Goal: Information Seeking & Learning: Learn about a topic

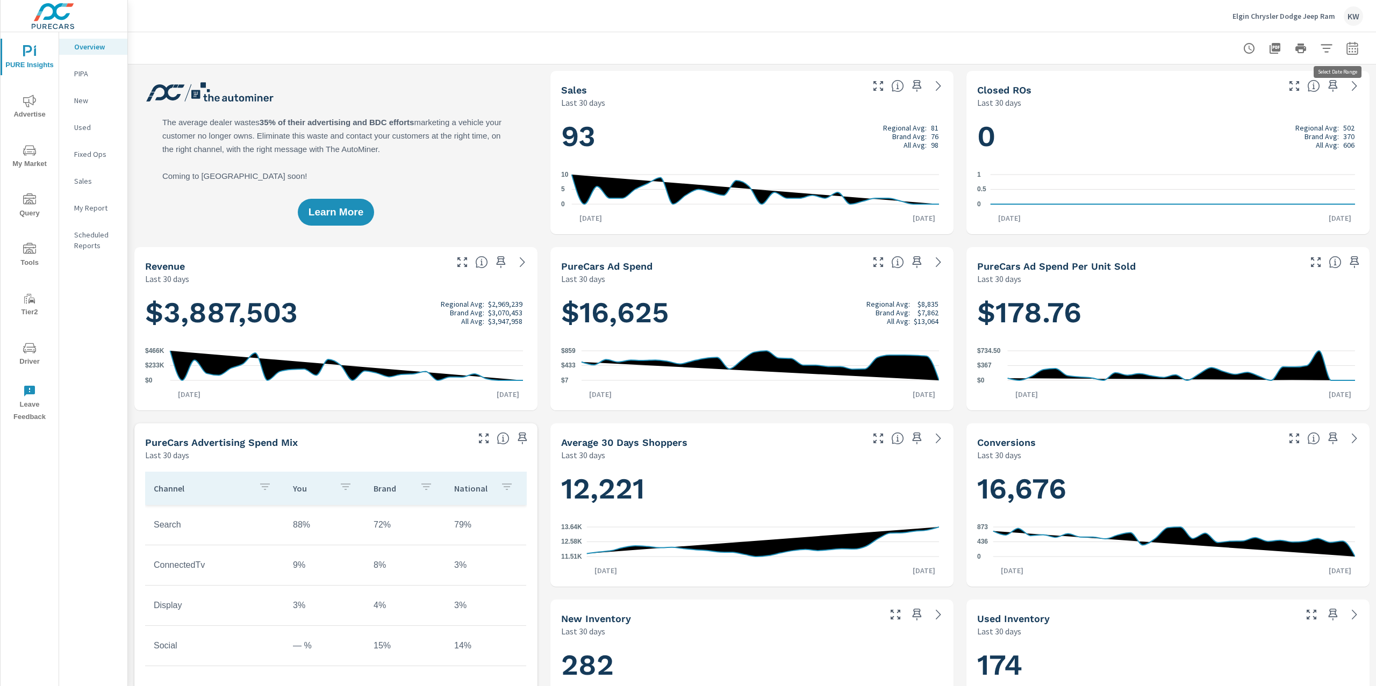
click at [1341, 51] on button "button" at bounding box center [1351, 48] width 21 height 21
click at [1268, 92] on select "Custom Yesterday Last week Last 7 days Last 14 days Last 30 days Last 45 days L…" at bounding box center [1255, 92] width 107 height 21
click at [1202, 82] on select "Custom Yesterday Last week Last 7 days Last 14 days Last 30 days Last 45 days L…" at bounding box center [1255, 92] width 107 height 21
select select "Last month"
click at [1245, 156] on span "Apply" at bounding box center [1232, 152] width 44 height 10
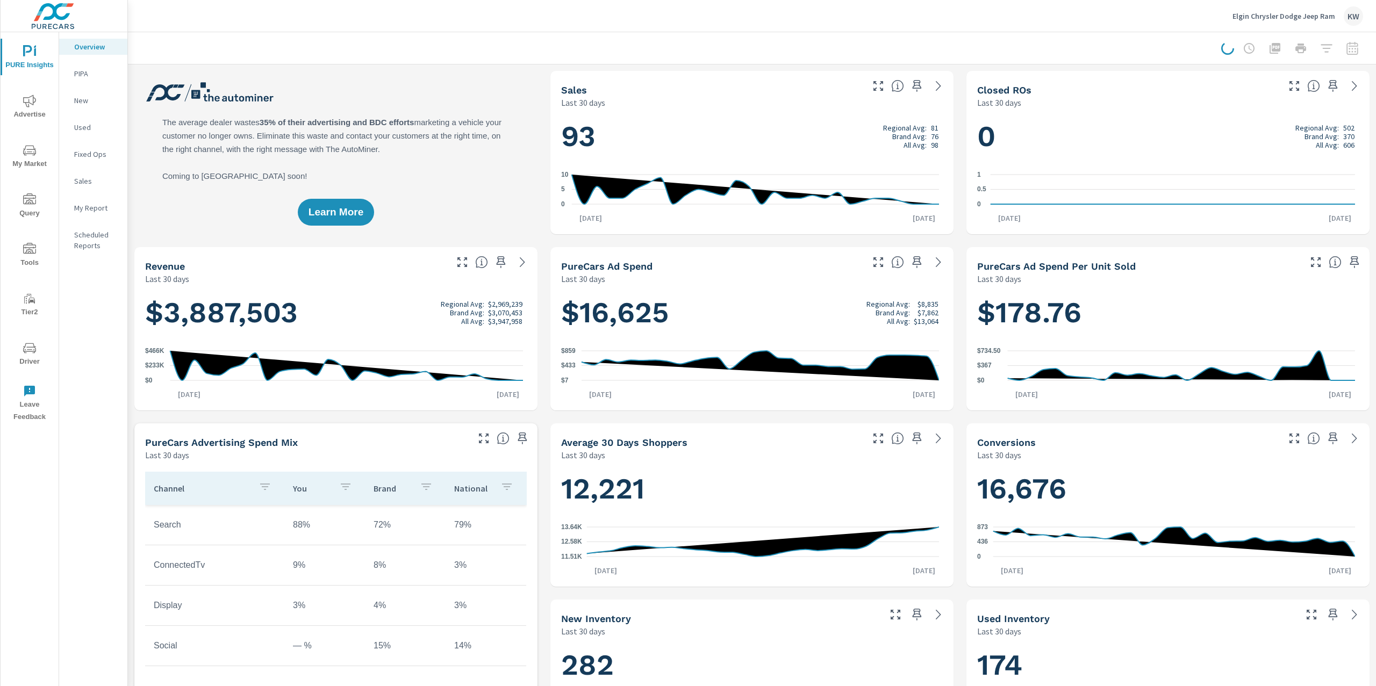
scroll to position [1, 0]
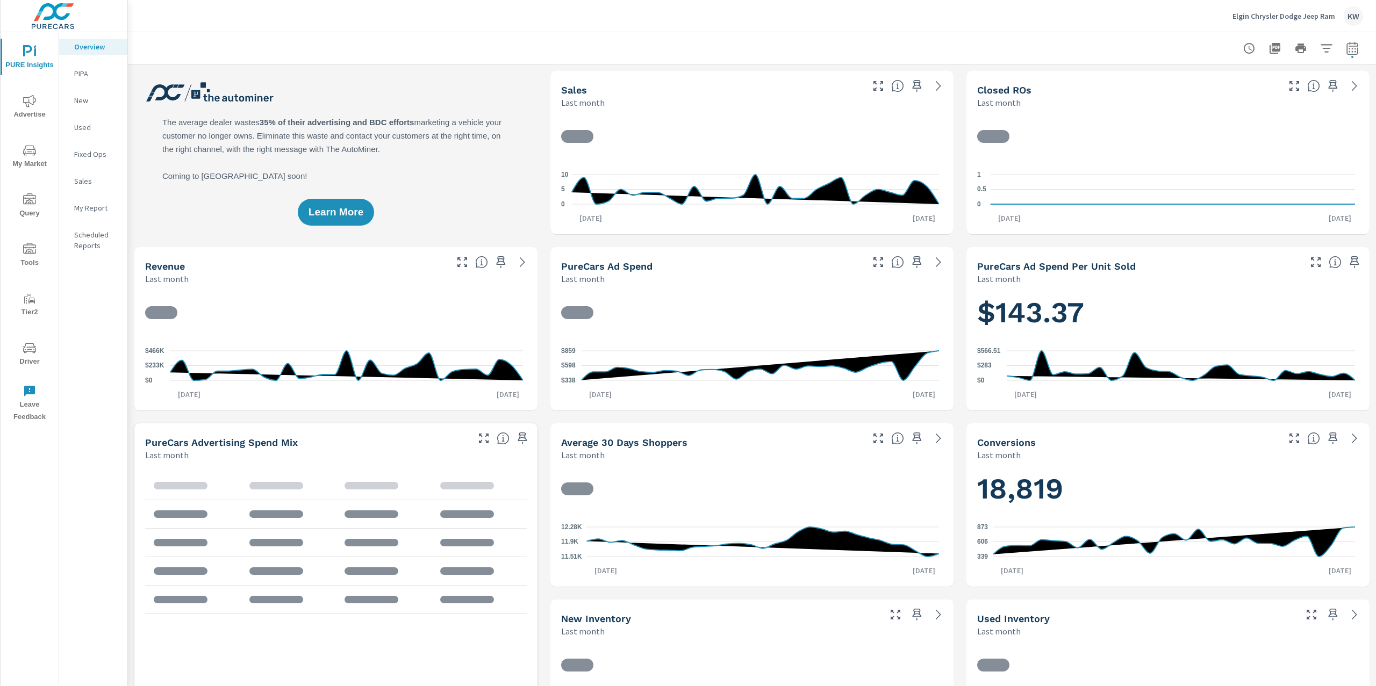
scroll to position [1, 0]
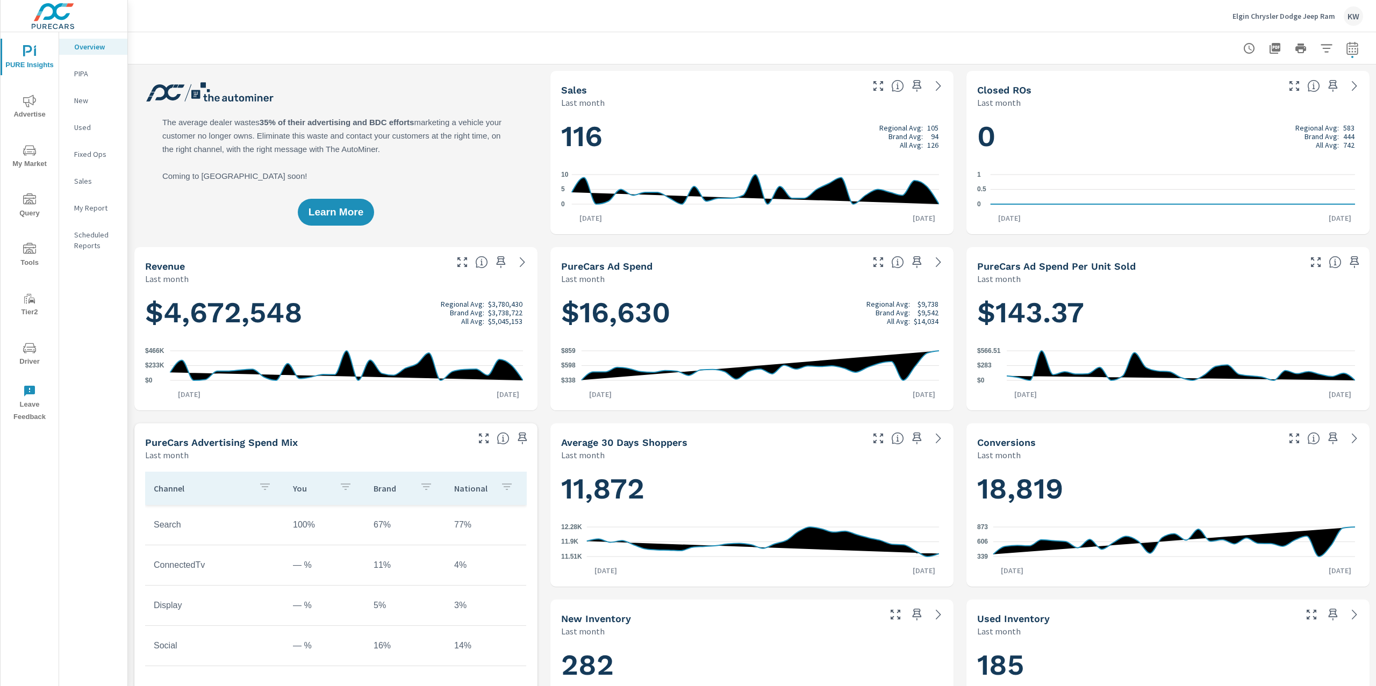
click at [100, 212] on p "My Report" at bounding box center [96, 208] width 45 height 11
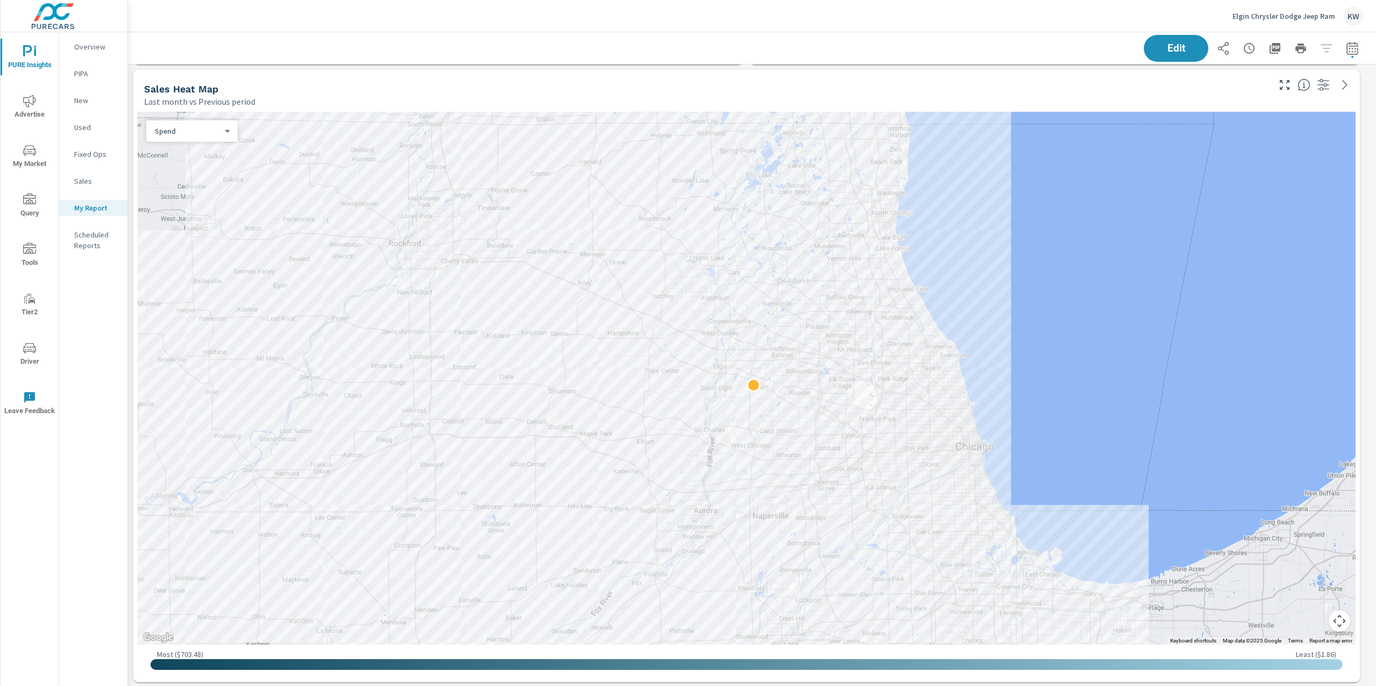
scroll to position [744, 0]
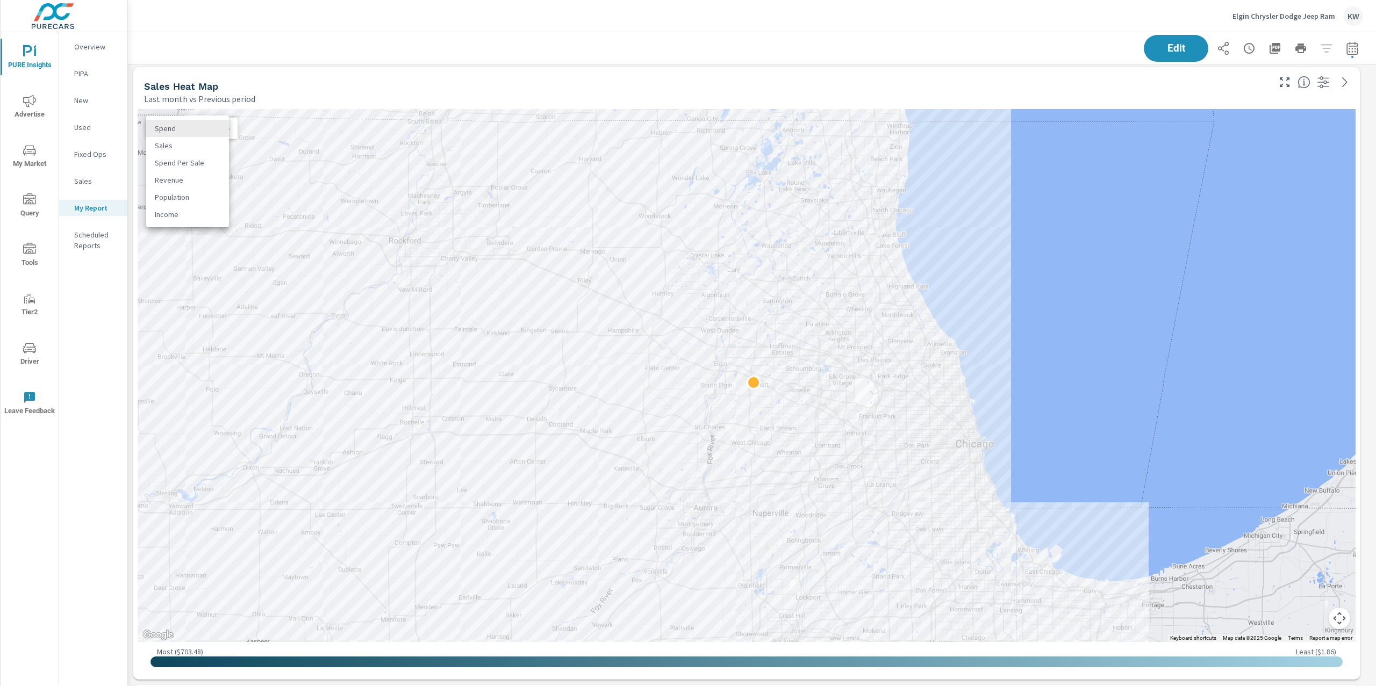
click at [219, 130] on body "PURE Insights Advertise My Market Query Tools Tier2 Driver Leave Feedback Overv…" at bounding box center [688, 343] width 1376 height 686
click at [215, 149] on li "Sales" at bounding box center [187, 145] width 83 height 17
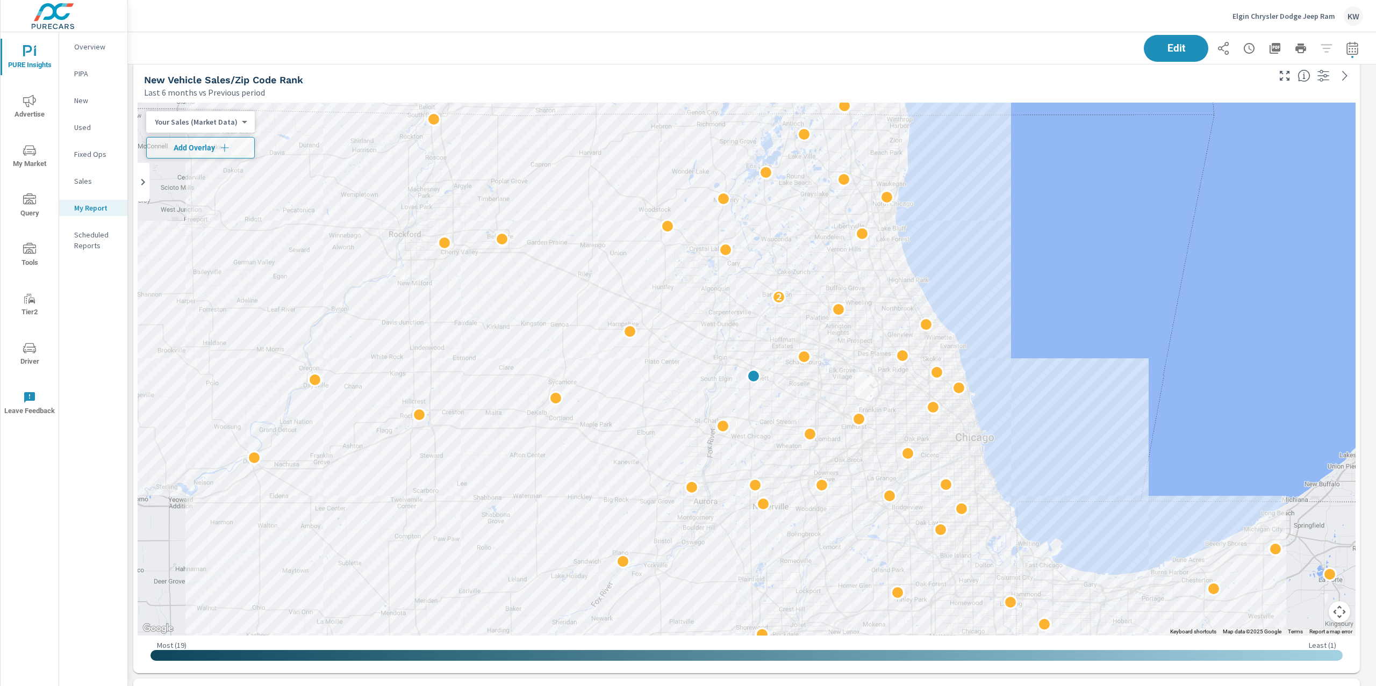
scroll to position [2485, 0]
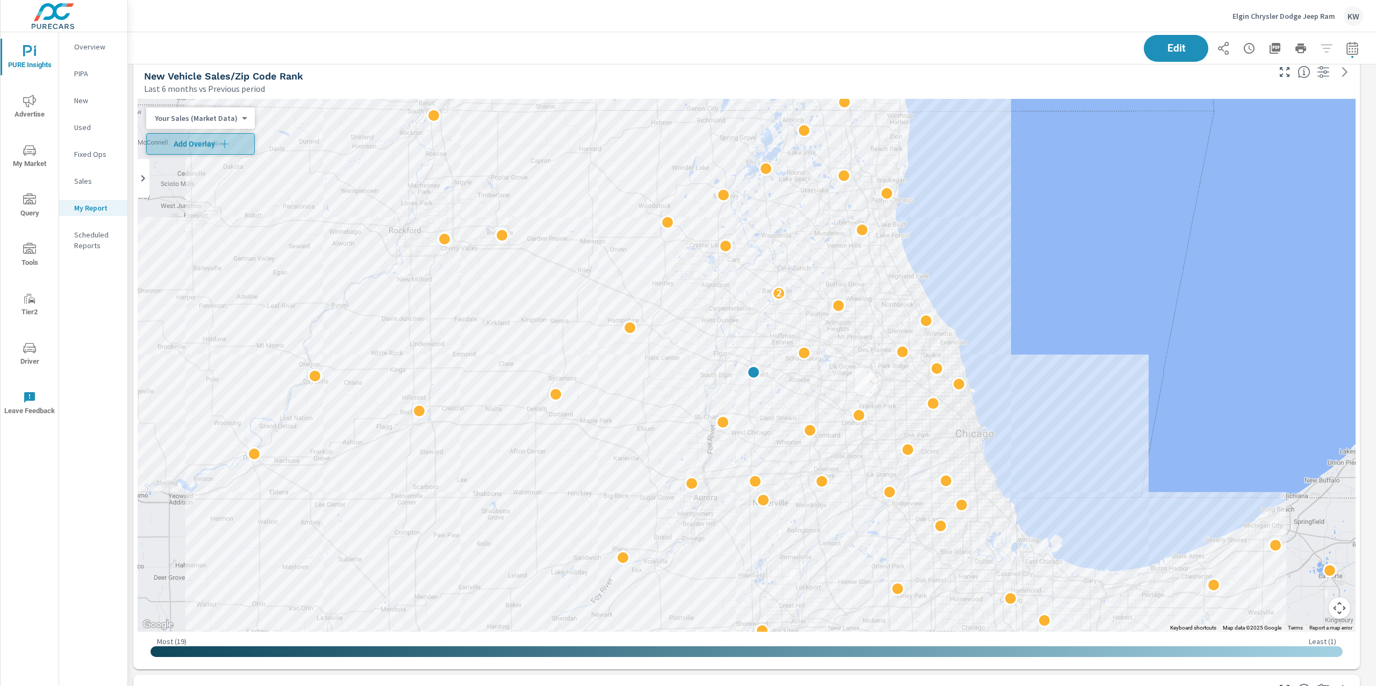
click at [219, 144] on icon "button" at bounding box center [224, 144] width 11 height 11
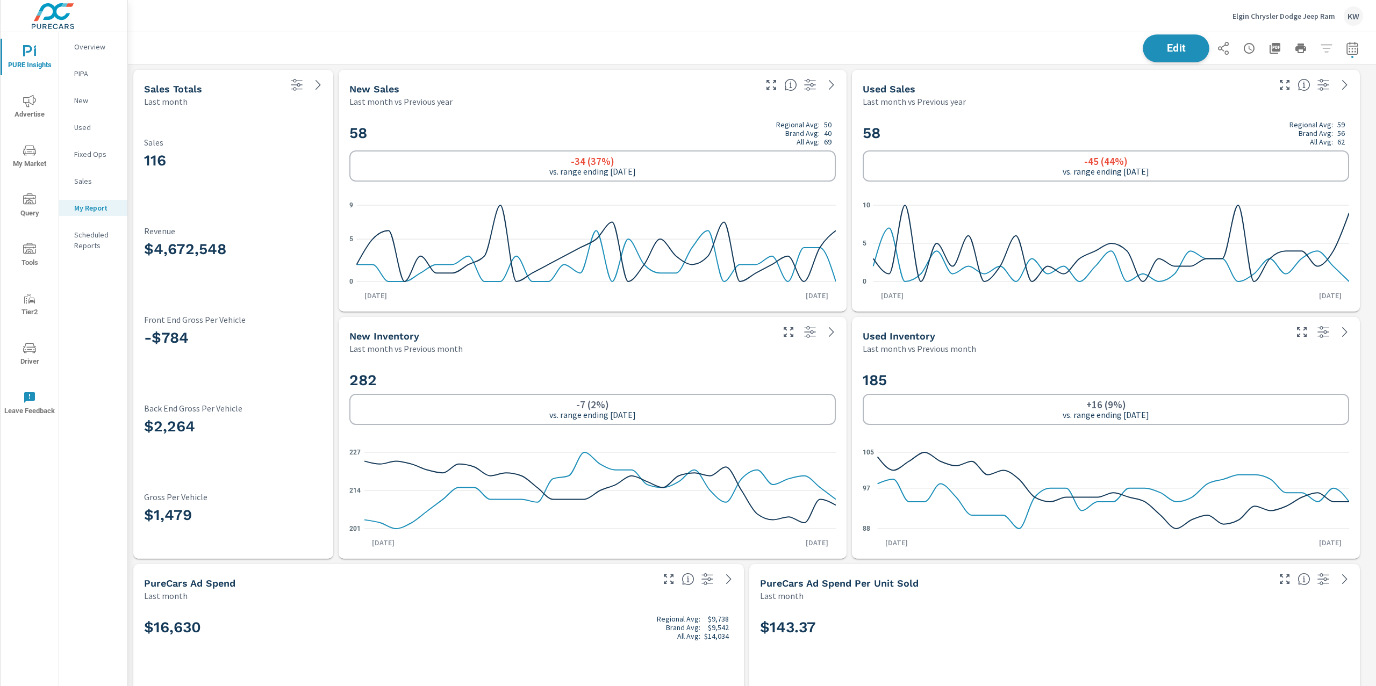
scroll to position [7073, 1260]
click at [1163, 48] on span "Edit" at bounding box center [1176, 48] width 44 height 10
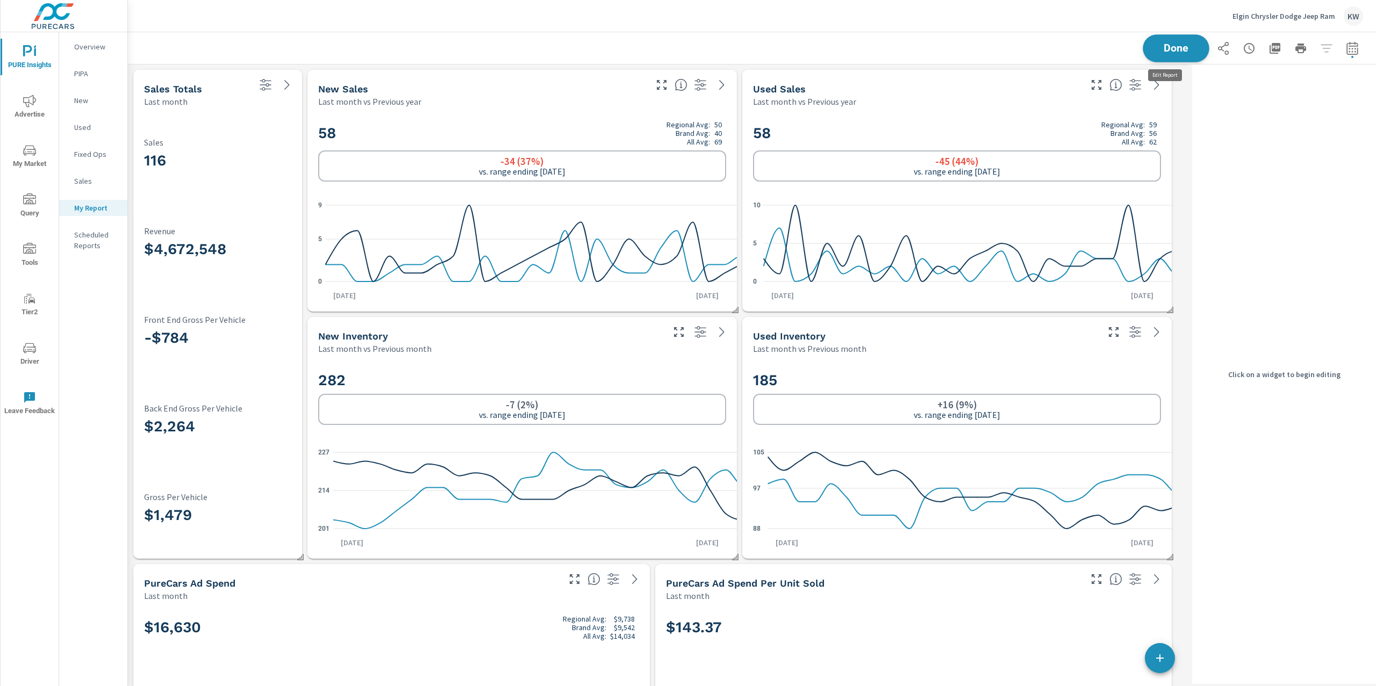
scroll to position [7073, 1071]
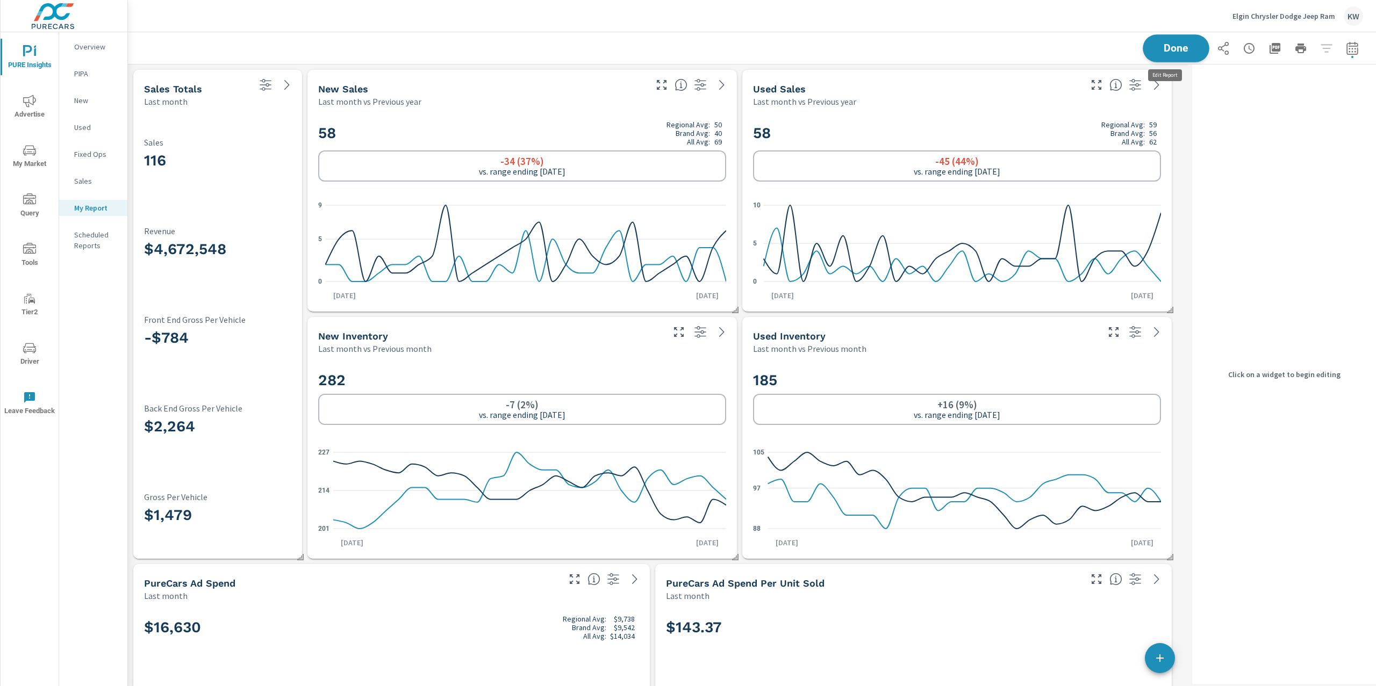
scroll to position [7073, 1071]
click at [1188, 43] on button "Done" at bounding box center [1176, 48] width 67 height 28
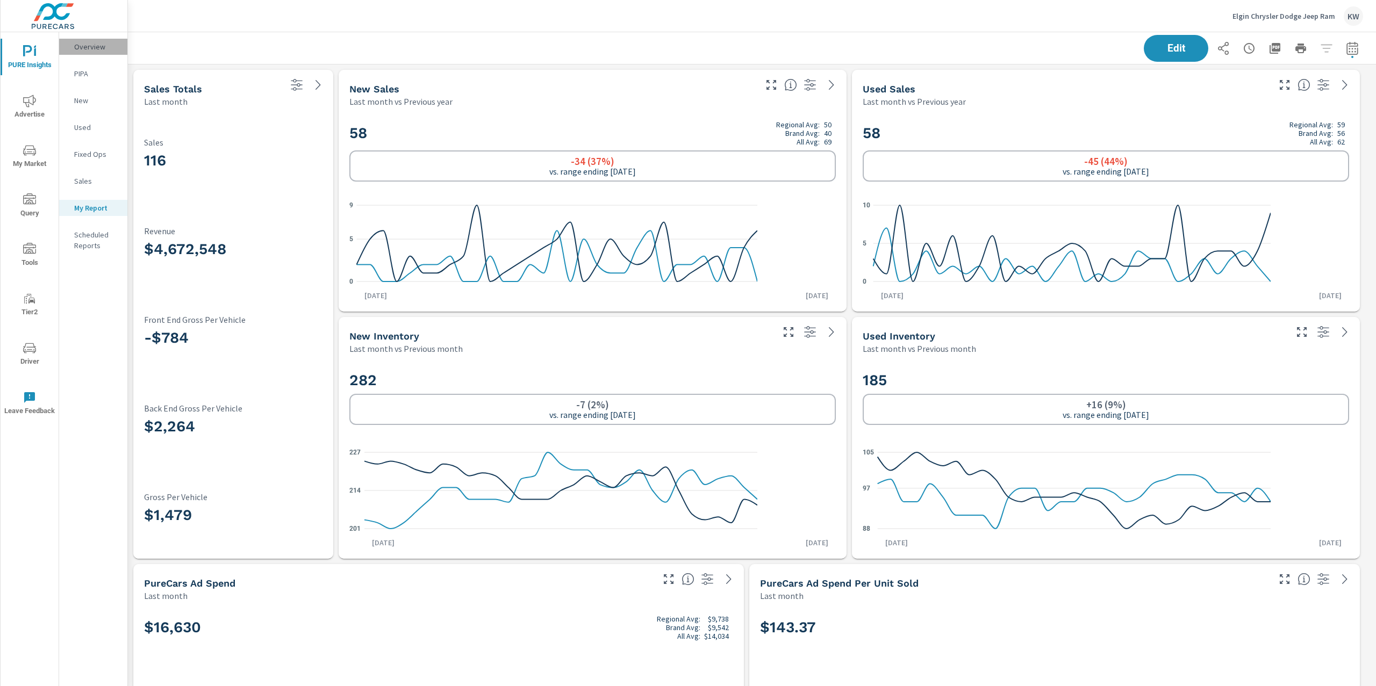
scroll to position [7073, 1260]
click at [95, 49] on p "Overview" at bounding box center [96, 46] width 45 height 11
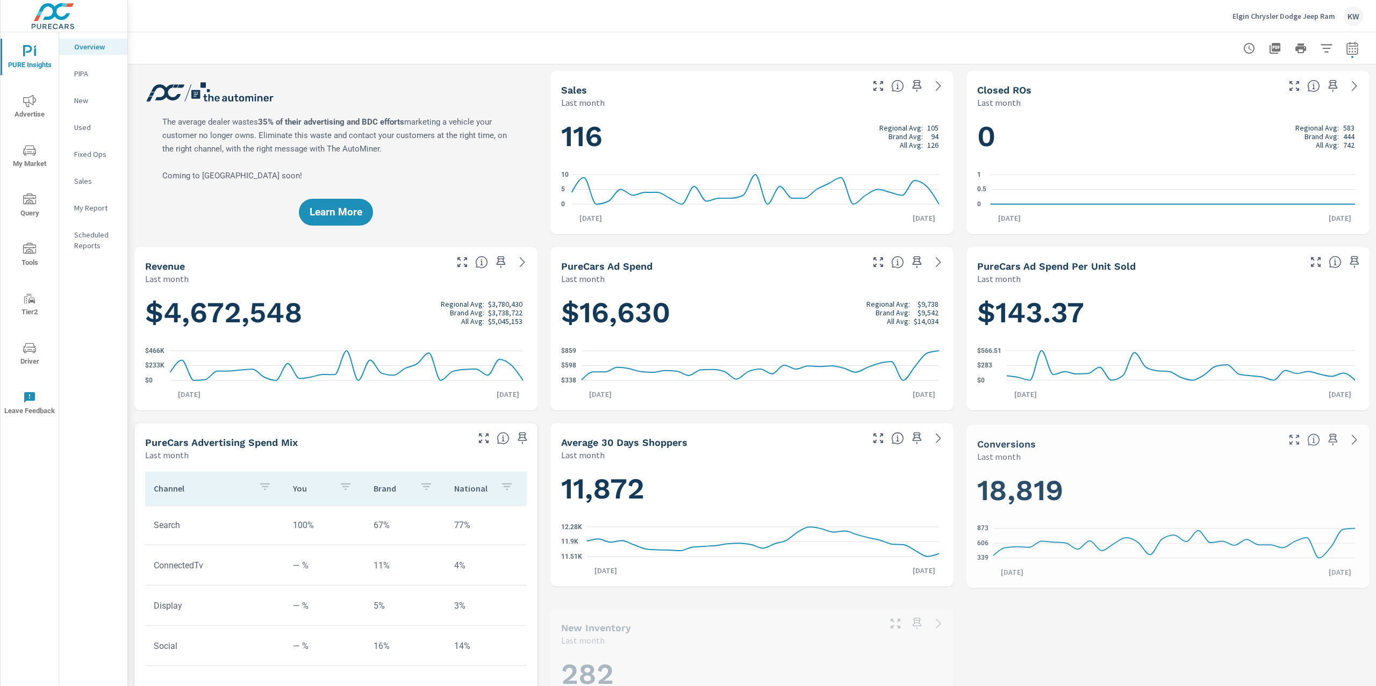
scroll to position [1, 0]
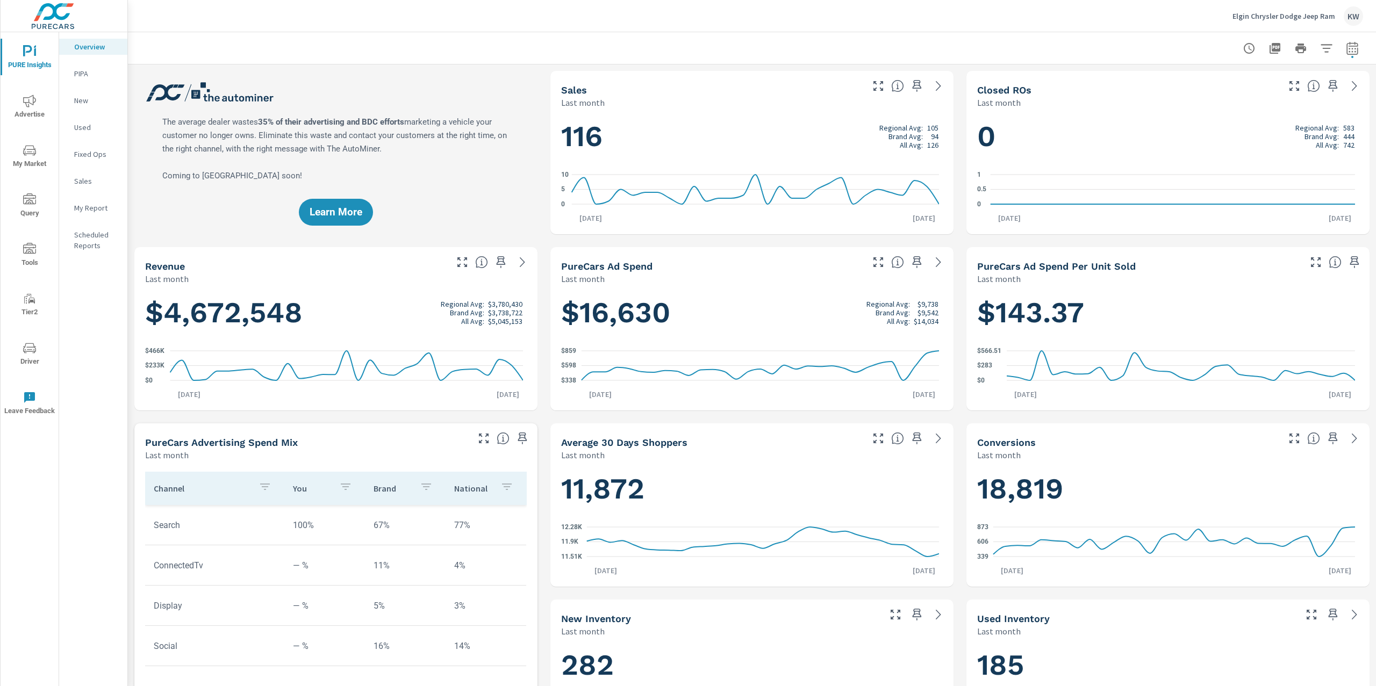
click at [102, 205] on p "My Report" at bounding box center [96, 208] width 45 height 11
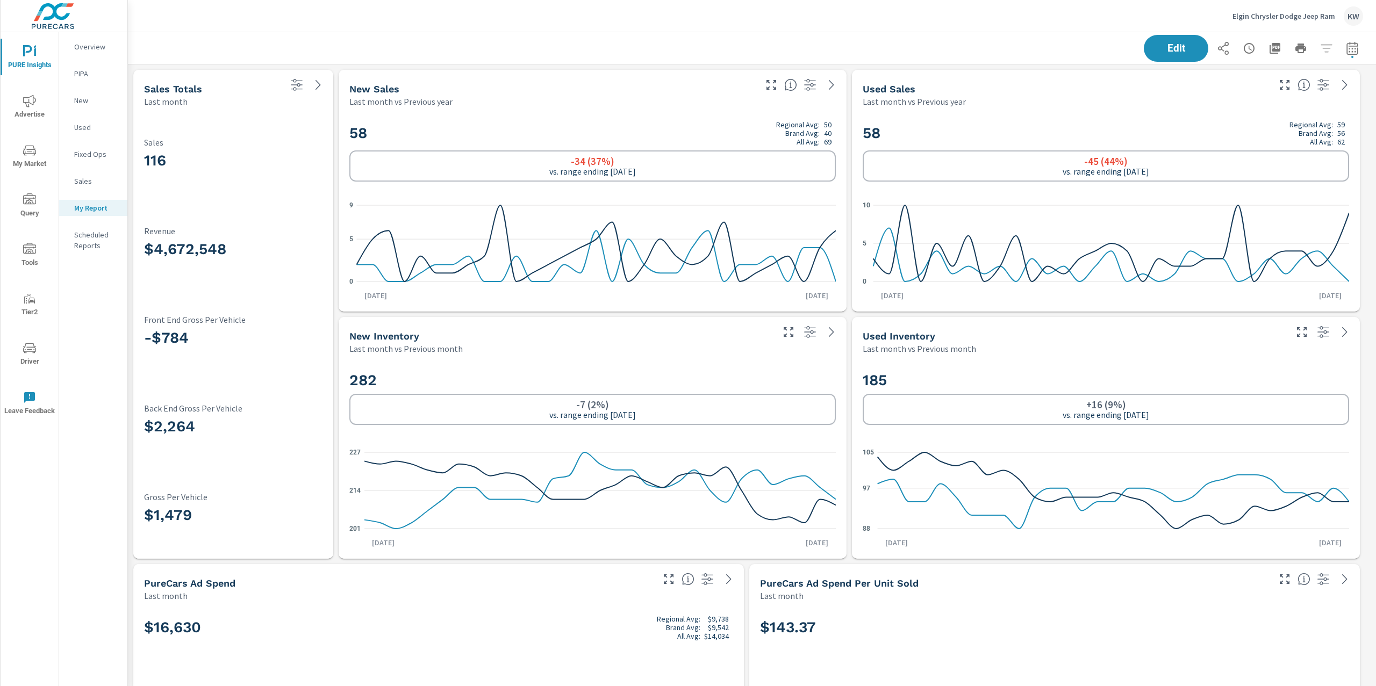
scroll to position [1, 0]
click at [1167, 56] on button "Edit" at bounding box center [1176, 48] width 67 height 28
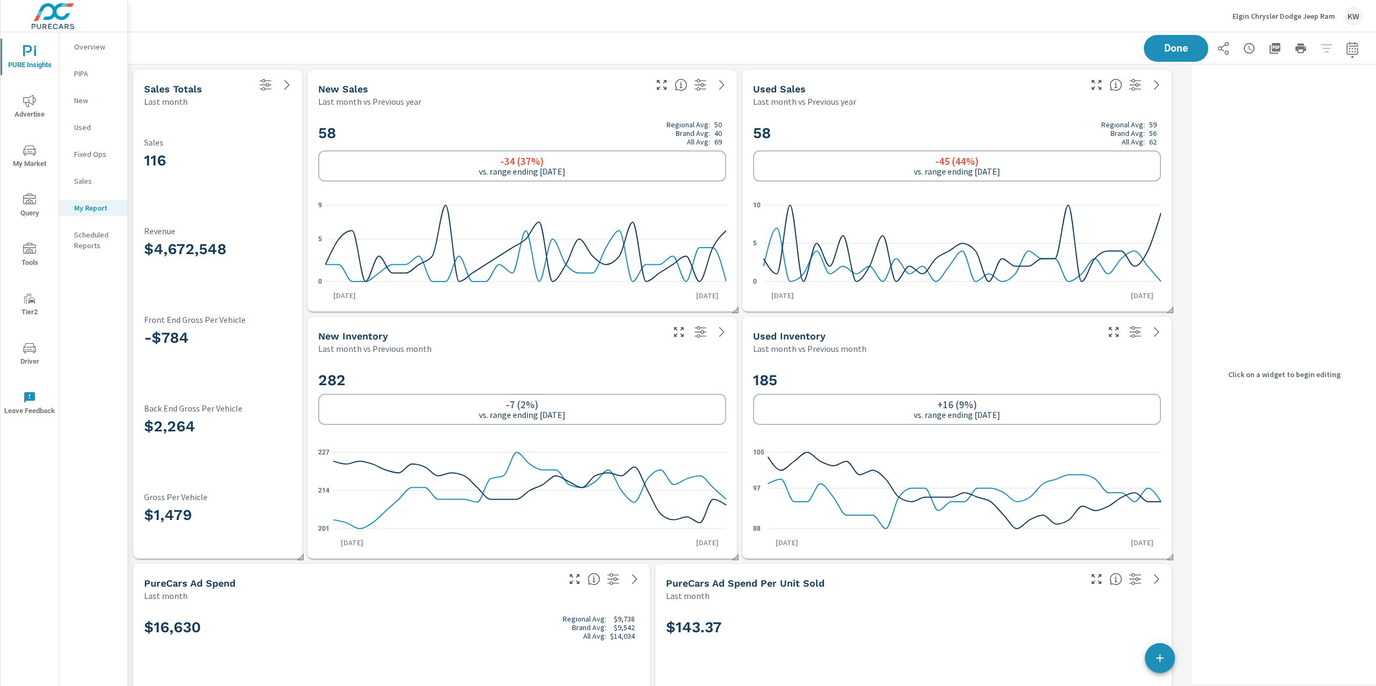
scroll to position [7073, 1071]
click at [642, 361] on div "282 -7 (2%) vs. range ending Jul 31 201 214 227 Aug 1st Aug 31st" at bounding box center [522, 457] width 421 height 196
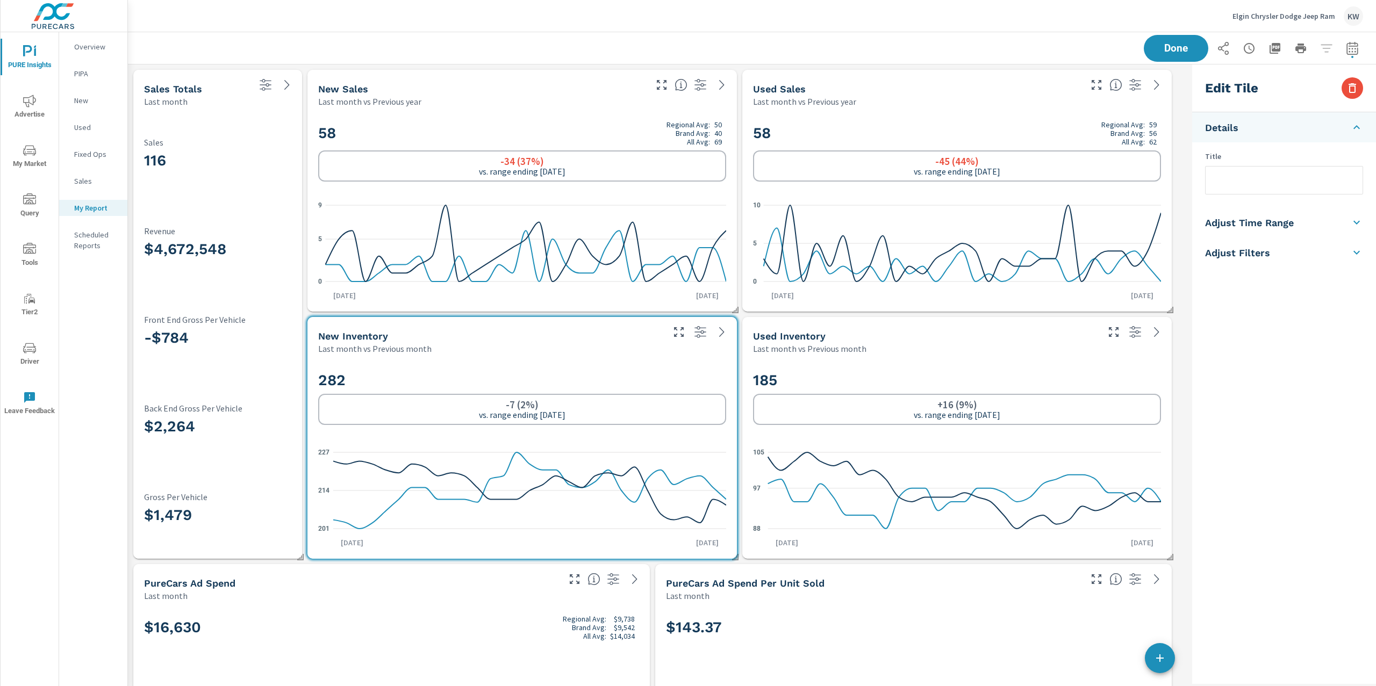
click at [1288, 231] on li "Adjust Time Range" at bounding box center [1284, 222] width 184 height 30
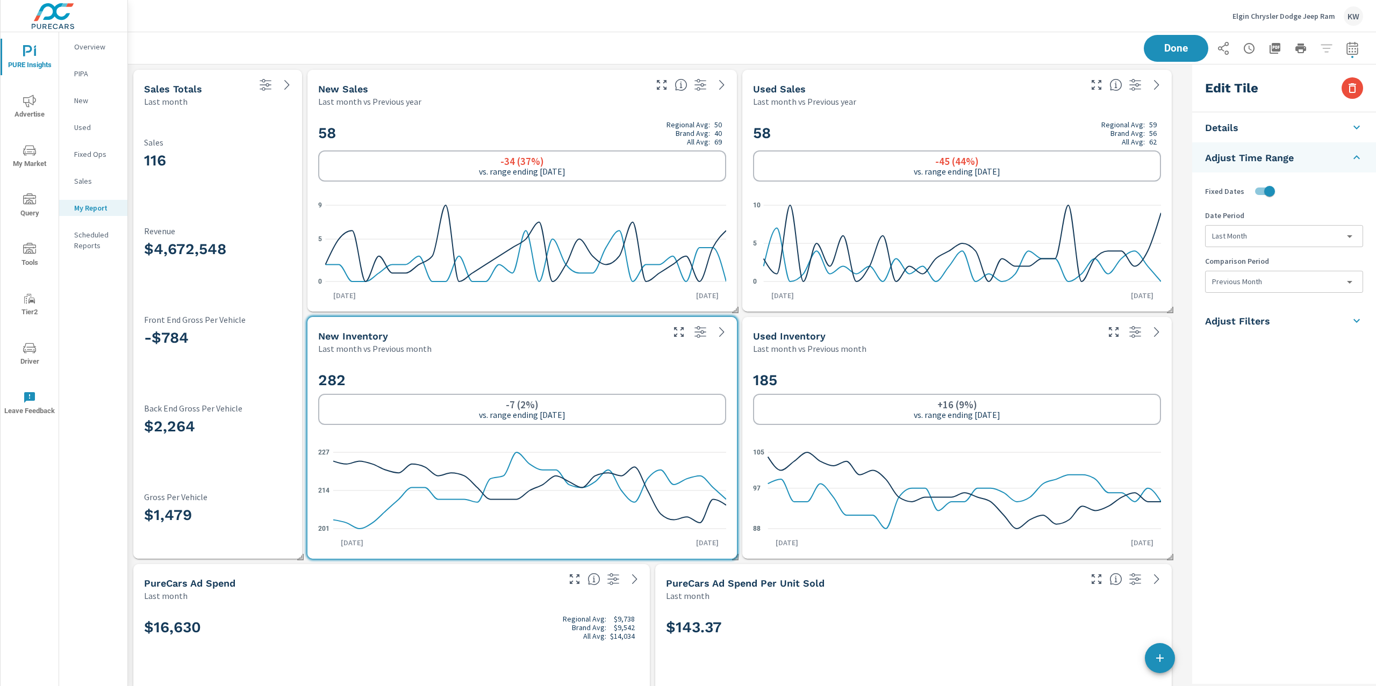
click at [1289, 236] on body "PURE Insights Advertise My Market Query Tools Tier2 Driver Leave Feedback Overv…" at bounding box center [688, 343] width 1376 height 686
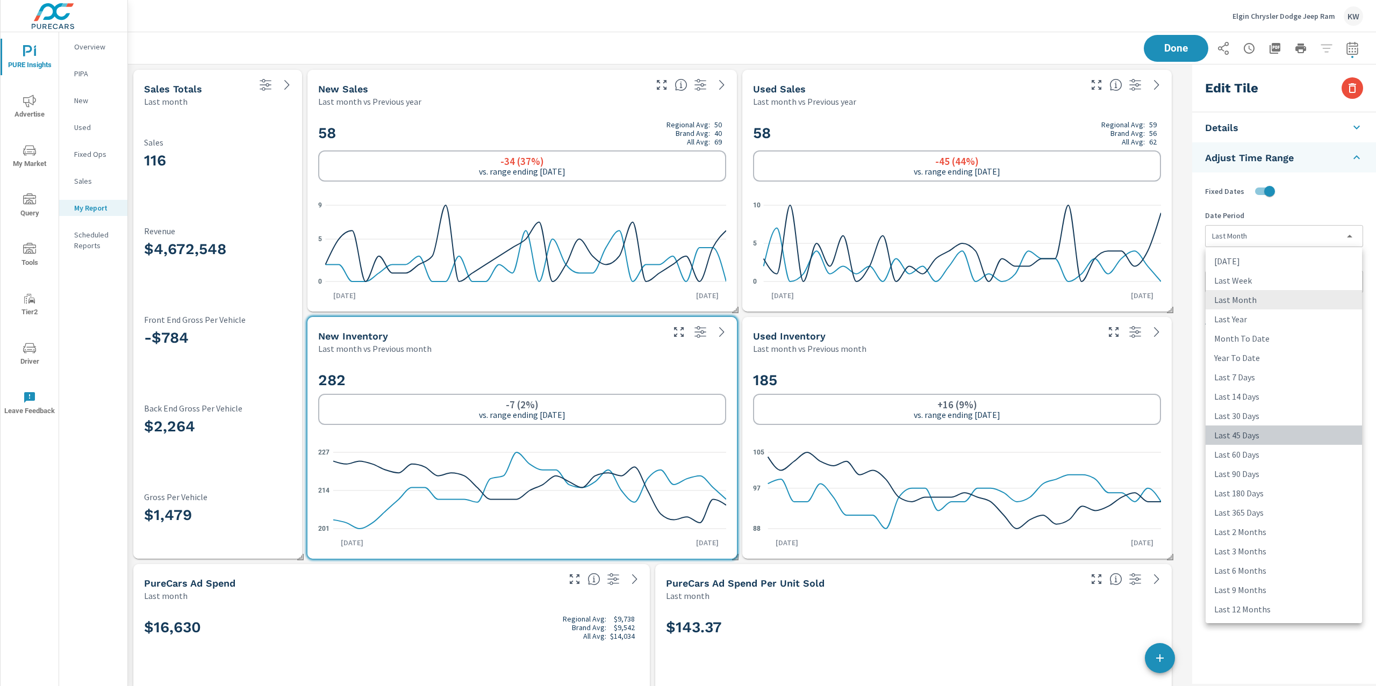
click at [1261, 429] on li "Last 45 Days" at bounding box center [1283, 435] width 156 height 19
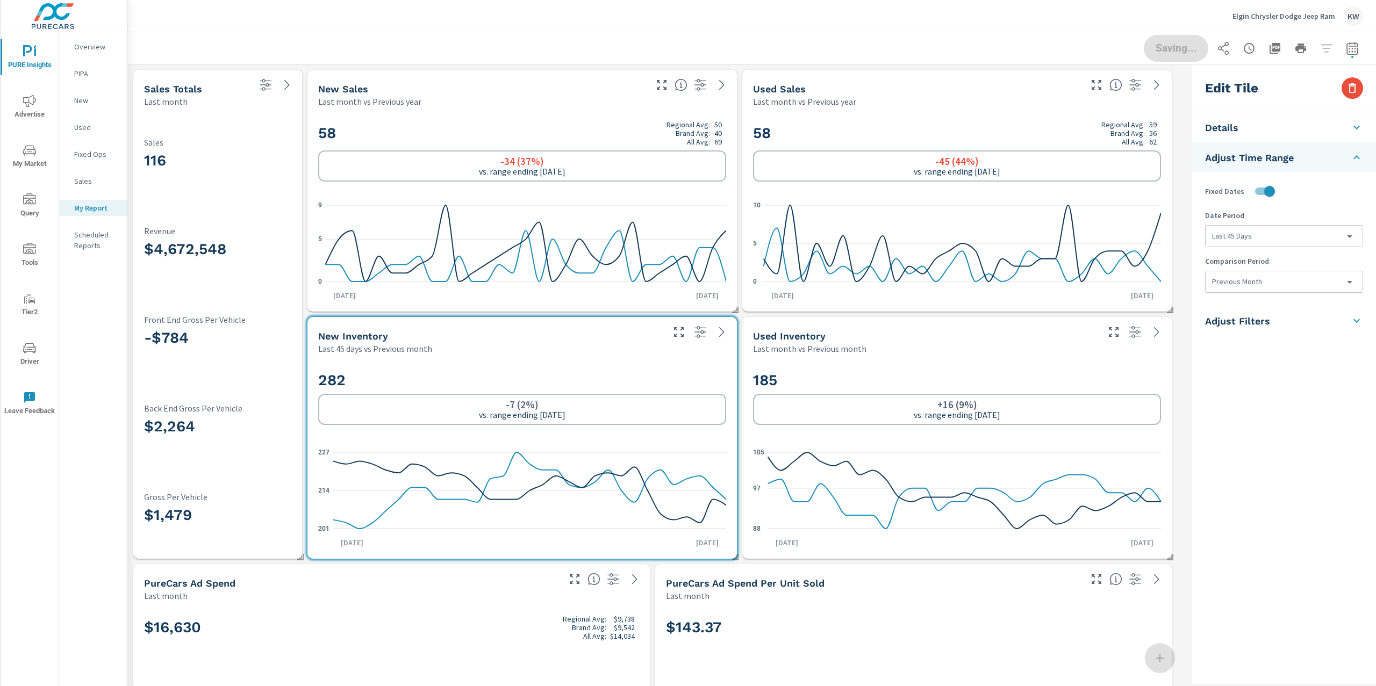
click at [1068, 362] on div "185 +16 (9%) vs. range ending Jul 31 88 97 105 Aug 1st Aug 31st" at bounding box center [957, 457] width 421 height 196
type input "lastMonth"
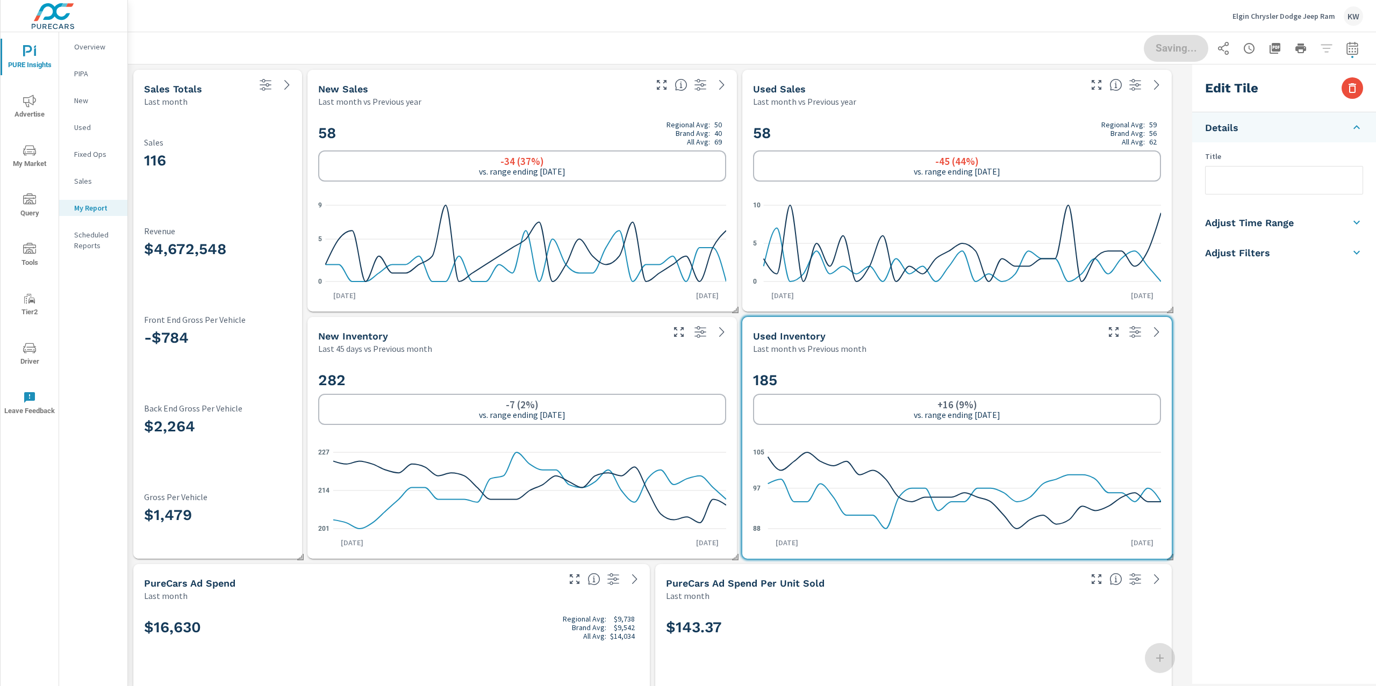
click at [1258, 226] on h5 "Adjust Time Range" at bounding box center [1249, 223] width 89 height 12
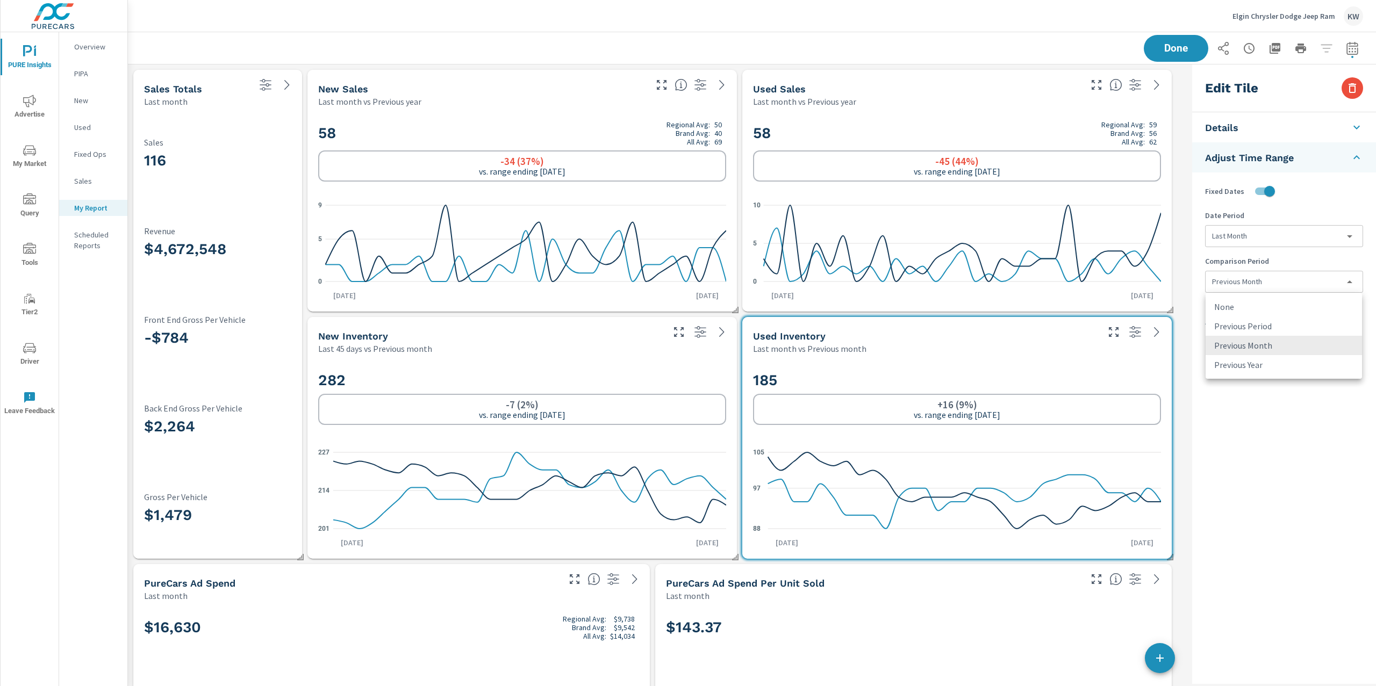
click at [1298, 285] on body "PURE Insights Advertise My Market Query Tools Tier2 Driver Leave Feedback Overv…" at bounding box center [688, 343] width 1376 height 686
click at [1263, 309] on li "None" at bounding box center [1283, 306] width 156 height 19
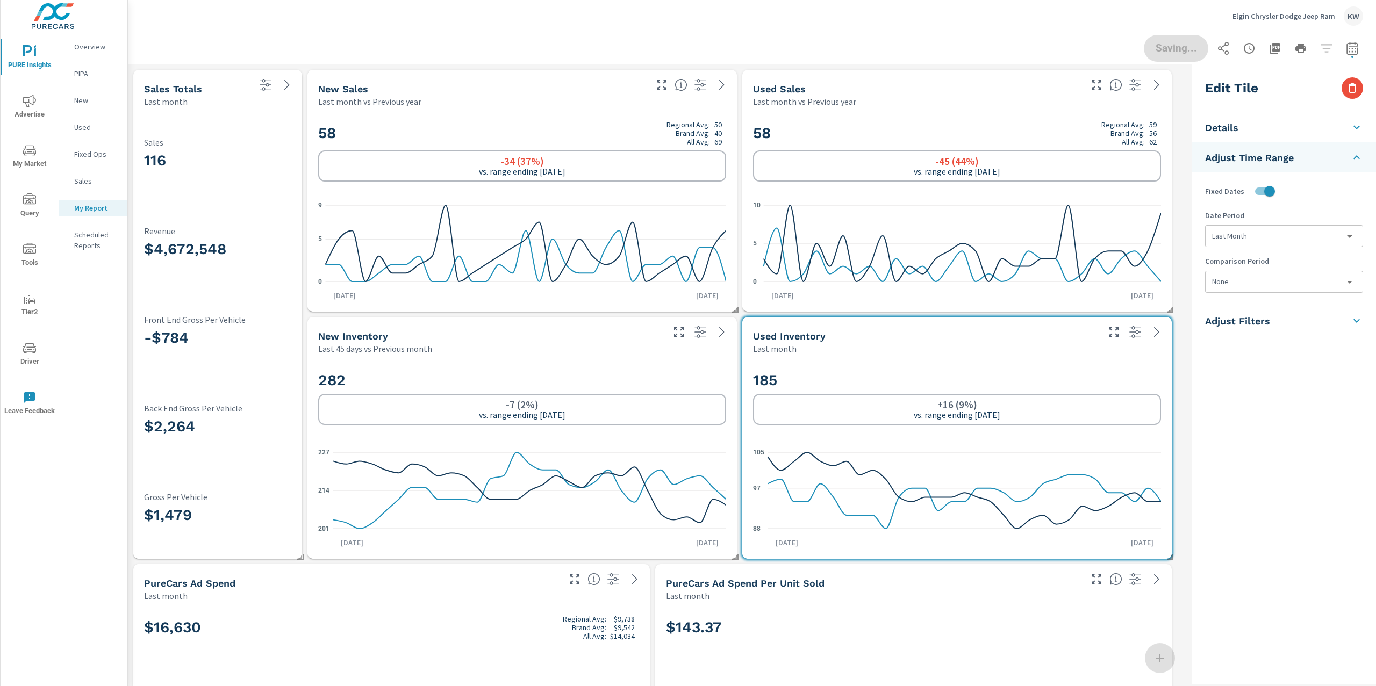
click at [1006, 347] on div "Last month" at bounding box center [924, 348] width 343 height 13
click at [1317, 239] on body "PURE Insights Advertise My Market Query Tools Tier2 Driver Leave Feedback Overv…" at bounding box center [688, 343] width 1376 height 686
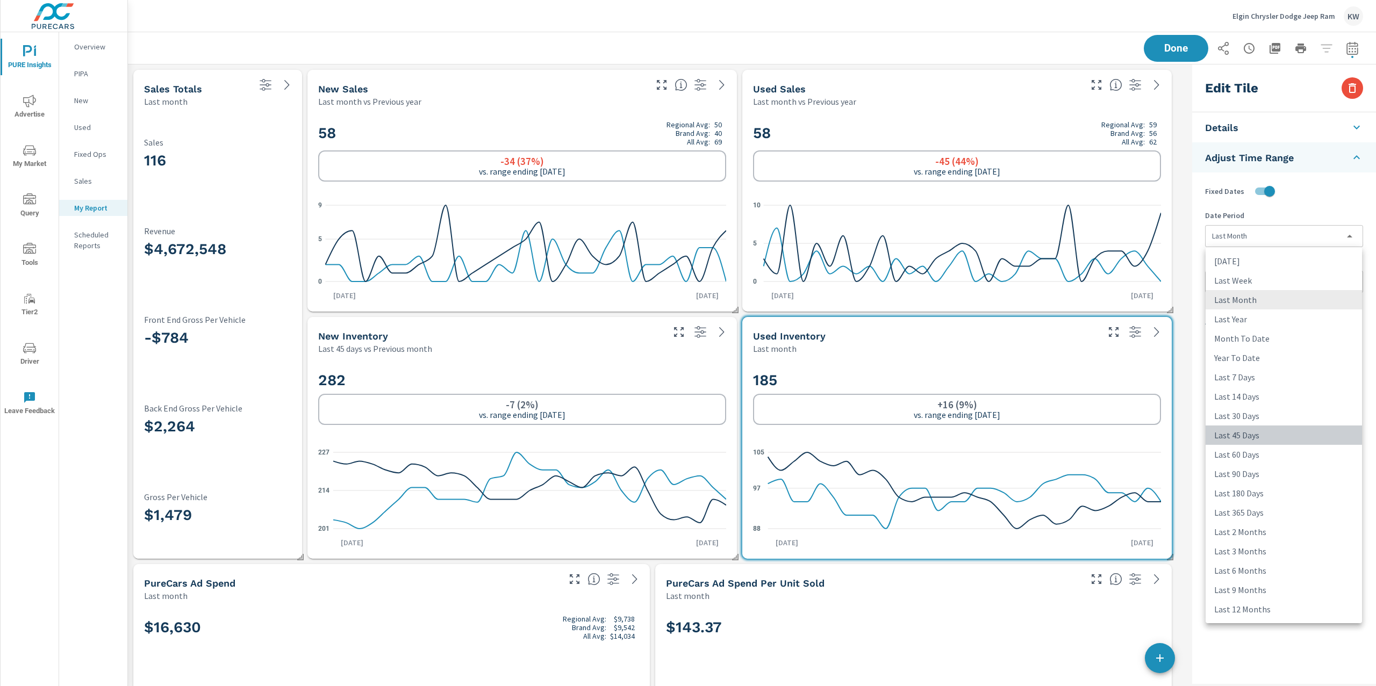
click at [1255, 431] on li "Last 45 Days" at bounding box center [1283, 435] width 156 height 19
type input "last45Days"
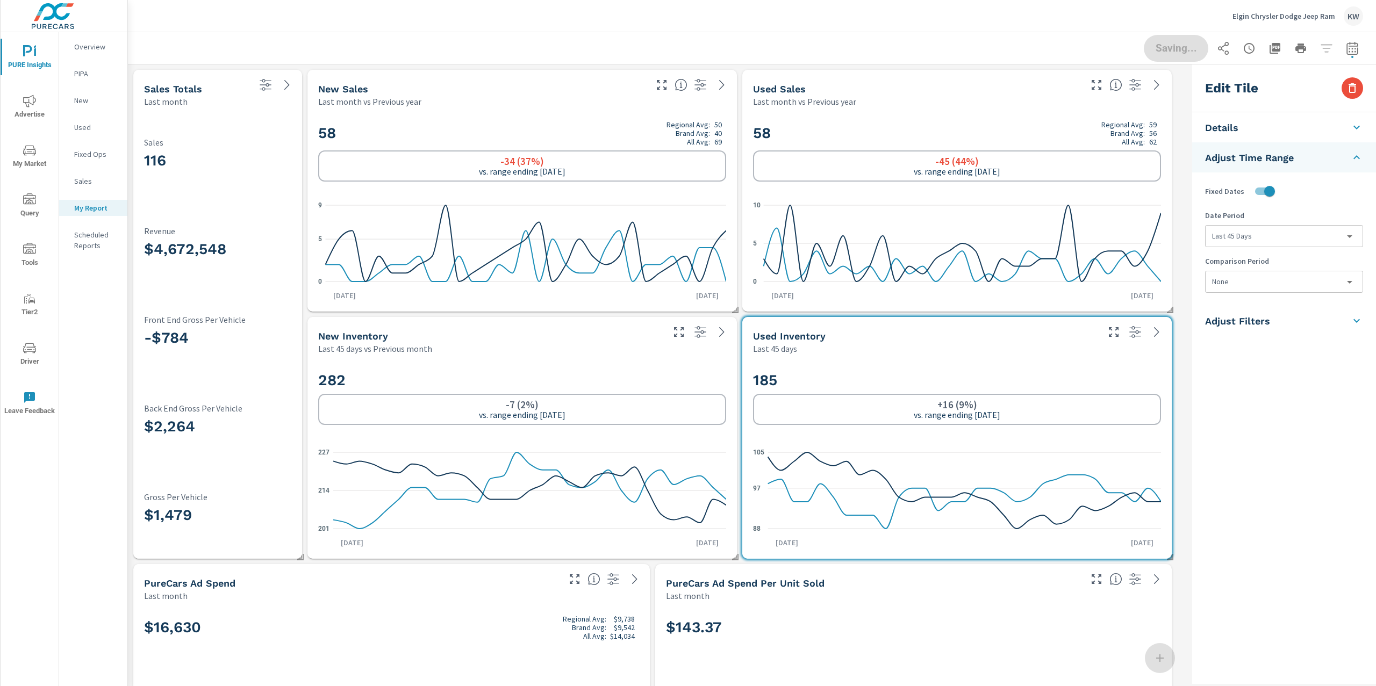
click at [701, 378] on h2 "282" at bounding box center [522, 380] width 408 height 19
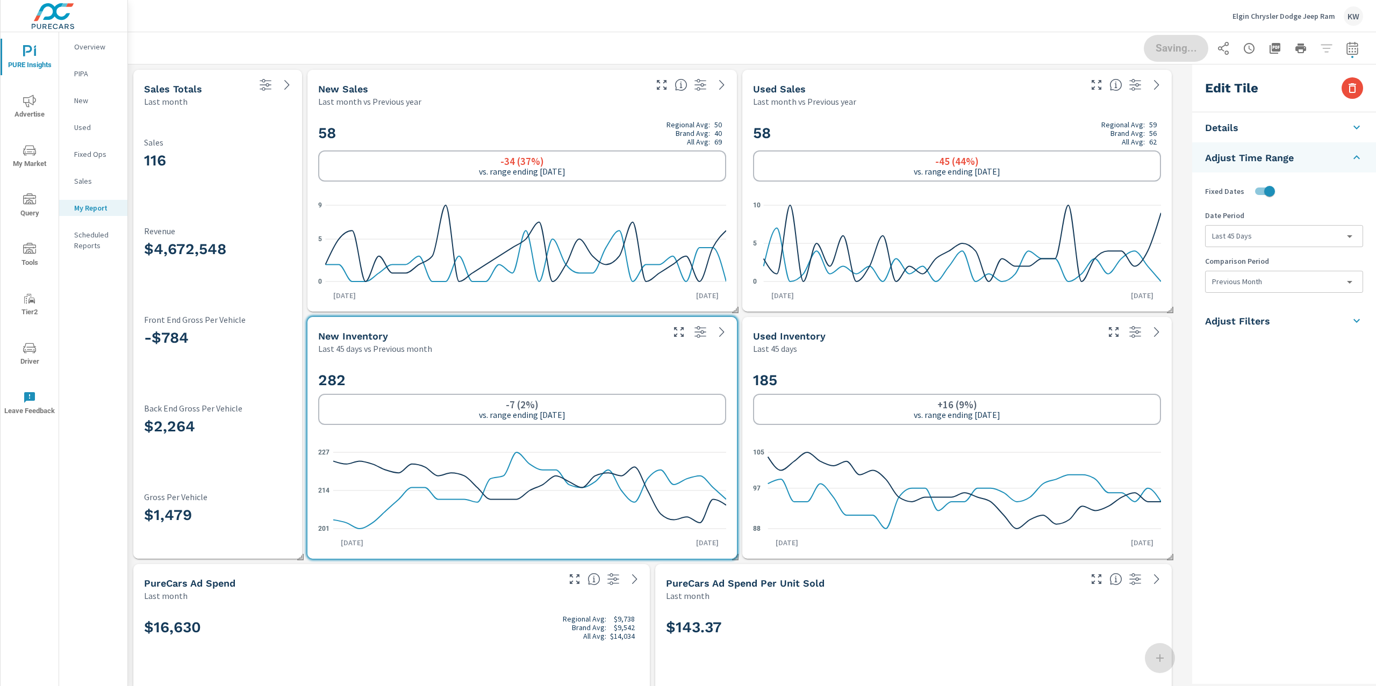
type input "lastMonth"
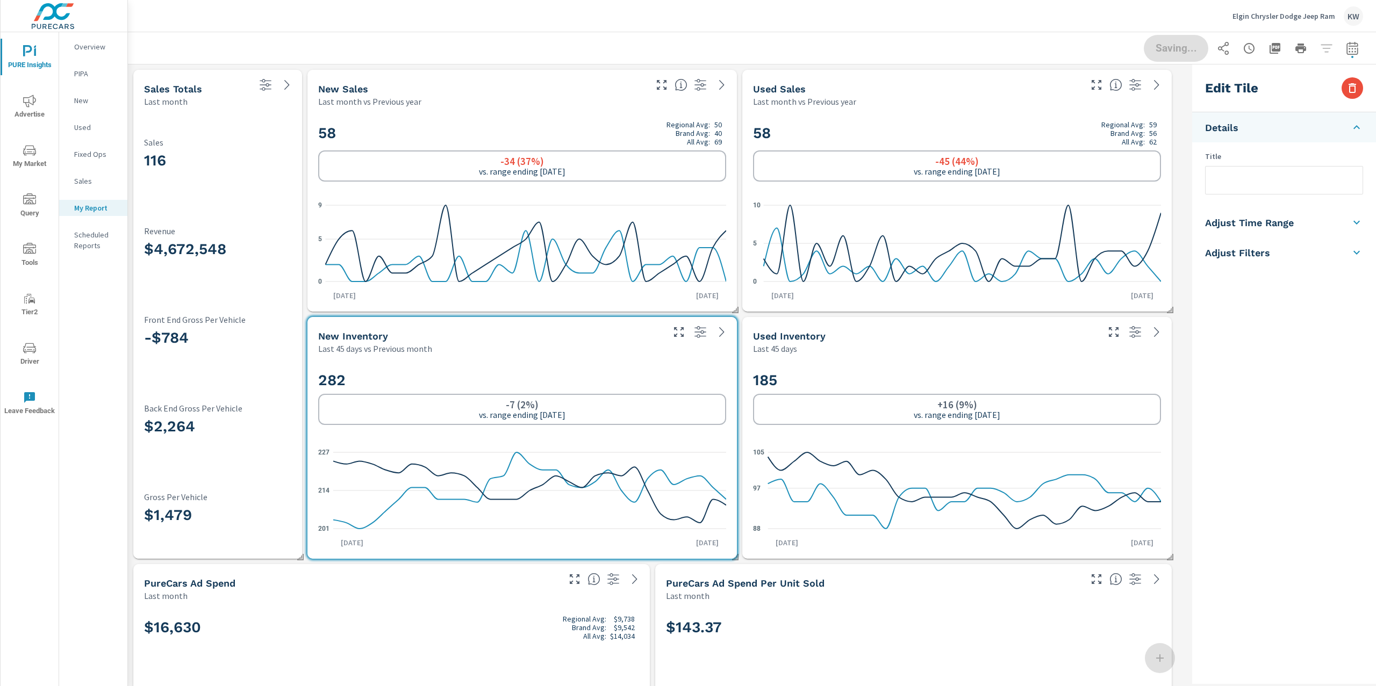
click at [1330, 226] on li "Adjust Time Range" at bounding box center [1284, 222] width 184 height 30
click at [1269, 224] on div "Adjust Time Range Fixed Dates Date Period Last 45 Days last45Days Comparison Pe…" at bounding box center [1284, 222] width 184 height 30
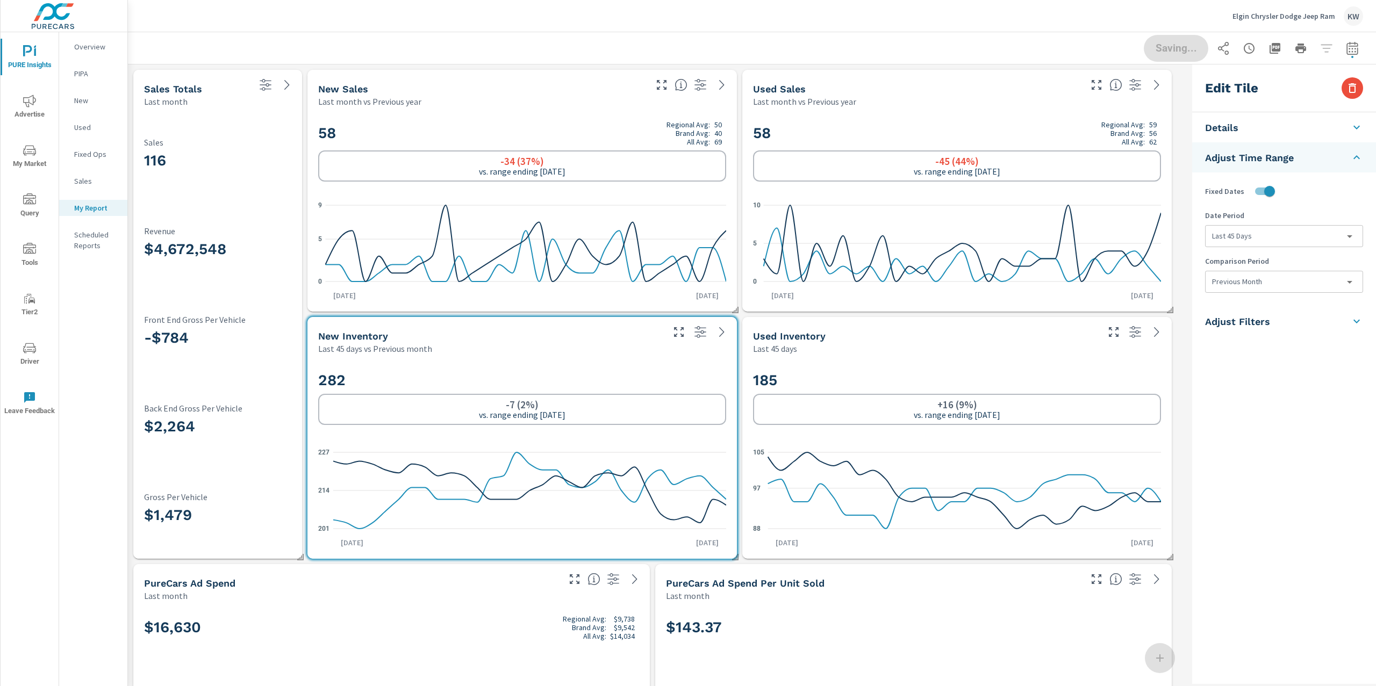
click at [1269, 281] on body "PURE Insights Advertise My Market Query Tools Tier2 Driver Leave Feedback Overv…" at bounding box center [688, 343] width 1376 height 686
click at [1262, 305] on li "None" at bounding box center [1283, 306] width 156 height 19
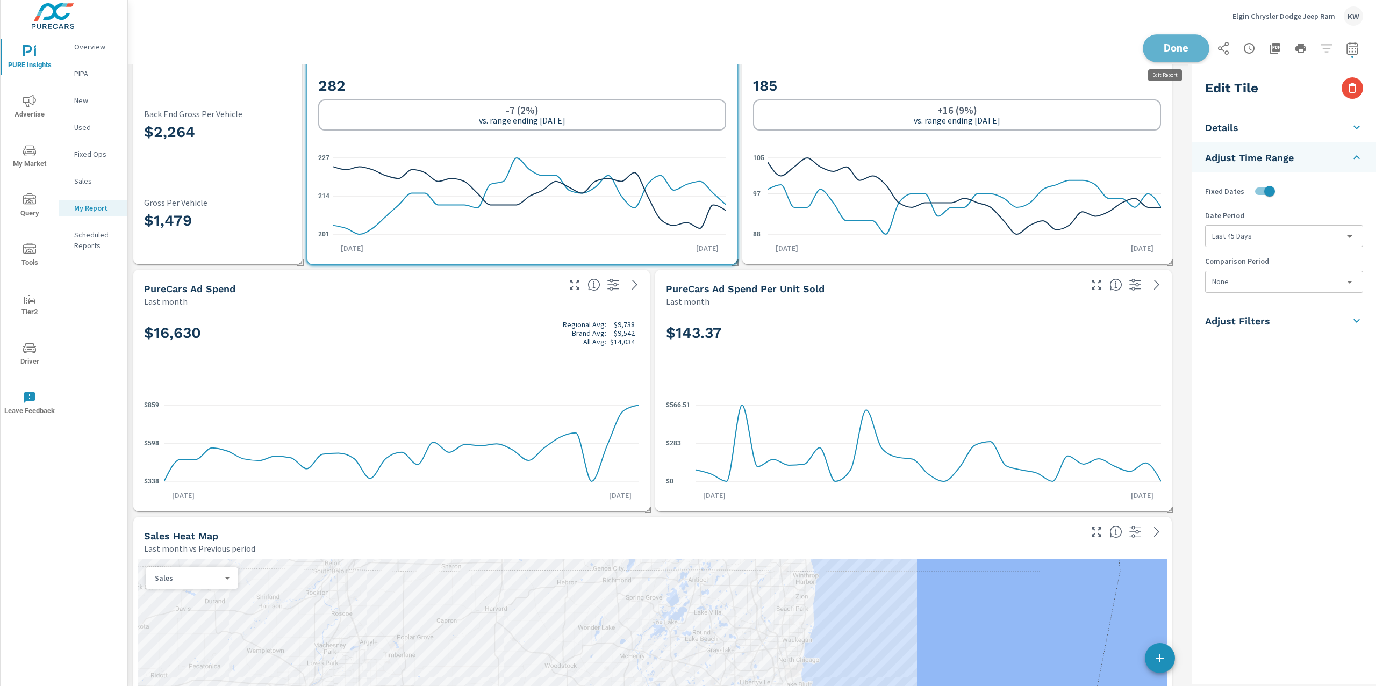
click at [1185, 52] on span "Done" at bounding box center [1176, 48] width 44 height 10
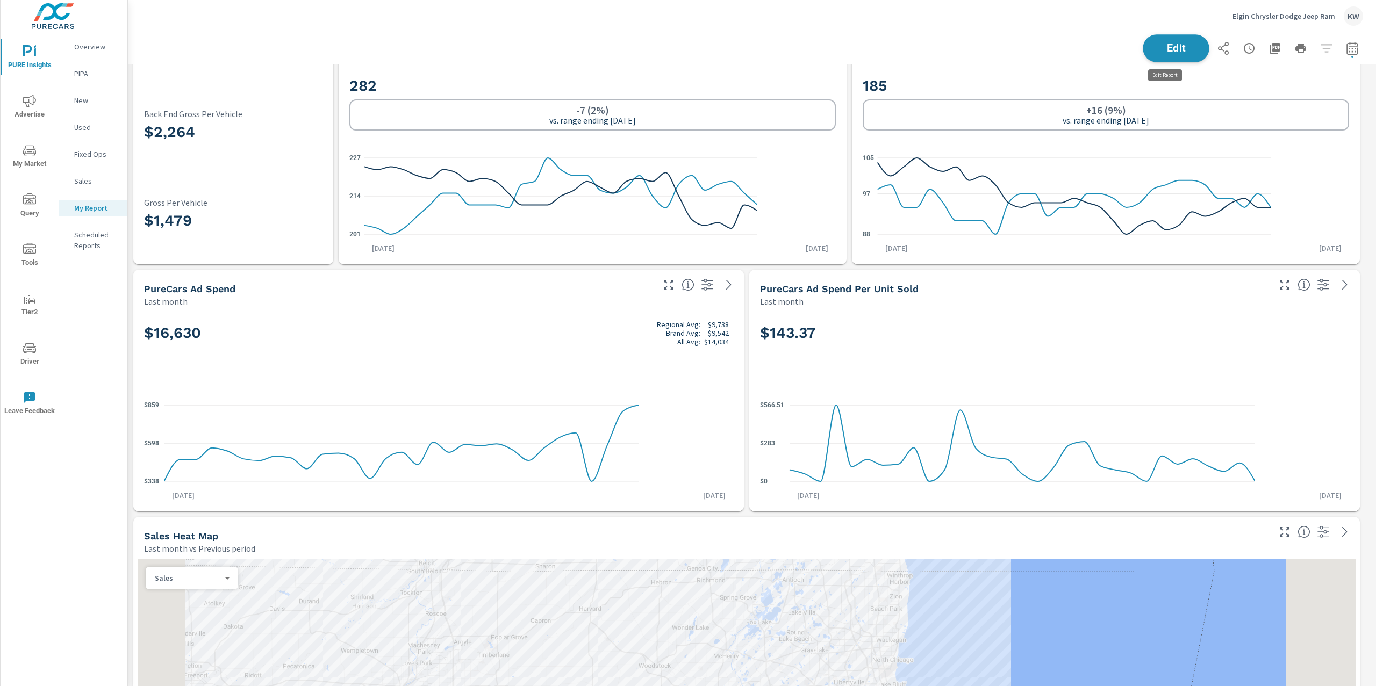
scroll to position [7073, 1260]
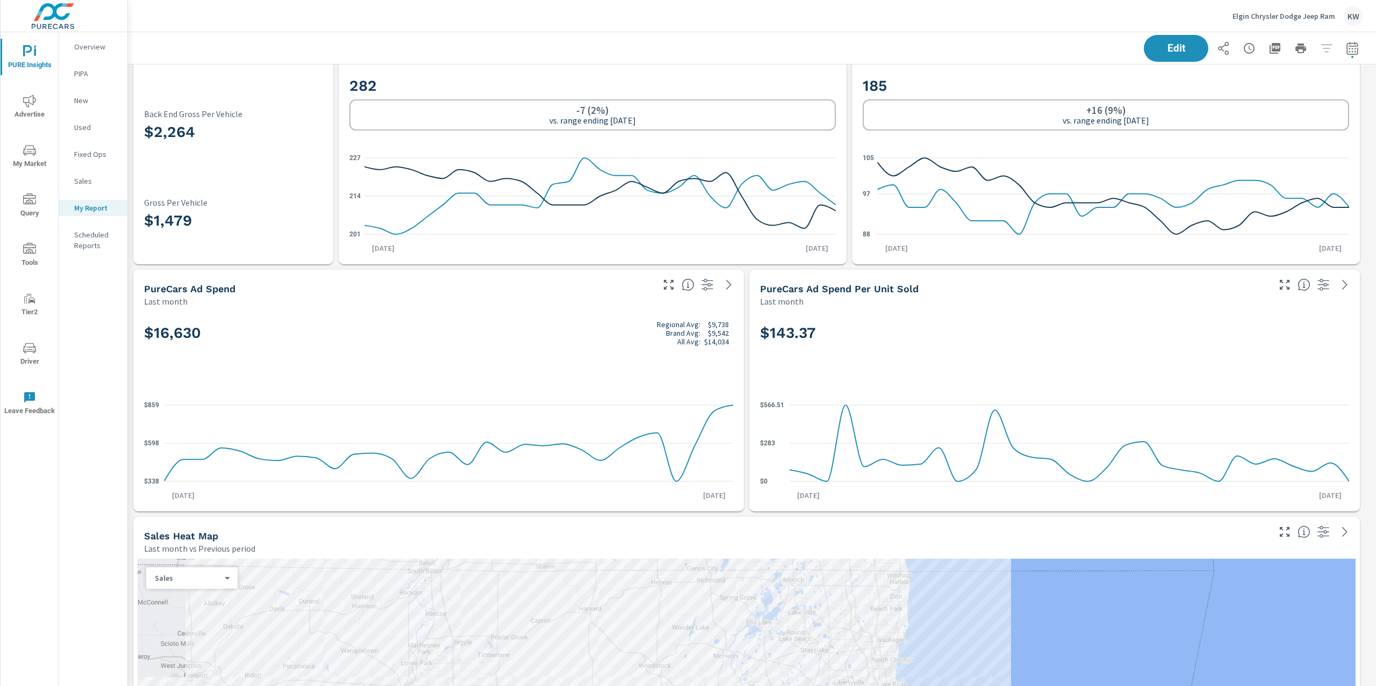
scroll to position [7073, 1260]
click at [89, 51] on p "Overview" at bounding box center [96, 46] width 45 height 11
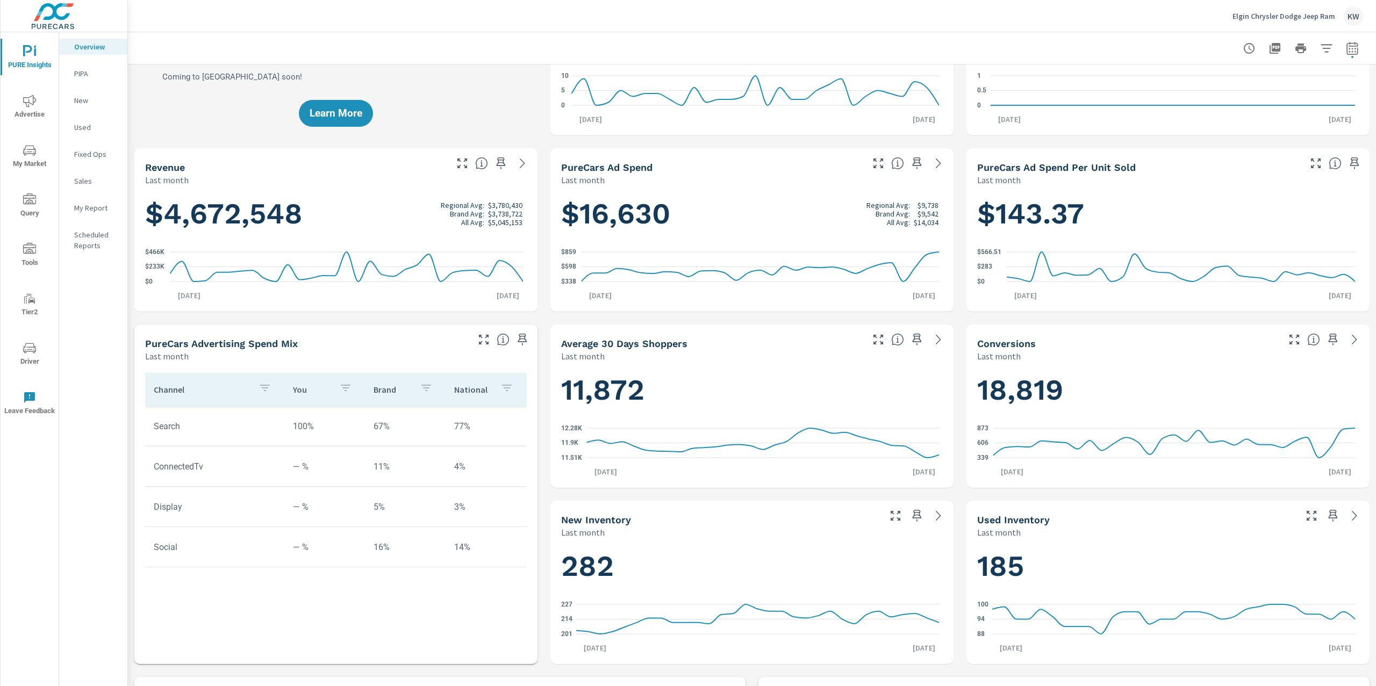
scroll to position [181, 0]
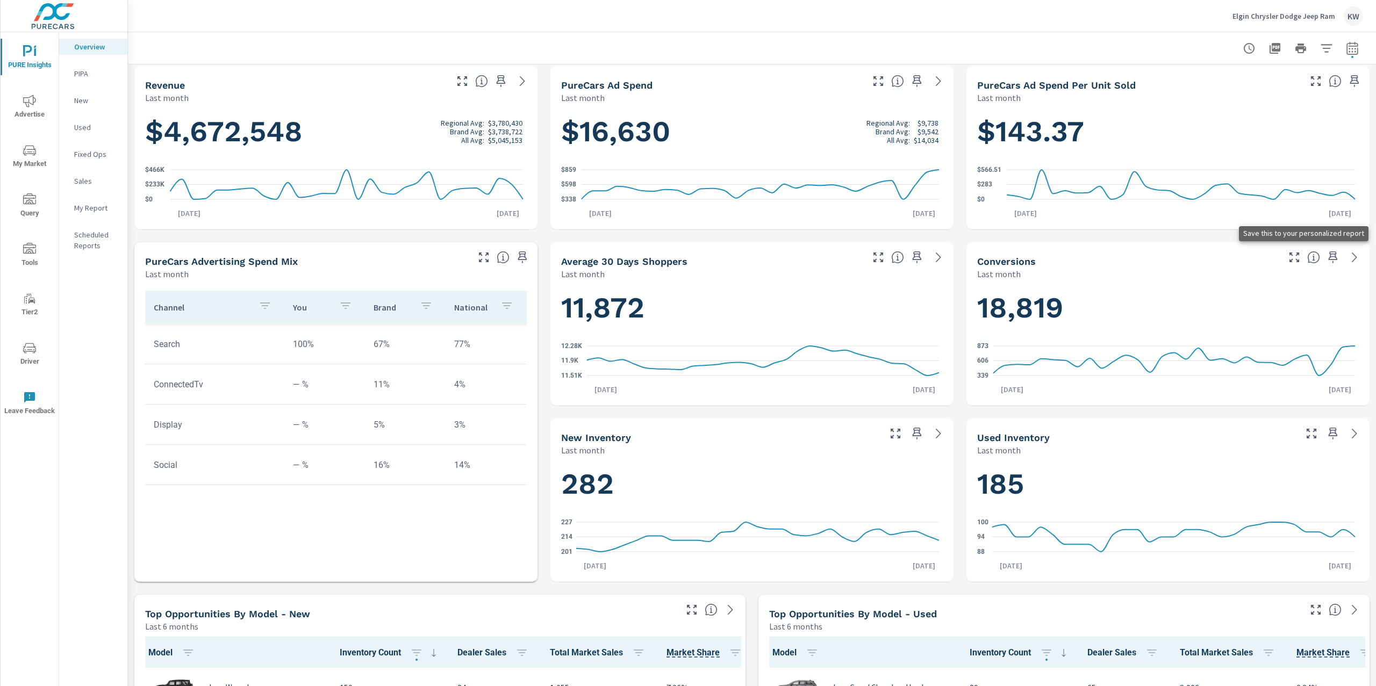
click at [1326, 259] on icon "button" at bounding box center [1332, 257] width 13 height 13
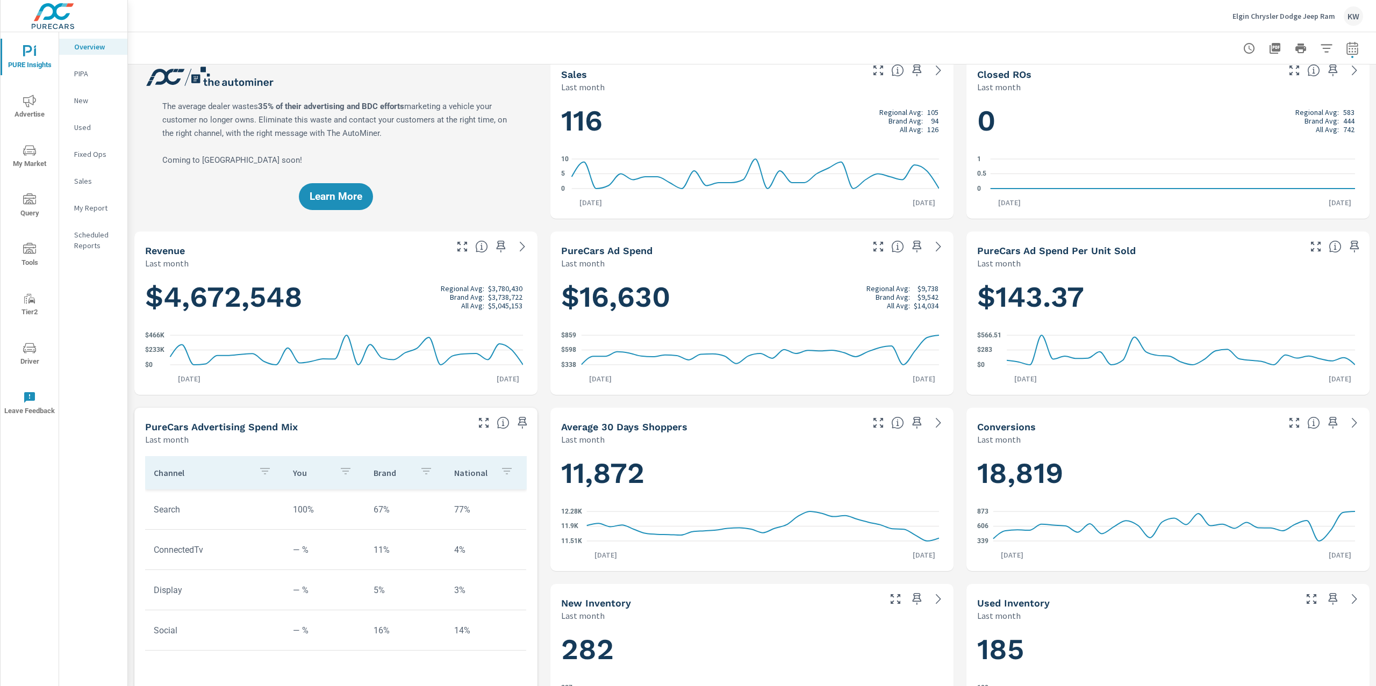
scroll to position [0, 0]
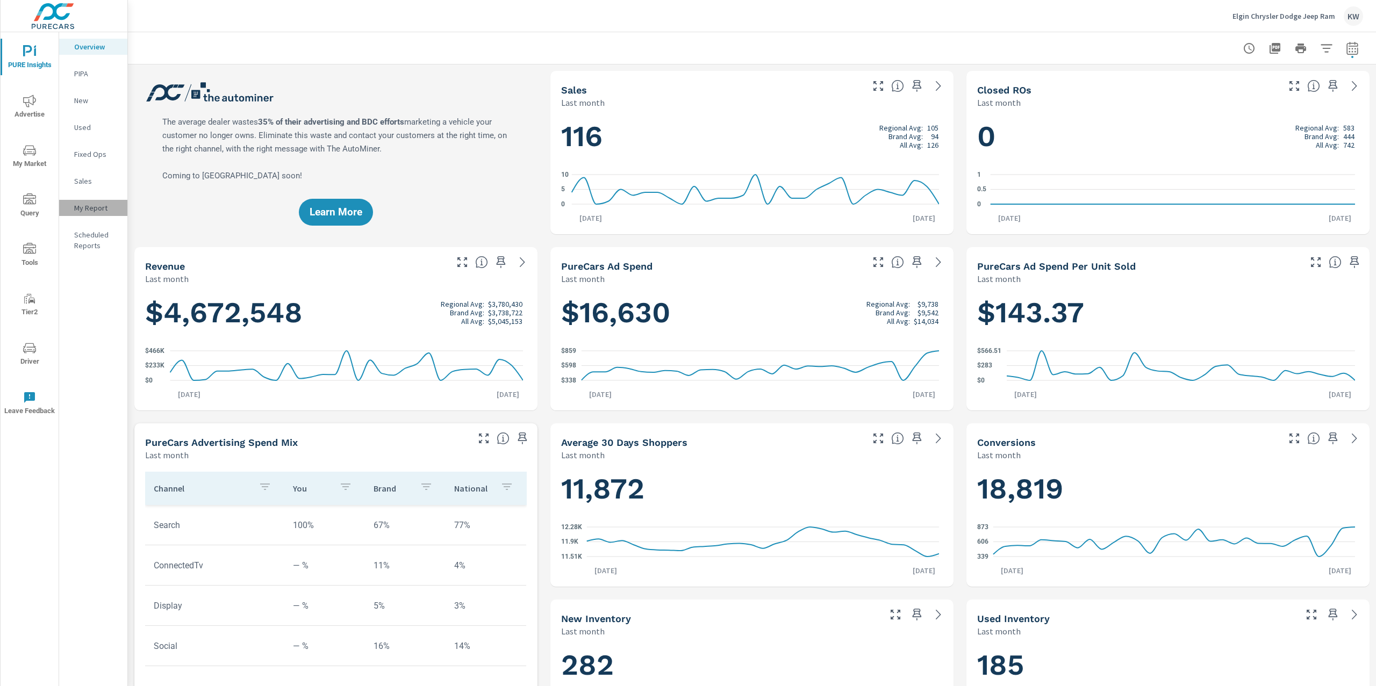
click at [111, 208] on p "My Report" at bounding box center [96, 208] width 45 height 11
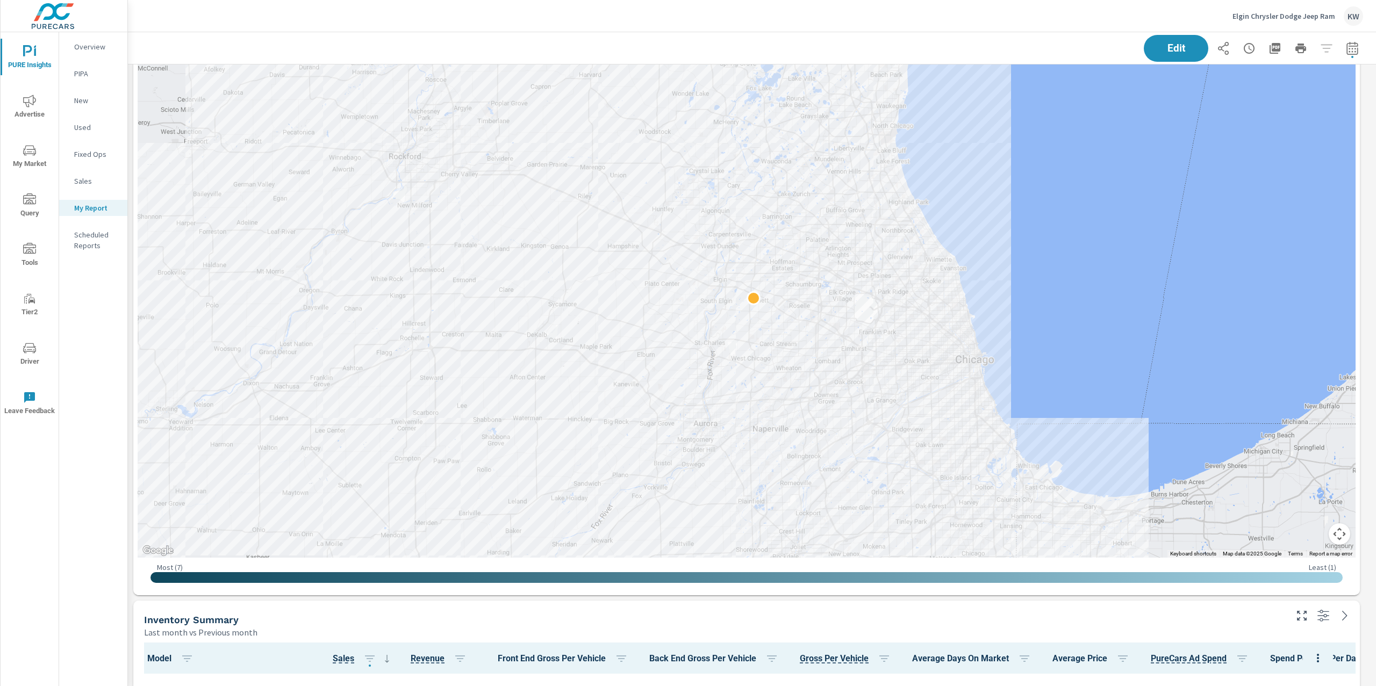
scroll to position [867, 0]
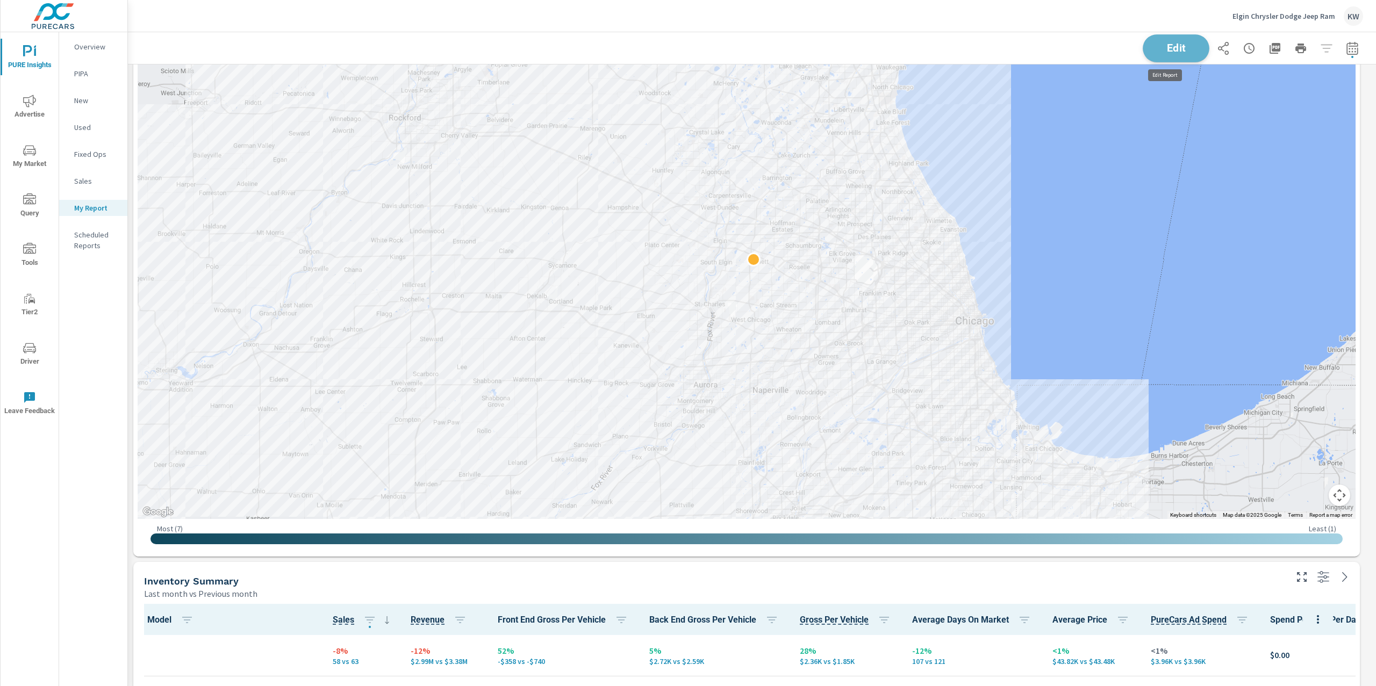
click at [1179, 53] on button "Edit" at bounding box center [1176, 48] width 67 height 28
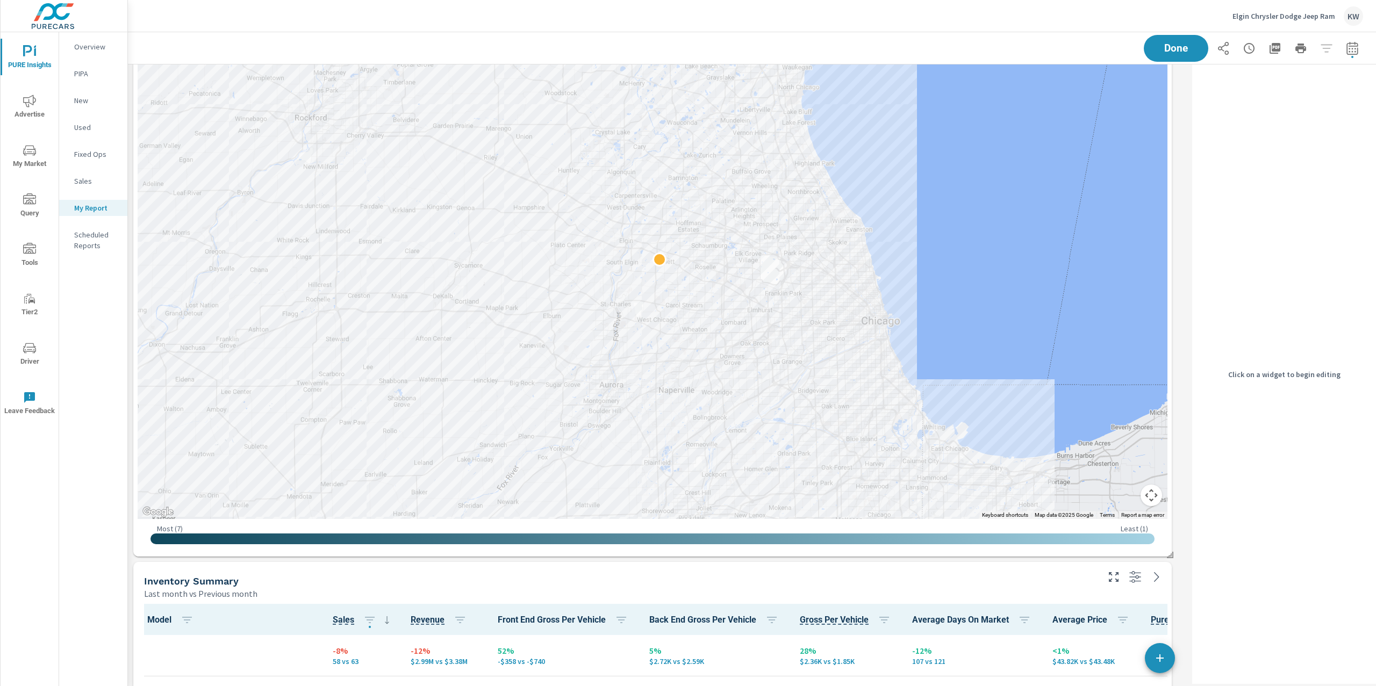
scroll to position [7321, 1071]
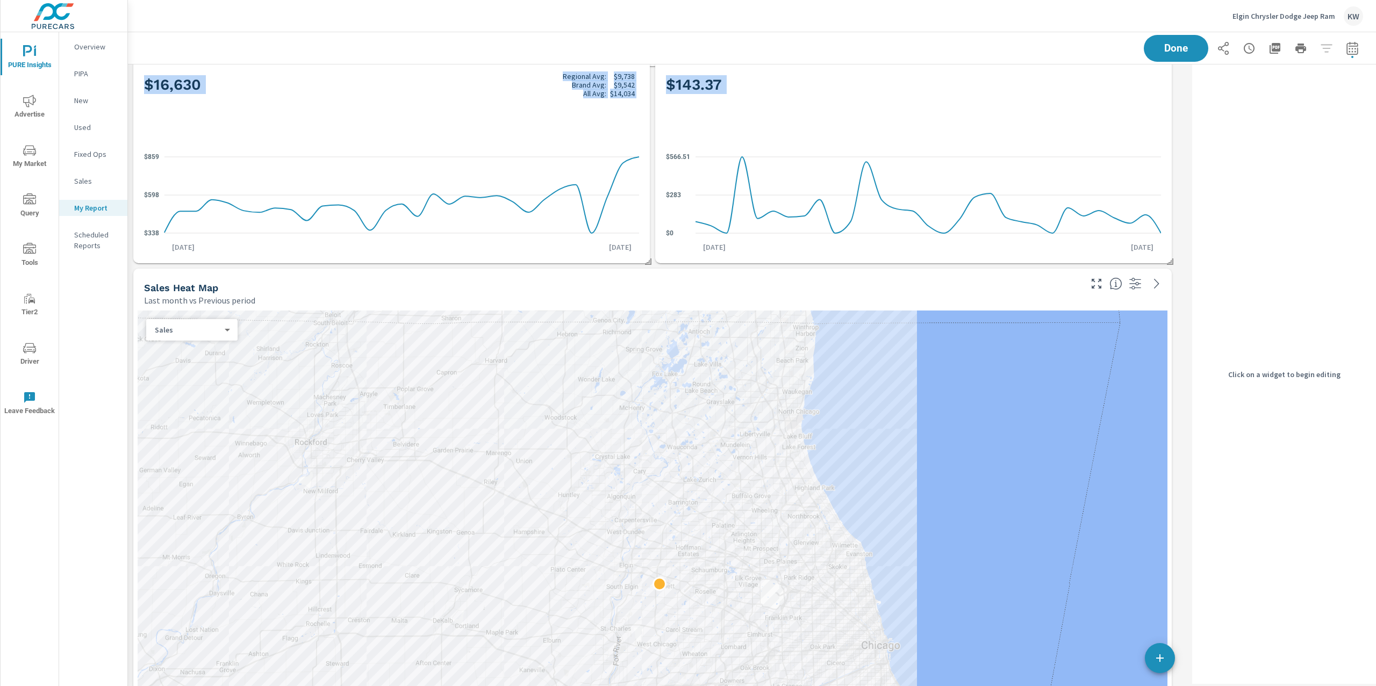
scroll to position [622, 0]
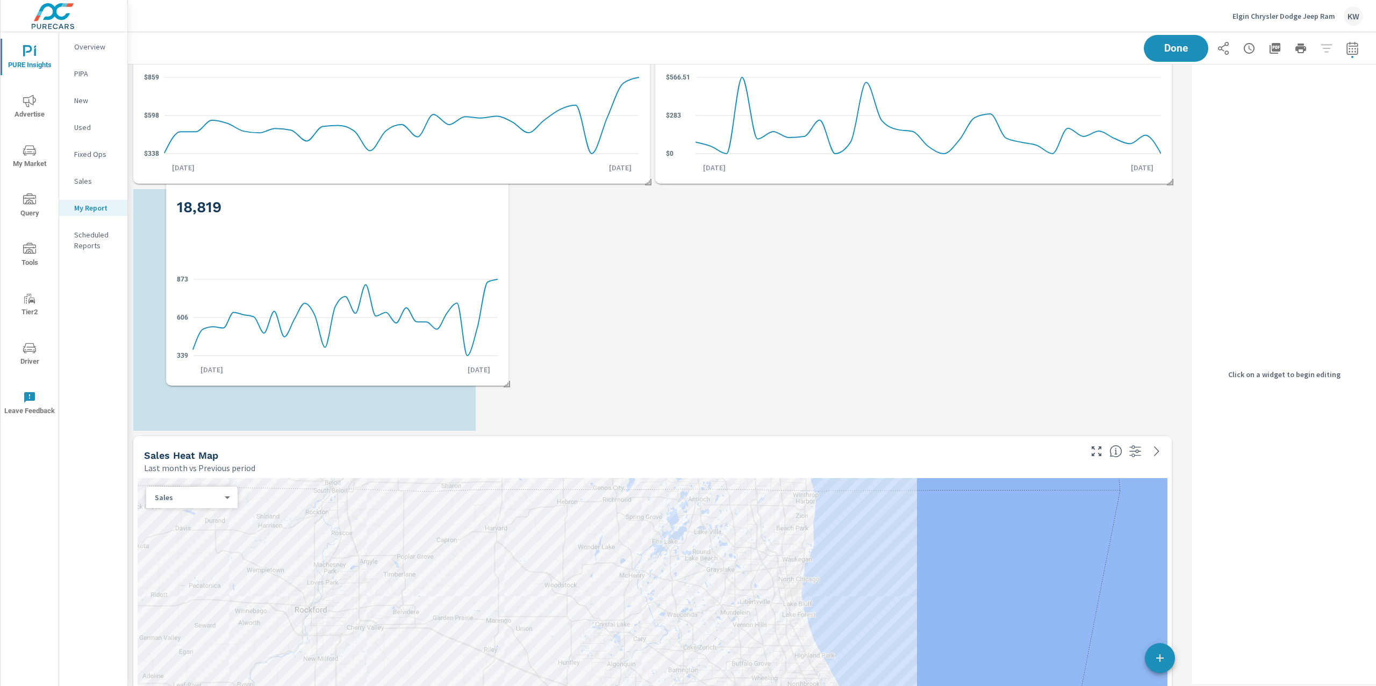
drag, startPoint x: 594, startPoint y: 520, endPoint x: 278, endPoint y: 218, distance: 437.2
click at [278, 218] on div "18,819" at bounding box center [337, 225] width 321 height 66
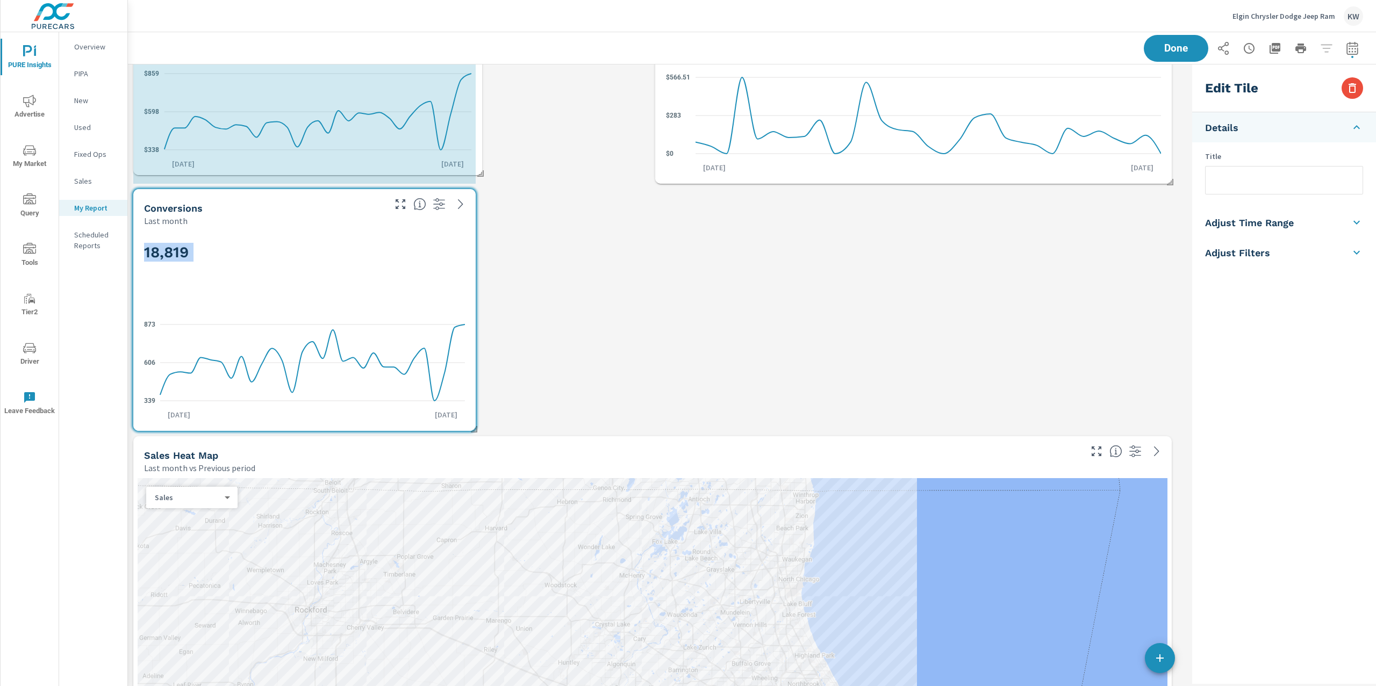
drag, startPoint x: 649, startPoint y: 178, endPoint x: 1147, endPoint y: 158, distance: 499.2
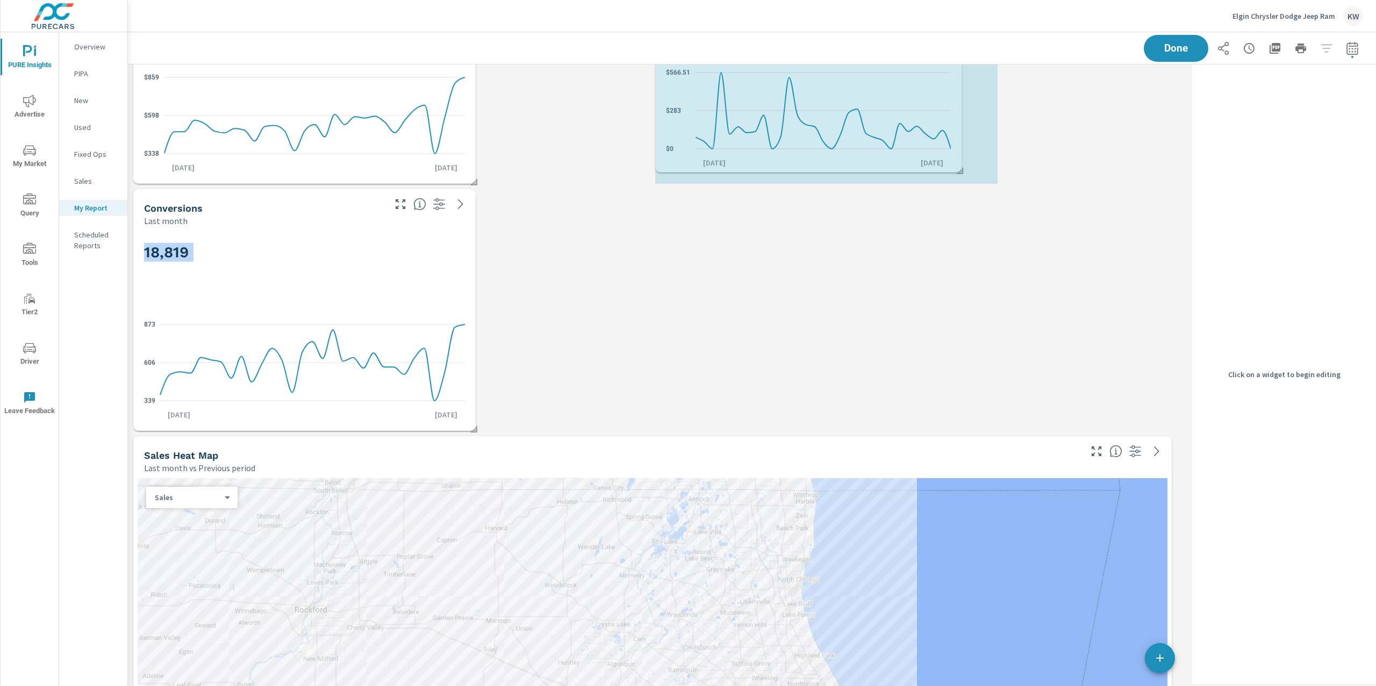
drag, startPoint x: 1169, startPoint y: 180, endPoint x: 959, endPoint y: 169, distance: 210.4
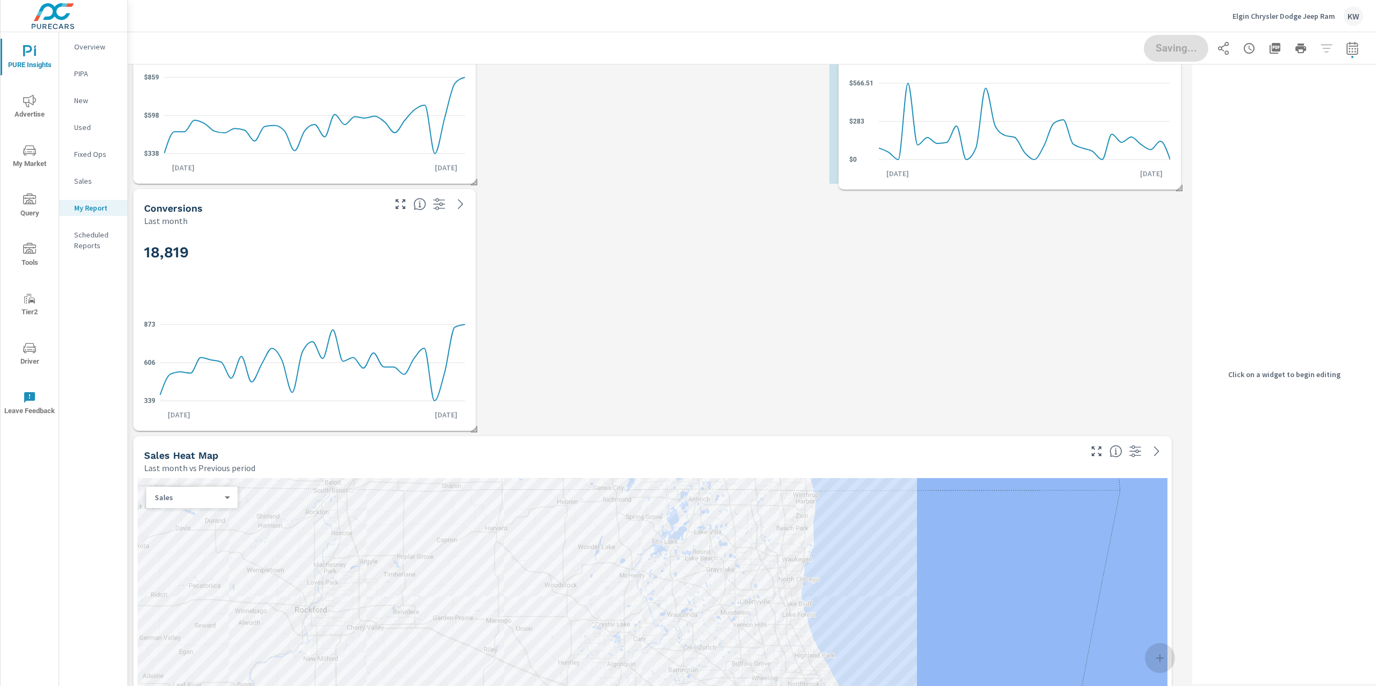
drag, startPoint x: 934, startPoint y: 148, endPoint x: 1135, endPoint y: 154, distance: 201.1
click at [1135, 154] on icon at bounding box center [1024, 121] width 291 height 76
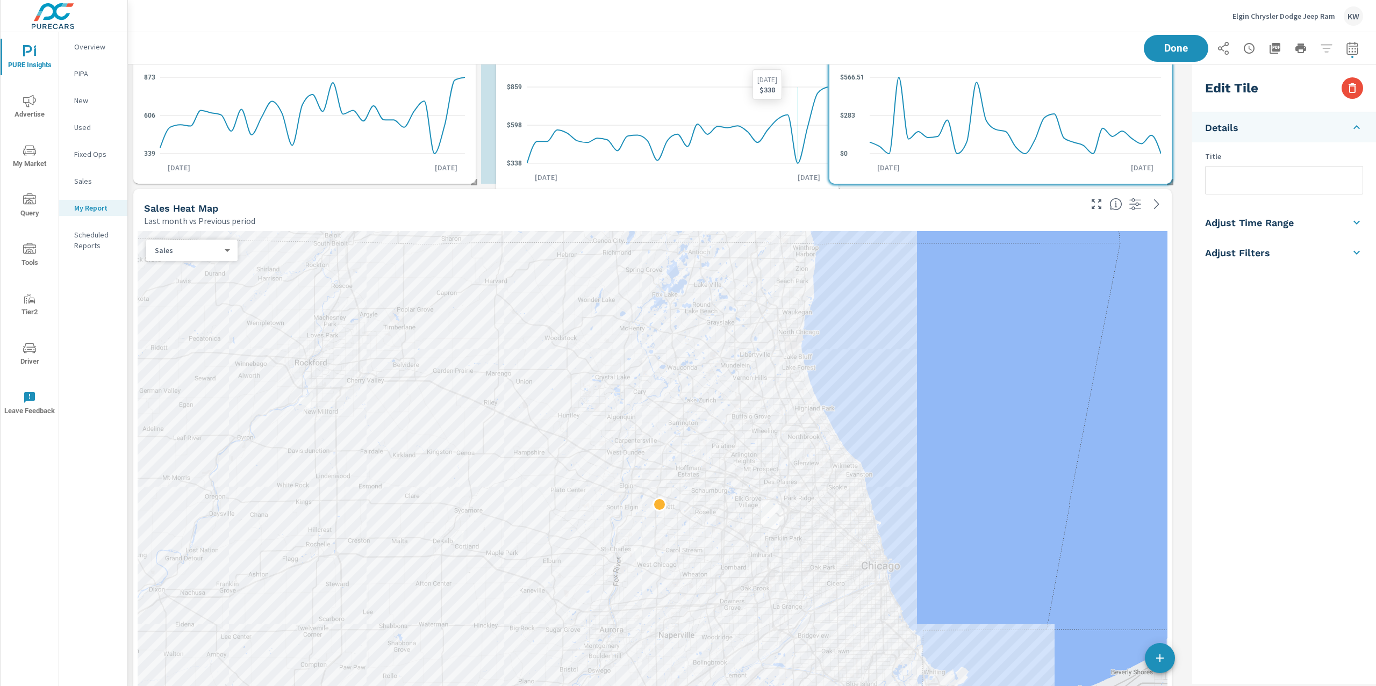
scroll to position [7073, 1071]
drag, startPoint x: 446, startPoint y: 139, endPoint x: 808, endPoint y: 137, distance: 361.7
click at [808, 137] on icon "$338 $598 $859" at bounding box center [666, 114] width 321 height 94
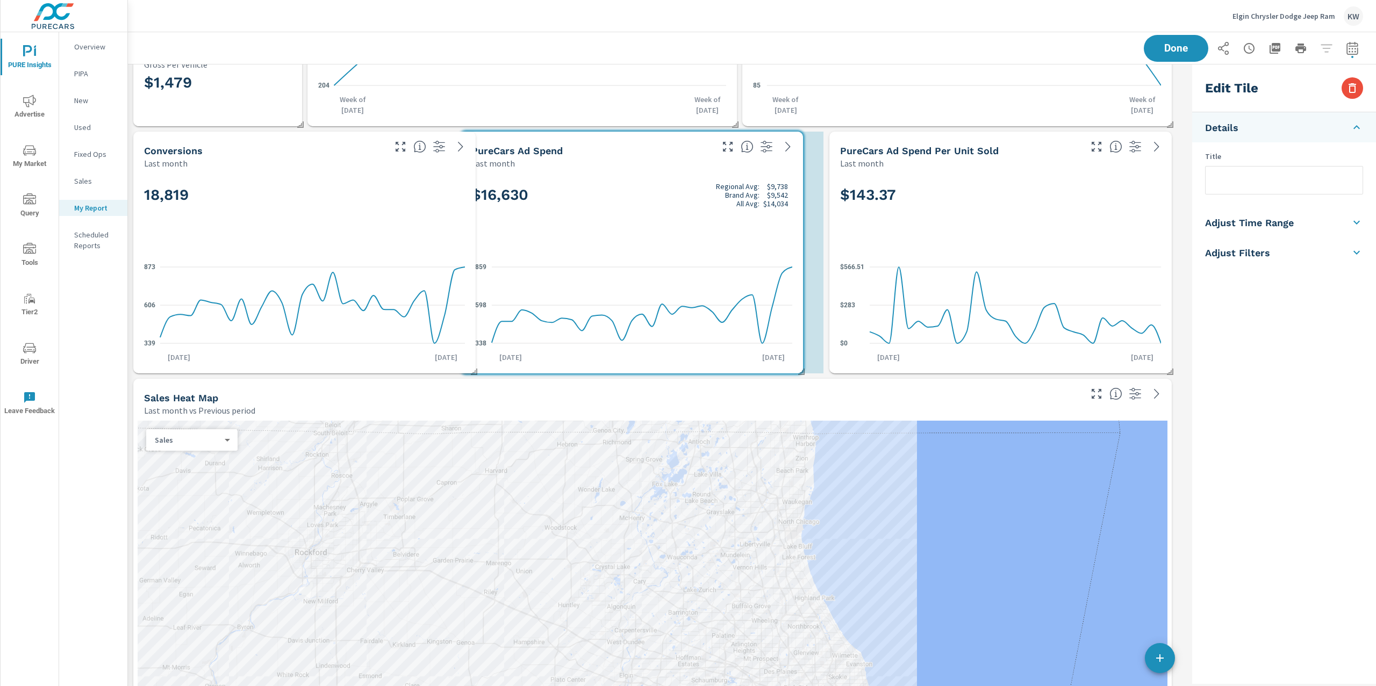
scroll to position [0, 0]
drag, startPoint x: 369, startPoint y: 224, endPoint x: 704, endPoint y: 224, distance: 334.3
click at [704, 224] on div "$16,630 Regional Avg: $9,738 Brand Avg: $9,542 All Avg: $14,034" at bounding box center [638, 213] width 321 height 66
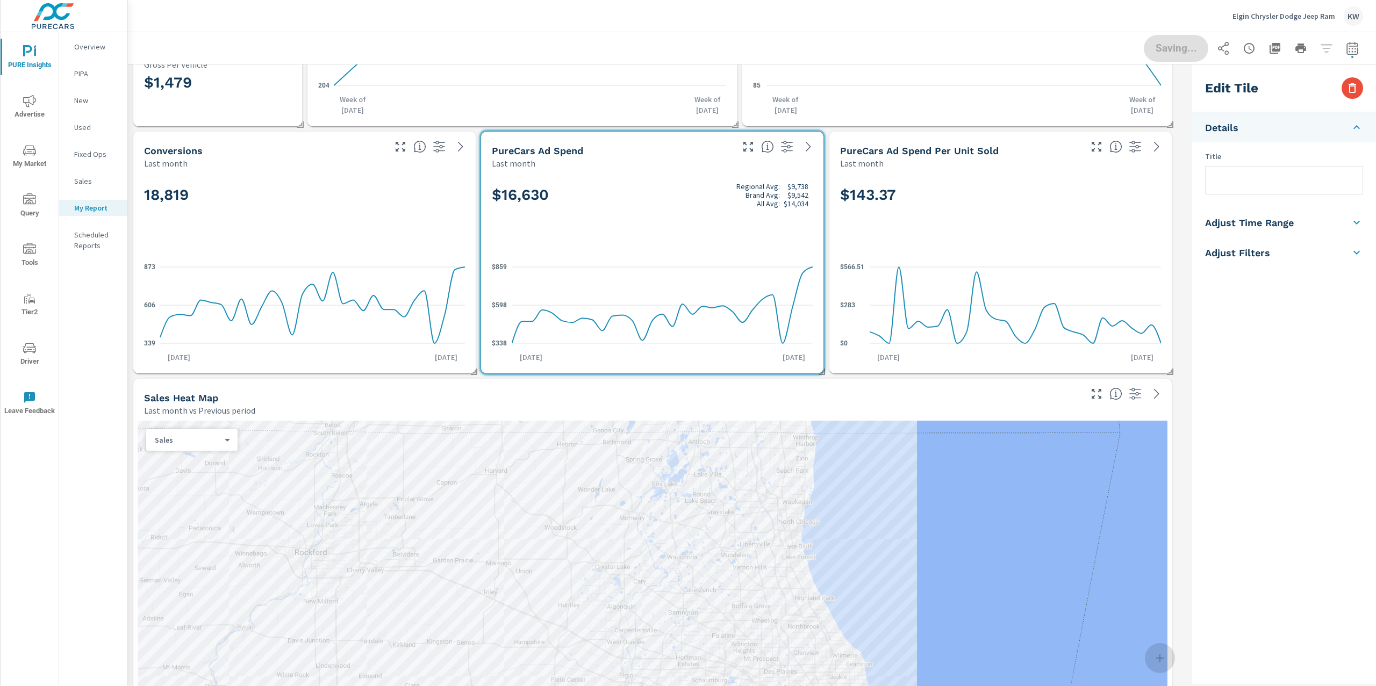
click at [411, 223] on div "18,819" at bounding box center [304, 213] width 321 height 66
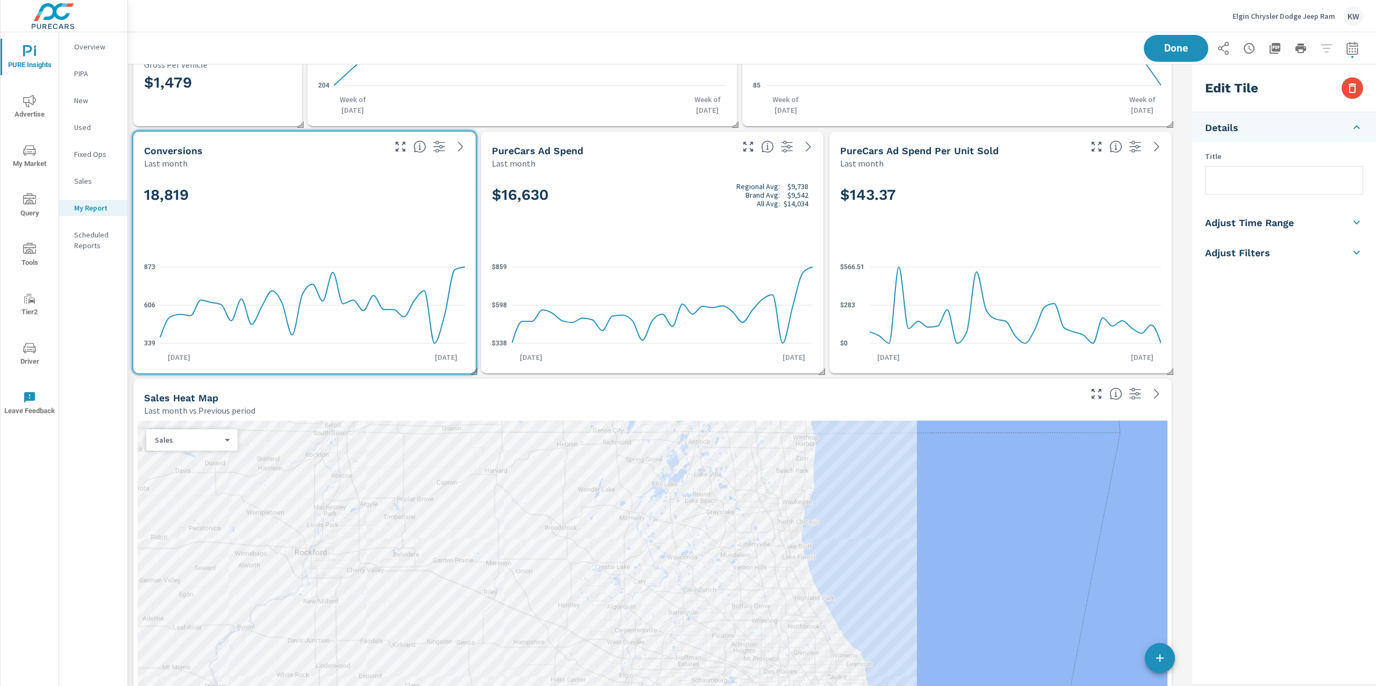
click at [1324, 223] on li "Adjust Time Range" at bounding box center [1284, 222] width 184 height 30
click at [1274, 192] on input "checkbox" at bounding box center [1258, 191] width 61 height 20
checkbox input "true"
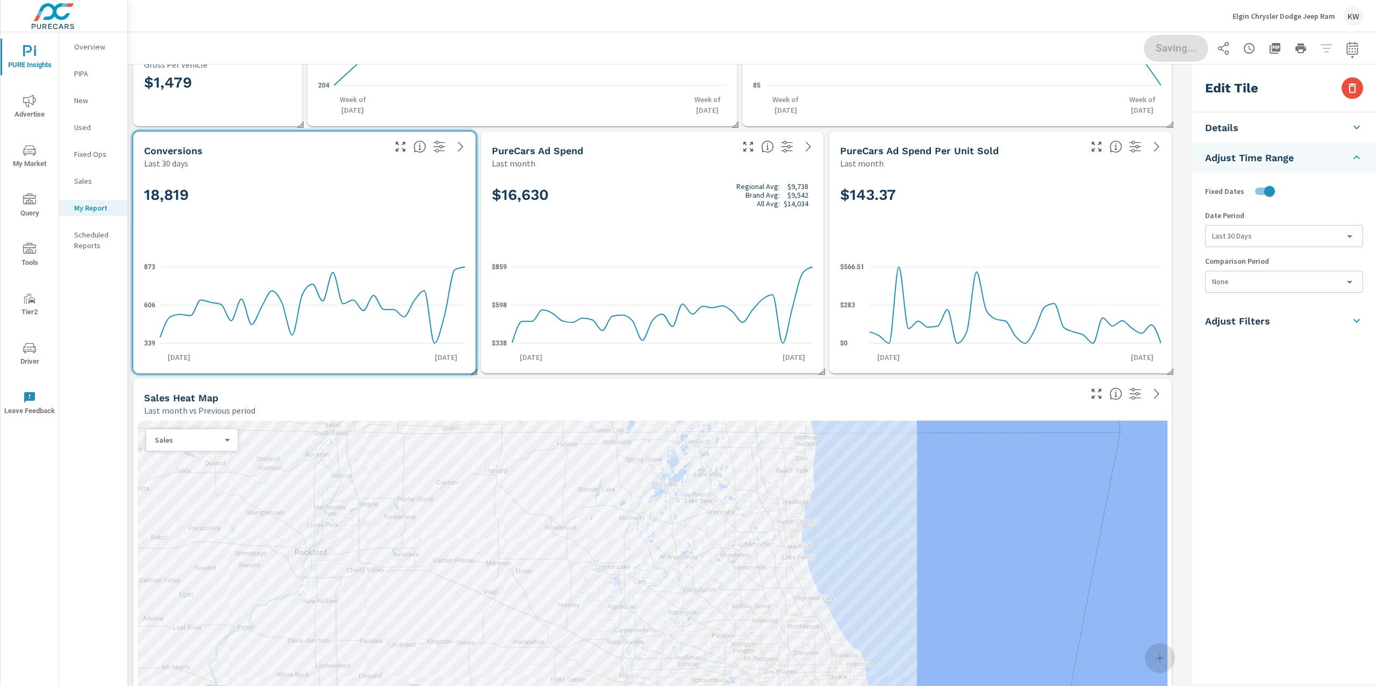
click at [1280, 228] on body "PURE Insights Advertise My Market Query Tools Tier2 Driver Leave Feedback Overv…" at bounding box center [688, 343] width 1376 height 686
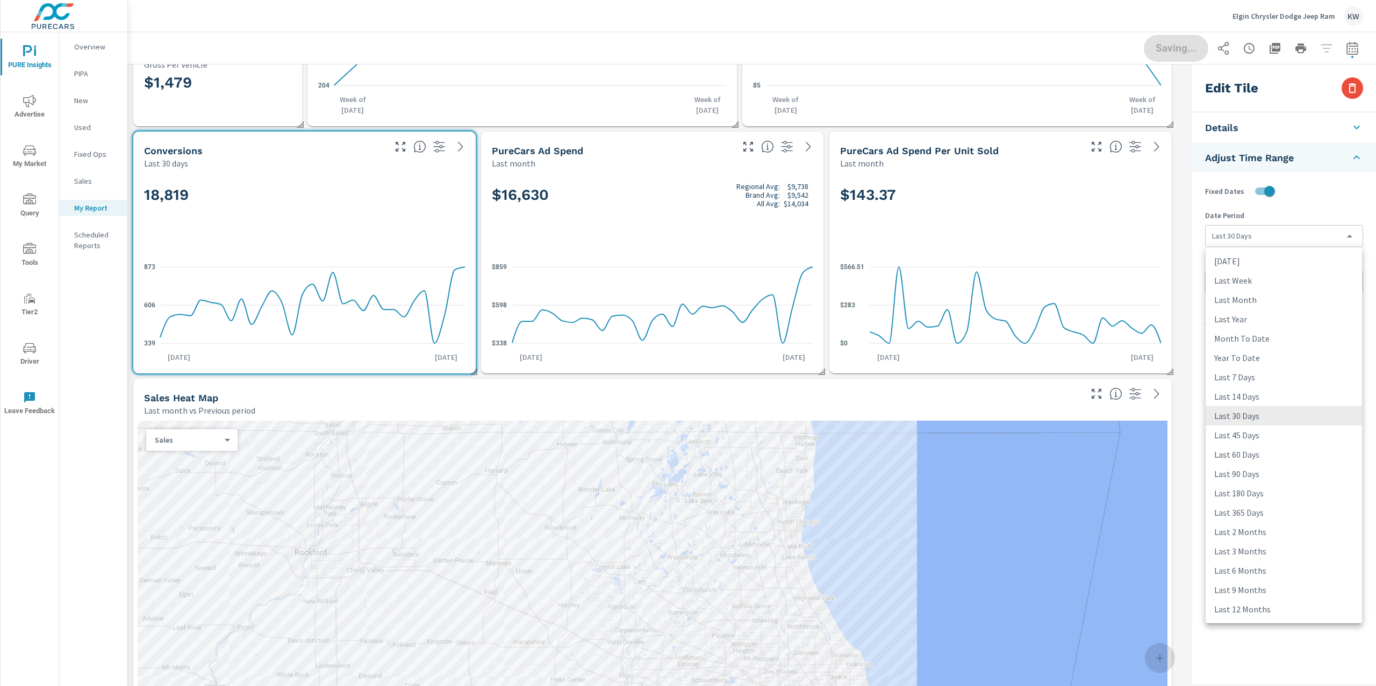
click at [1282, 299] on li "Last Month" at bounding box center [1283, 299] width 156 height 19
type input "lastMonth"
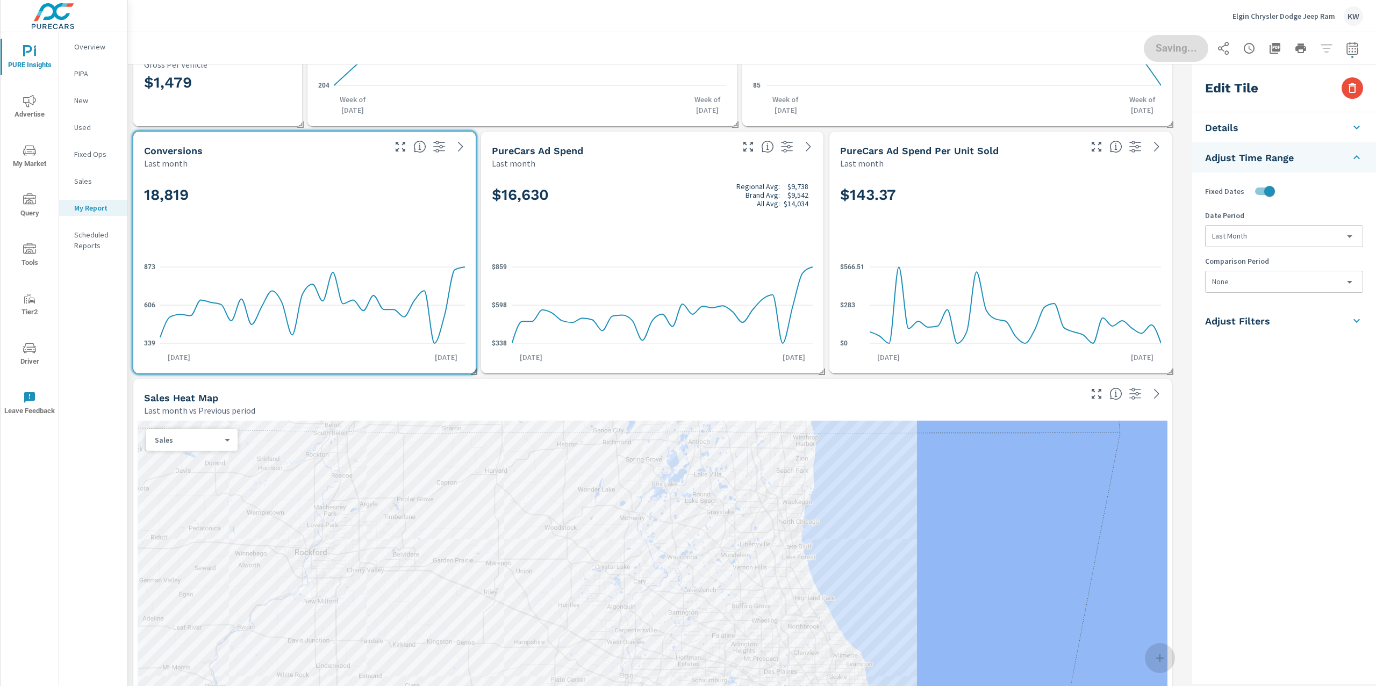
click at [1278, 286] on body "PURE Insights Advertise My Market Query Tools Tier2 Driver Leave Feedback Overv…" at bounding box center [688, 343] width 1376 height 686
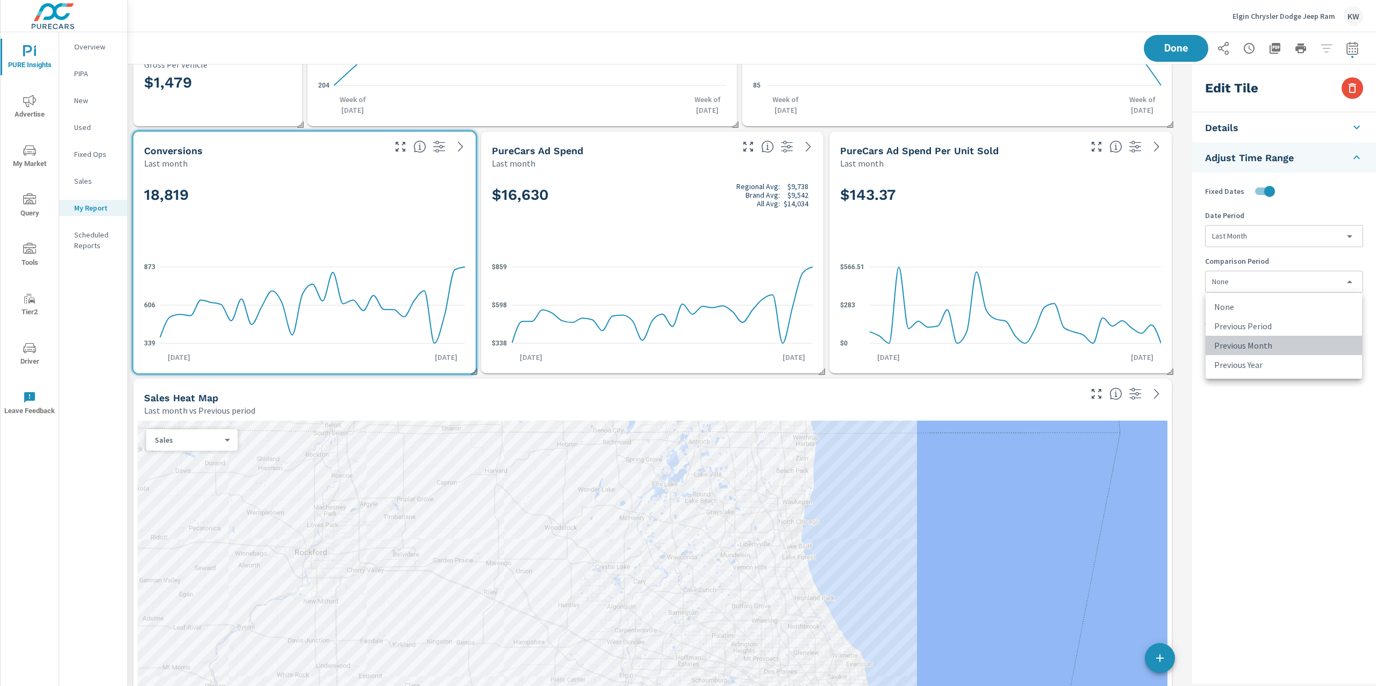
click at [1278, 343] on li "Previous Month" at bounding box center [1283, 345] width 156 height 19
type input "lastMonth"
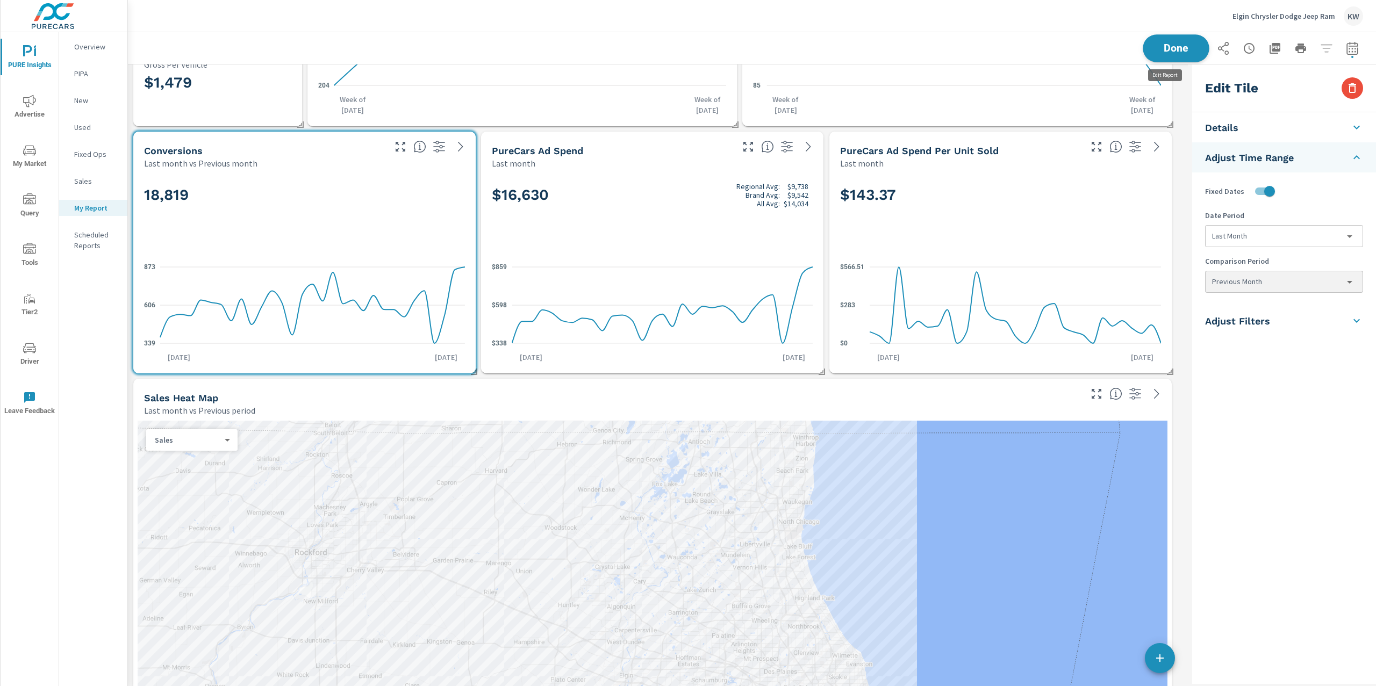
scroll to position [7073, 1071]
click at [1180, 51] on span "Done" at bounding box center [1176, 48] width 44 height 10
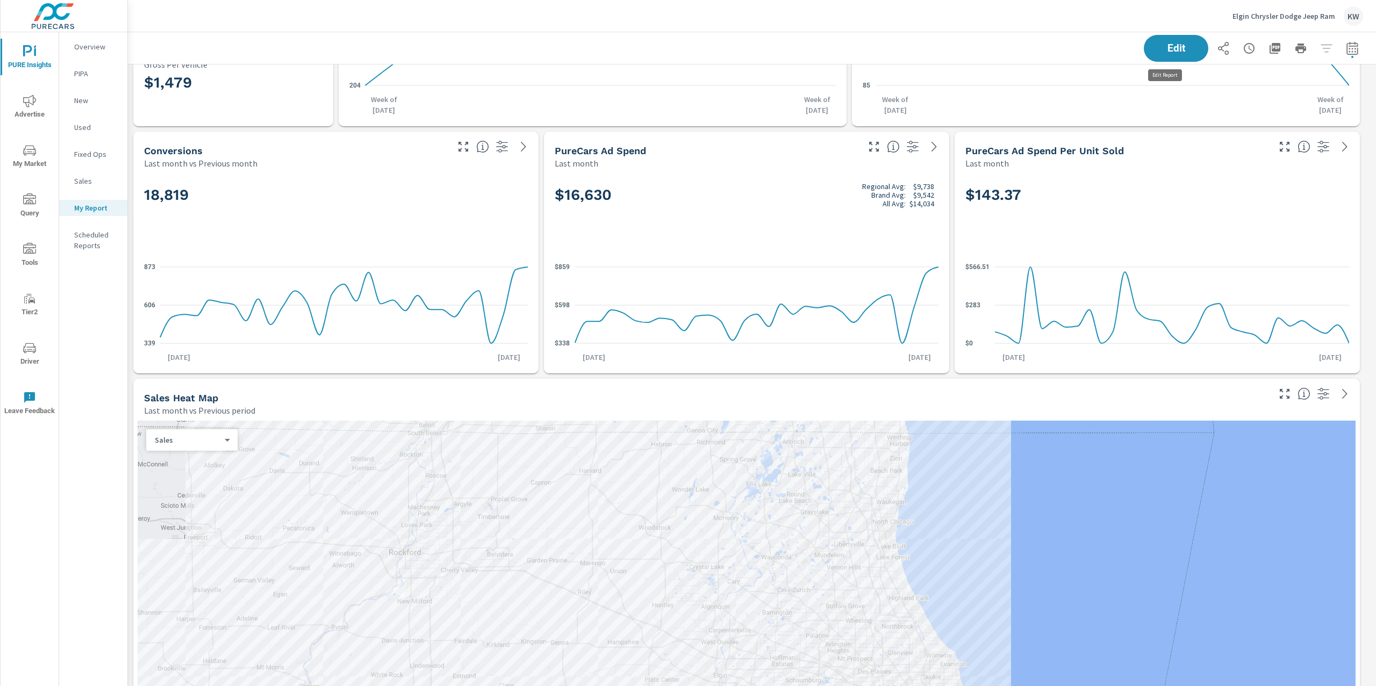
scroll to position [7073, 1260]
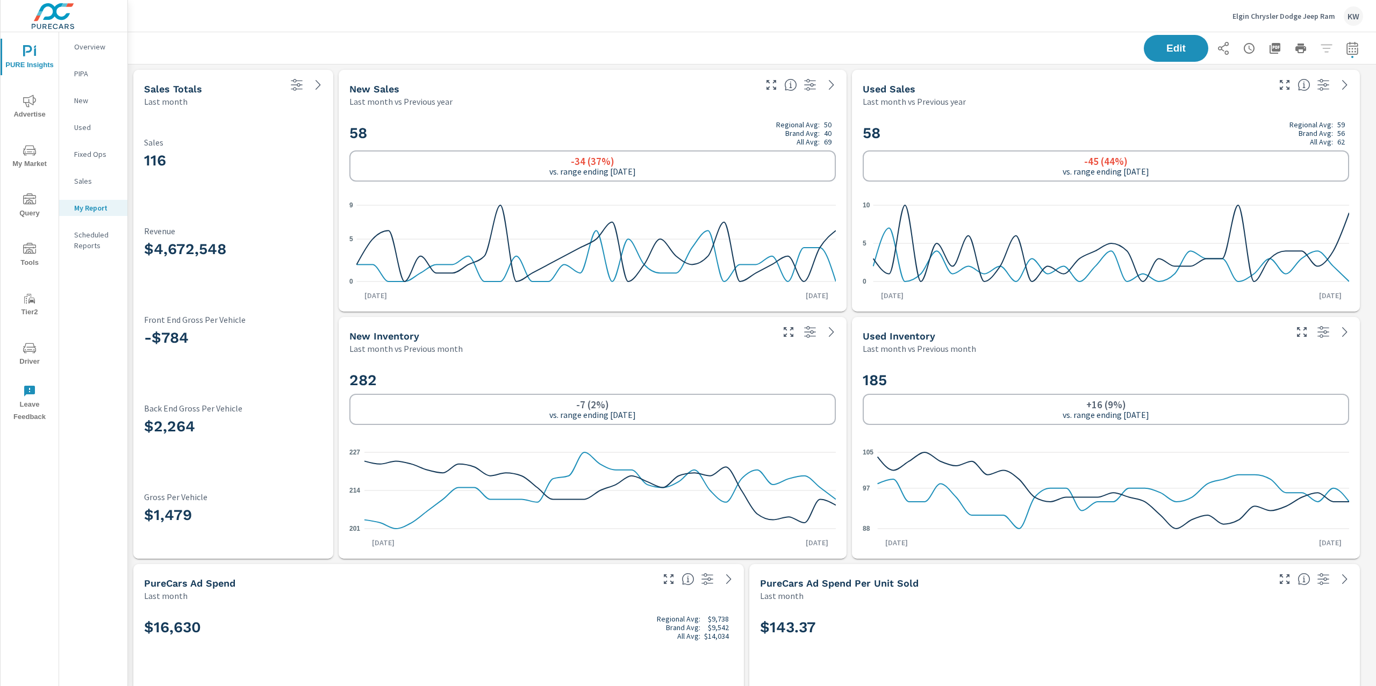
scroll to position [7073, 1260]
drag, startPoint x: 1187, startPoint y: 53, endPoint x: 1088, endPoint y: 67, distance: 99.4
click at [1172, 54] on button "Edit" at bounding box center [1176, 48] width 64 height 27
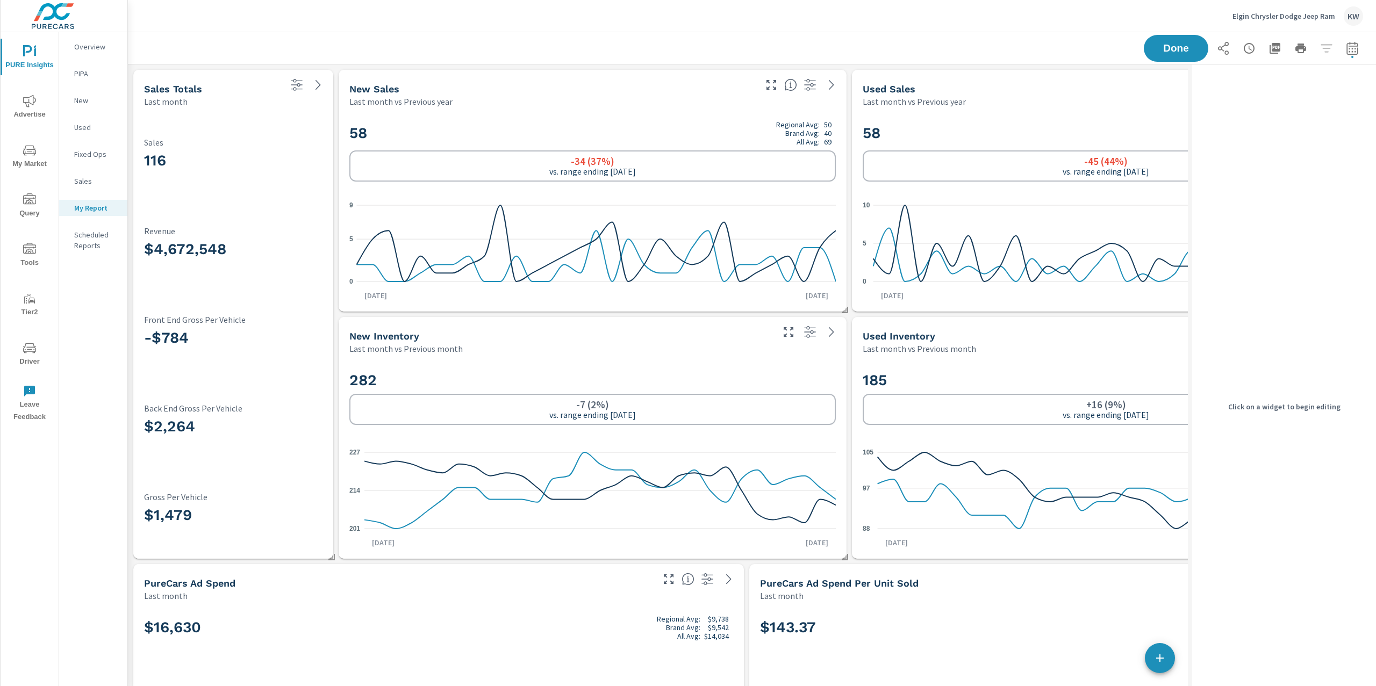
scroll to position [5, 5]
click at [235, 199] on div "116 Sales $4,672,548 Revenue -$784 Front End Gross Per Vehicle $2,264 Back End …" at bounding box center [233, 333] width 191 height 443
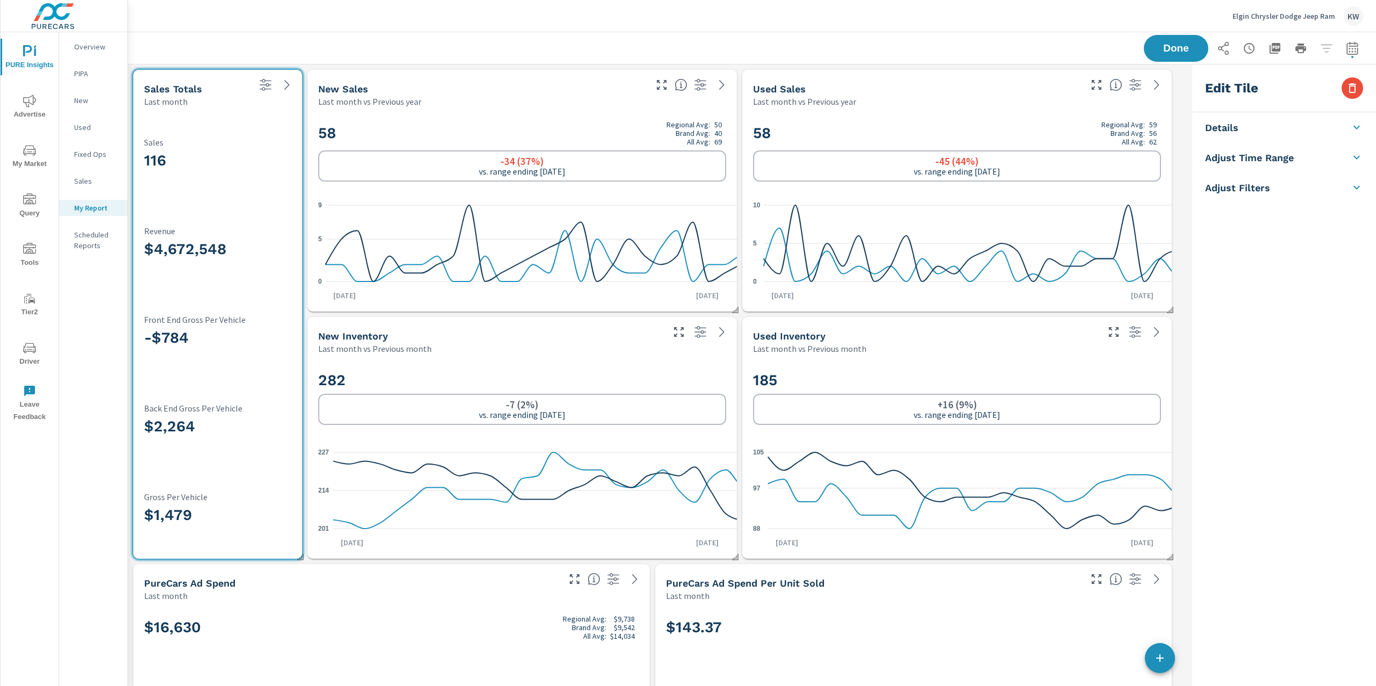
scroll to position [7073, 1071]
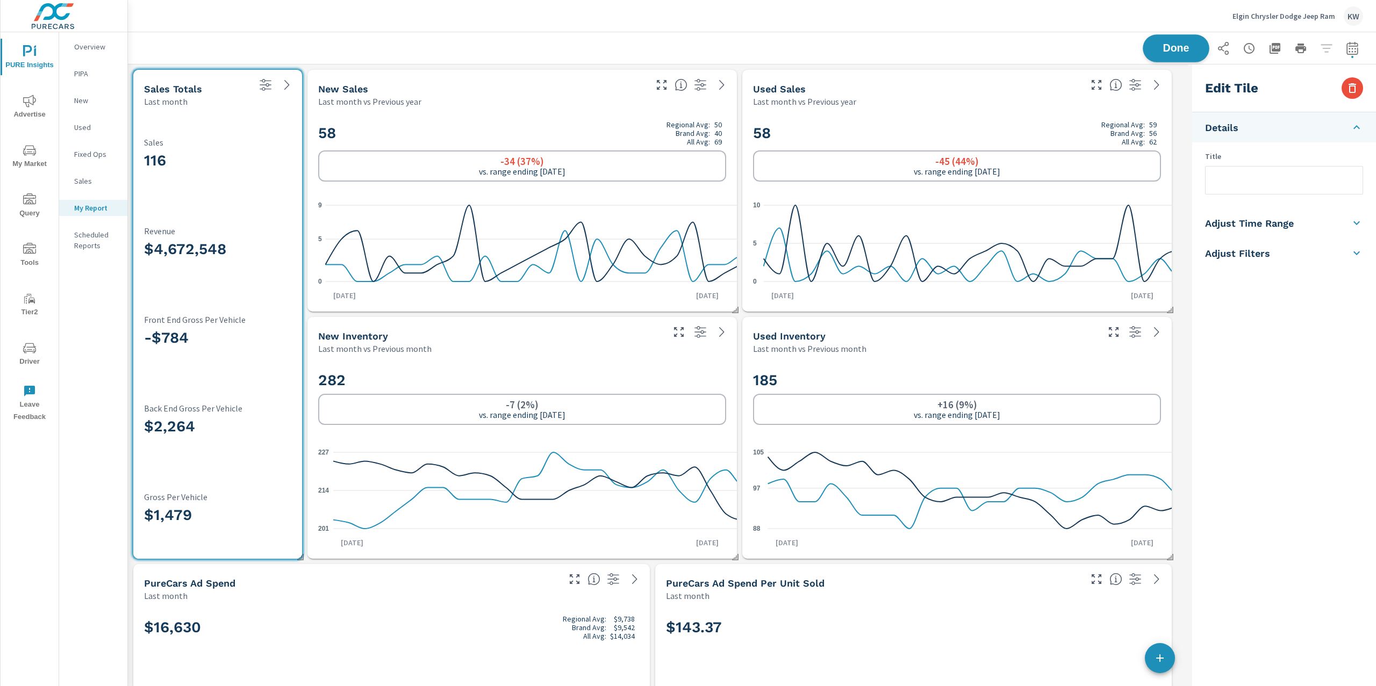
click at [1171, 49] on span "Done" at bounding box center [1176, 48] width 44 height 10
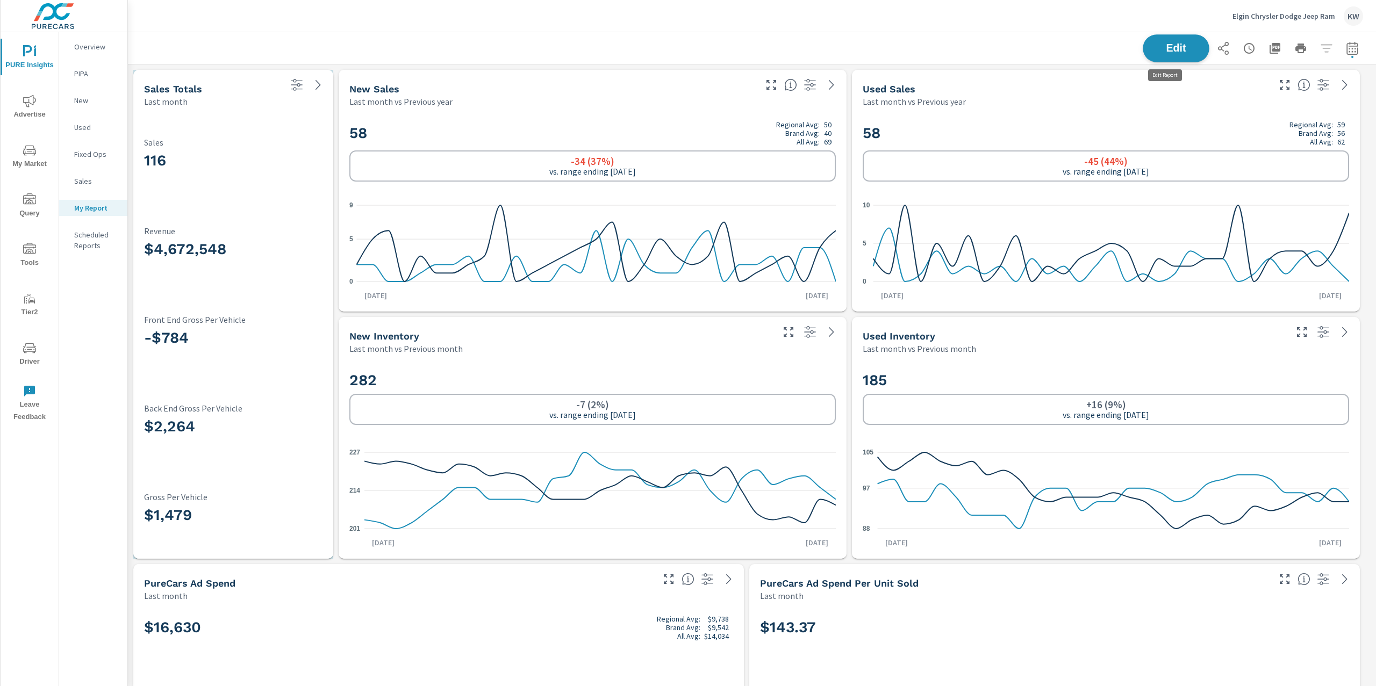
scroll to position [7073, 1260]
click at [1171, 45] on span "Edit" at bounding box center [1176, 48] width 44 height 10
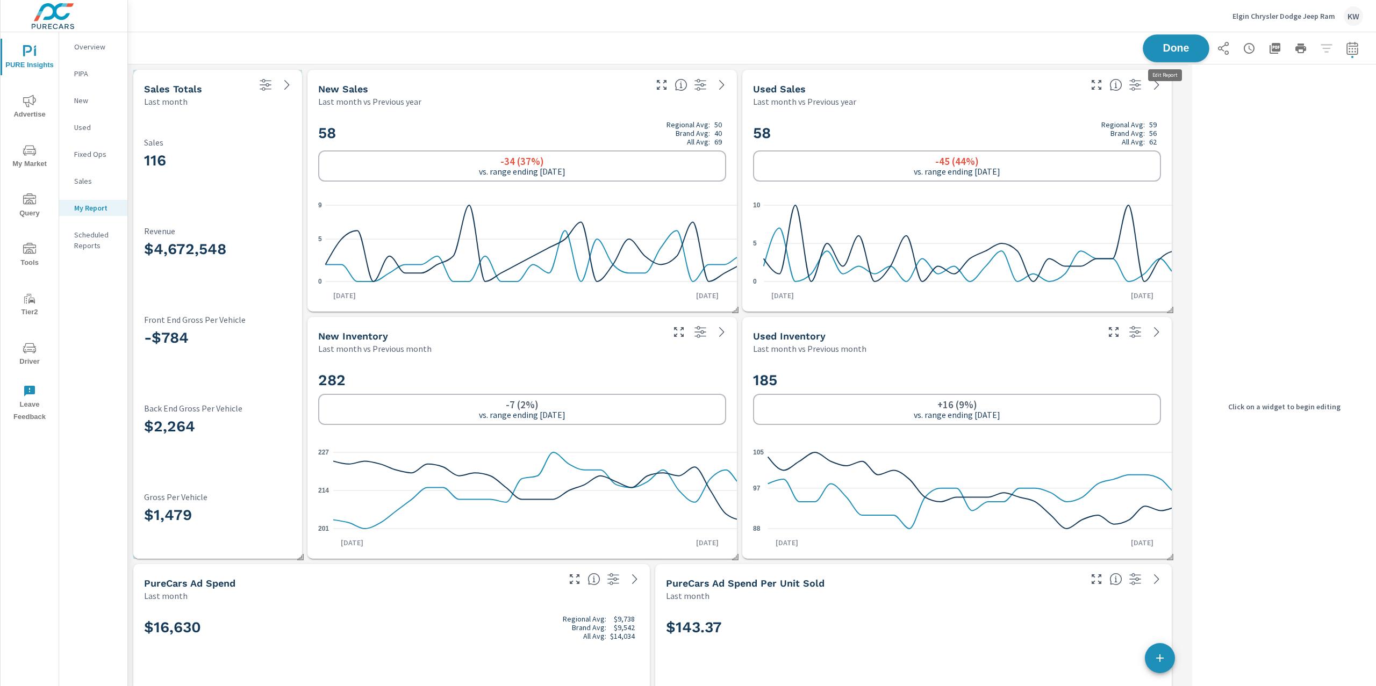
scroll to position [5, 5]
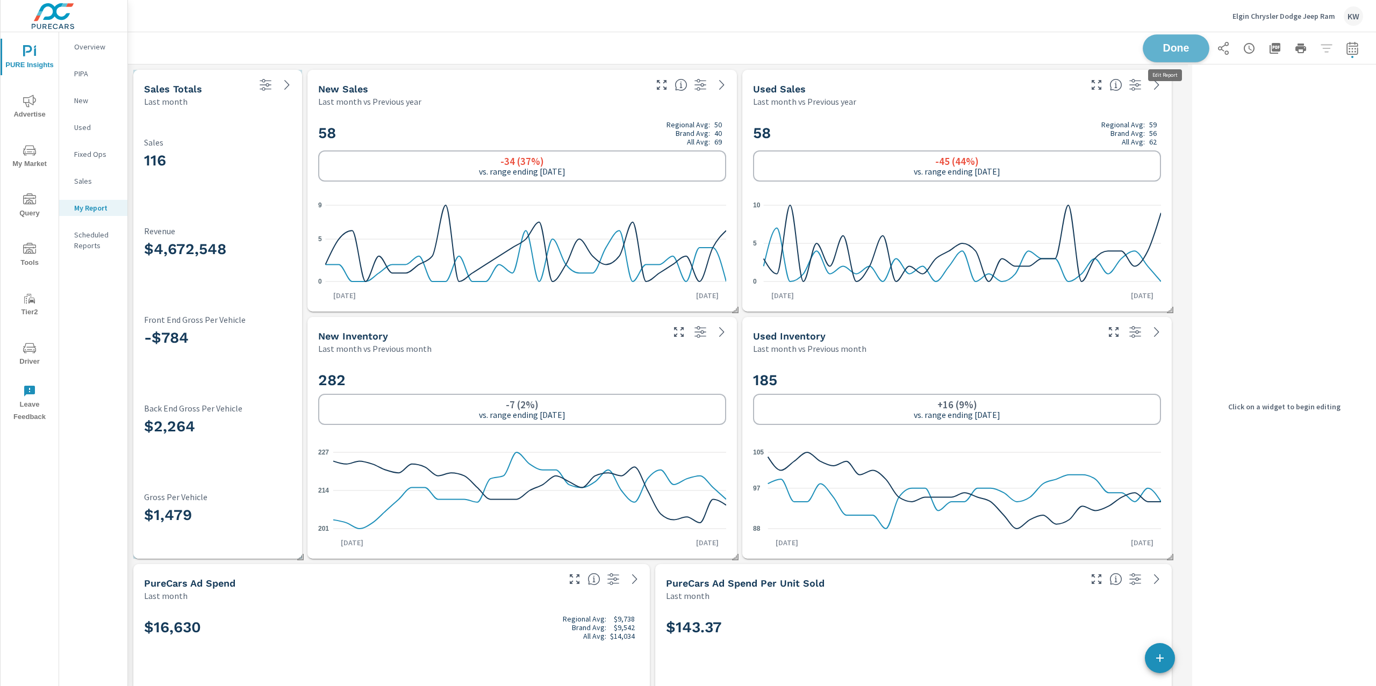
click at [1165, 46] on span "Done" at bounding box center [1176, 48] width 44 height 10
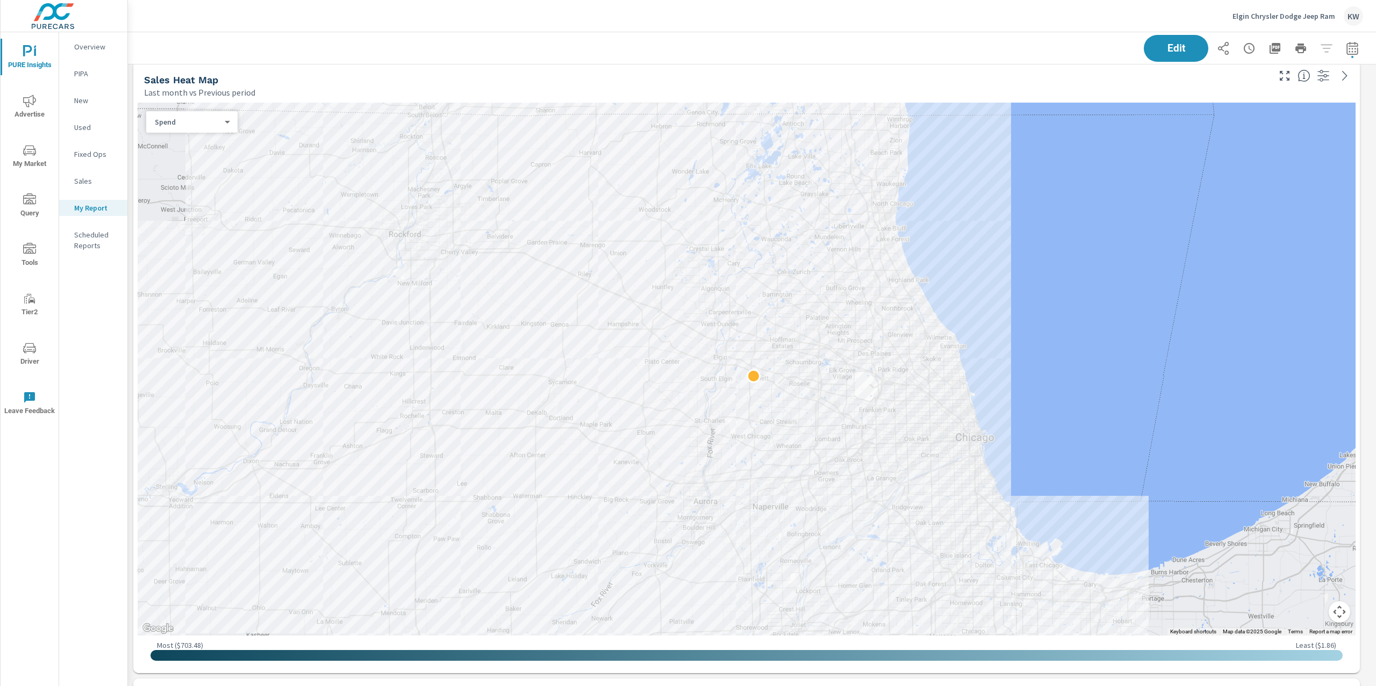
scroll to position [752, 0]
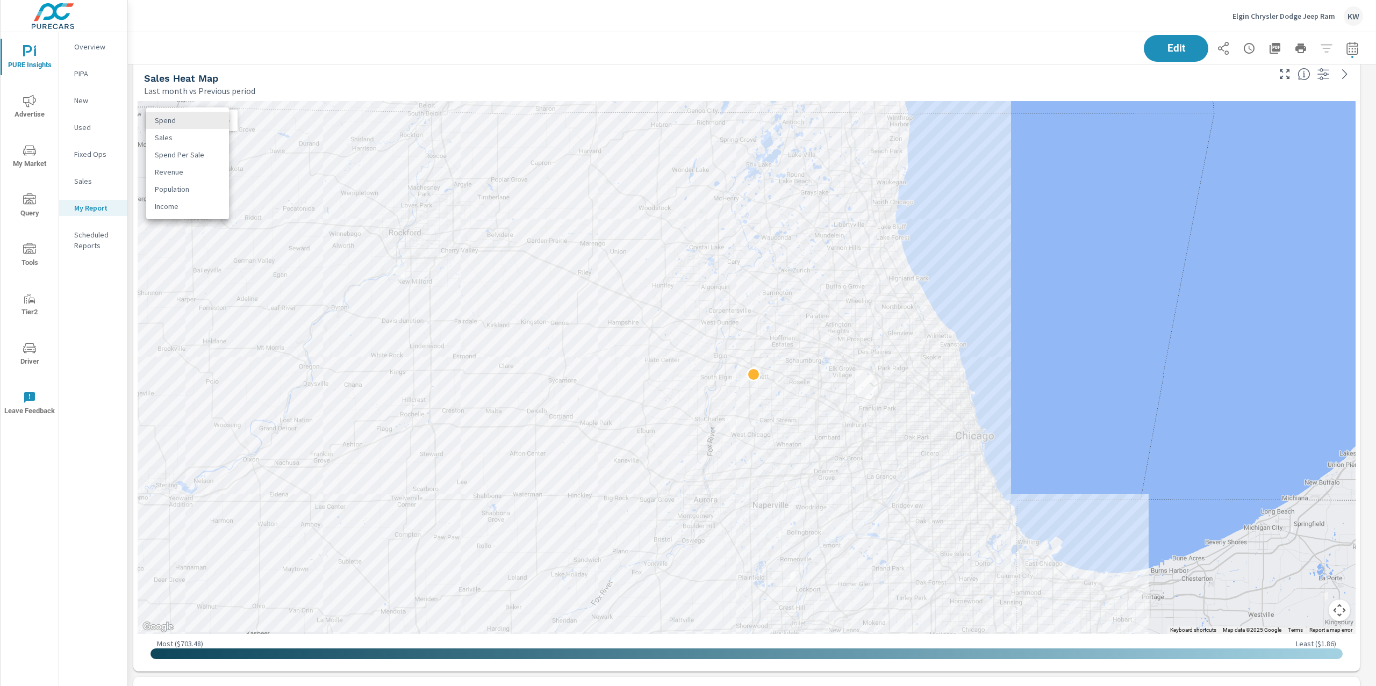
click at [220, 121] on body "PURE Insights Advertise My Market Query Tools Tier2 Driver Leave Feedback Overv…" at bounding box center [688, 343] width 1376 height 686
click at [199, 140] on li "Sales" at bounding box center [187, 137] width 83 height 17
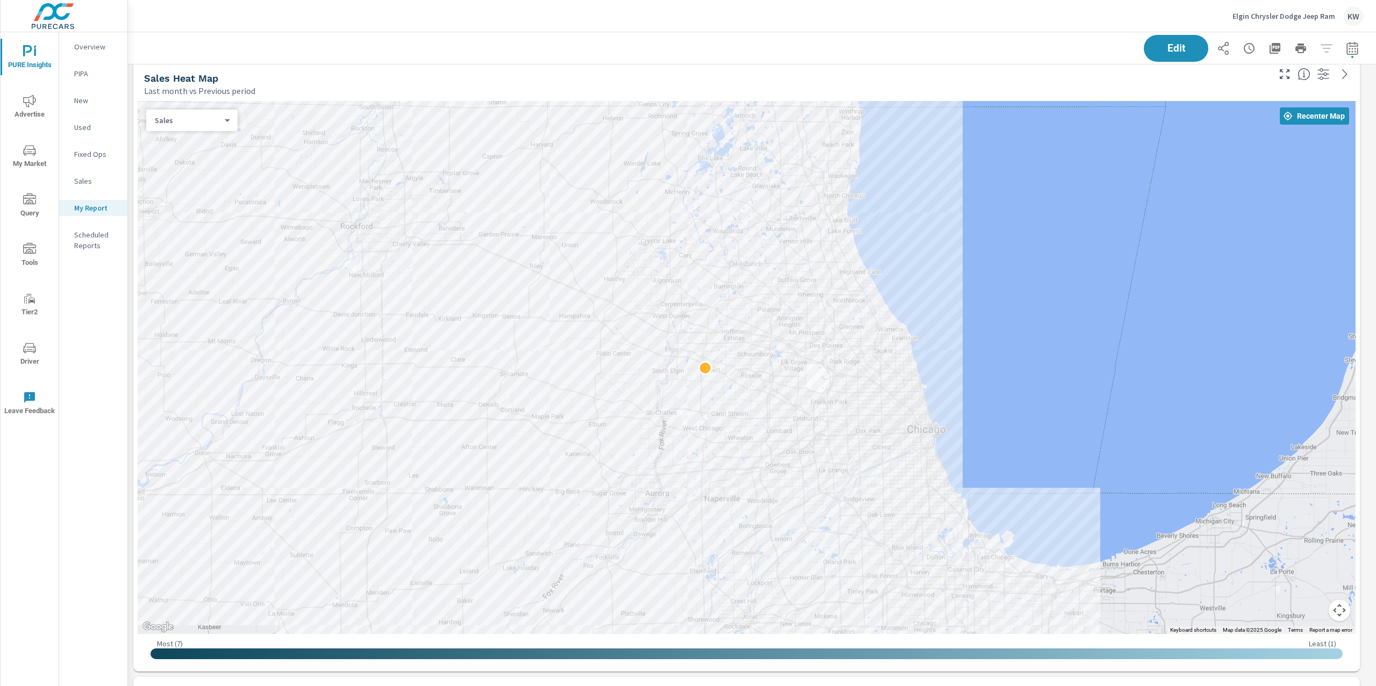
drag, startPoint x: 338, startPoint y: 238, endPoint x: 285, endPoint y: 232, distance: 53.0
click at [285, 232] on div at bounding box center [747, 367] width 1218 height 533
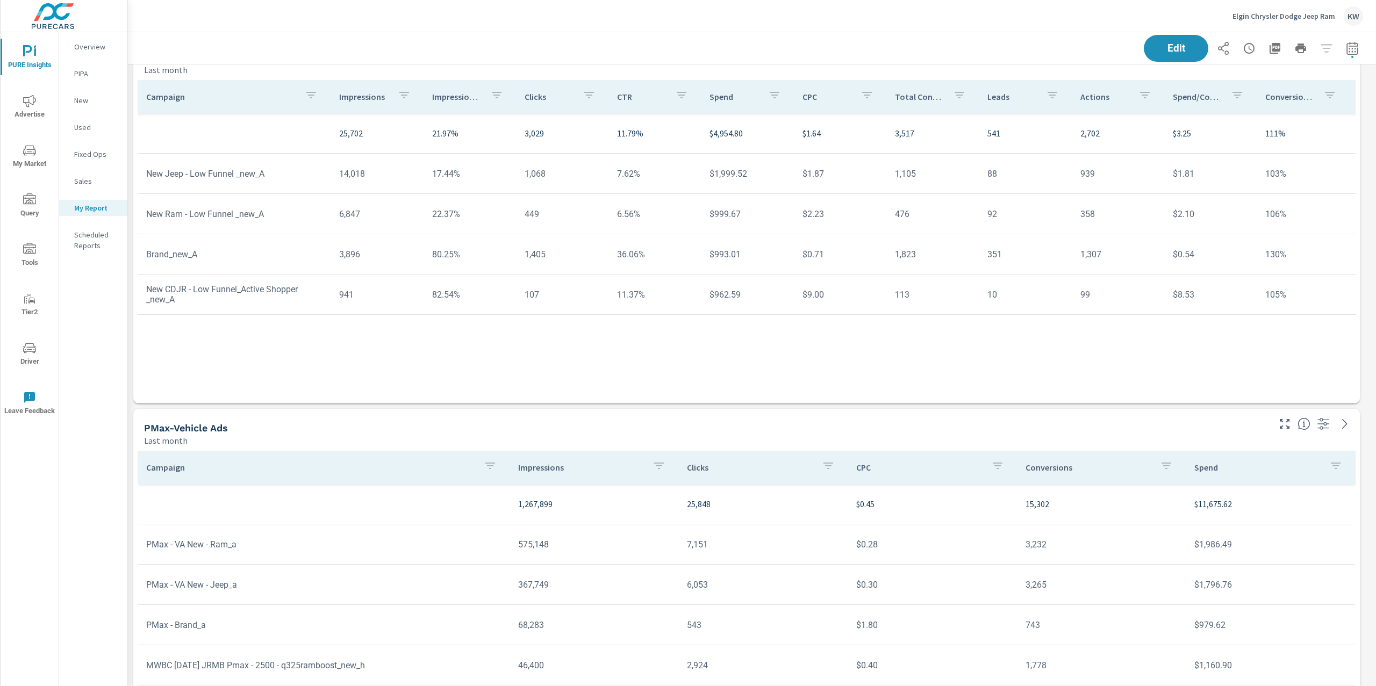
scroll to position [4108, 0]
click at [456, 104] on p "Impression Share" at bounding box center [456, 99] width 49 height 11
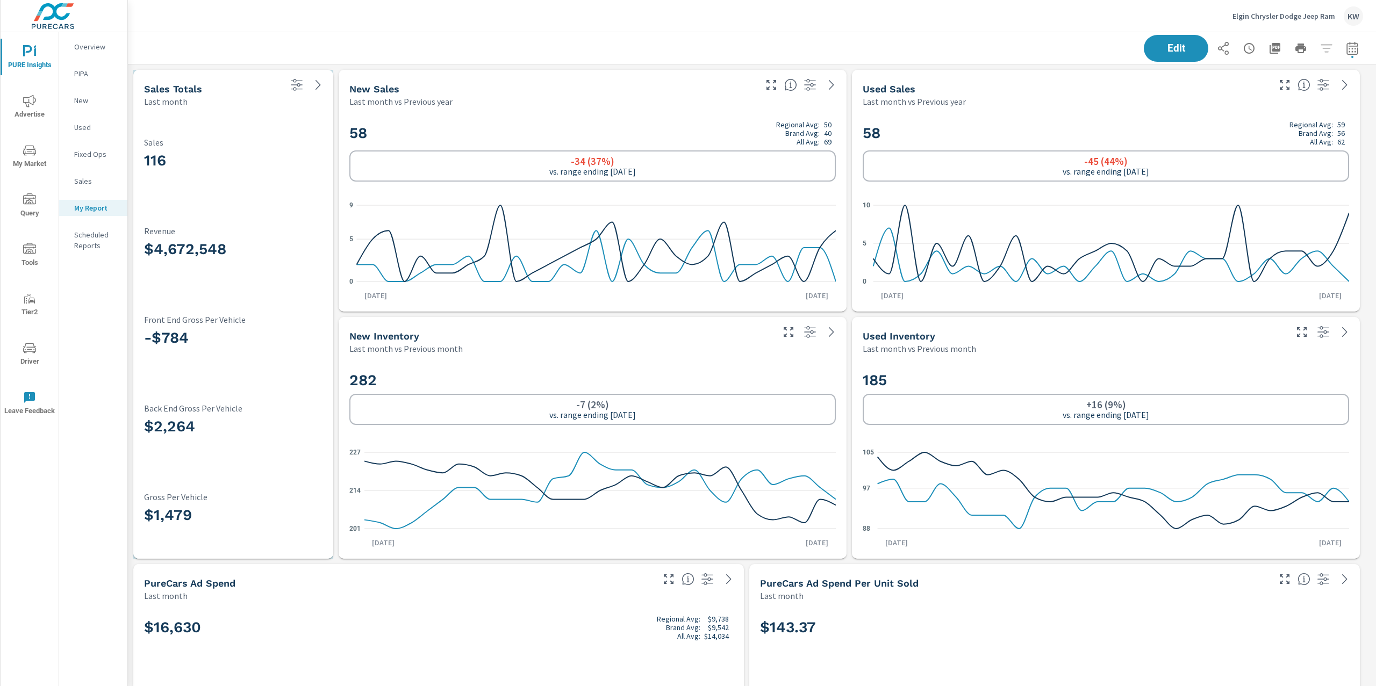
click at [35, 116] on span "Advertise" at bounding box center [30, 108] width 52 height 26
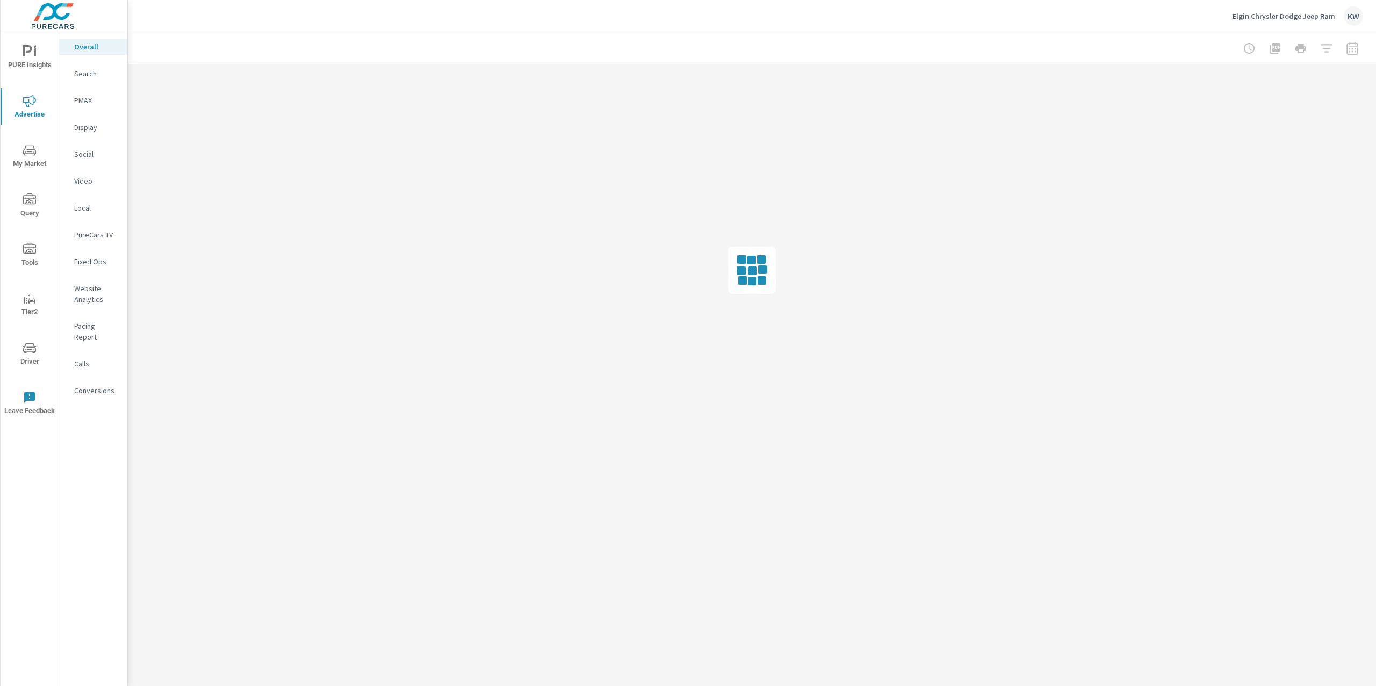
click at [41, 56] on span "PURE Insights" at bounding box center [30, 58] width 52 height 26
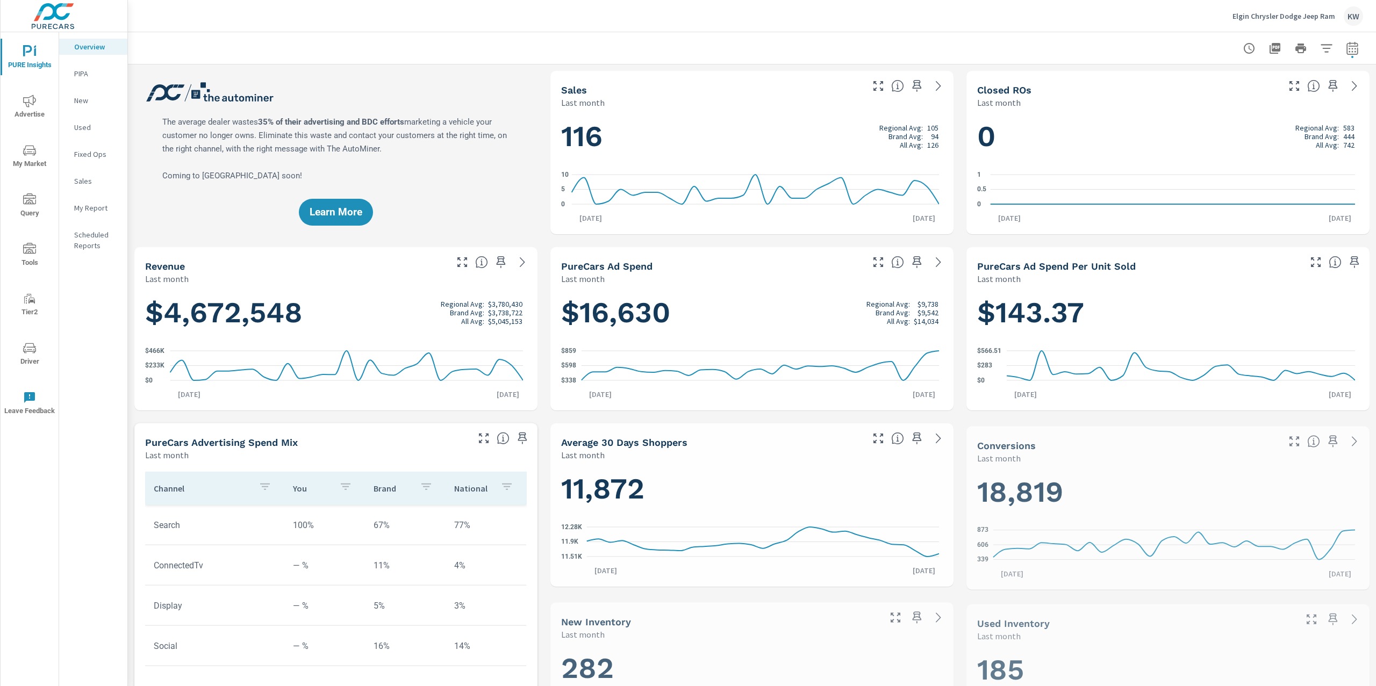
scroll to position [1, 0]
click at [32, 152] on icon "nav menu" at bounding box center [29, 150] width 13 height 13
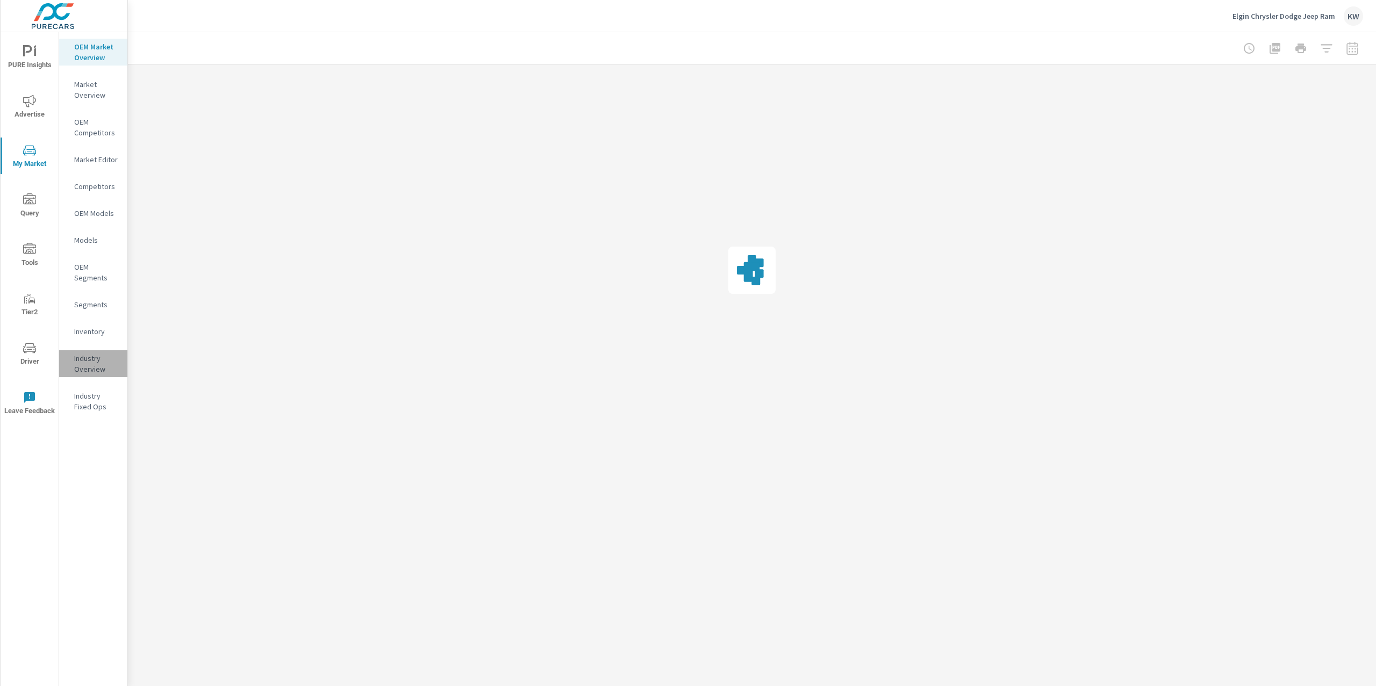
click at [91, 362] on p "Industry Overview" at bounding box center [96, 363] width 45 height 21
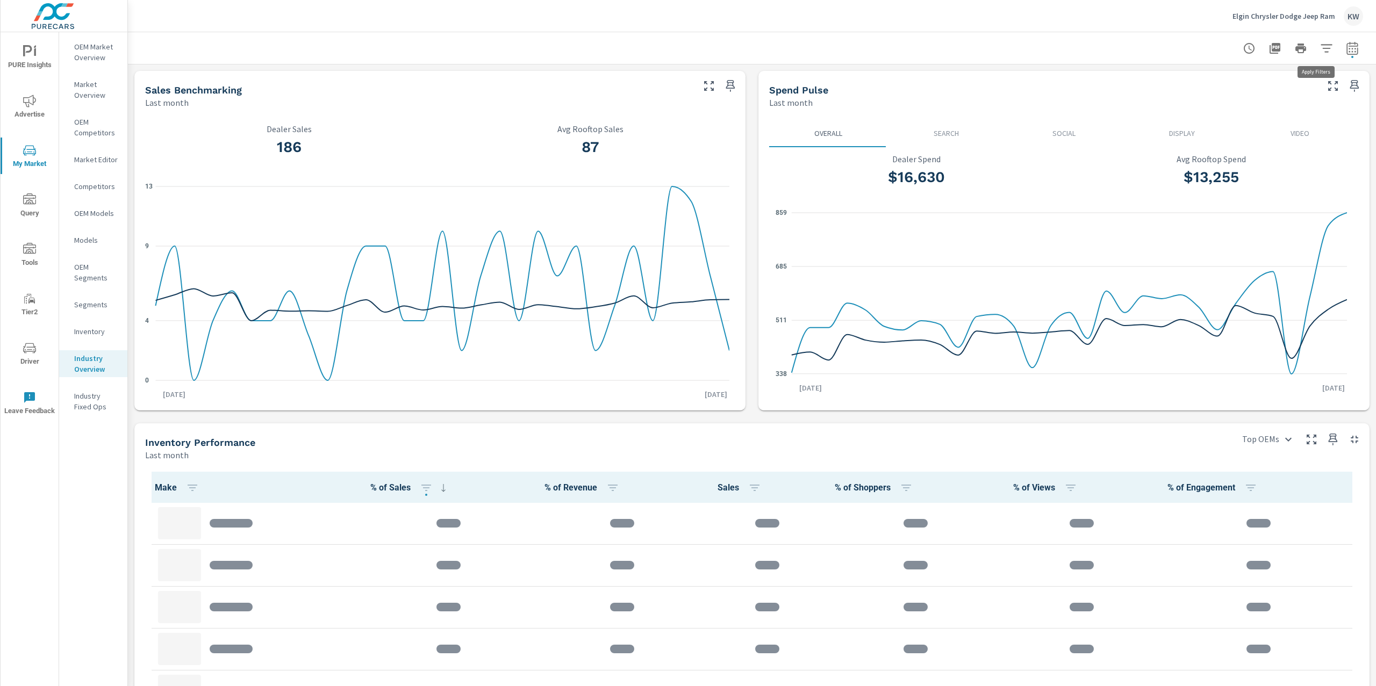
click at [1320, 47] on icon "button" at bounding box center [1326, 48] width 13 height 13
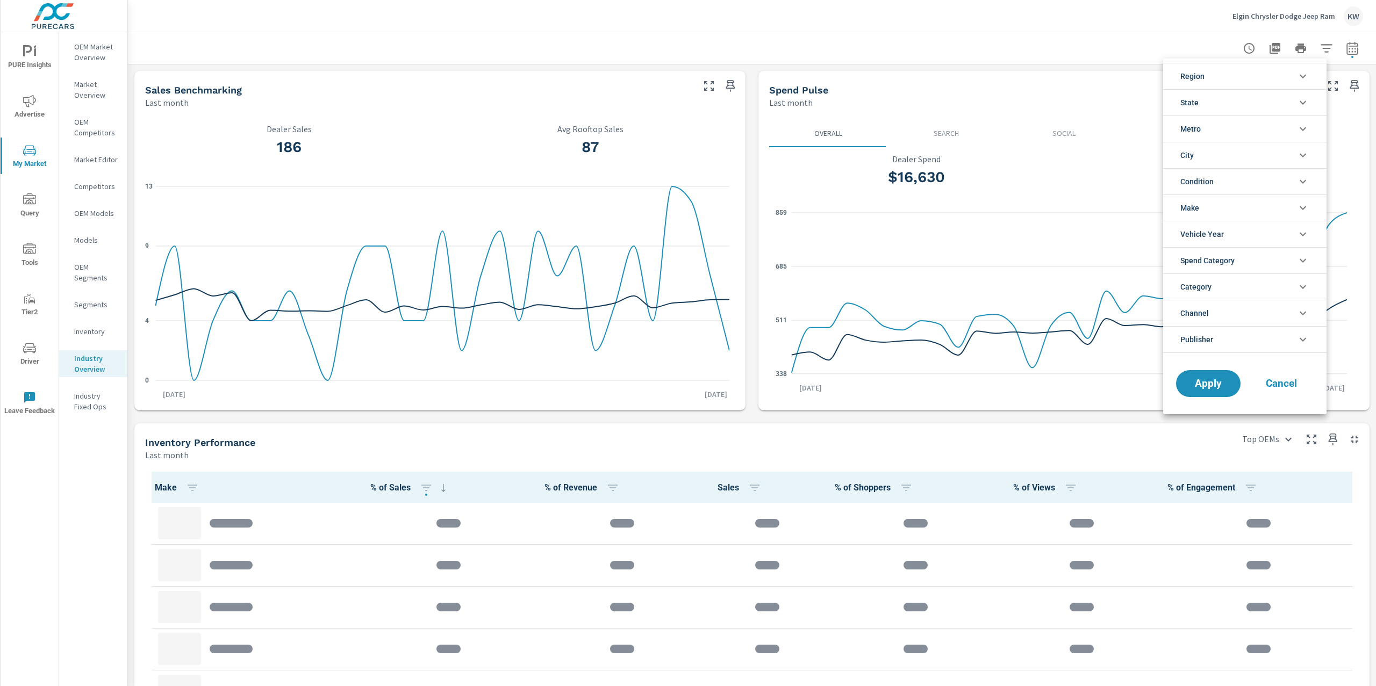
click at [1297, 184] on icon "filter options" at bounding box center [1302, 181] width 13 height 13
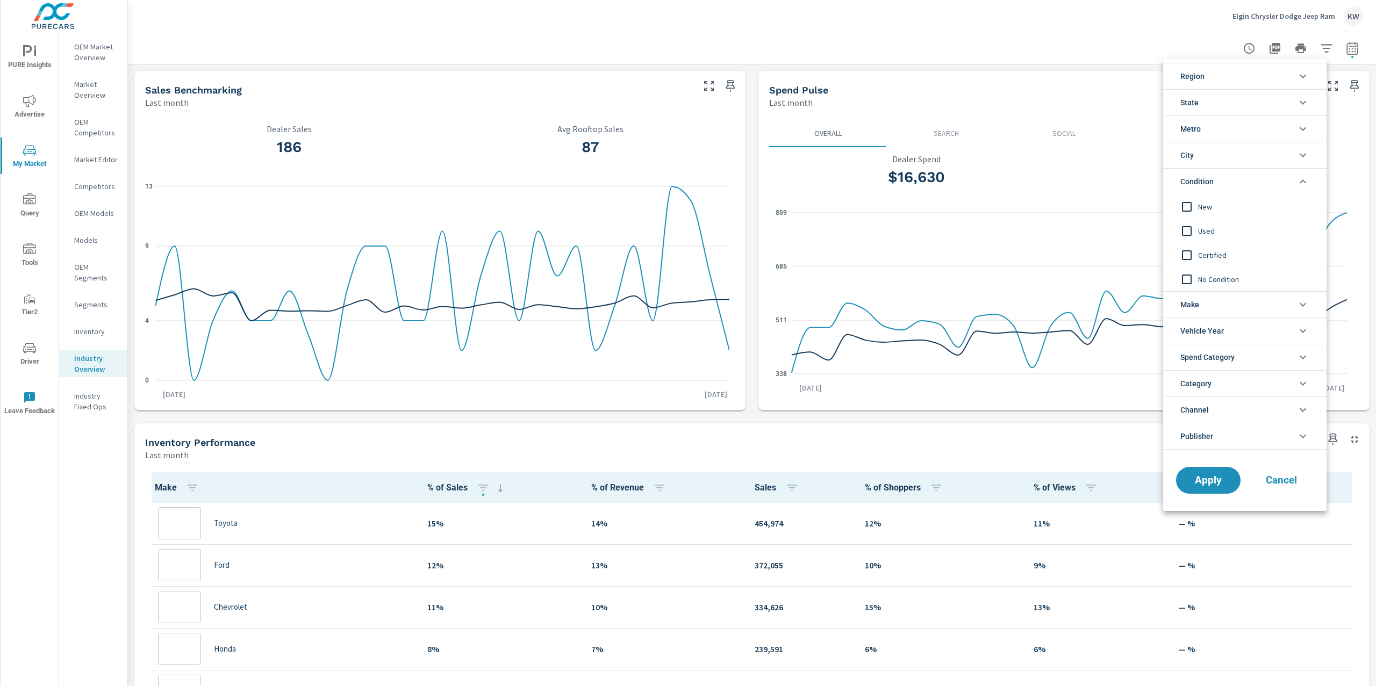
click at [1183, 207] on input "filter options" at bounding box center [1186, 207] width 23 height 23
click at [1211, 483] on span "Apply" at bounding box center [1208, 481] width 44 height 10
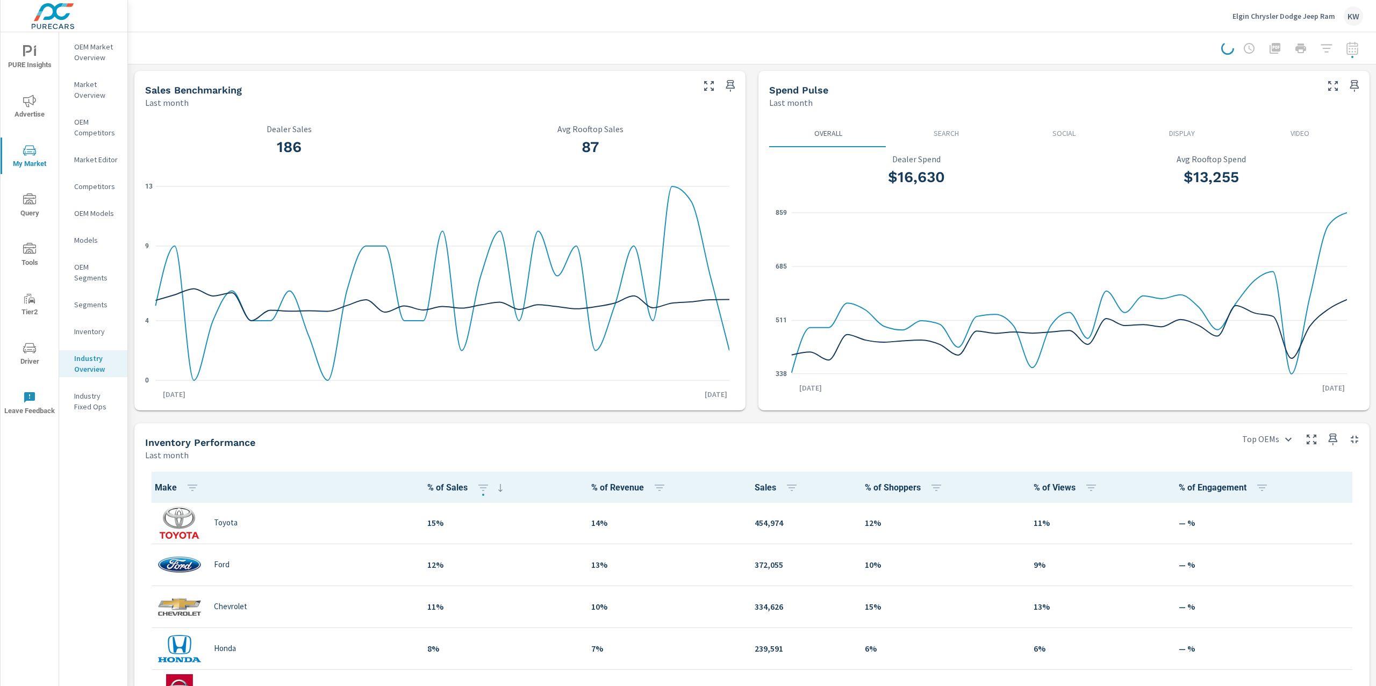
click at [1343, 49] on div at bounding box center [1292, 48] width 142 height 21
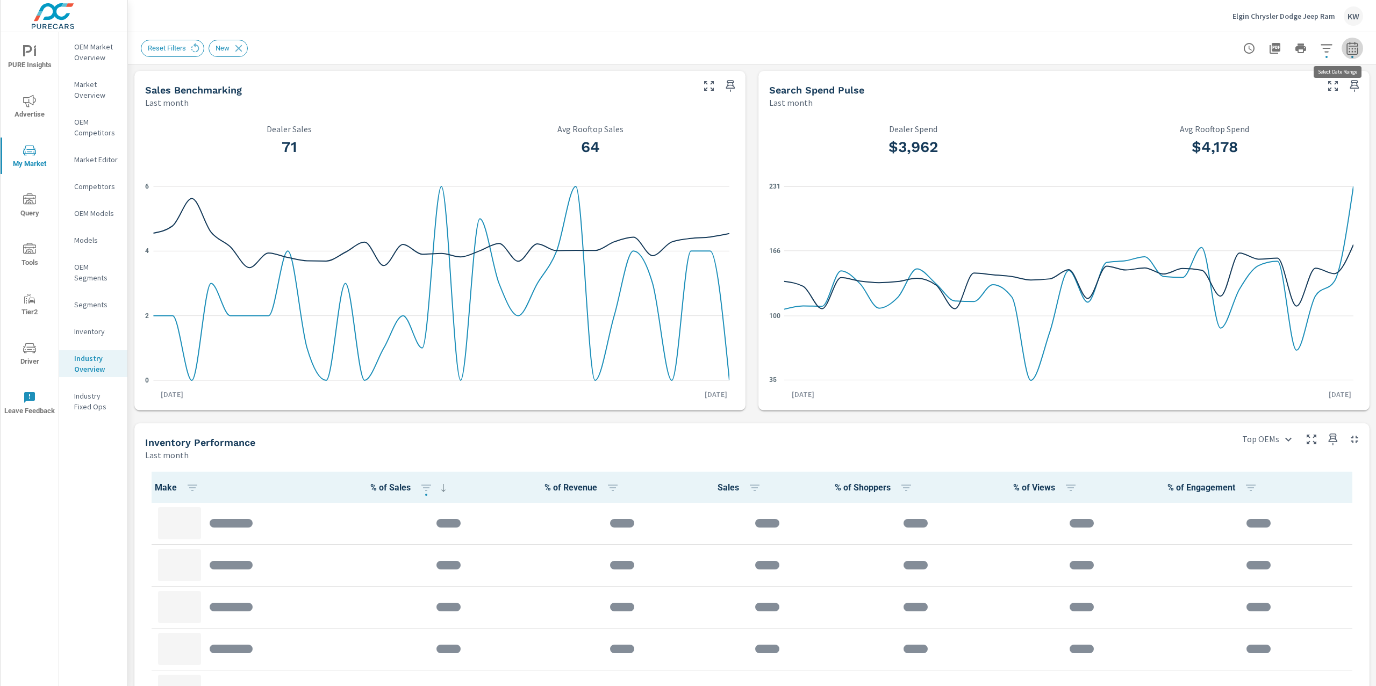
click at [1348, 52] on icon "button" at bounding box center [1351, 50] width 7 height 4
select select "Last month"
click at [1242, 120] on p "+ Add comparison" at bounding box center [1266, 120] width 138 height 13
click at [1242, 146] on select "Custom Previous period Previous month Previous year" at bounding box center [1255, 140] width 107 height 21
click at [1202, 130] on select "Custom Previous period Previous month Previous year" at bounding box center [1255, 140] width 107 height 21
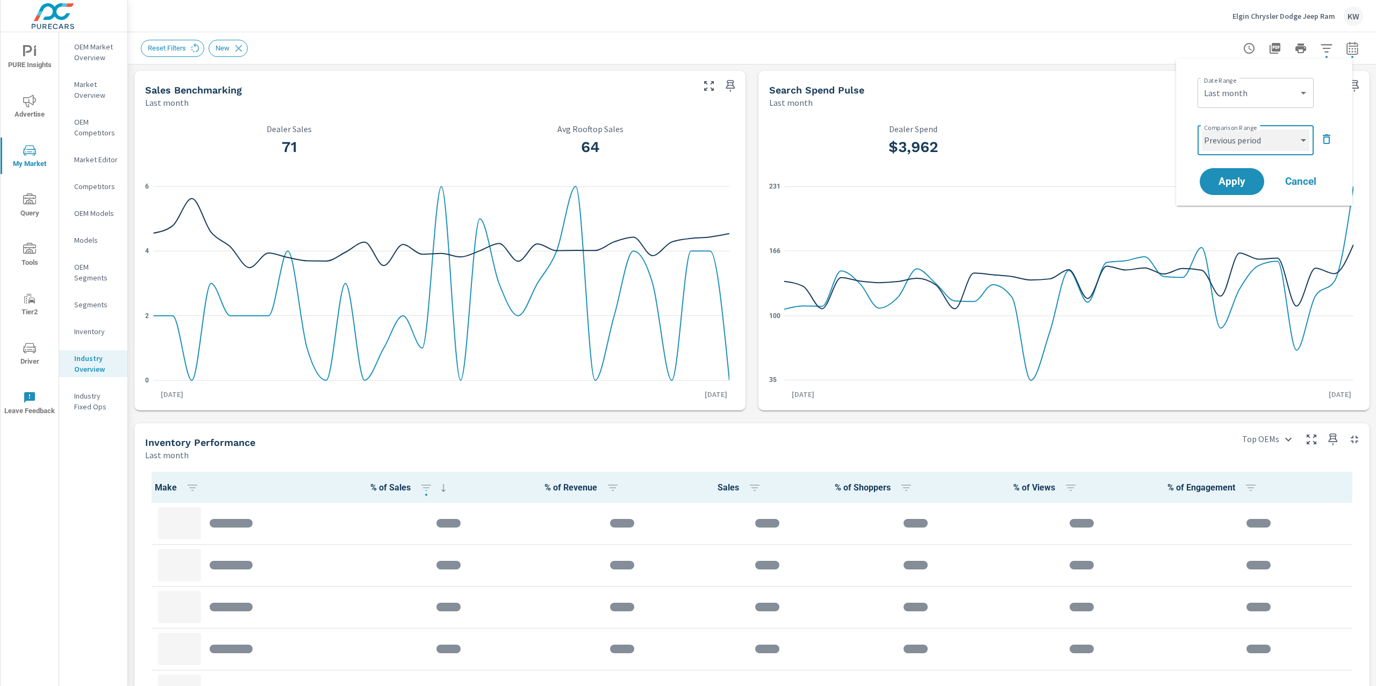
select select "Previous month"
click at [1233, 177] on span "Apply" at bounding box center [1232, 182] width 44 height 10
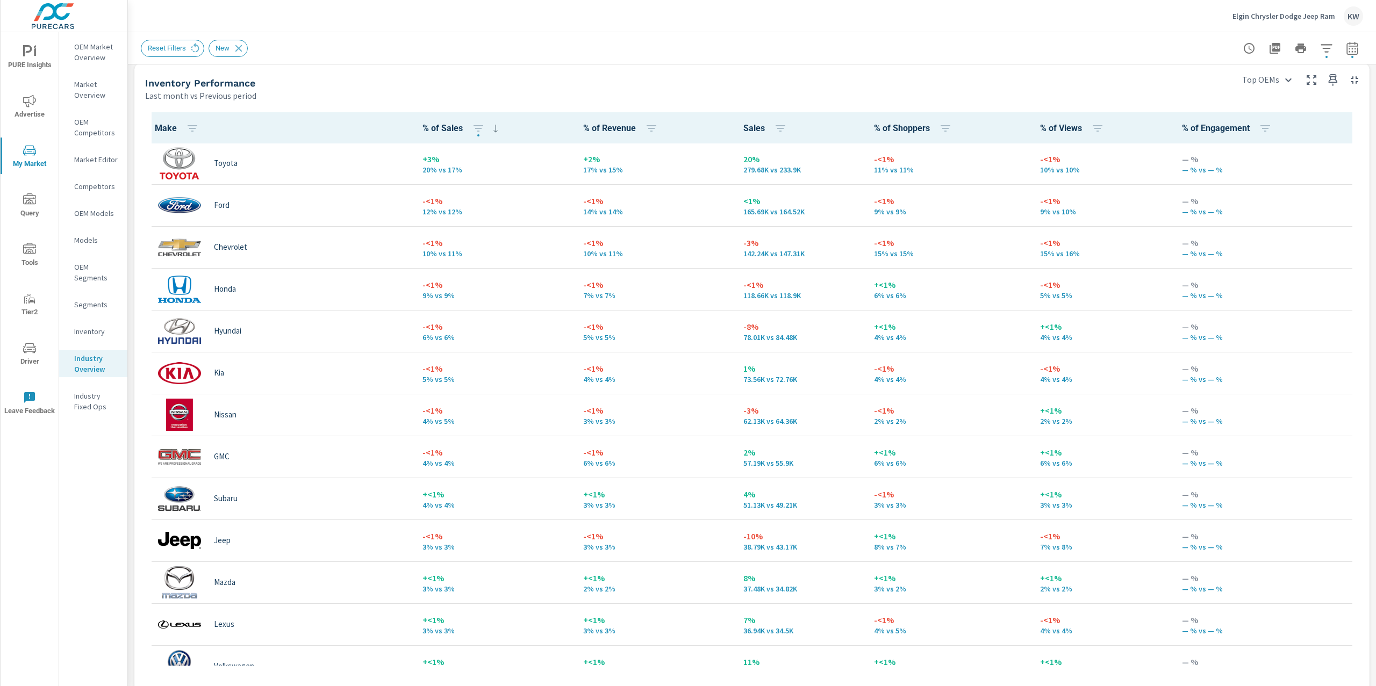
scroll to position [469, 0]
click at [1250, 77] on body "PURE Insights Advertise My Market Query Tools Tier2 Driver Leave Feedback OEM M…" at bounding box center [688, 343] width 1376 height 686
drag, startPoint x: 1344, startPoint y: 263, endPoint x: 1345, endPoint y: 279, distance: 16.2
click at [1345, 279] on div at bounding box center [688, 343] width 1376 height 686
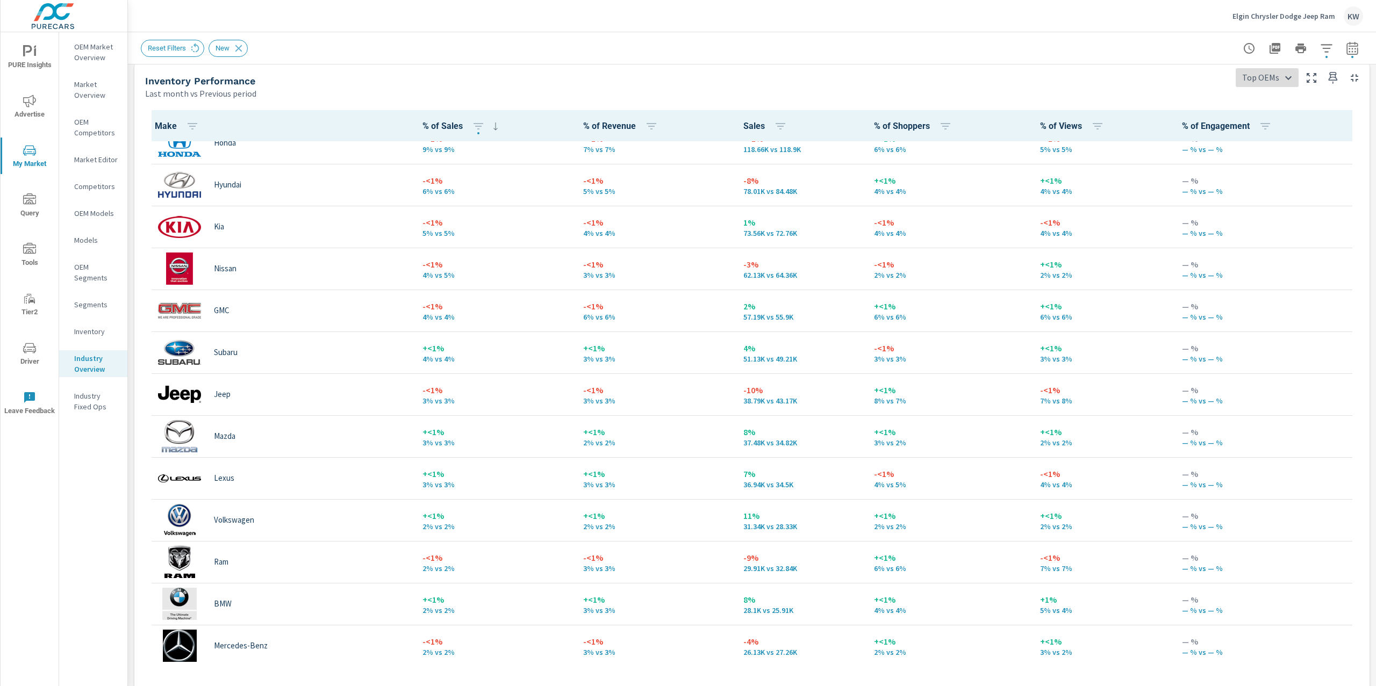
scroll to position [174, 0]
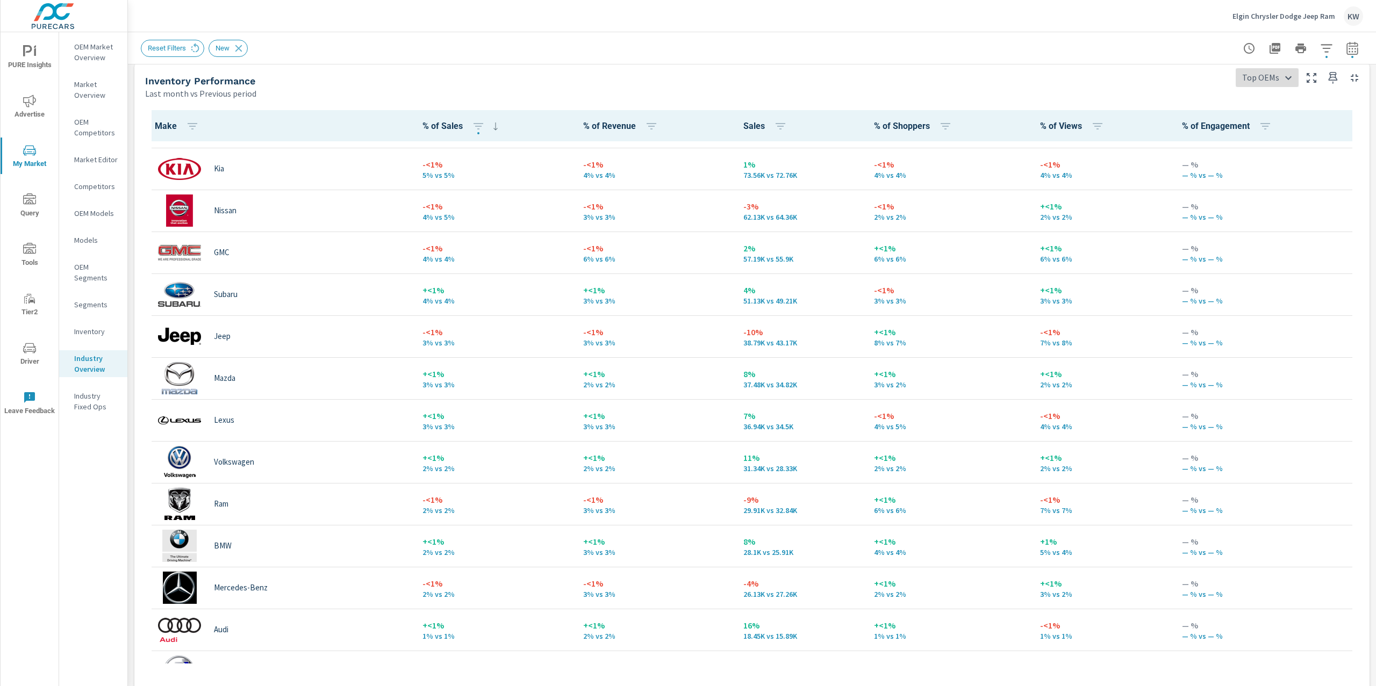
scroll to position [213, 0]
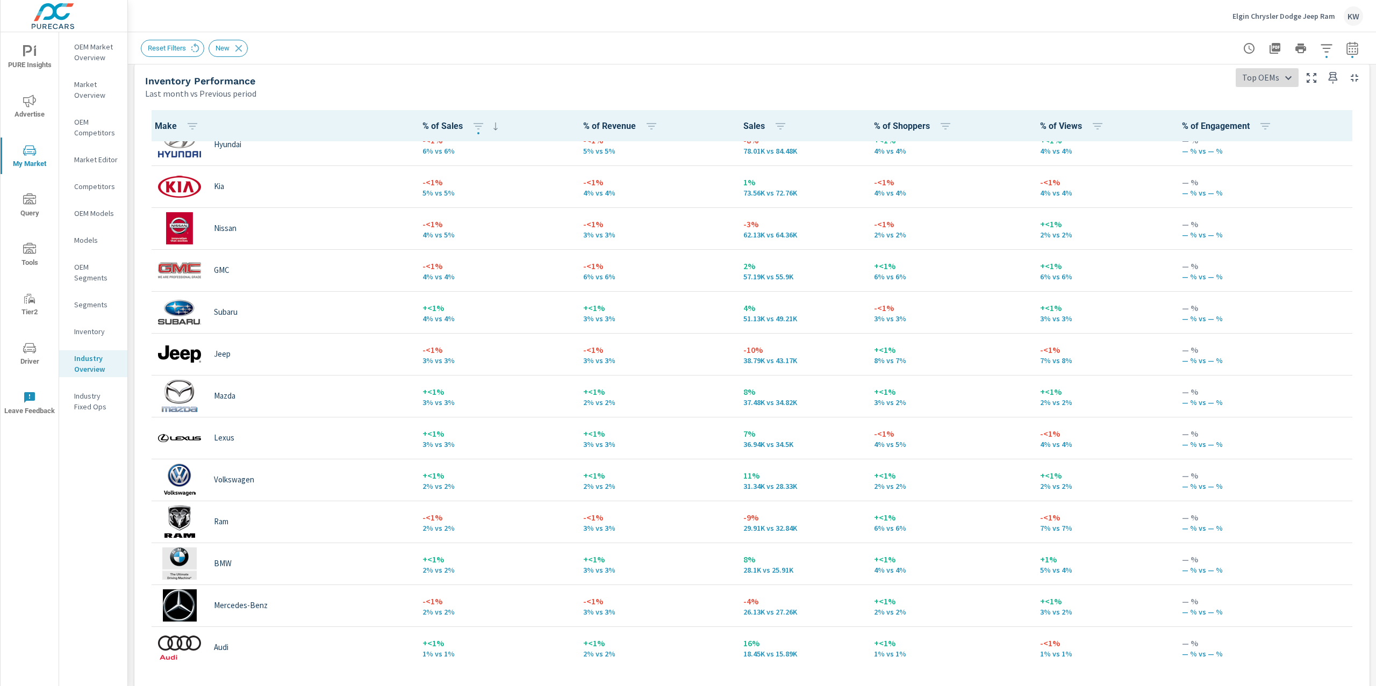
scroll to position [190, 0]
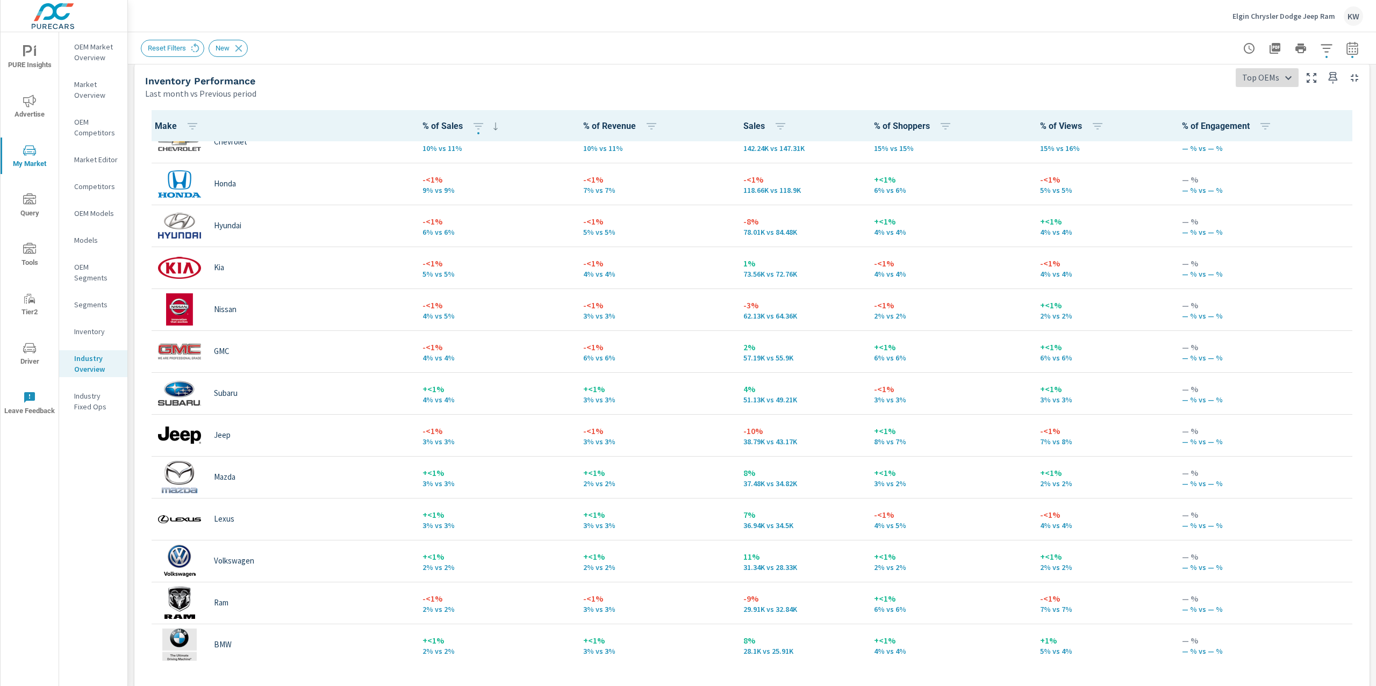
scroll to position [96, 0]
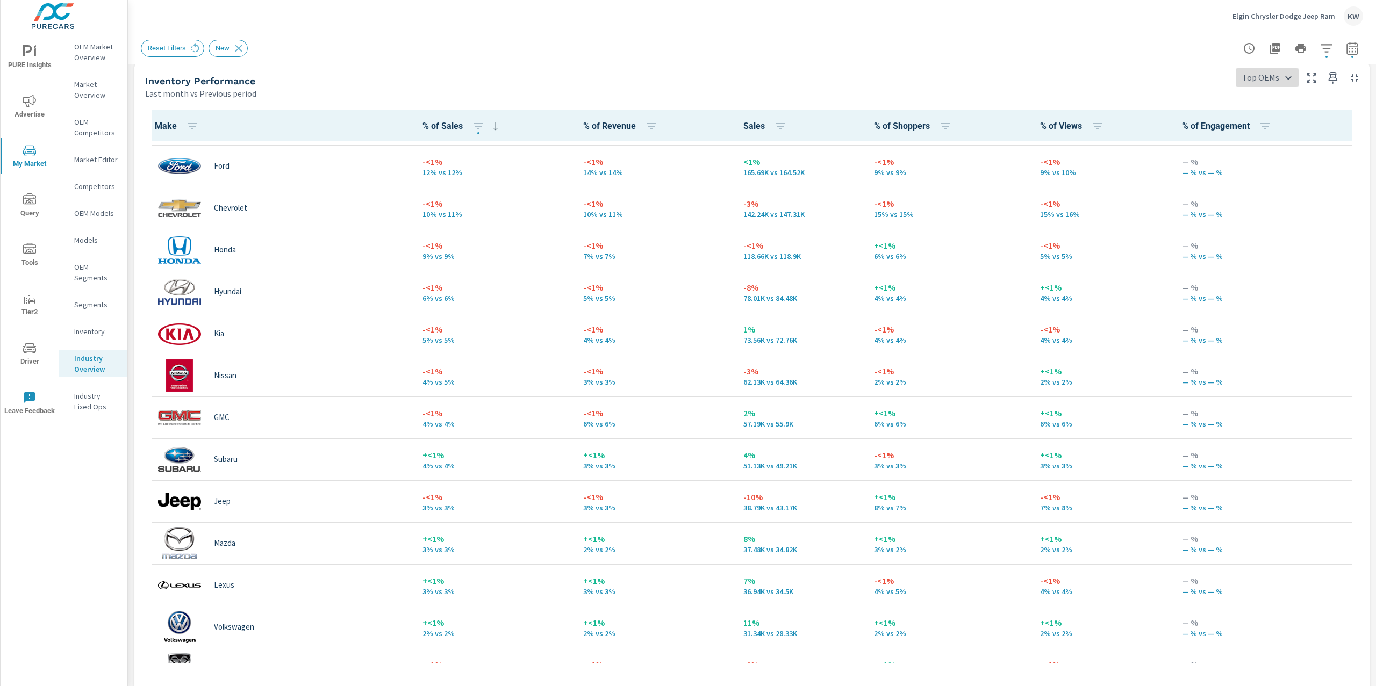
scroll to position [28, 0]
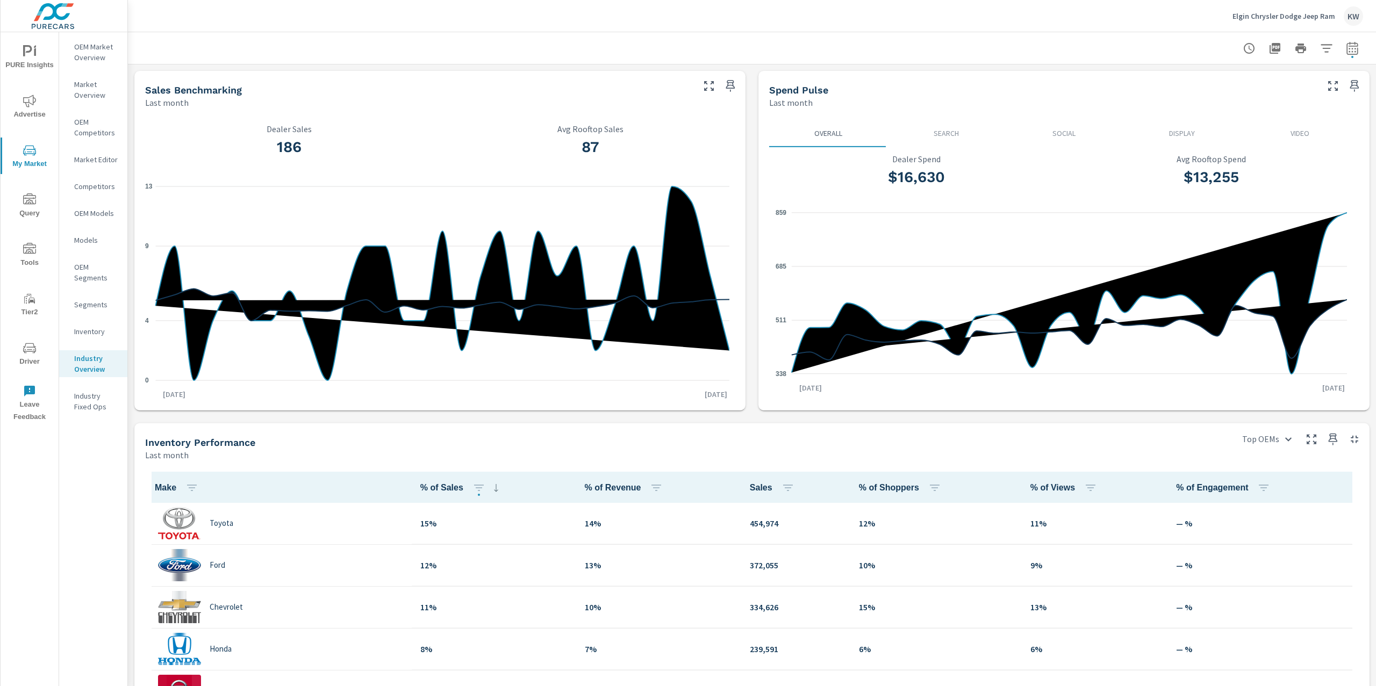
scroll to position [1, 0]
click at [91, 331] on p "Inventory" at bounding box center [96, 331] width 45 height 11
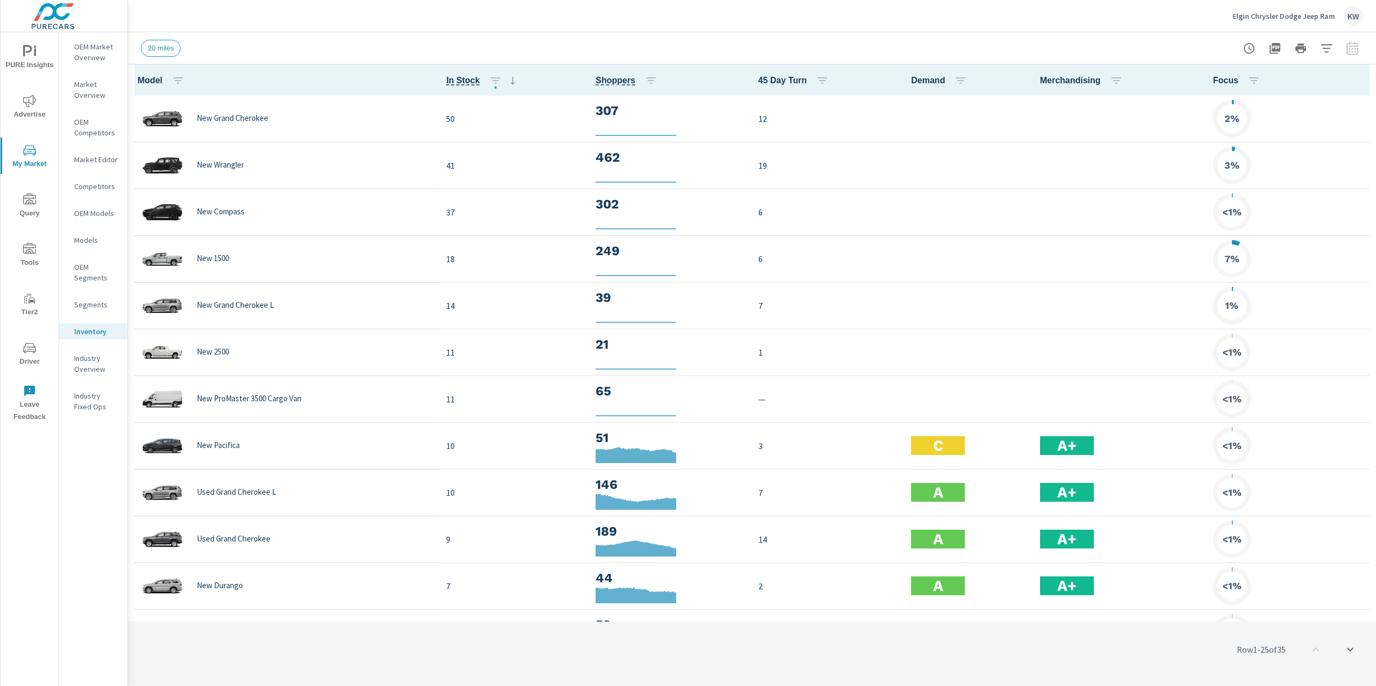
scroll to position [1, 0]
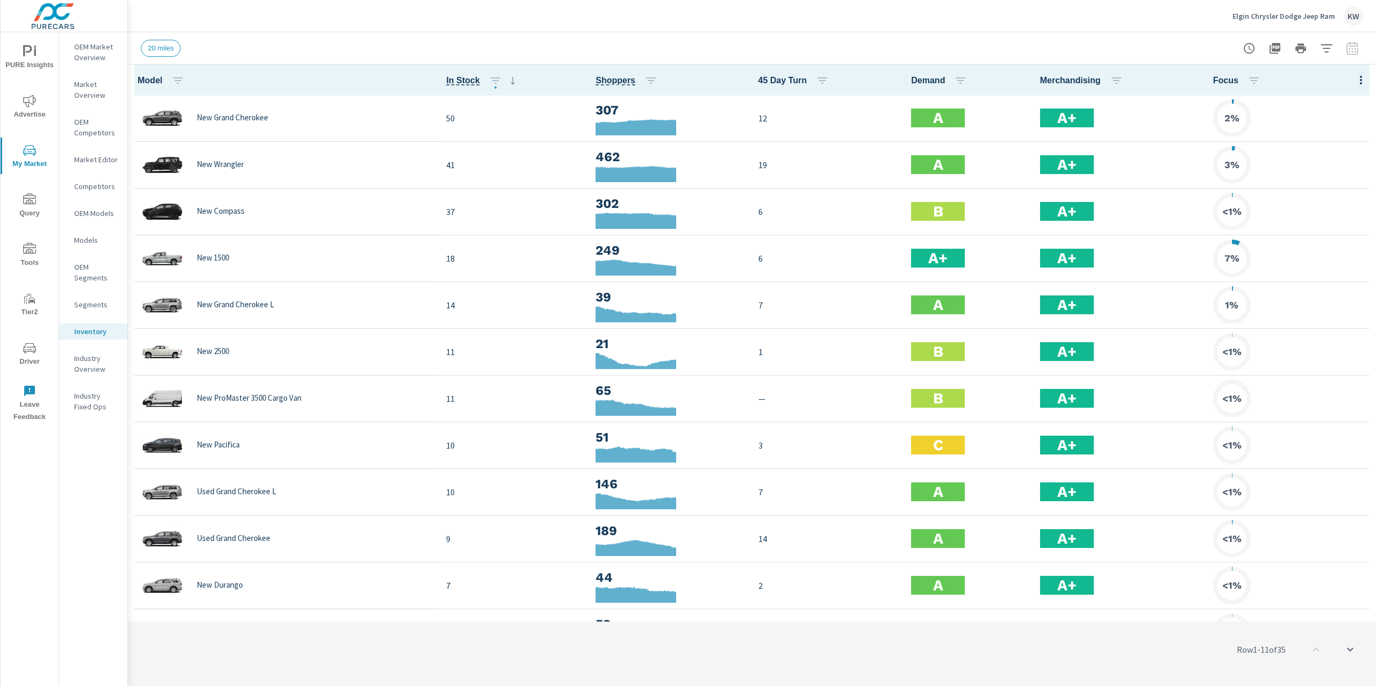
click at [1360, 77] on icon "button" at bounding box center [1361, 80] width 2 height 9
click at [1322, 252] on span "Customize columns..." at bounding box center [1326, 249] width 68 height 11
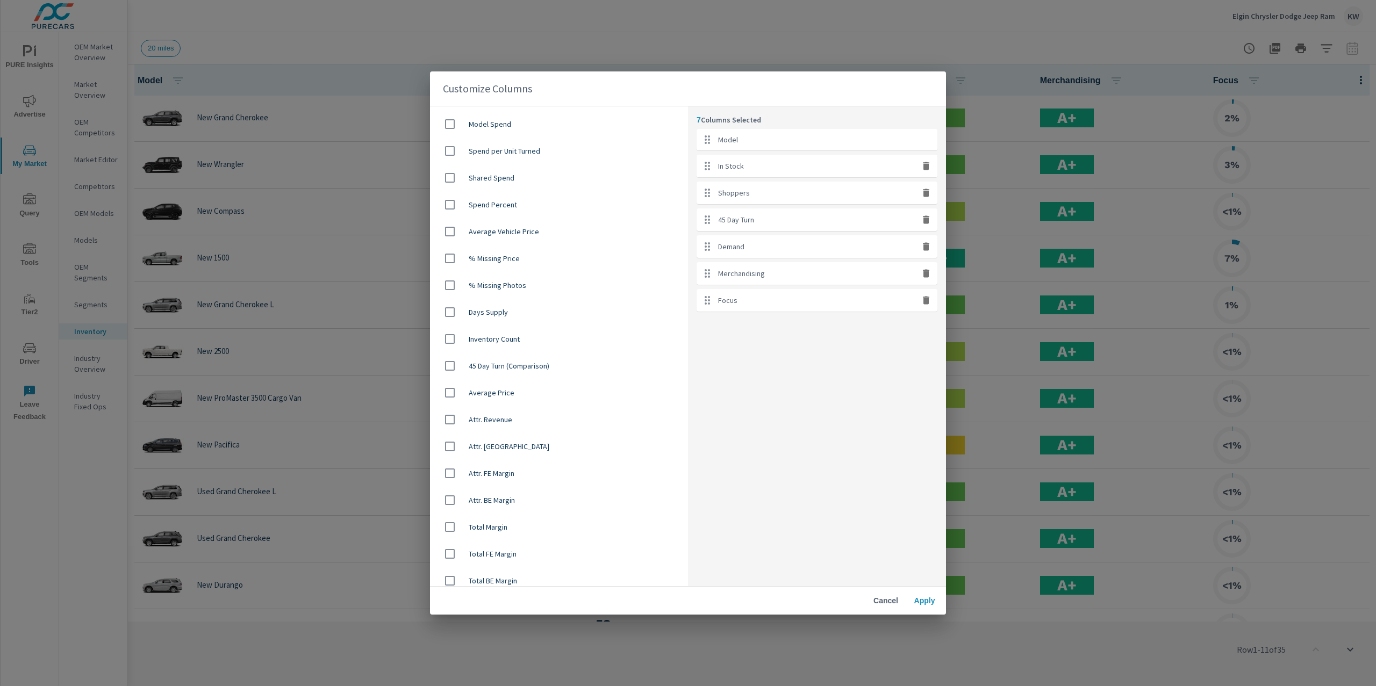
scroll to position [621, 0]
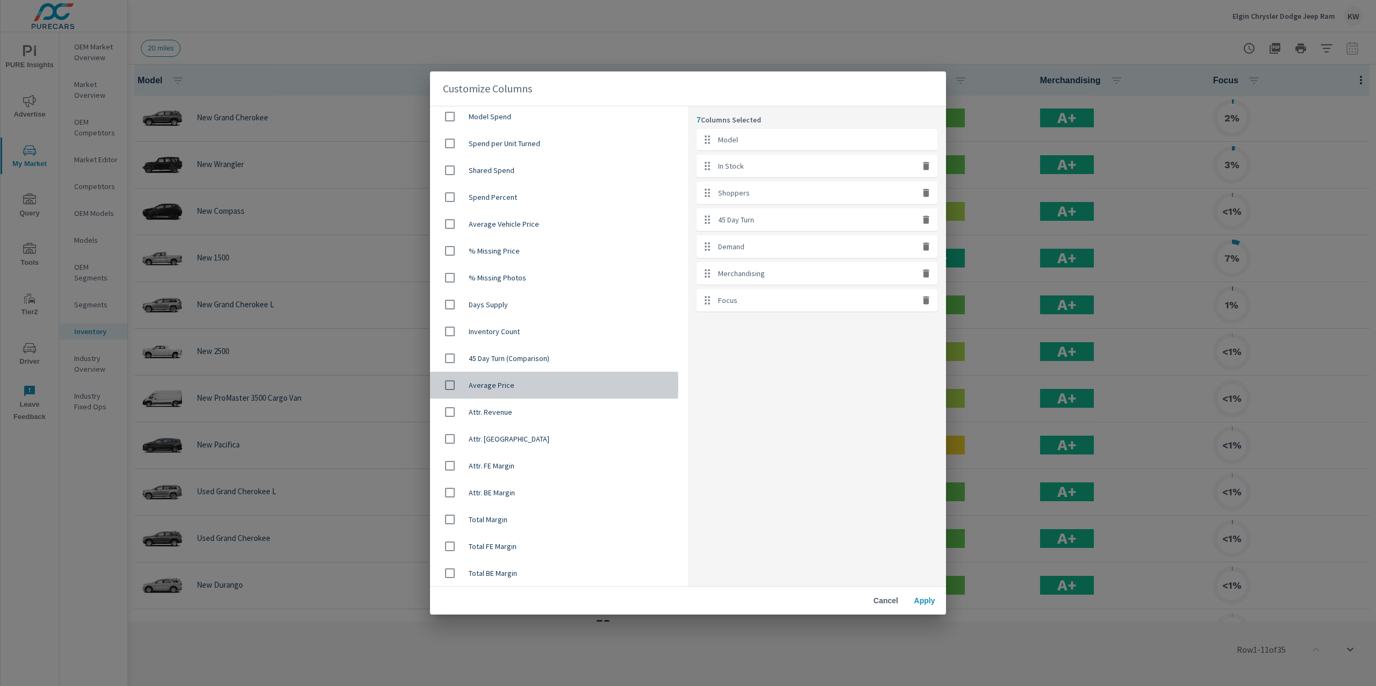
click at [450, 385] on input "checkbox" at bounding box center [450, 385] width 23 height 23
checkbox input "true"
drag, startPoint x: 709, startPoint y: 327, endPoint x: 705, endPoint y: 187, distance: 140.4
click at [705, 187] on ul "Model In Stock Shoppers 45 Day Turn Demand Merchandising Focus Average Price" at bounding box center [817, 234] width 241 height 210
click at [927, 327] on icon "button" at bounding box center [926, 327] width 6 height 8
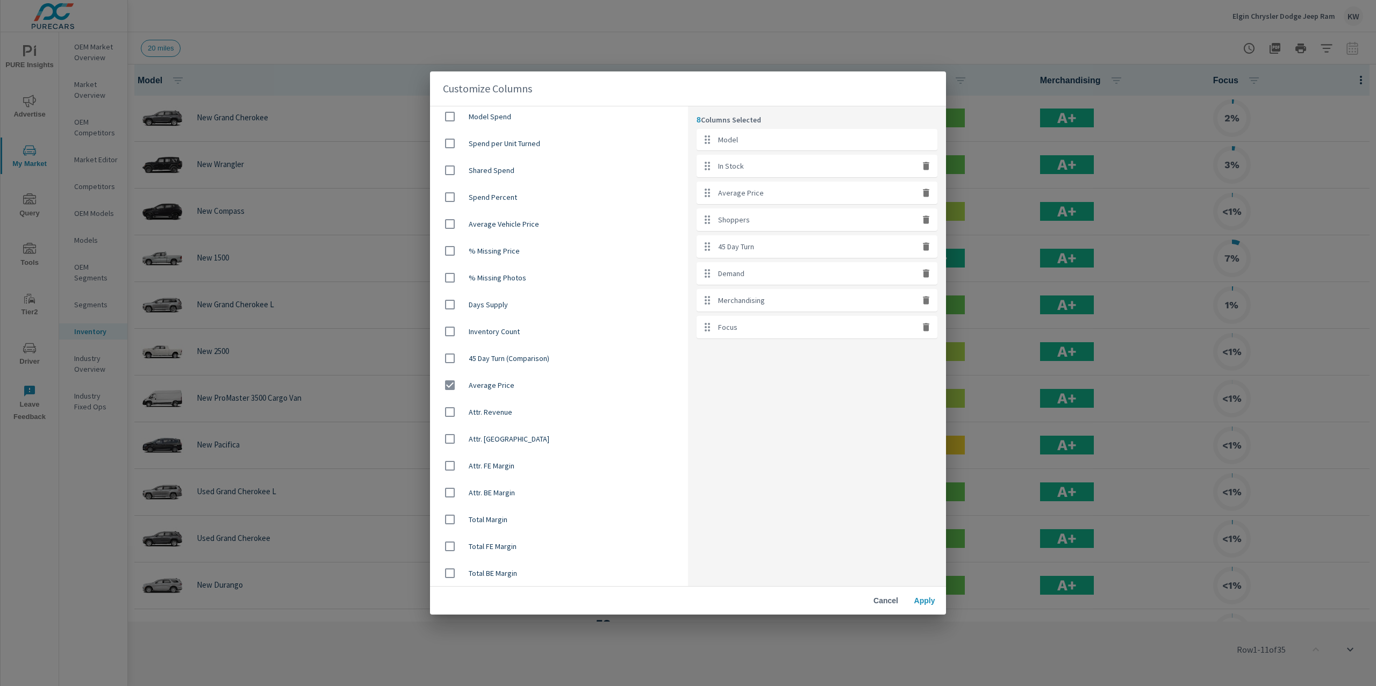
checkbox input "false"
click at [926, 604] on span "Apply" at bounding box center [925, 601] width 26 height 10
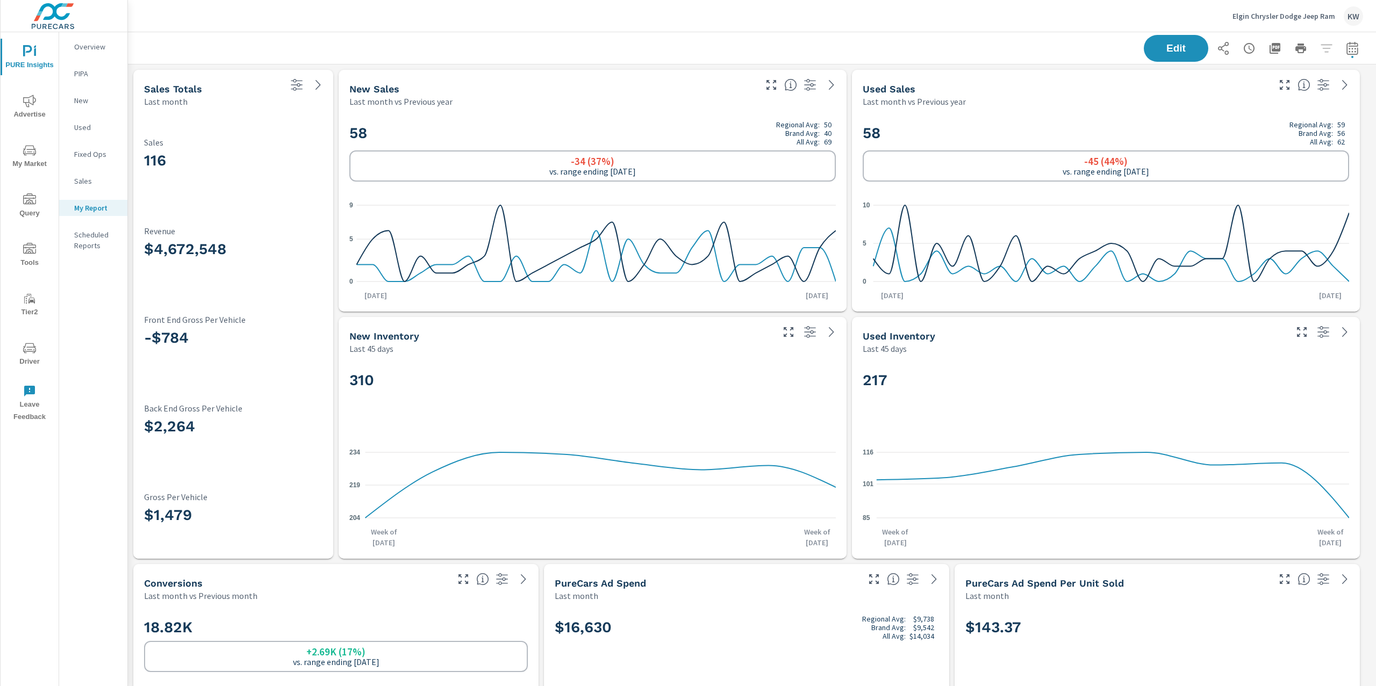
scroll to position [1, 0]
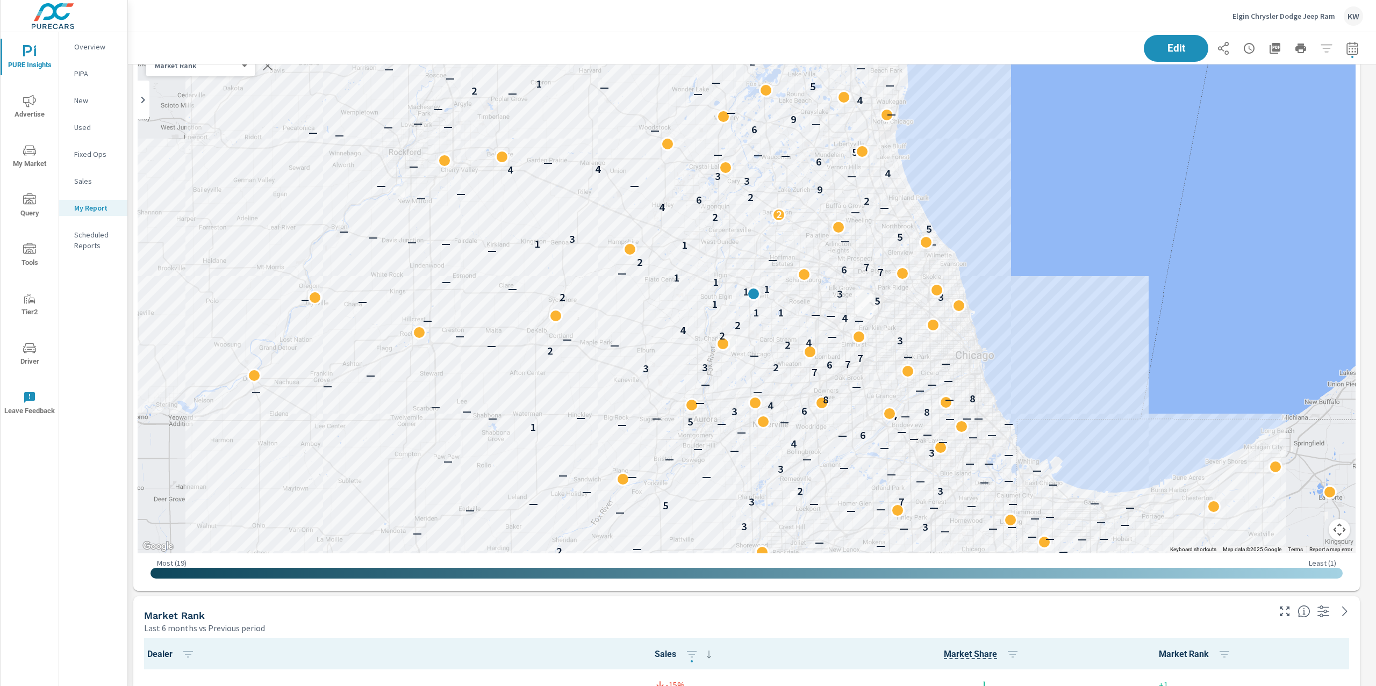
scroll to position [2561, 0]
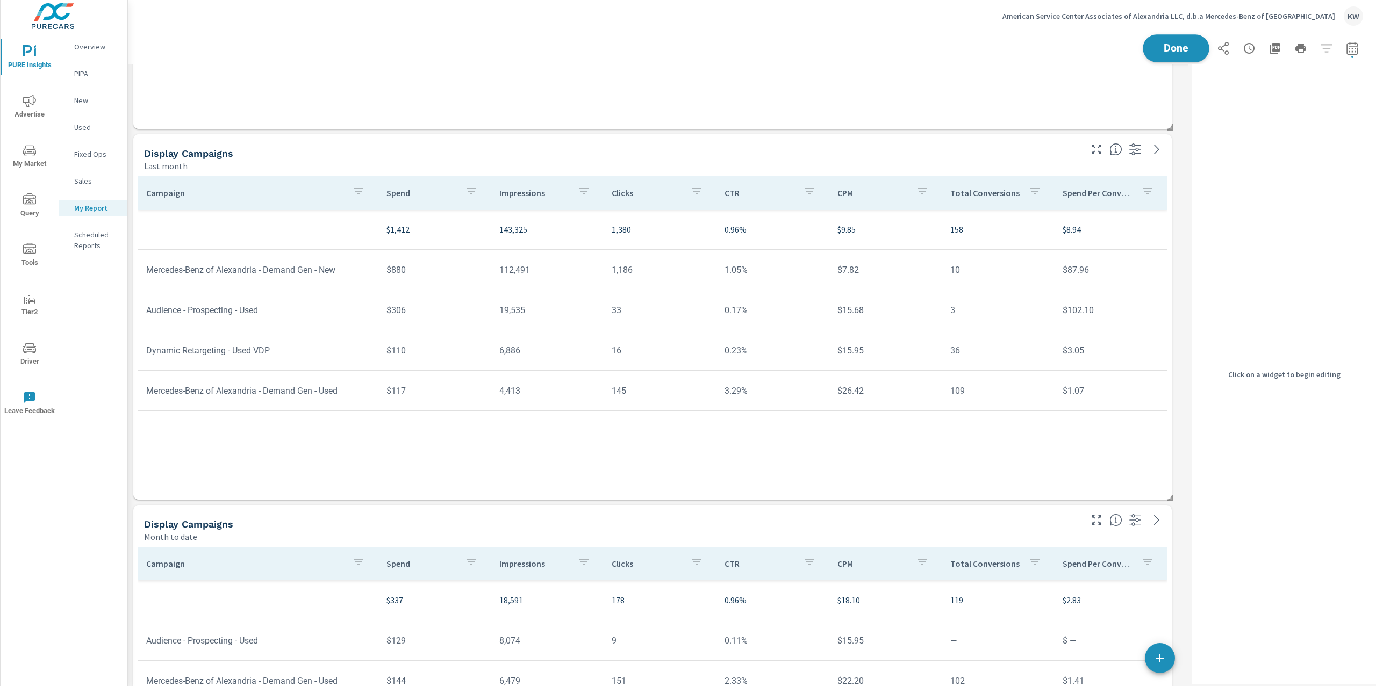
scroll to position [10659, 1071]
click at [1154, 43] on span "Done" at bounding box center [1176, 48] width 44 height 10
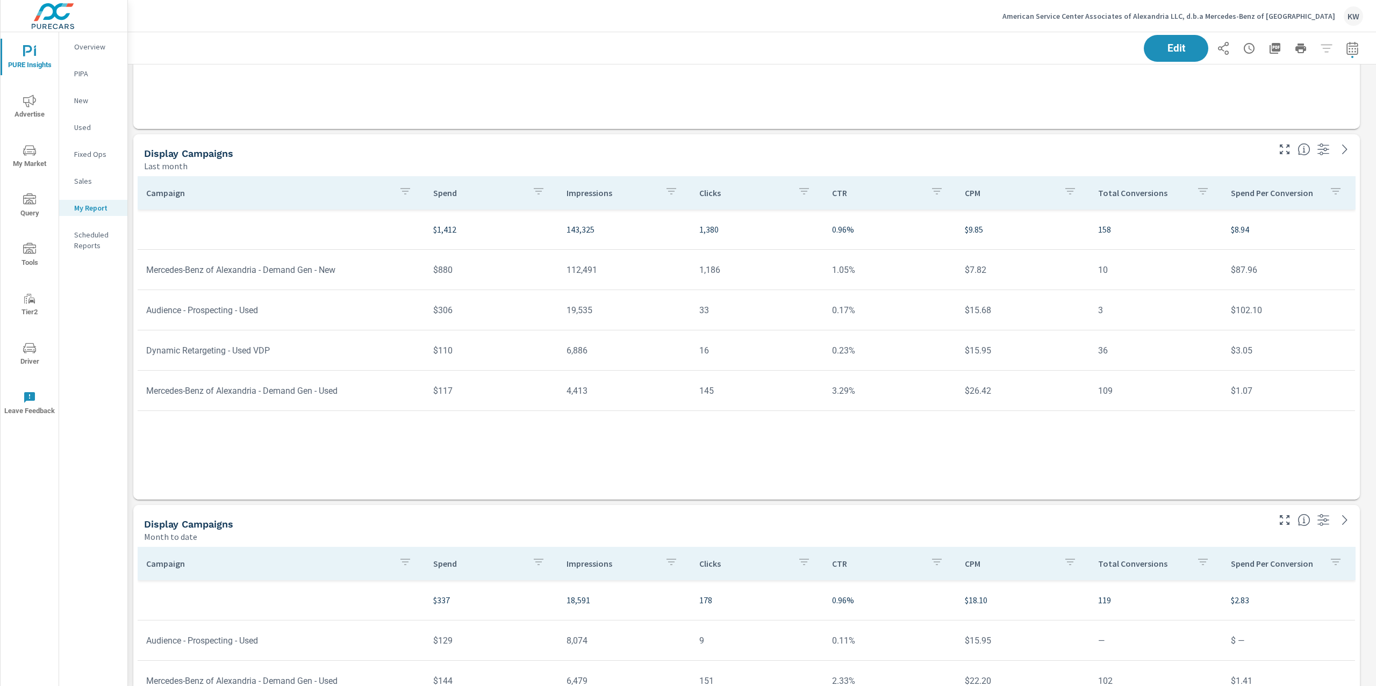
scroll to position [10659, 1260]
click at [1285, 11] on p "American Service Center Associates of Alexandria LLC, d.b.a Mercedes-Benz of Al…" at bounding box center [1168, 16] width 333 height 10
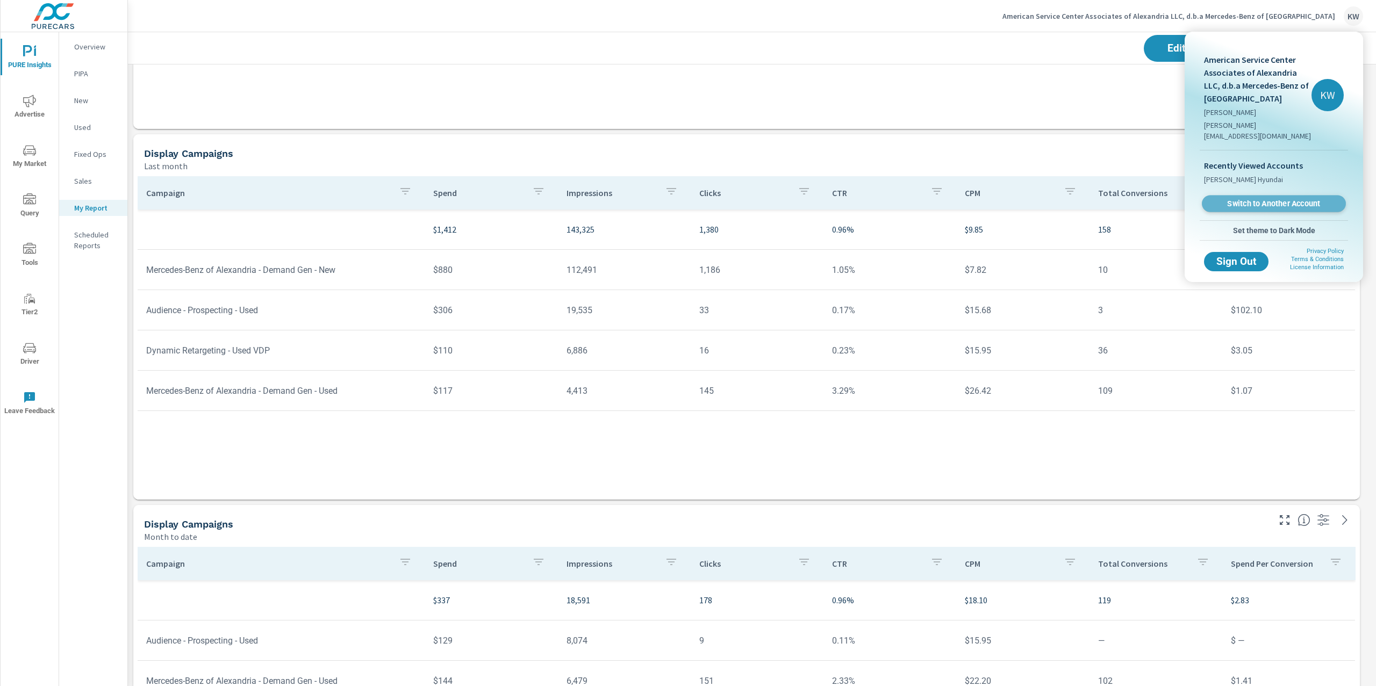
click at [1269, 199] on span "Switch to Another Account" at bounding box center [1274, 204] width 132 height 10
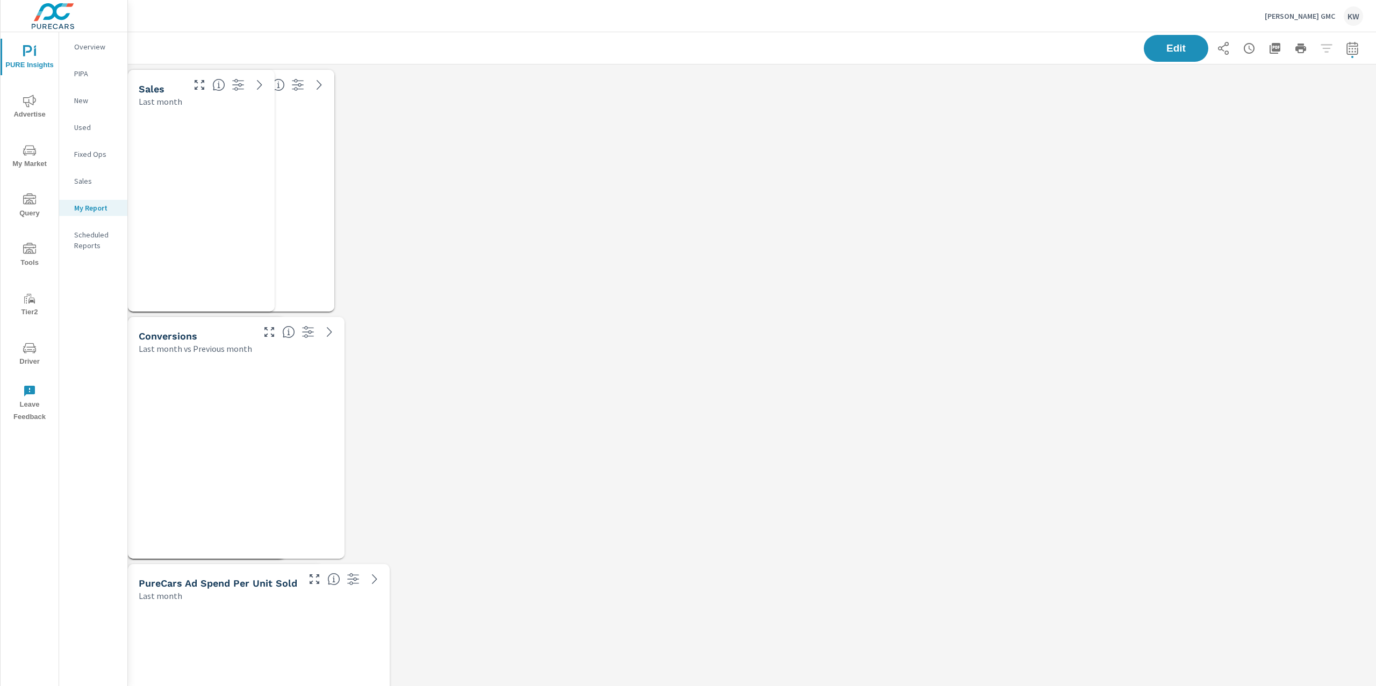
scroll to position [4972, 1260]
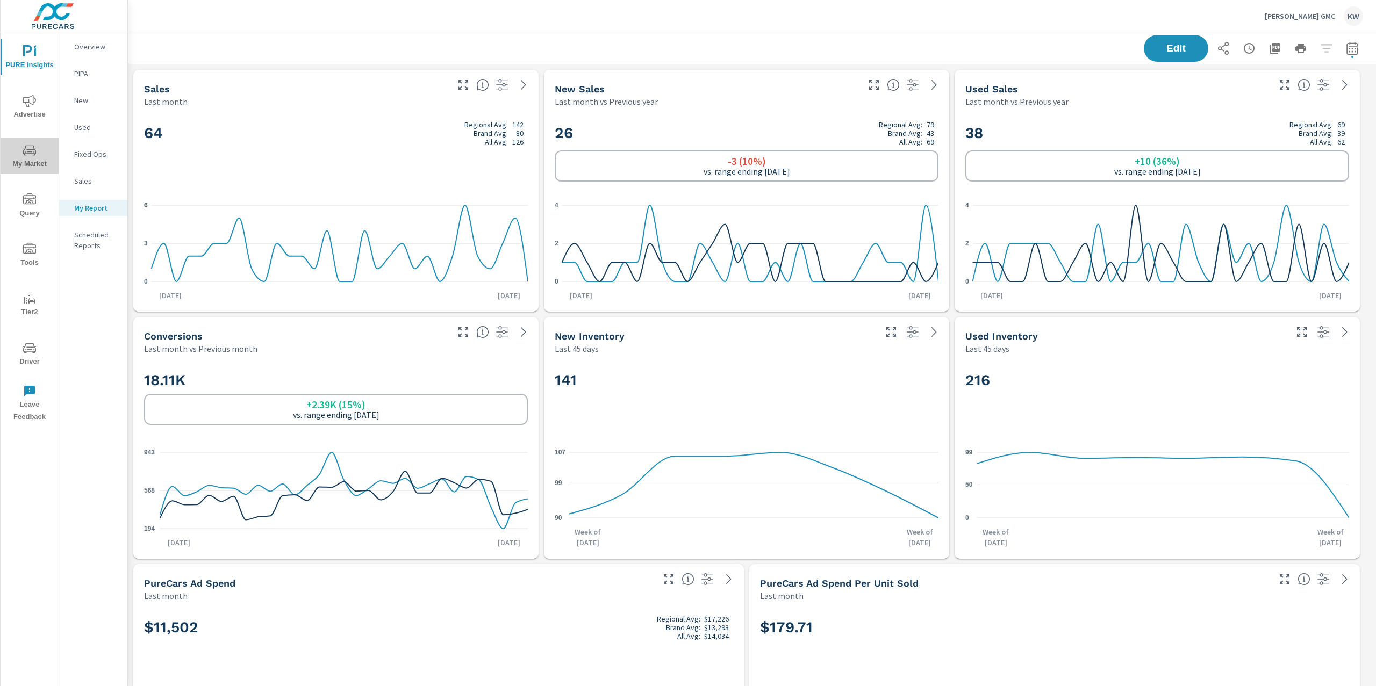
click at [37, 151] on span "My Market" at bounding box center [30, 157] width 52 height 26
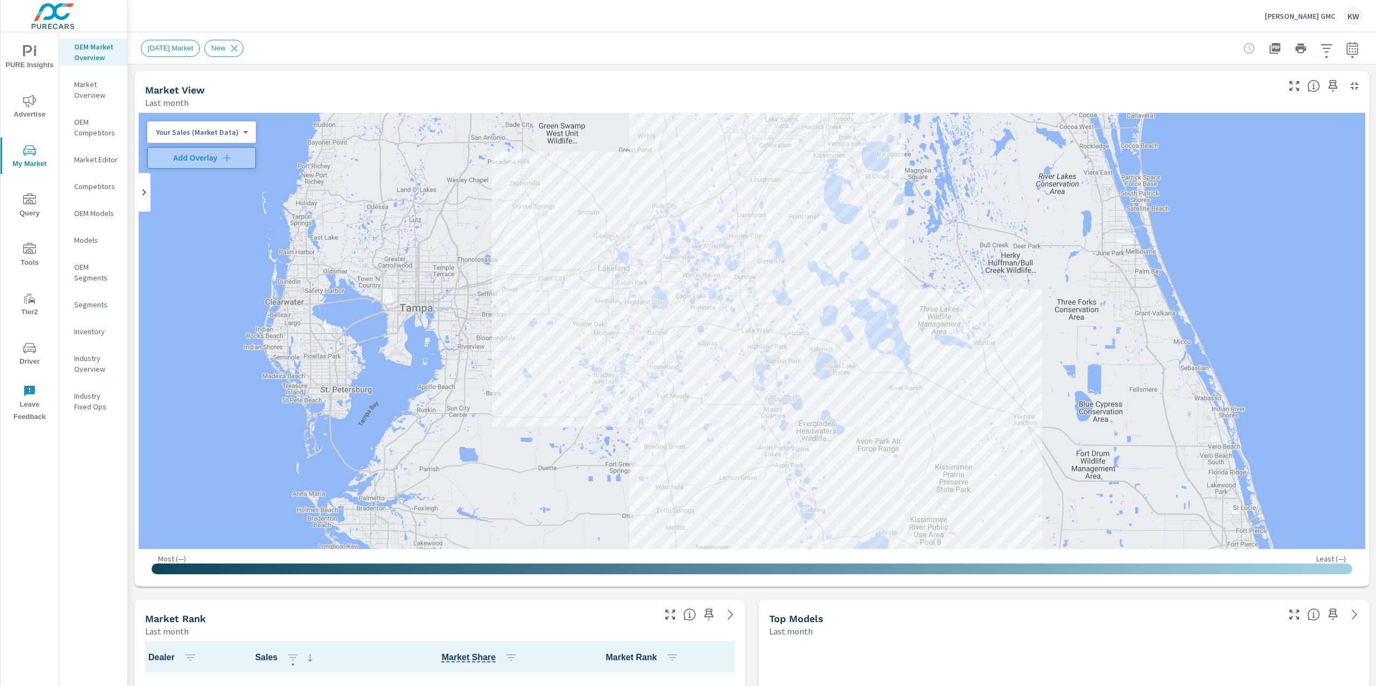
click at [104, 160] on p "Market Editor" at bounding box center [96, 159] width 45 height 11
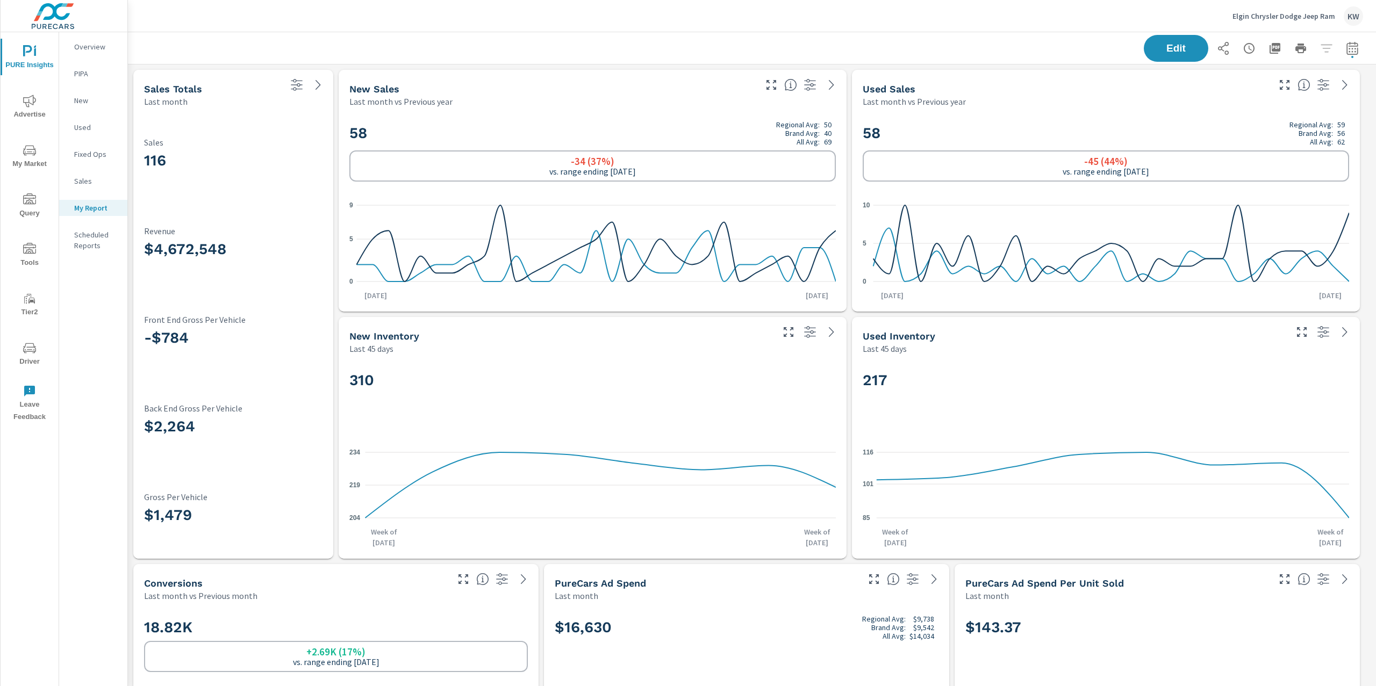
click at [960, 45] on div "Edit" at bounding box center [752, 48] width 1222 height 32
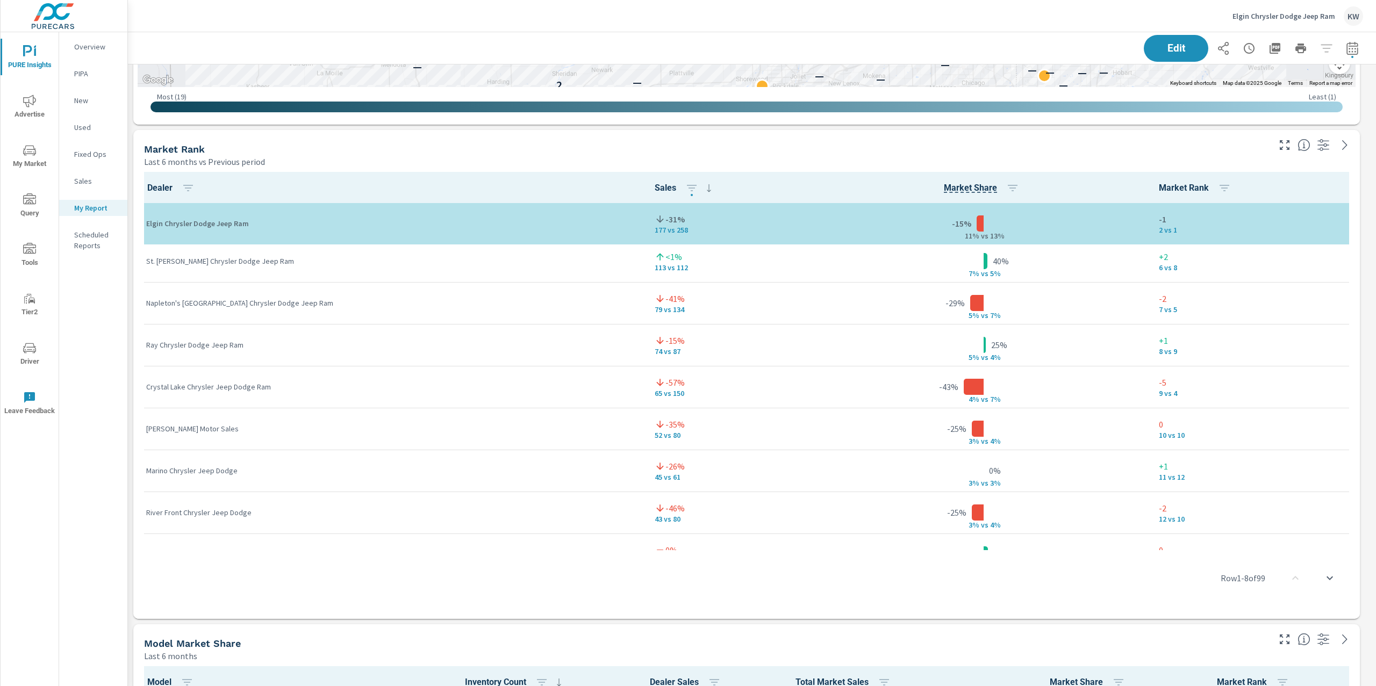
scroll to position [248, 0]
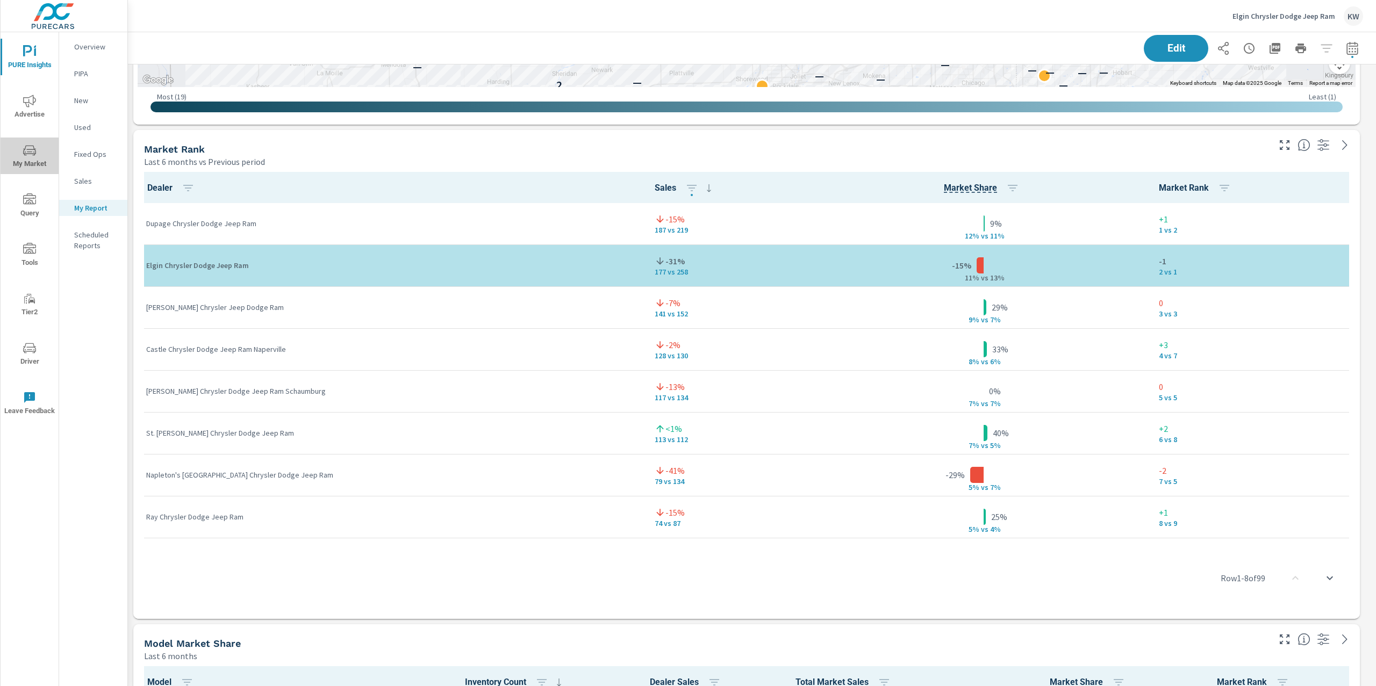
click at [27, 153] on icon "nav menu" at bounding box center [29, 150] width 13 height 13
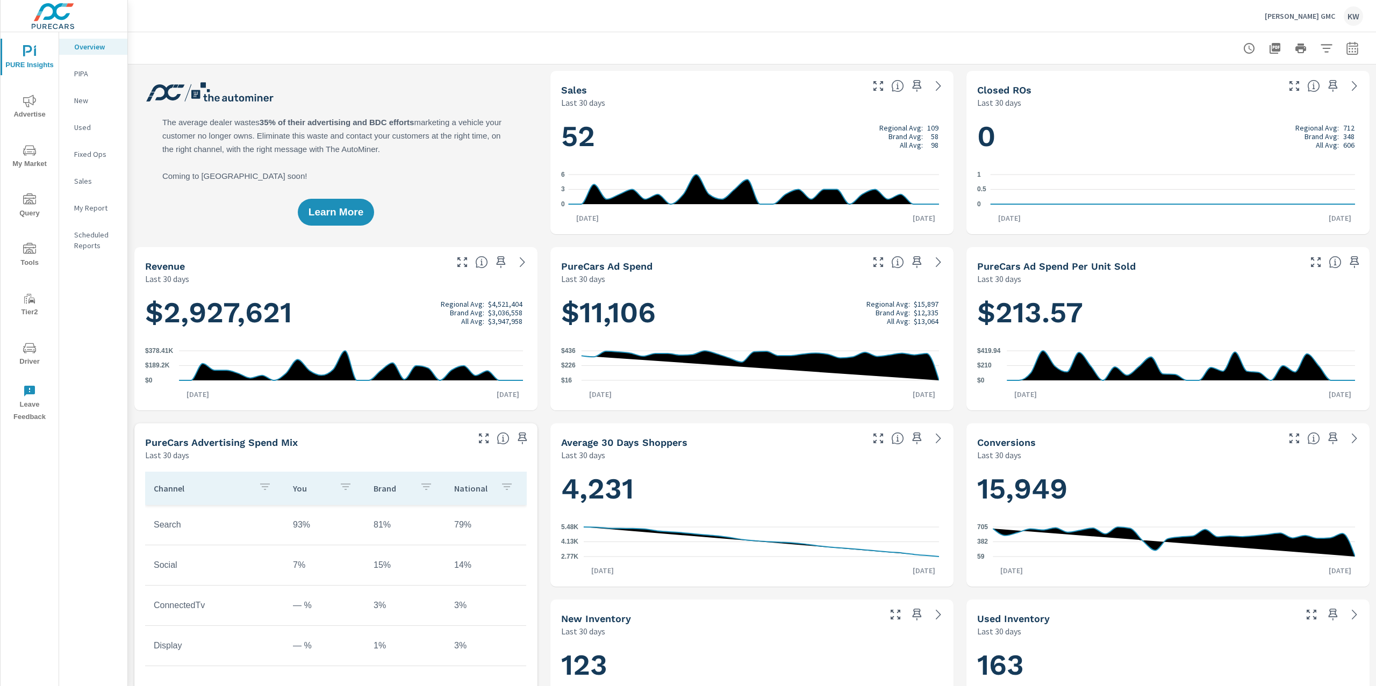
scroll to position [1, 0]
click at [1341, 51] on button "button" at bounding box center [1351, 48] width 21 height 21
click at [1276, 93] on select "Custom [DATE] Last week Last 7 days Last 14 days Last 30 days Last 45 days Last…" at bounding box center [1255, 92] width 107 height 21
click at [1202, 82] on select "Custom [DATE] Last week Last 7 days Last 14 days Last 30 days Last 45 days Last…" at bounding box center [1255, 92] width 107 height 21
select select "Last month"
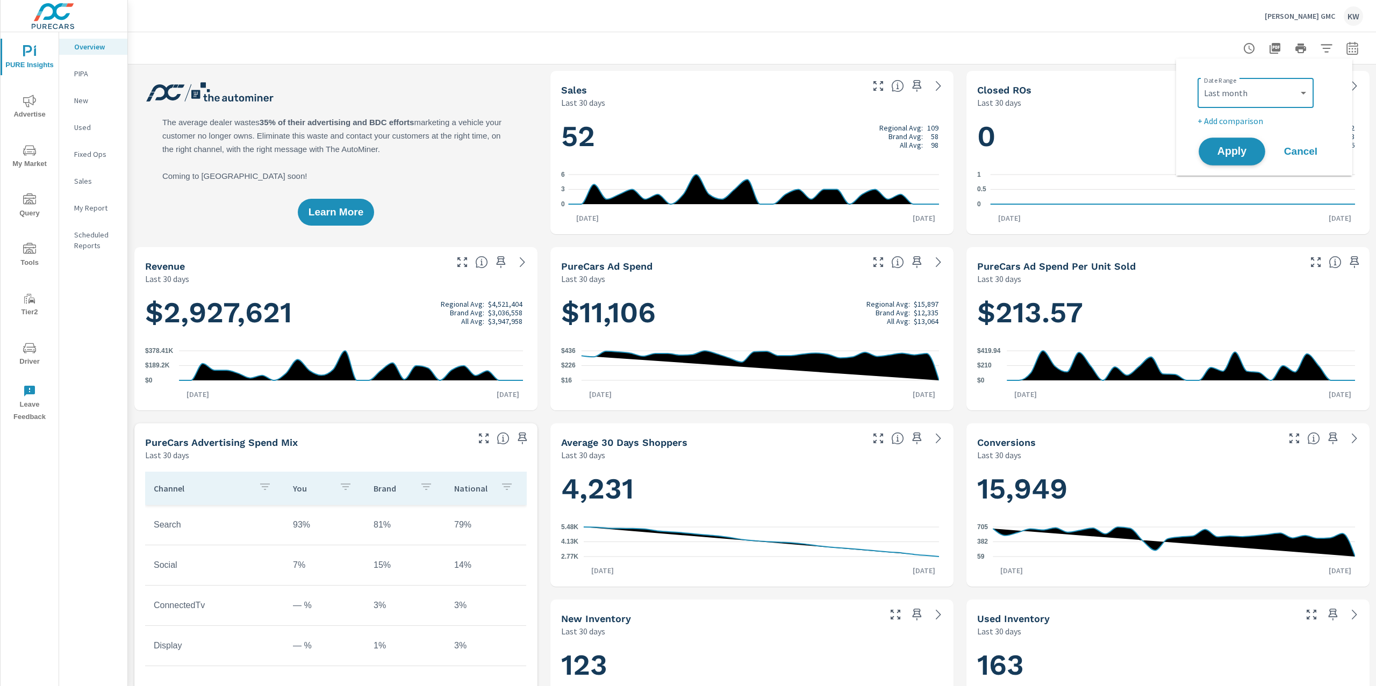
click at [1236, 147] on span "Apply" at bounding box center [1232, 152] width 44 height 10
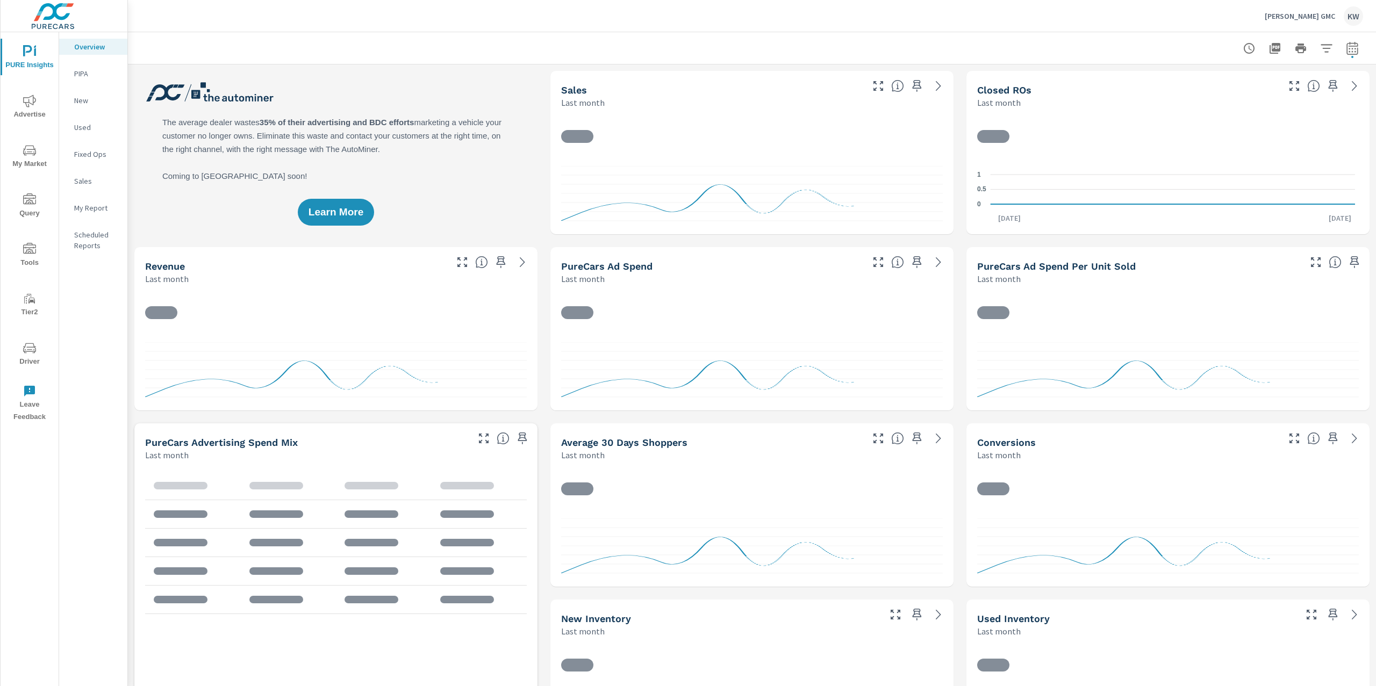
scroll to position [1, 0]
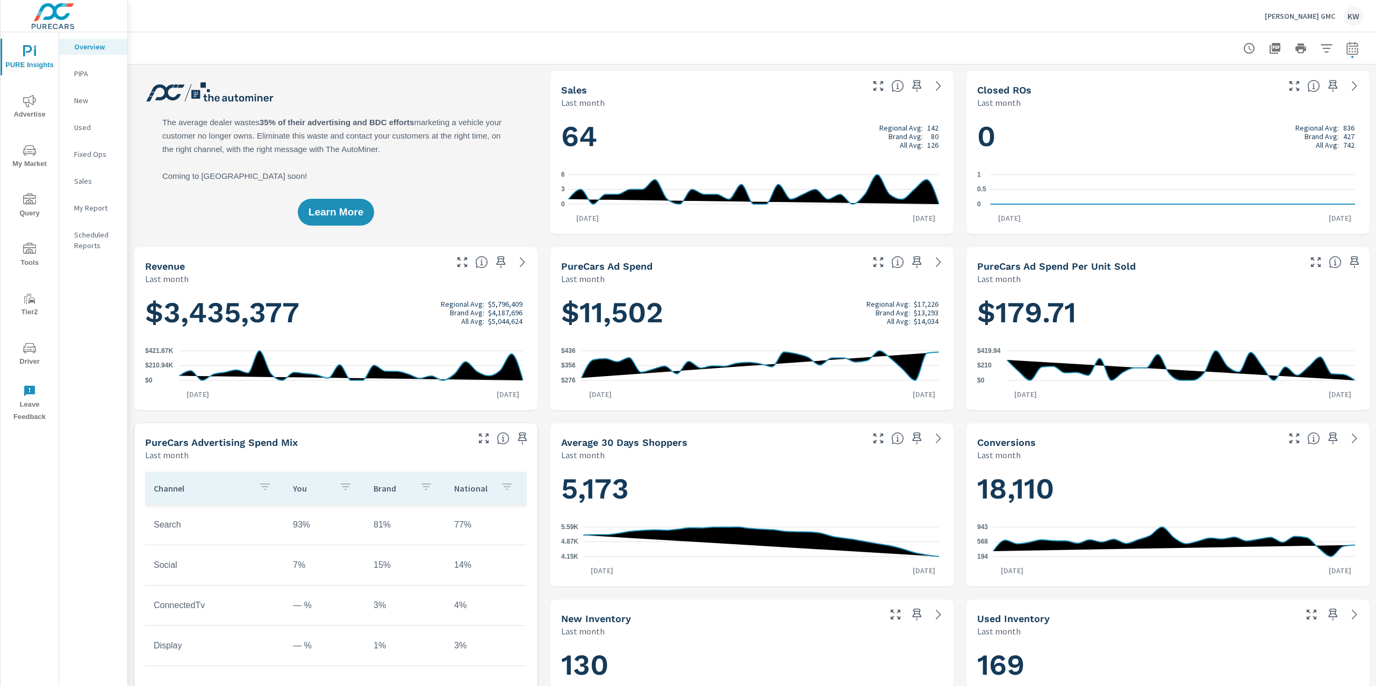
click at [25, 154] on icon "nav menu" at bounding box center [29, 150] width 13 height 13
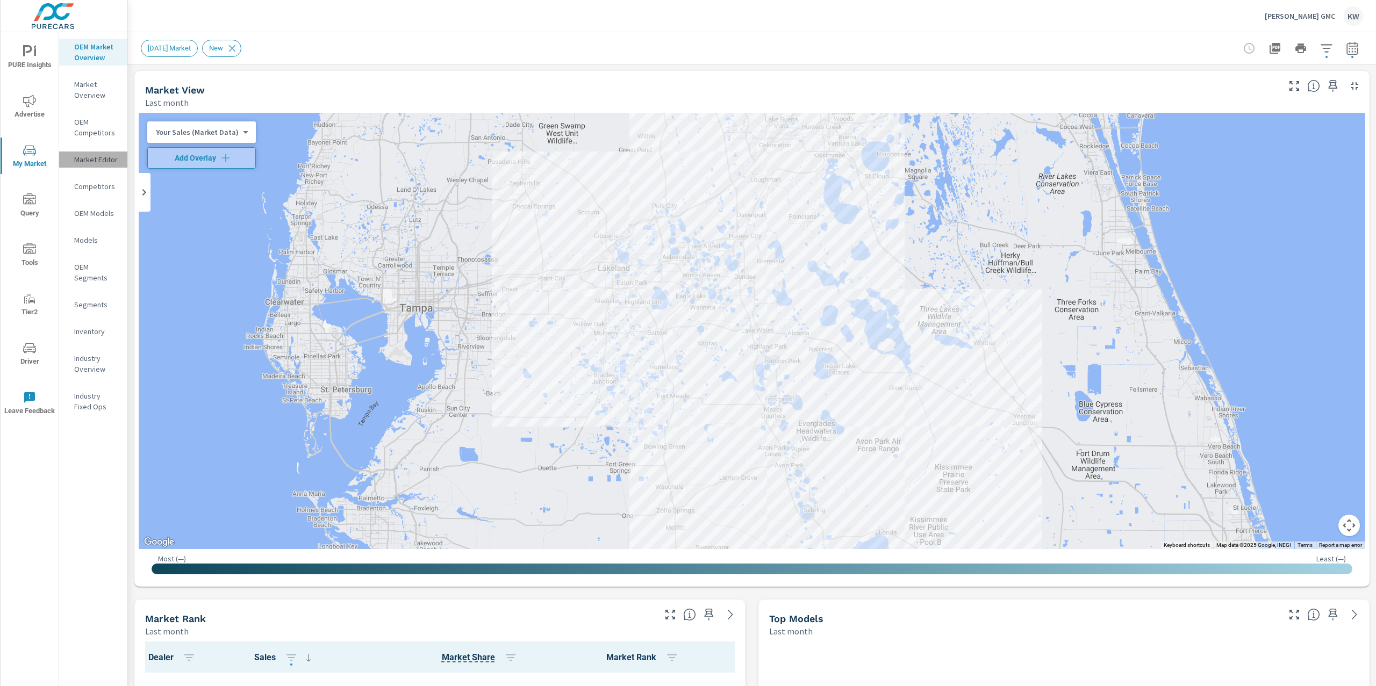
click at [99, 159] on p "Market Editor" at bounding box center [96, 159] width 45 height 11
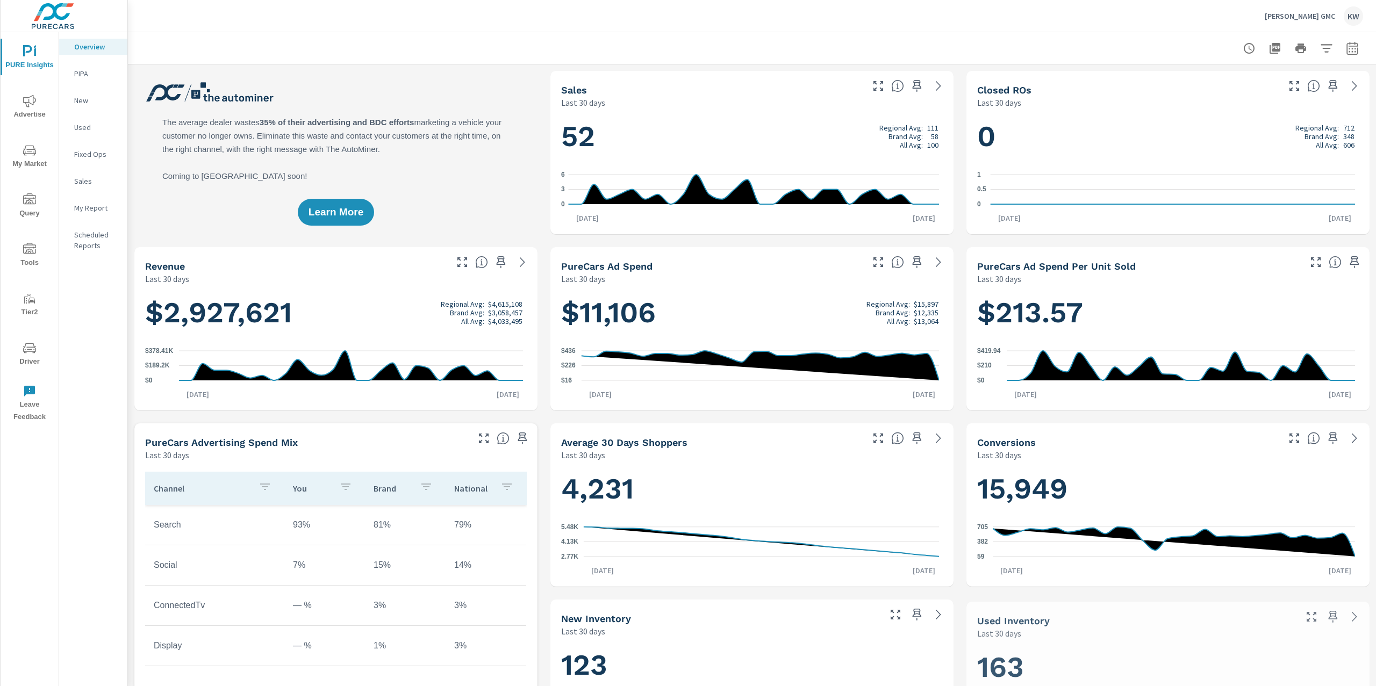
scroll to position [1, 0]
click at [1304, 21] on div "[PERSON_NAME] GMC KW" at bounding box center [1314, 15] width 98 height 19
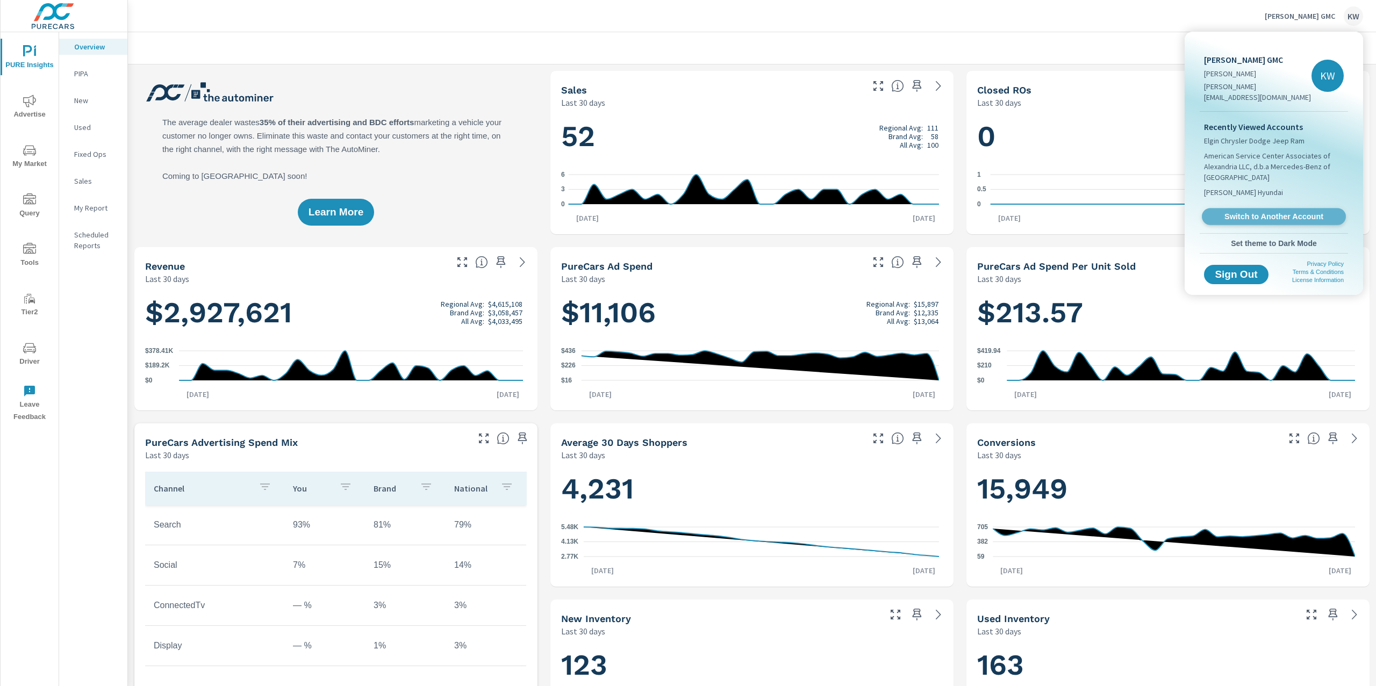
click at [1256, 212] on span "Switch to Another Account" at bounding box center [1274, 217] width 132 height 10
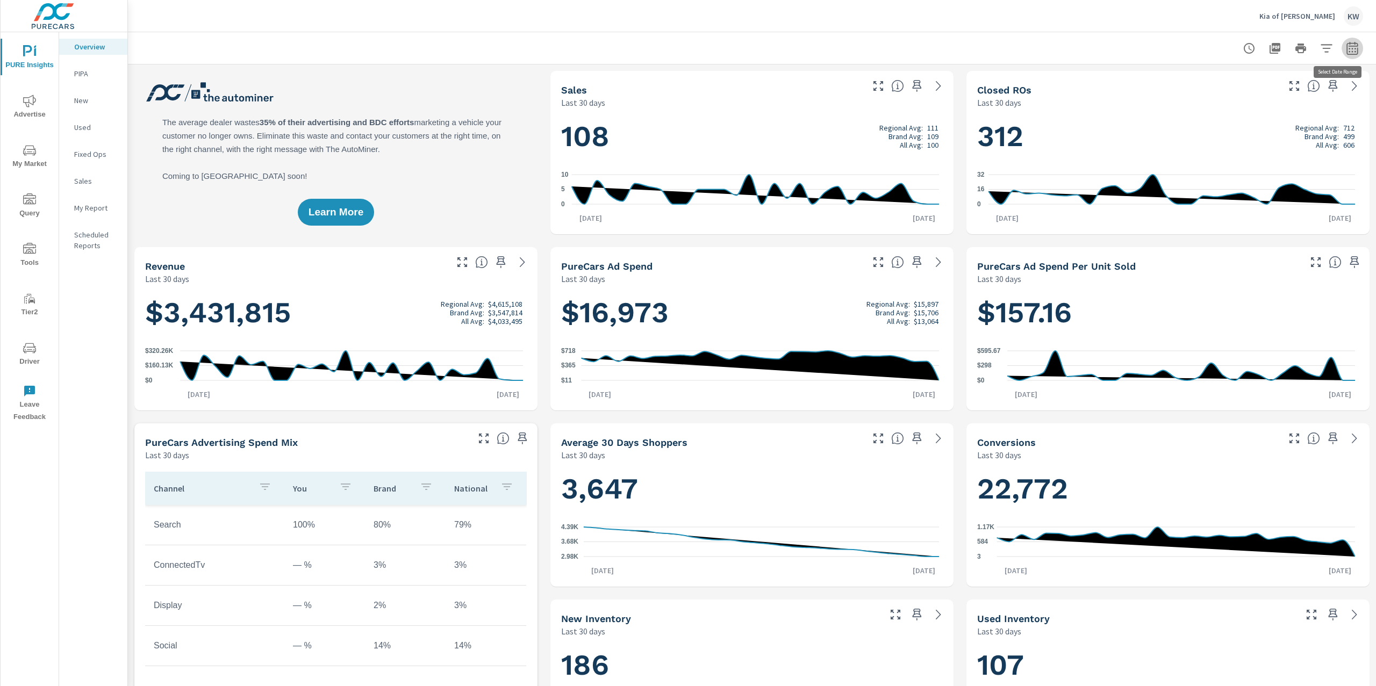
click at [1348, 52] on icon "button" at bounding box center [1351, 50] width 7 height 4
click at [1274, 84] on select "Custom [DATE] Last week Last 7 days Last 14 days Last 30 days Last 45 days Last…" at bounding box center [1255, 92] width 107 height 21
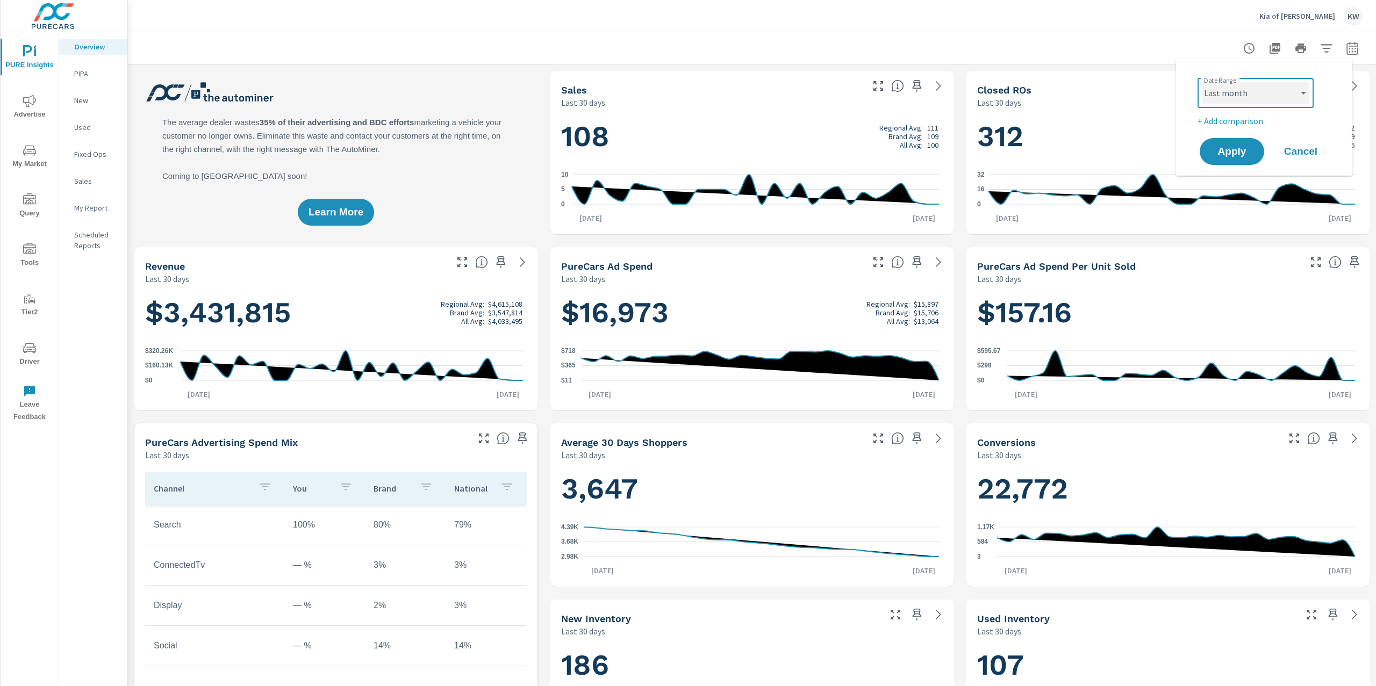
click at [1202, 82] on select "Custom [DATE] Last week Last 7 days Last 14 days Last 30 days Last 45 days Last…" at bounding box center [1255, 92] width 107 height 21
select select "Last month"
click at [1227, 154] on span "Apply" at bounding box center [1232, 152] width 44 height 10
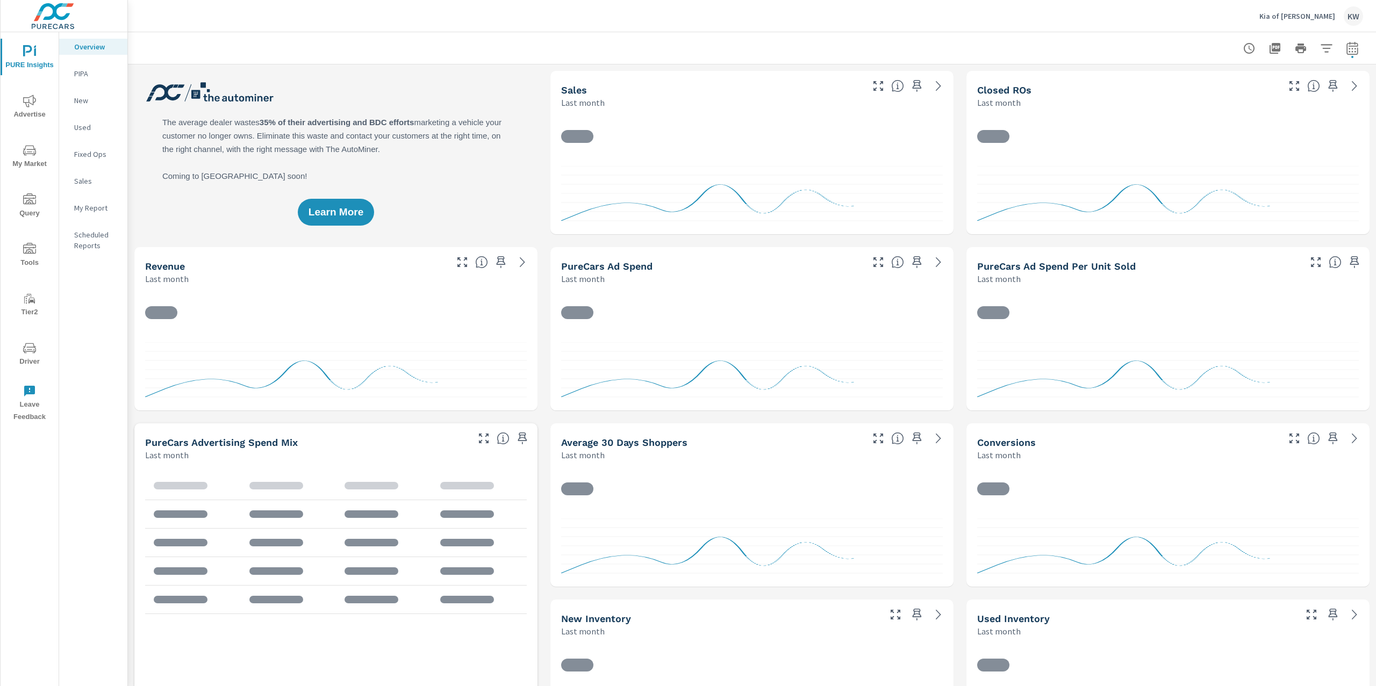
scroll to position [1, 0]
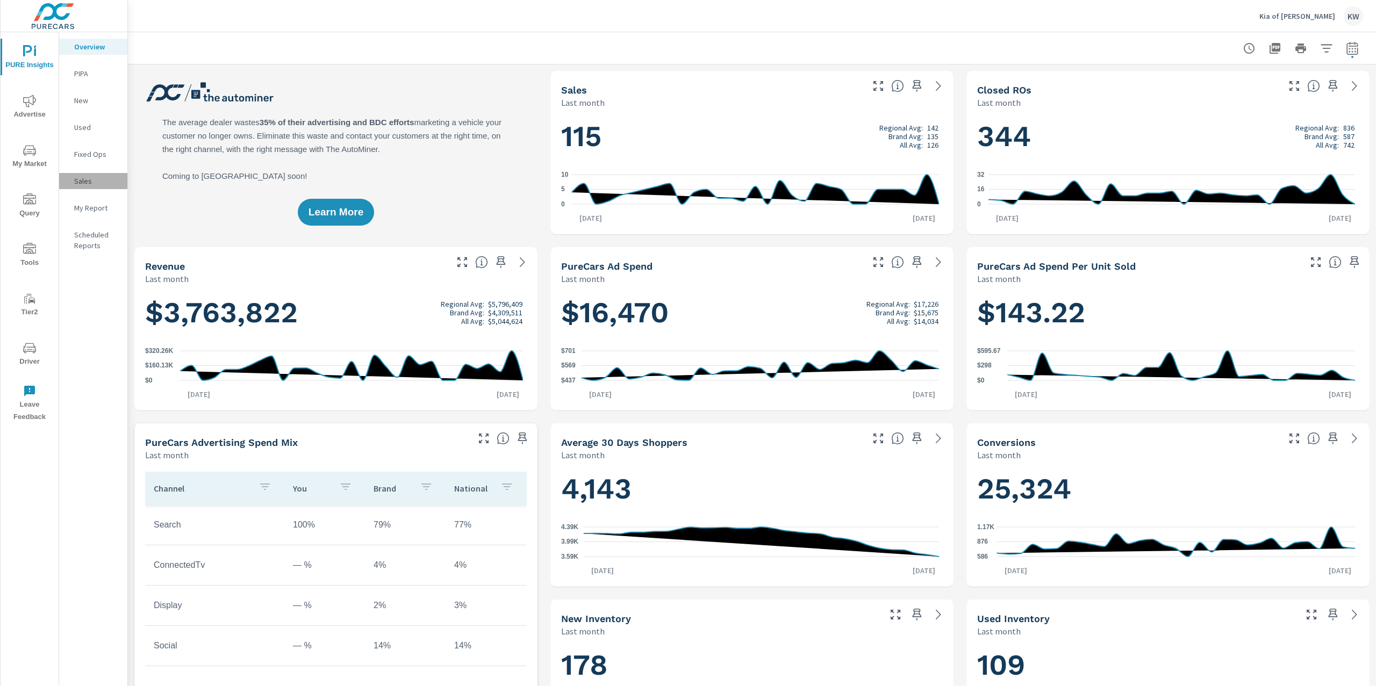
click at [85, 181] on p "Sales" at bounding box center [96, 181] width 45 height 11
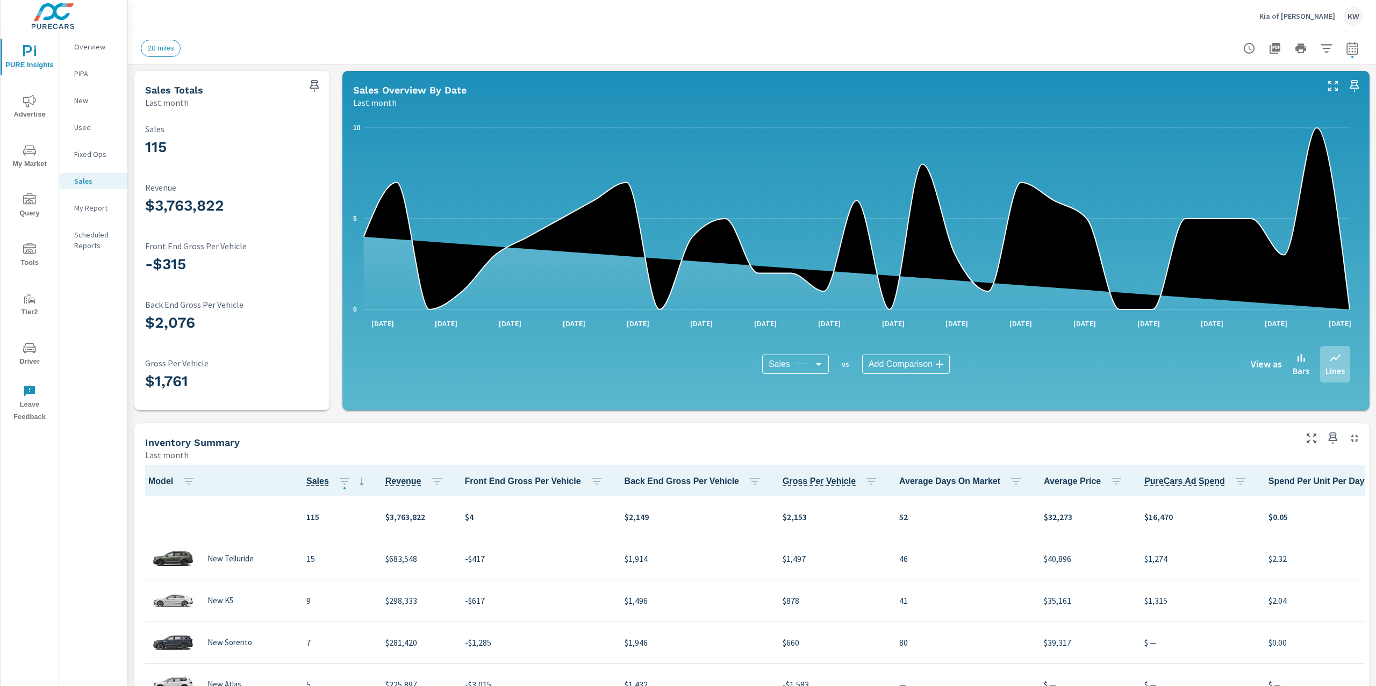
scroll to position [1, 0]
click at [98, 215] on div "My Report" at bounding box center [93, 208] width 68 height 16
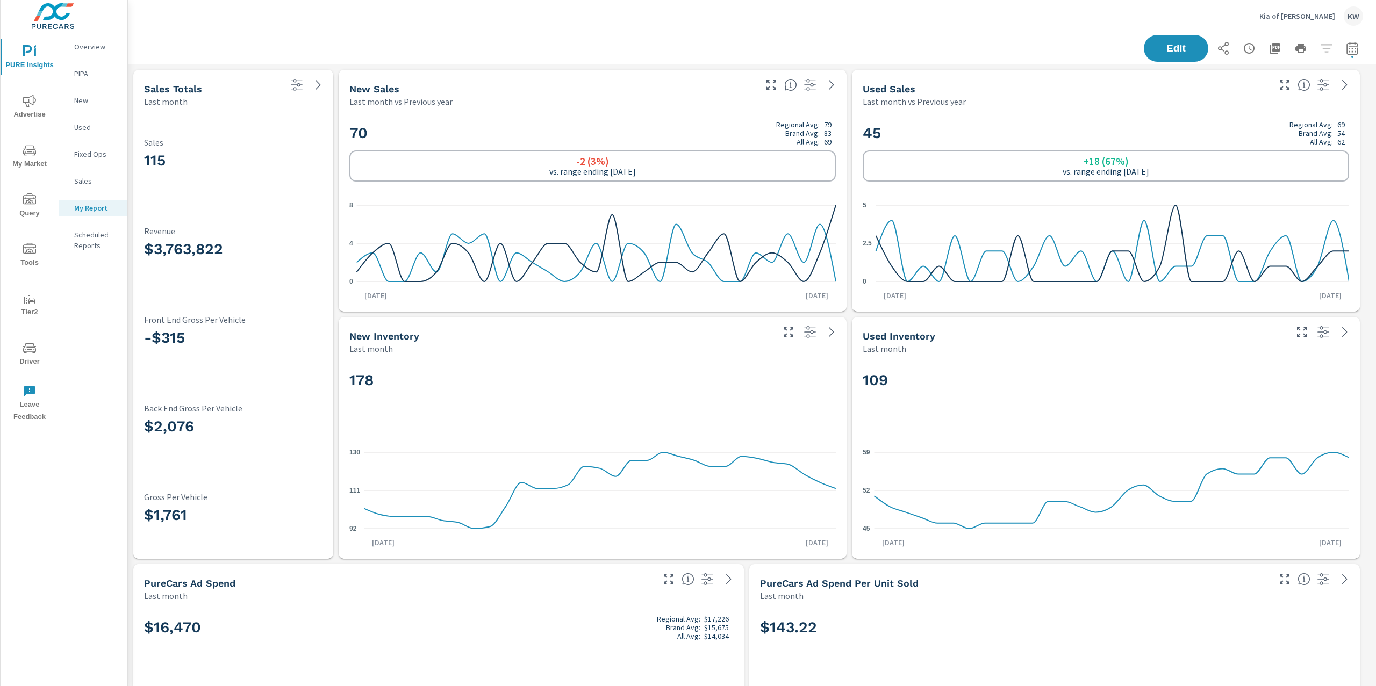
scroll to position [6332, 1260]
click at [81, 49] on p "Overview" at bounding box center [96, 46] width 45 height 11
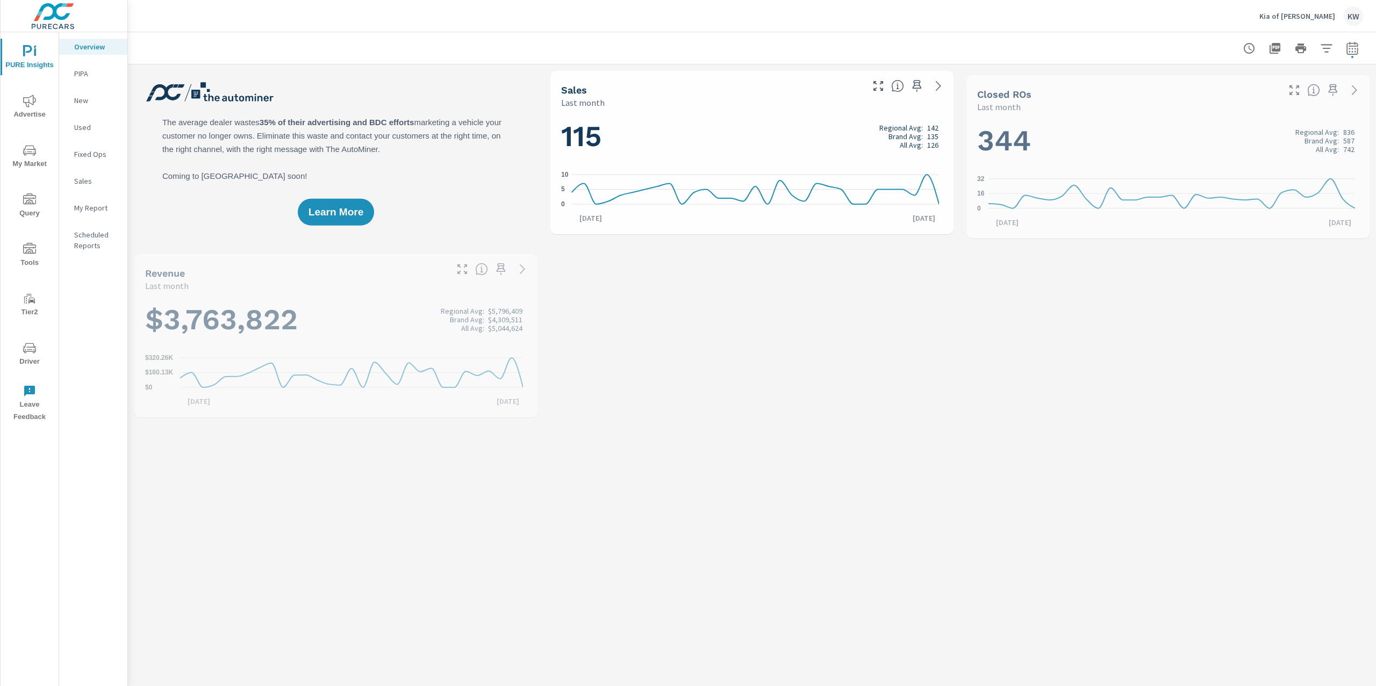
scroll to position [1, 0]
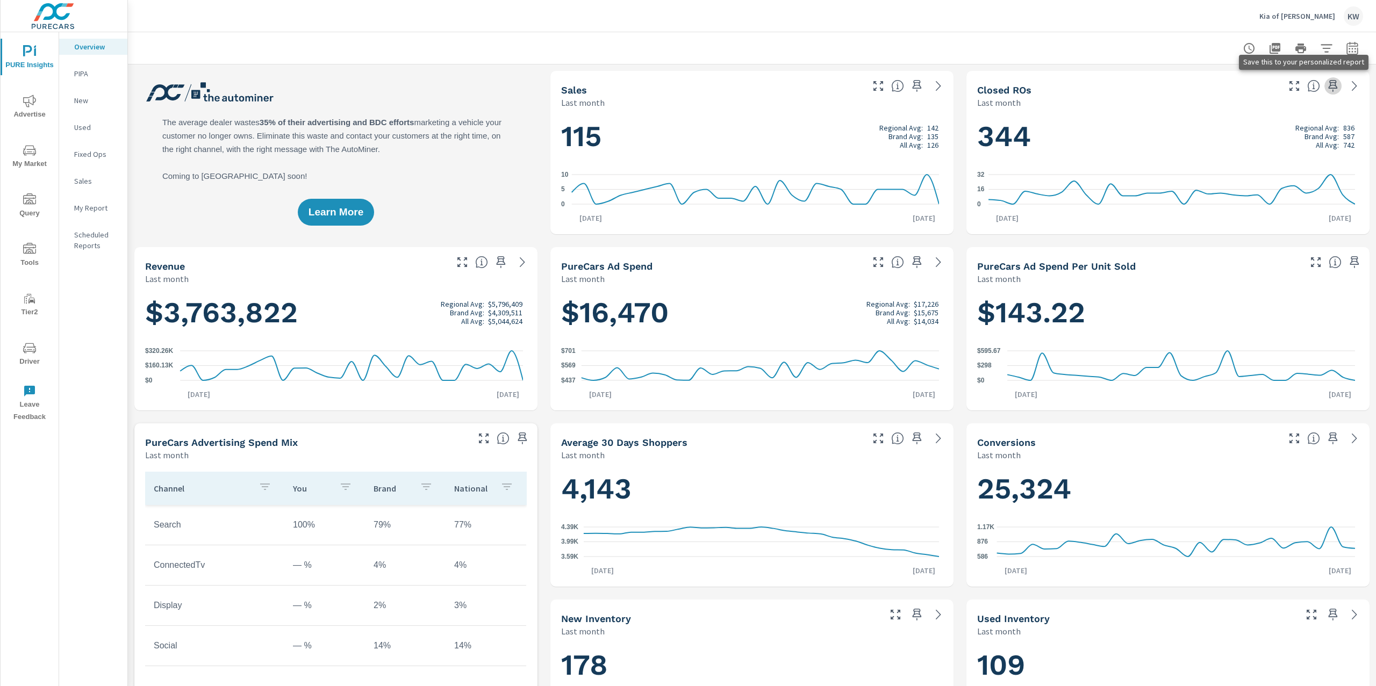
click at [1326, 87] on icon "button" at bounding box center [1332, 86] width 13 height 13
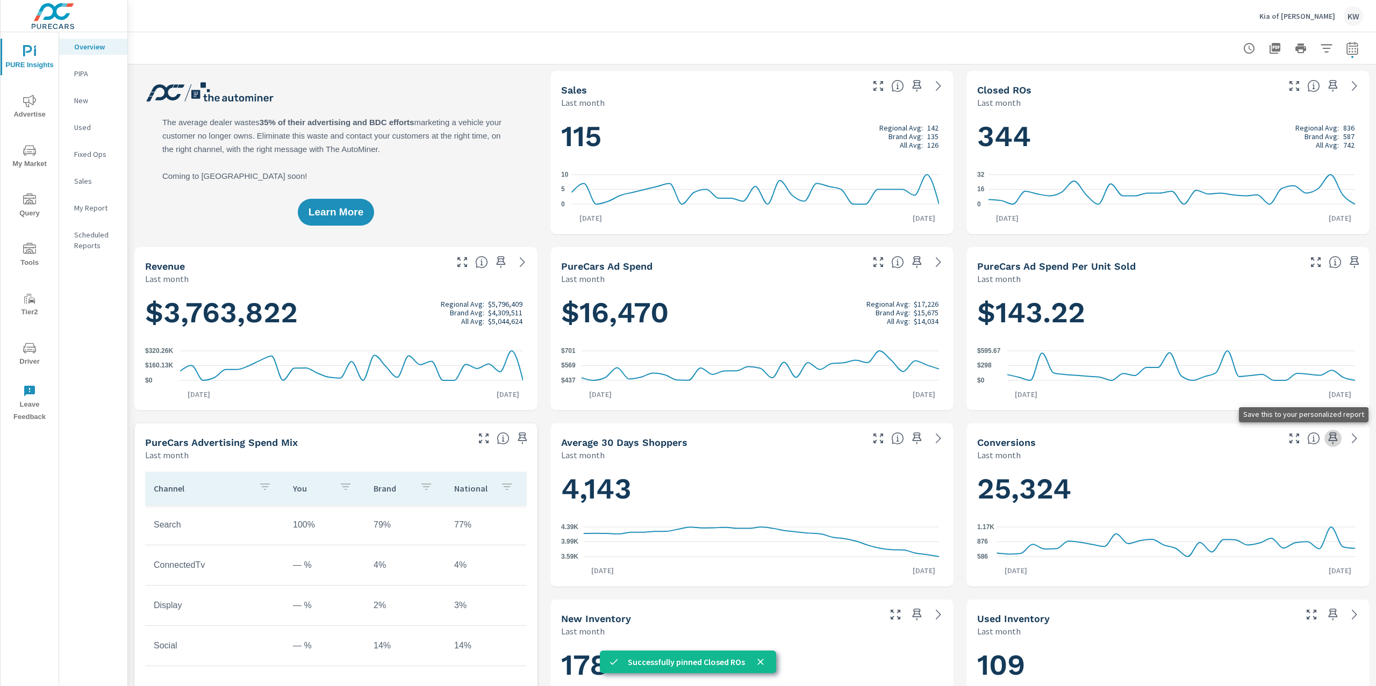
click at [1326, 441] on icon "button" at bounding box center [1332, 438] width 13 height 13
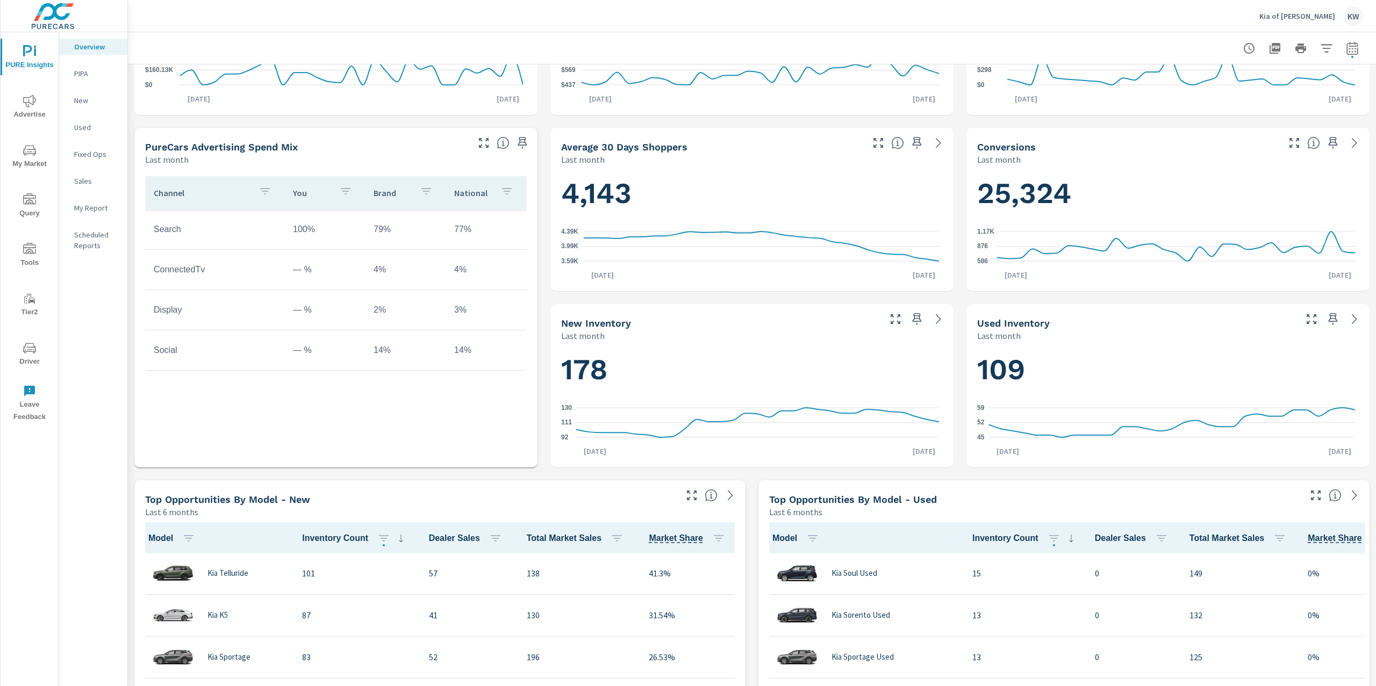
scroll to position [319, 0]
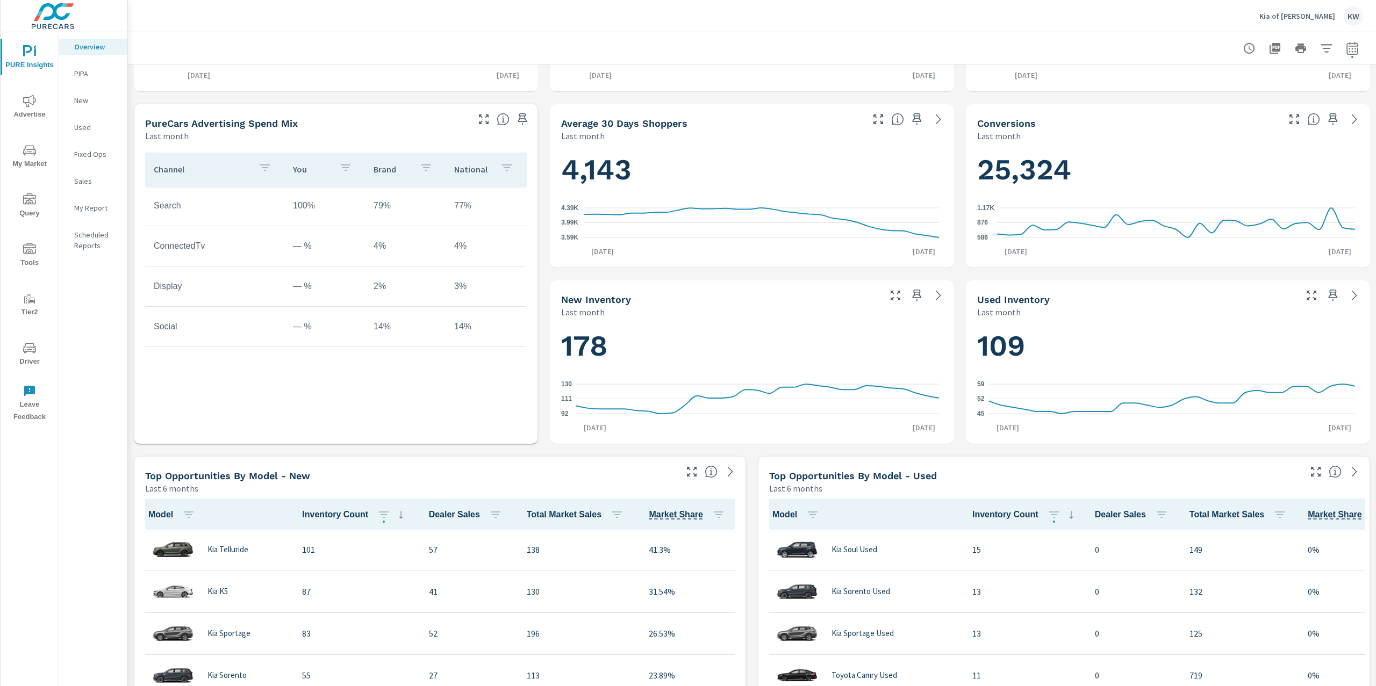
click at [87, 209] on p "My Report" at bounding box center [96, 208] width 45 height 11
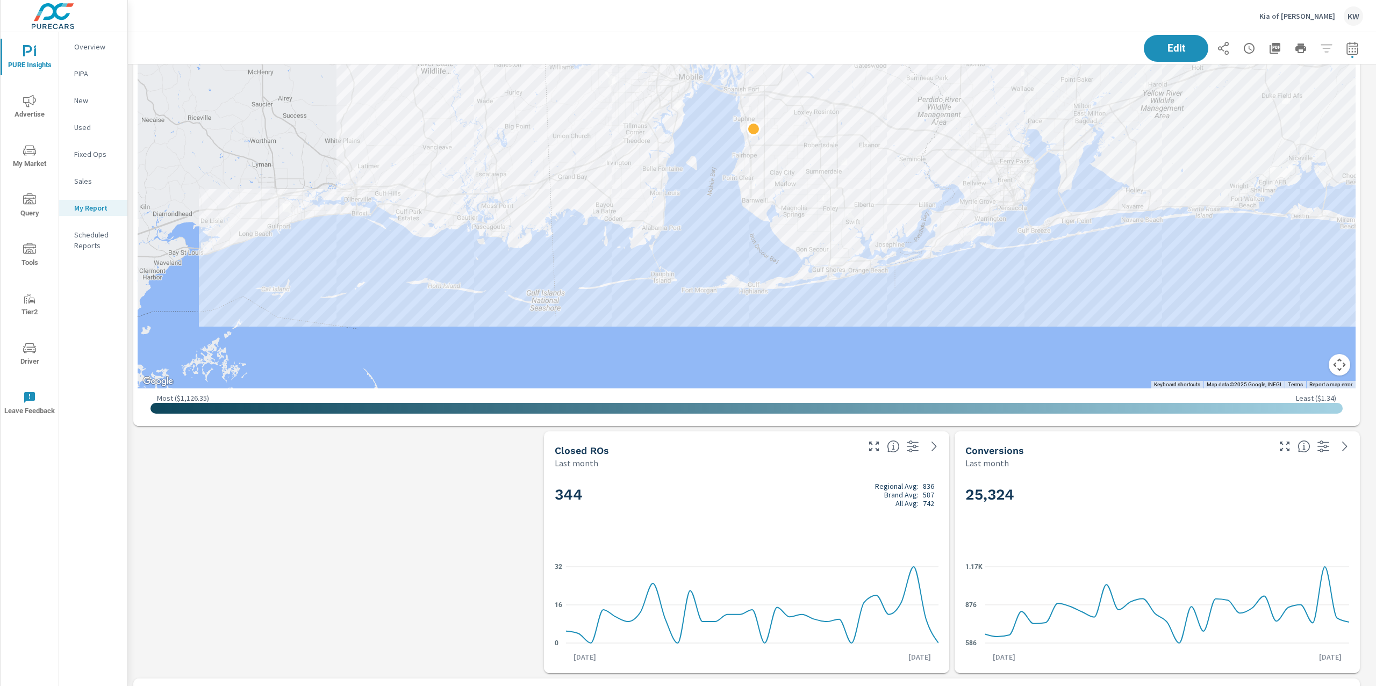
scroll to position [1245, 0]
click at [1165, 56] on button "Edit" at bounding box center [1176, 48] width 67 height 28
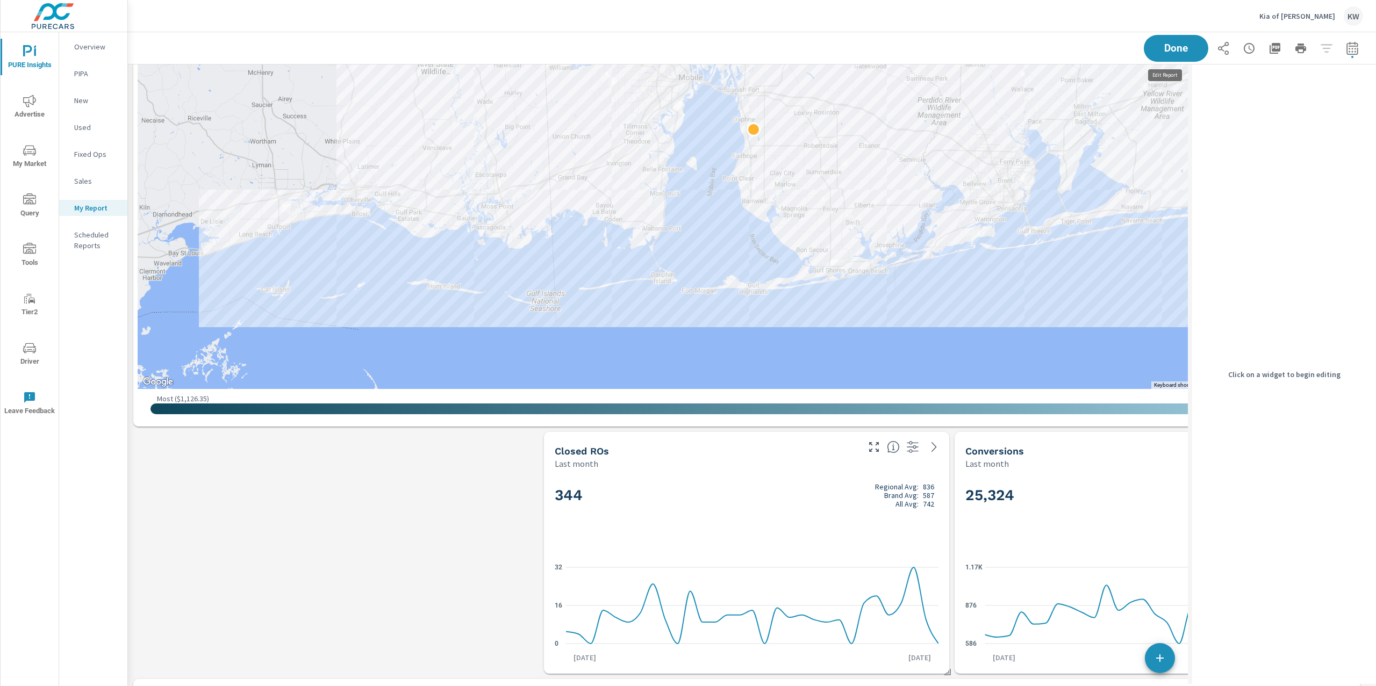
scroll to position [5, 5]
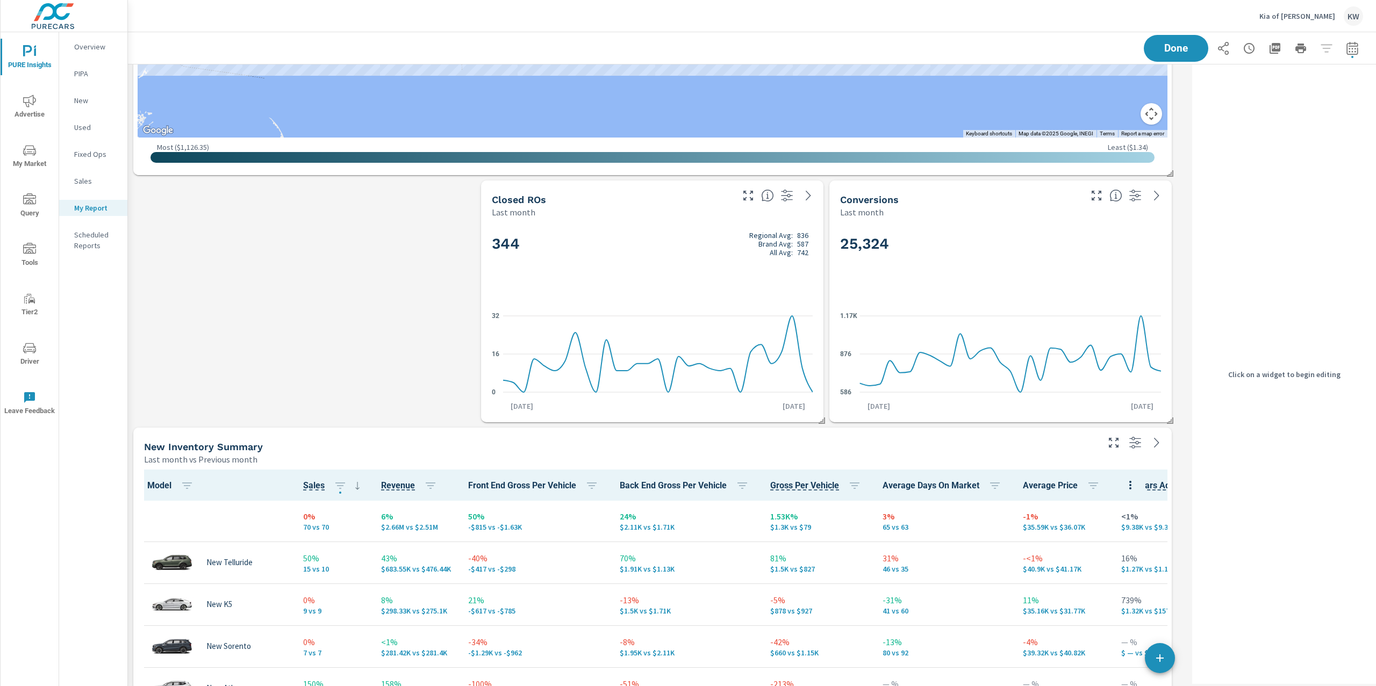
scroll to position [1502, 0]
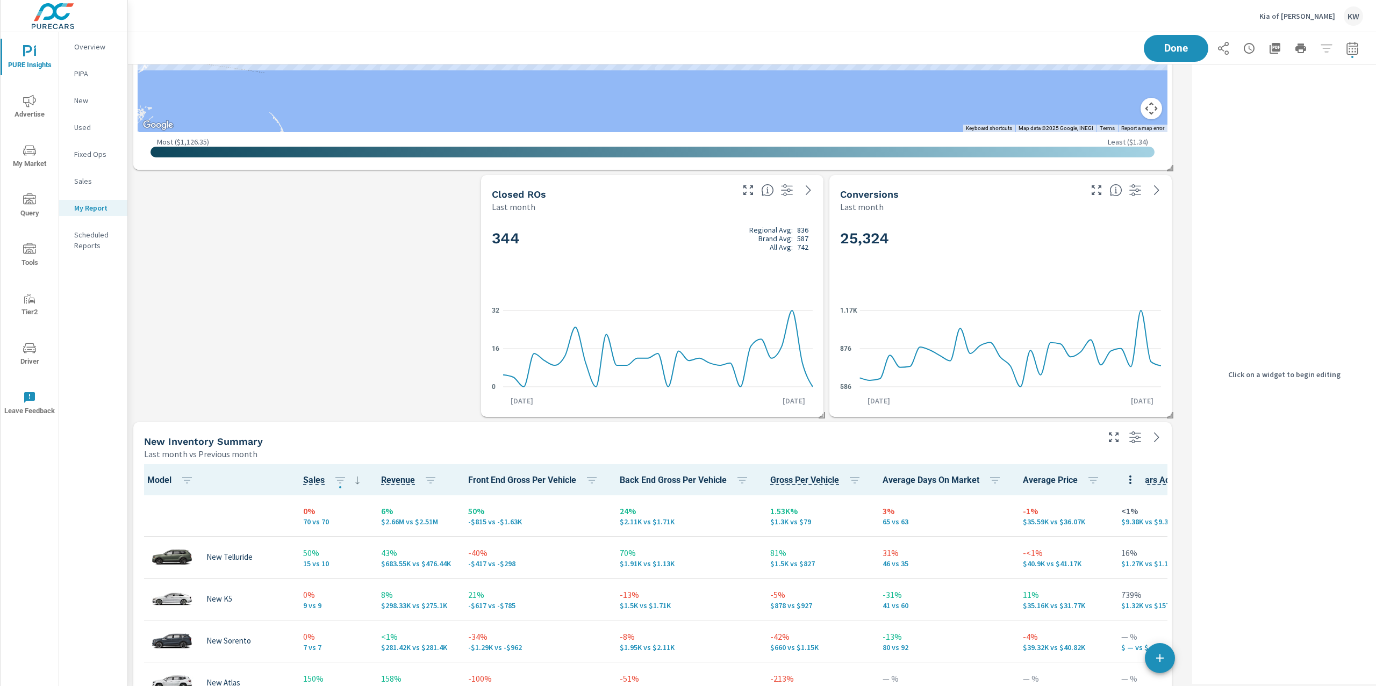
click at [829, 284] on div "25,324 586 876 1.17K Aug 1st Aug 31st" at bounding box center [1000, 315] width 342 height 204
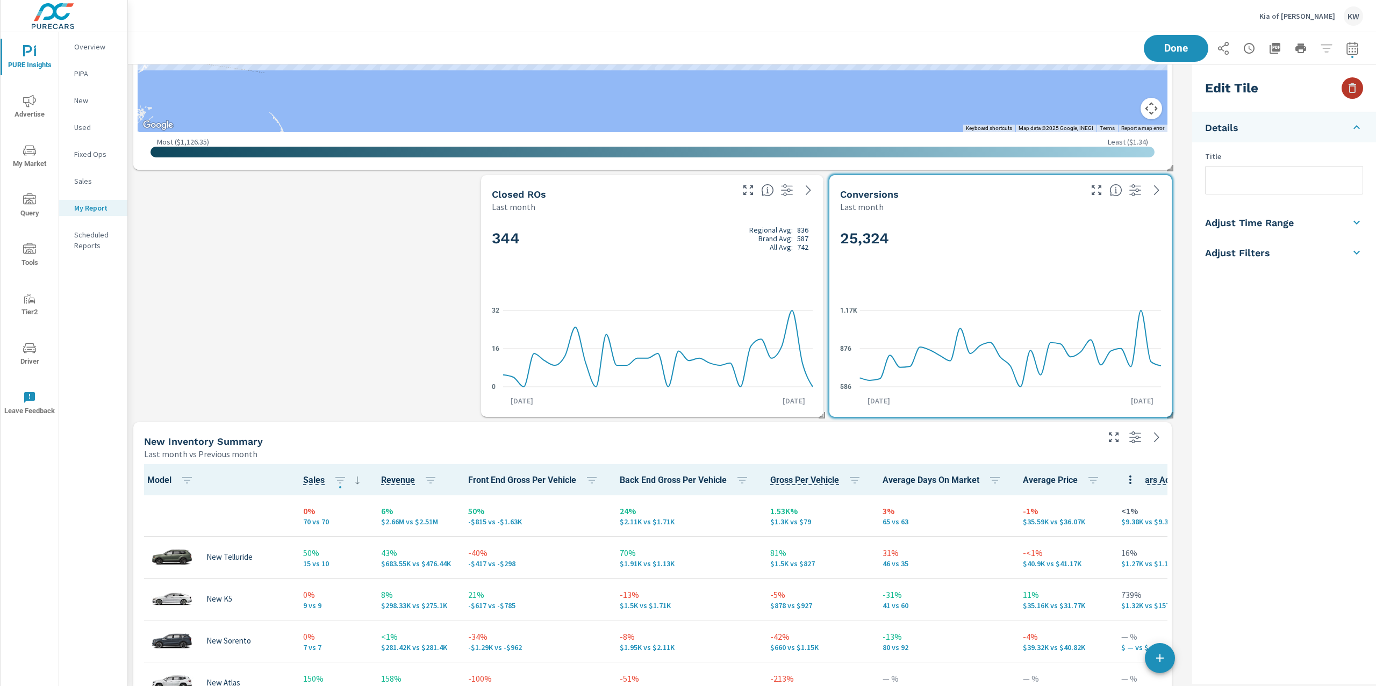
click at [1359, 92] on button "button" at bounding box center [1351, 87] width 21 height 21
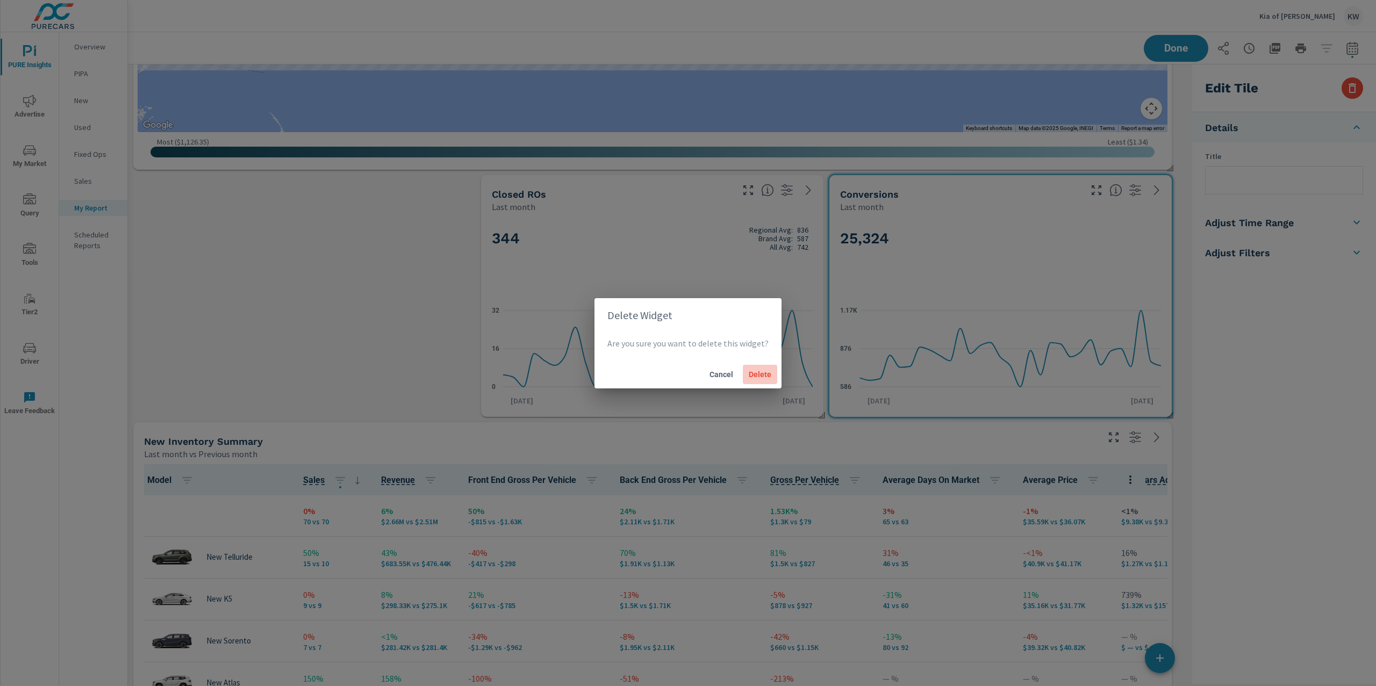
drag, startPoint x: 763, startPoint y: 371, endPoint x: 810, endPoint y: 355, distance: 49.5
click at [763, 372] on span "Delete" at bounding box center [760, 375] width 26 height 10
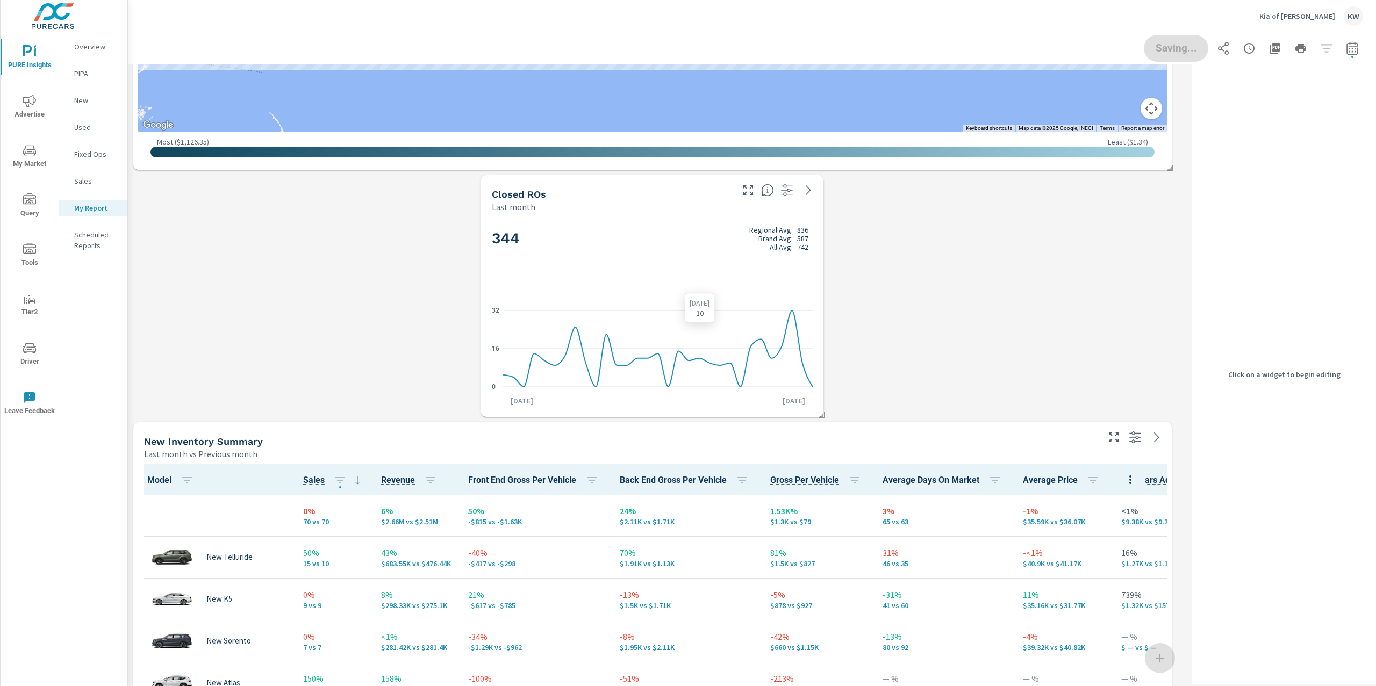
drag, startPoint x: 732, startPoint y: 311, endPoint x: 743, endPoint y: 308, distance: 11.6
click at [733, 311] on icon "0 16 32" at bounding box center [652, 349] width 321 height 94
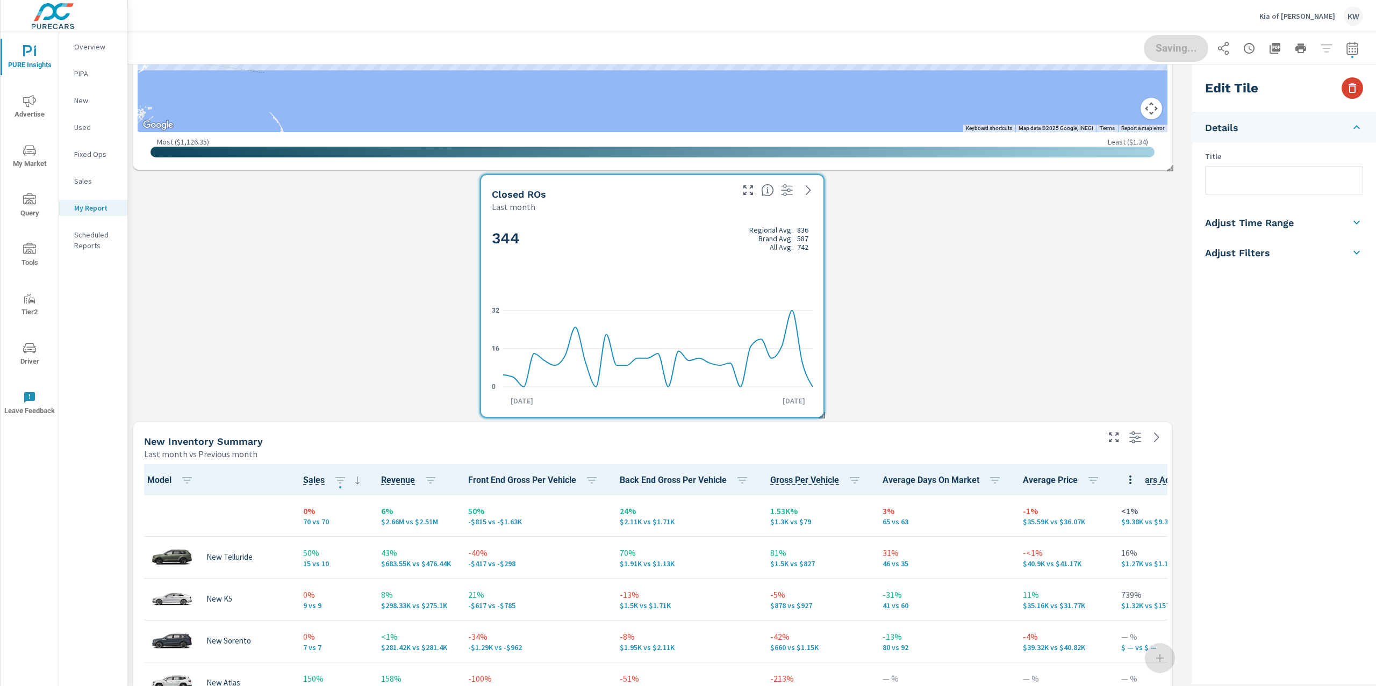
click at [1354, 92] on icon "button" at bounding box center [1352, 88] width 8 height 10
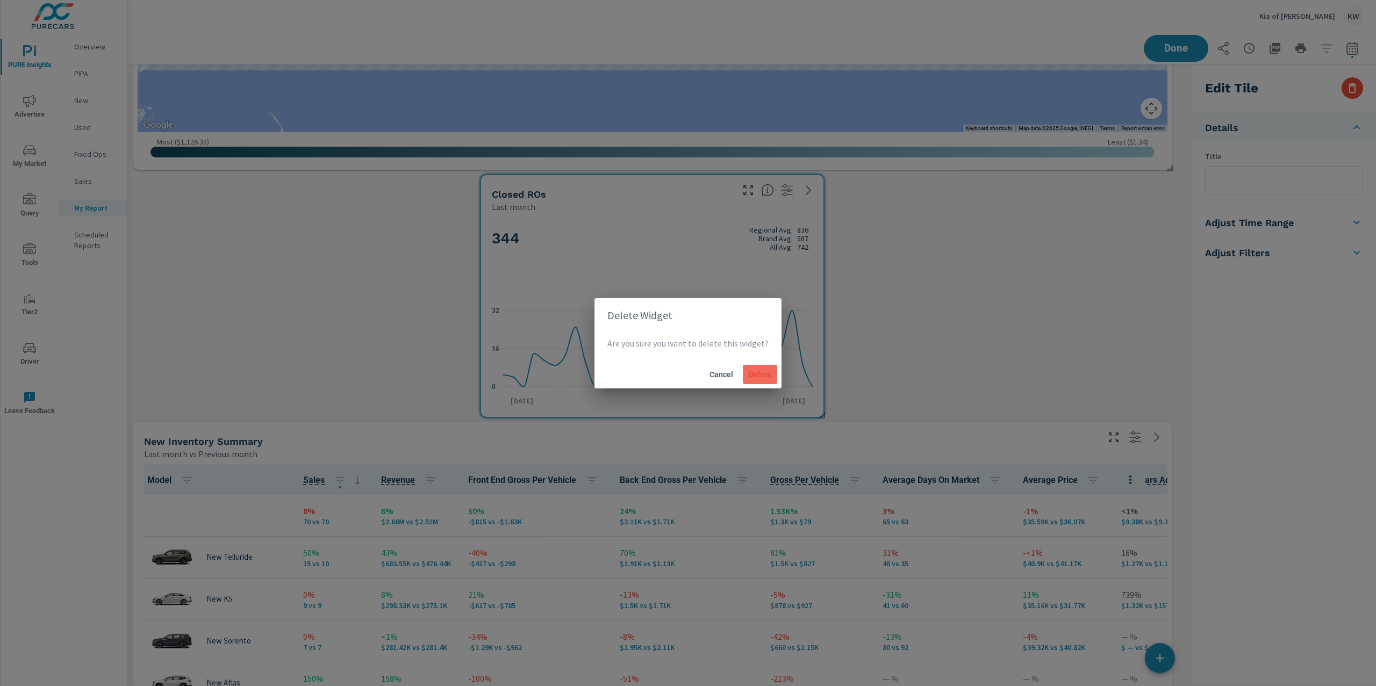
click at [764, 374] on span "Delete" at bounding box center [760, 375] width 26 height 10
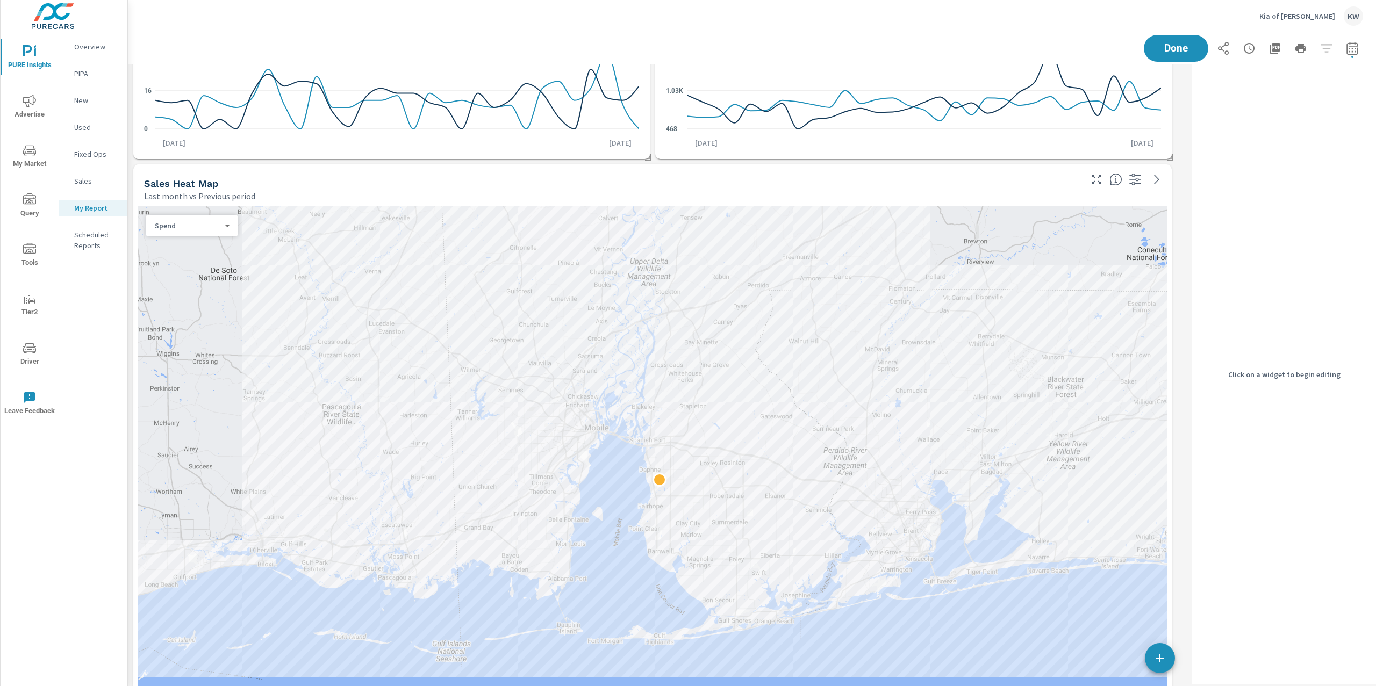
scroll to position [974, 0]
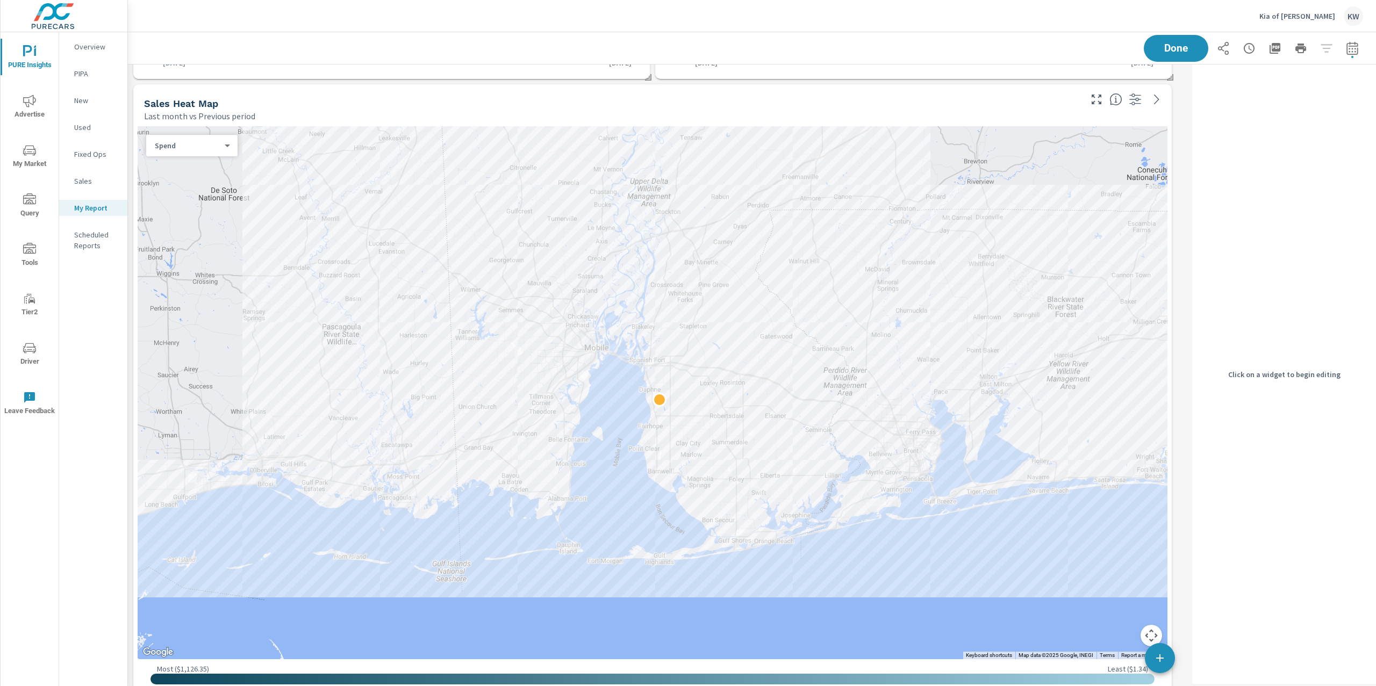
click at [203, 148] on p "Spend" at bounding box center [188, 146] width 66 height 10
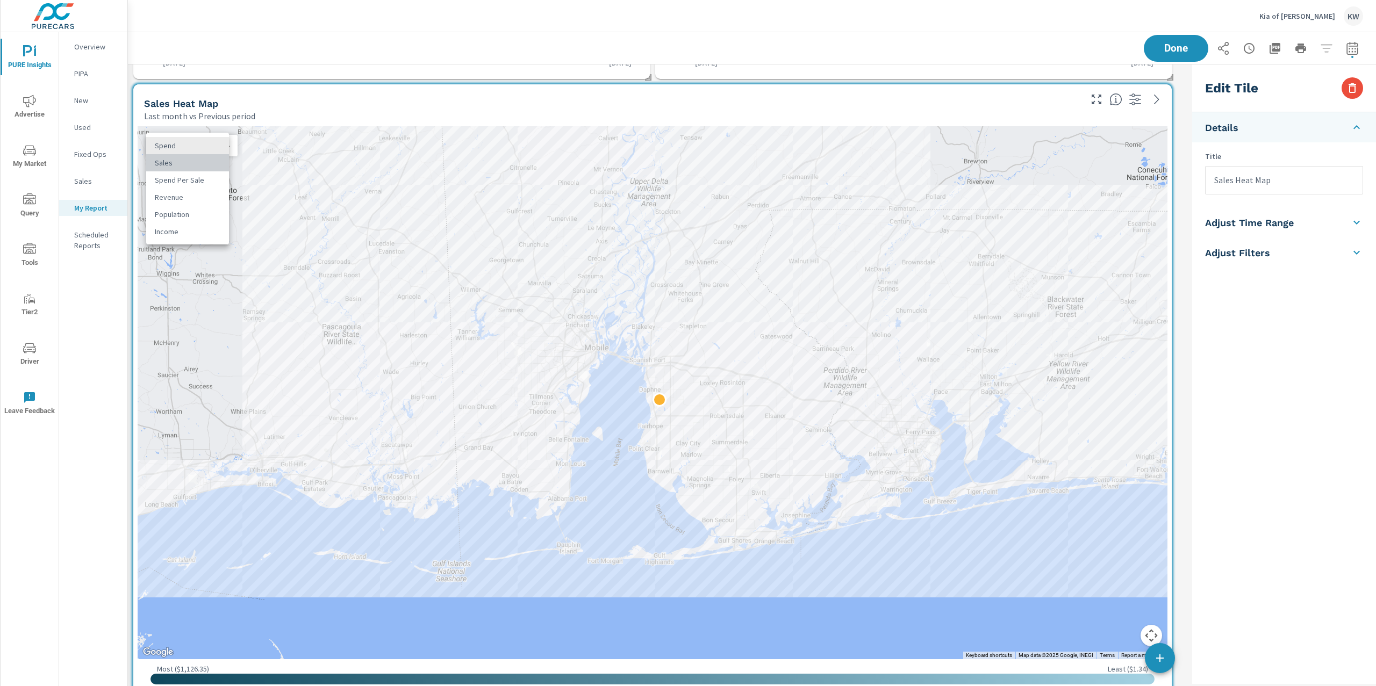
click at [195, 167] on li "Sales" at bounding box center [187, 162] width 83 height 17
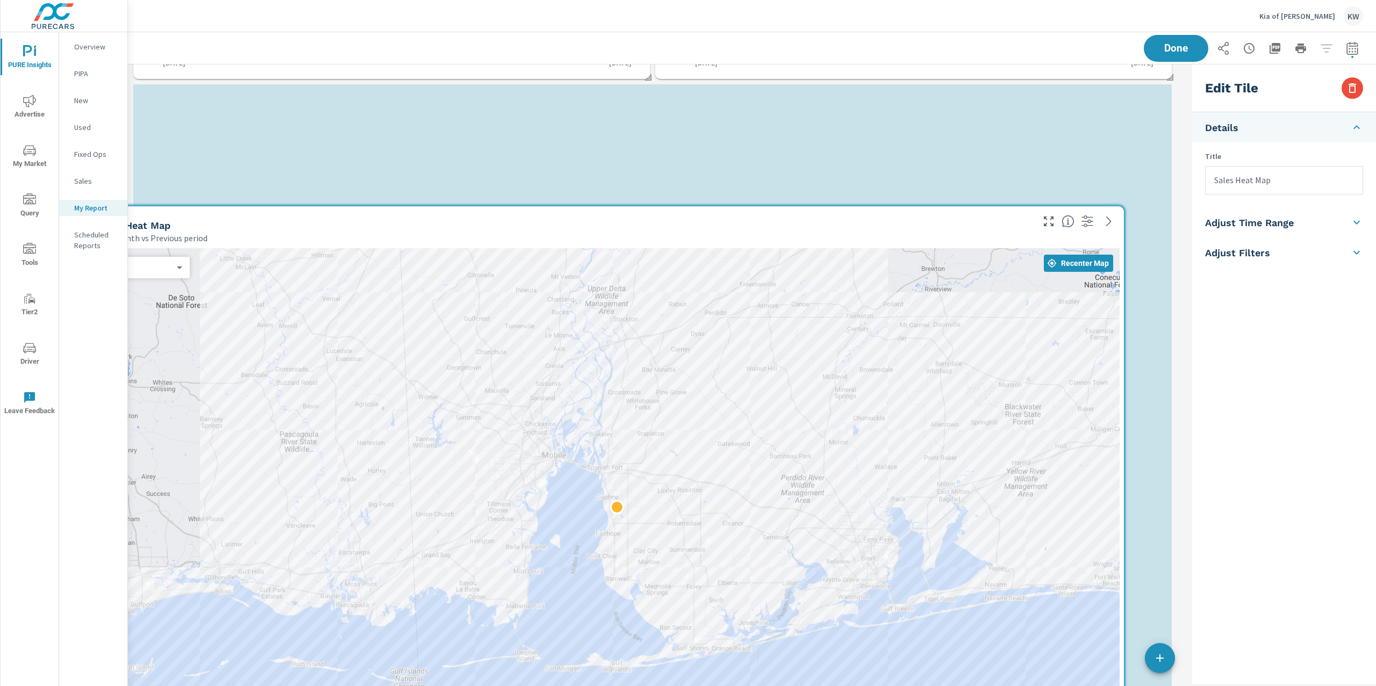
drag, startPoint x: 1134, startPoint y: 439, endPoint x: 1092, endPoint y: 562, distance: 130.0
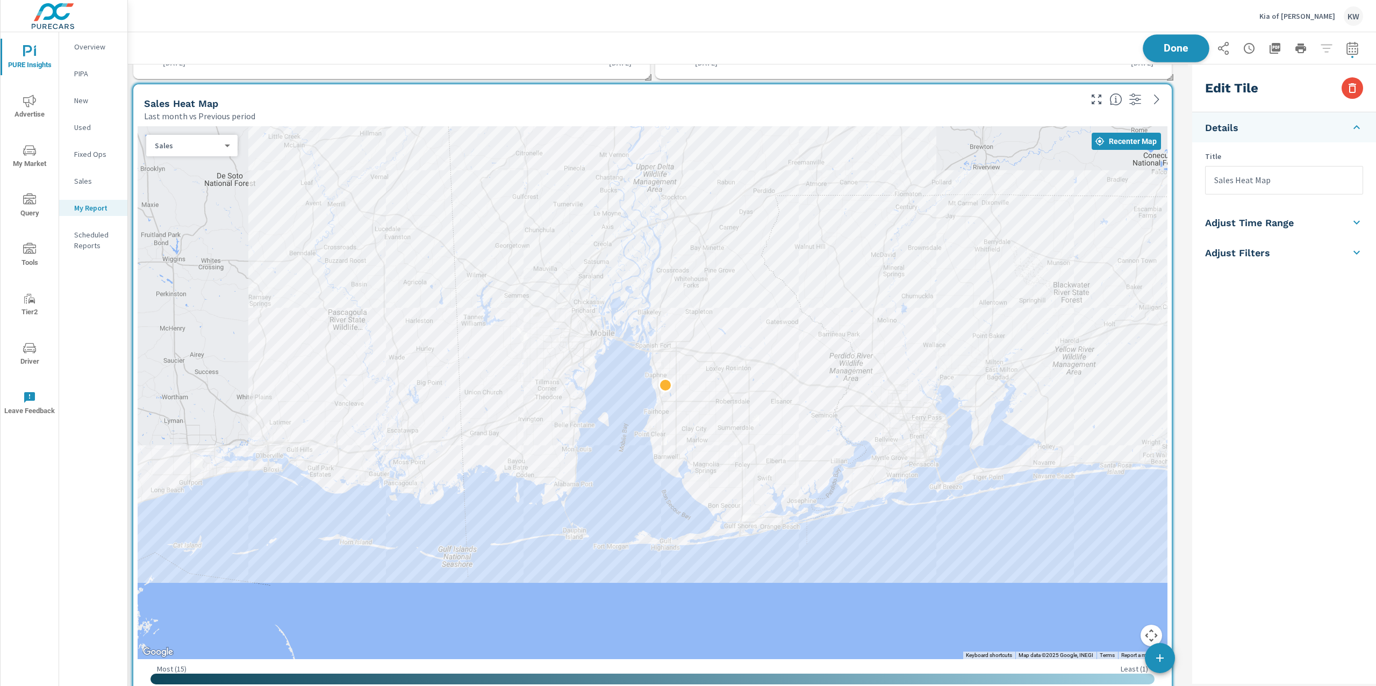
scroll to position [6332, 1071]
drag, startPoint x: 1182, startPoint y: 51, endPoint x: 1185, endPoint y: 60, distance: 8.9
click at [1183, 52] on span "Done" at bounding box center [1176, 48] width 44 height 10
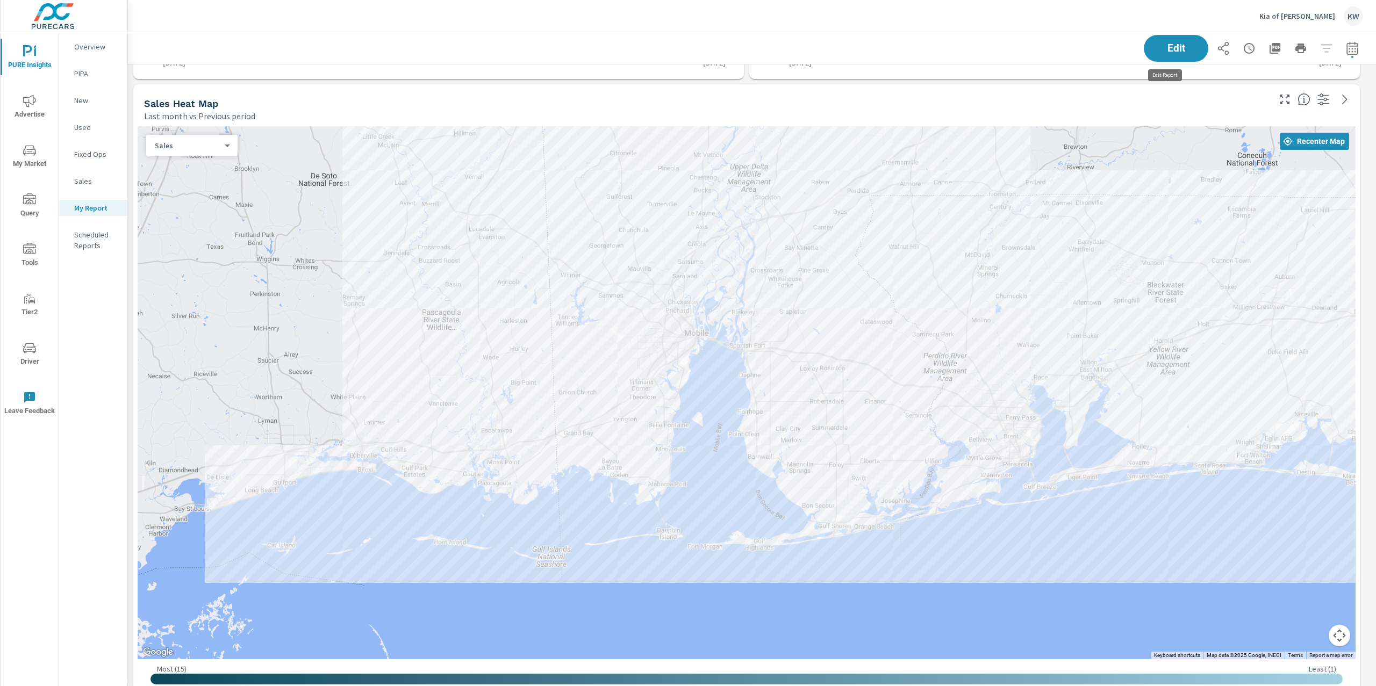
scroll to position [5, 5]
click at [1154, 44] on span "Edit" at bounding box center [1176, 48] width 44 height 10
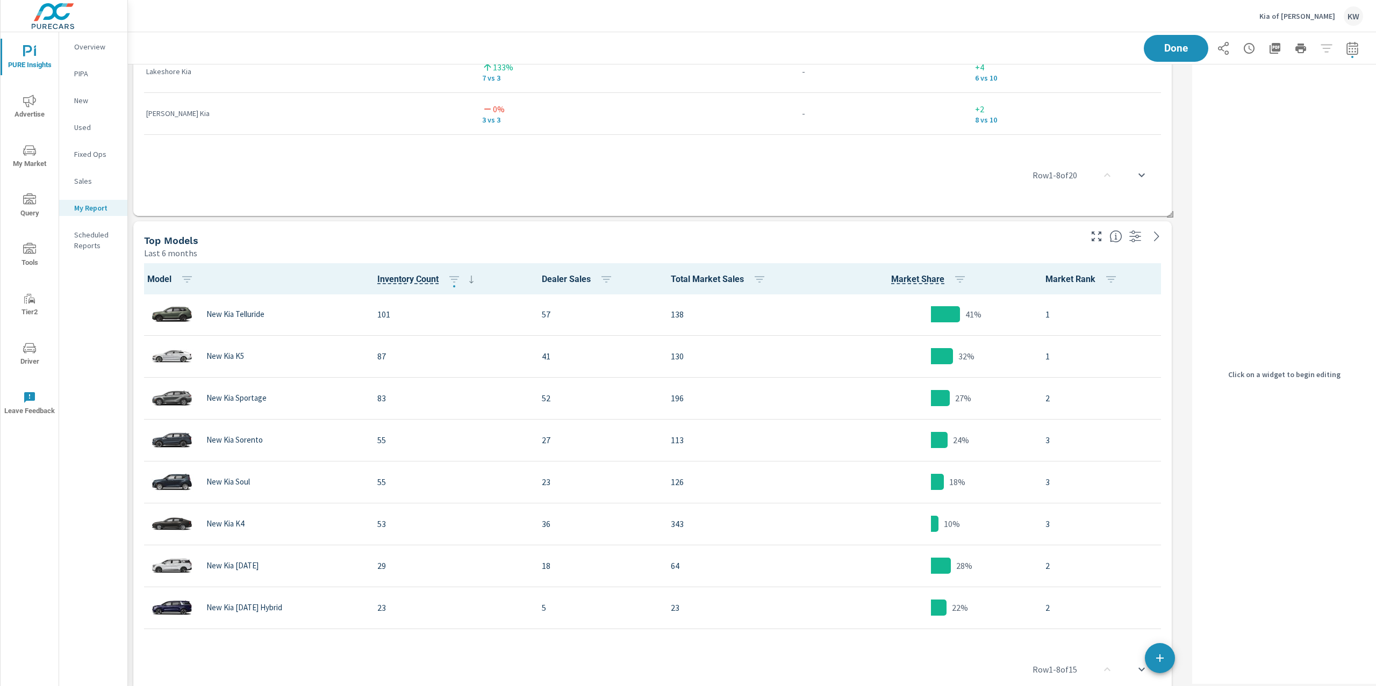
scroll to position [4455, 0]
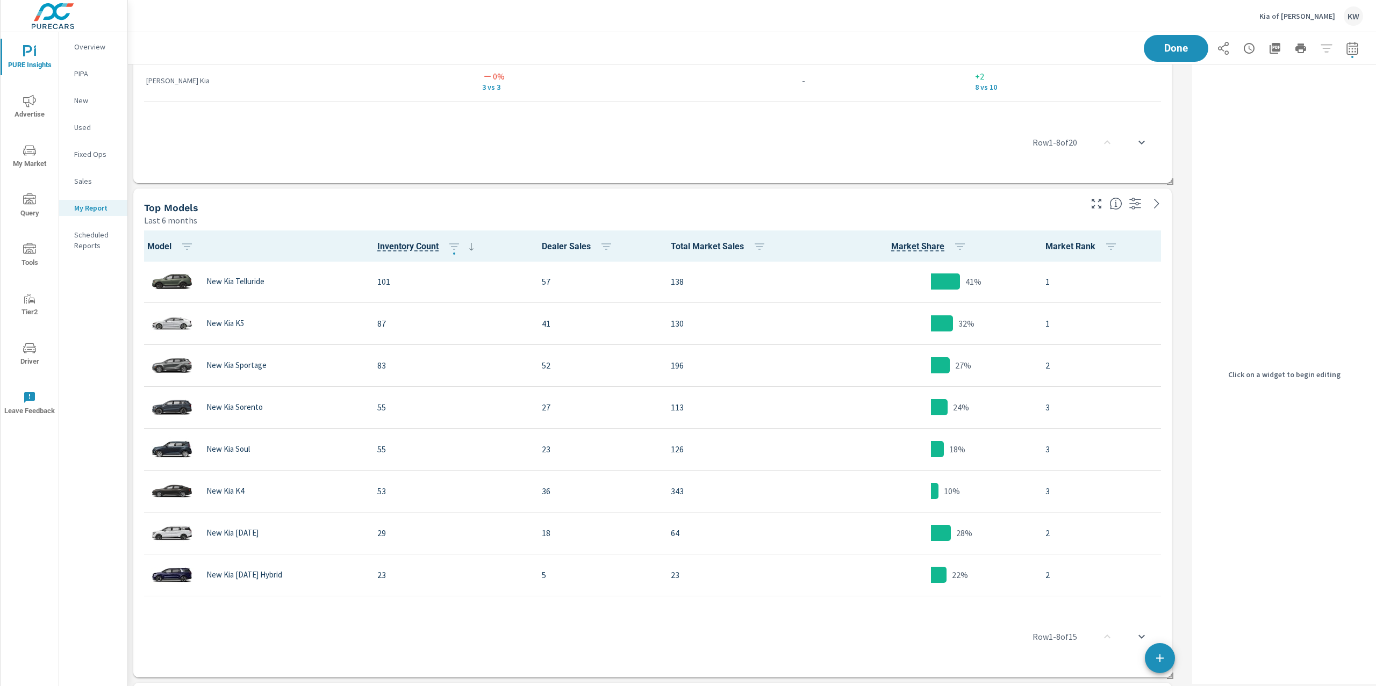
click at [1092, 210] on button "button" at bounding box center [1096, 203] width 17 height 17
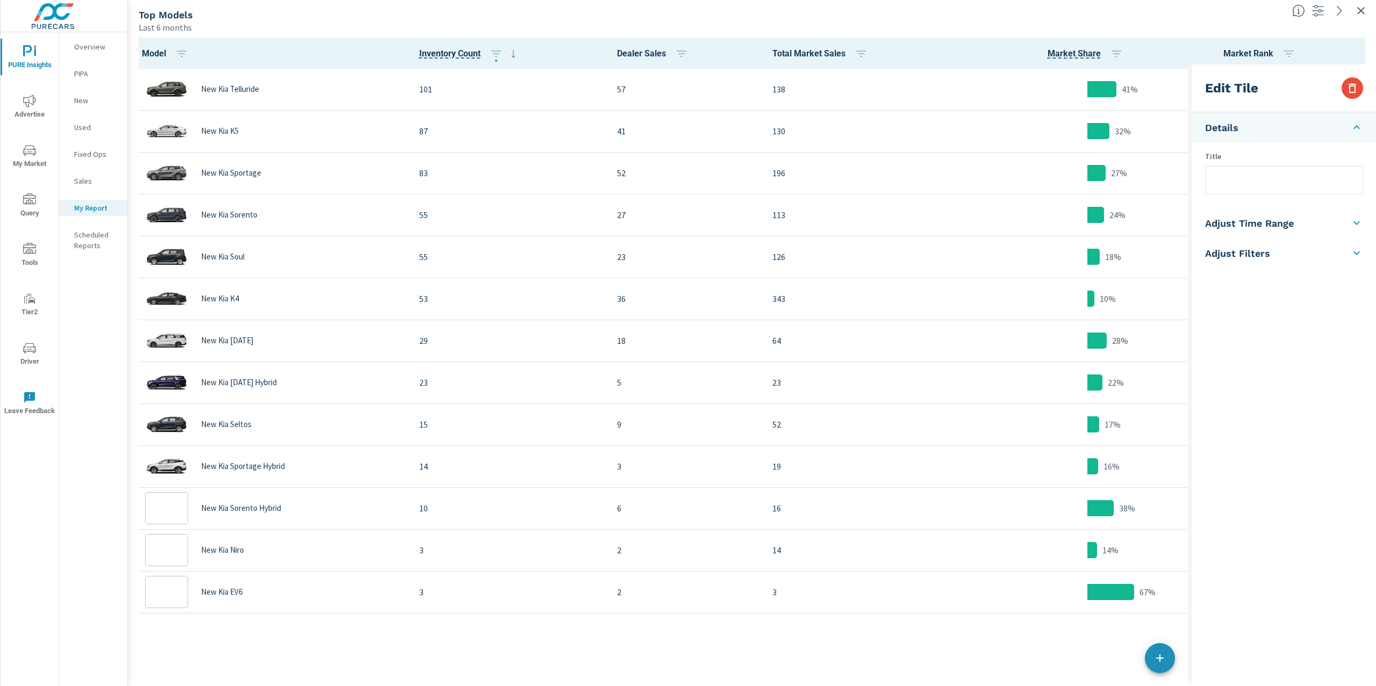
scroll to position [1, 0]
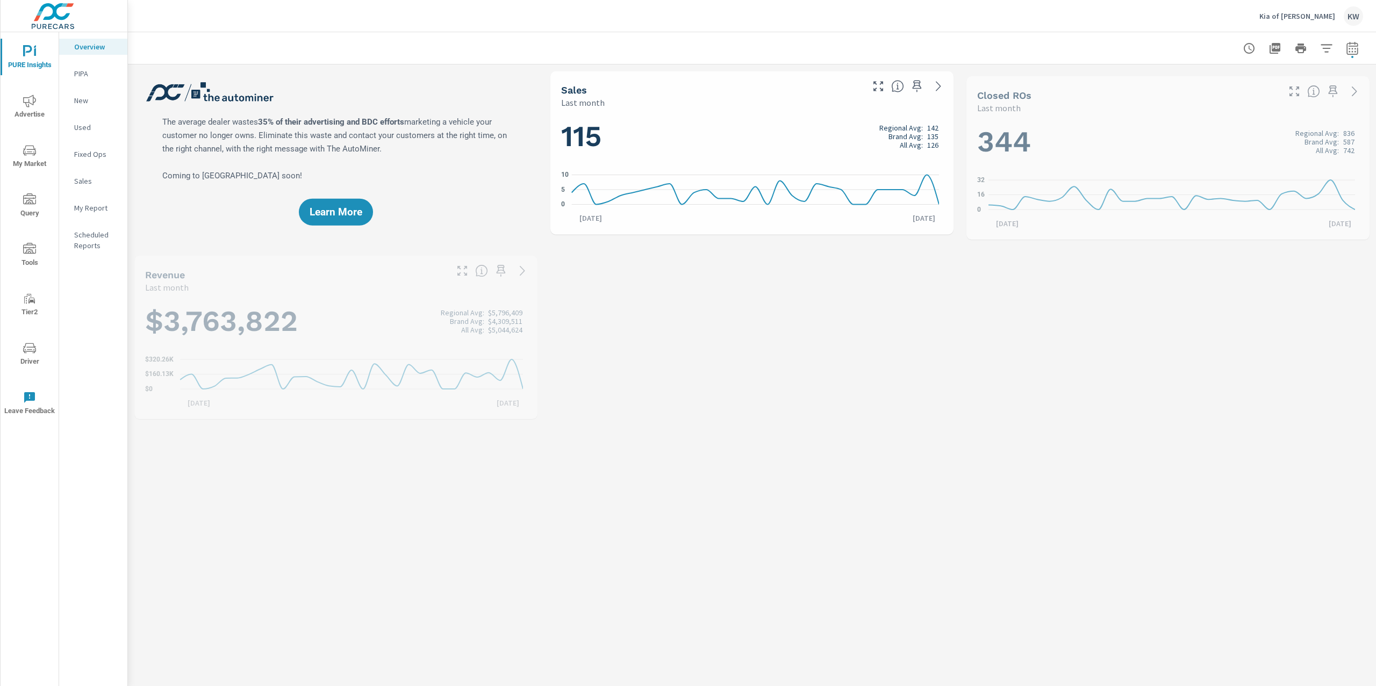
scroll to position [1, 0]
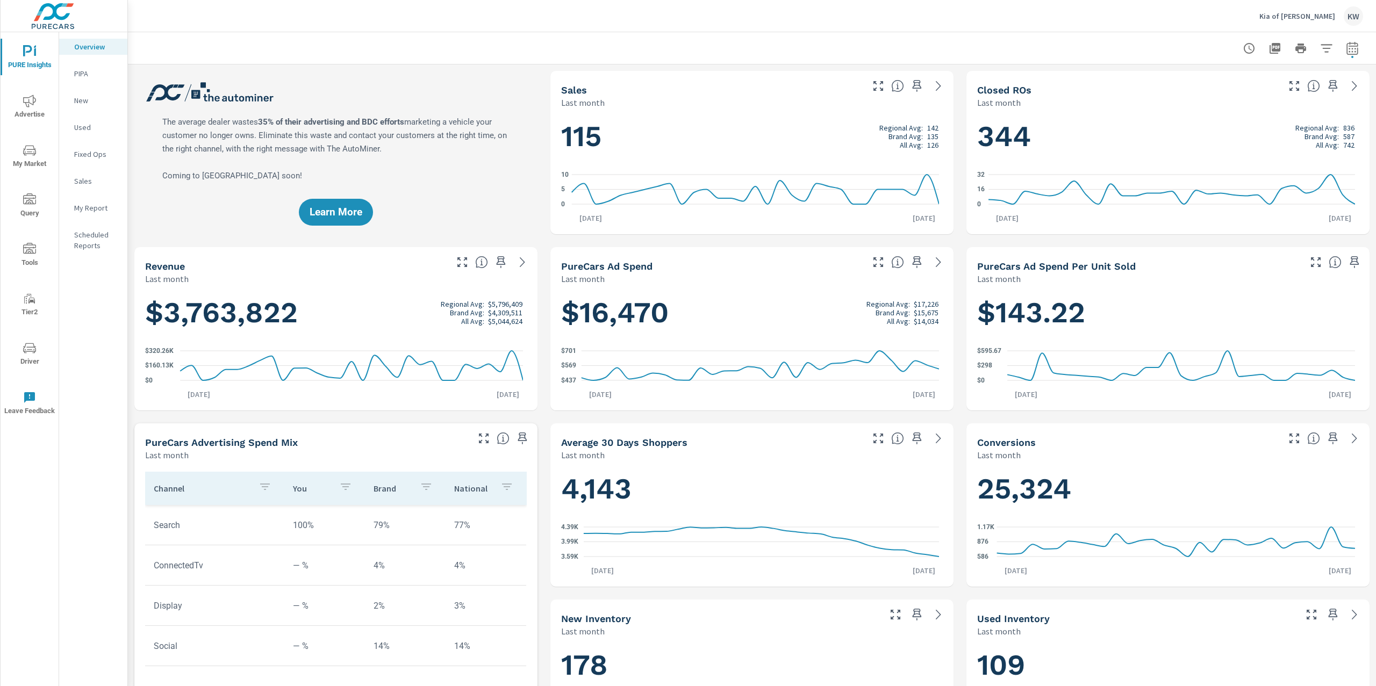
click at [107, 209] on p "My Report" at bounding box center [96, 208] width 45 height 11
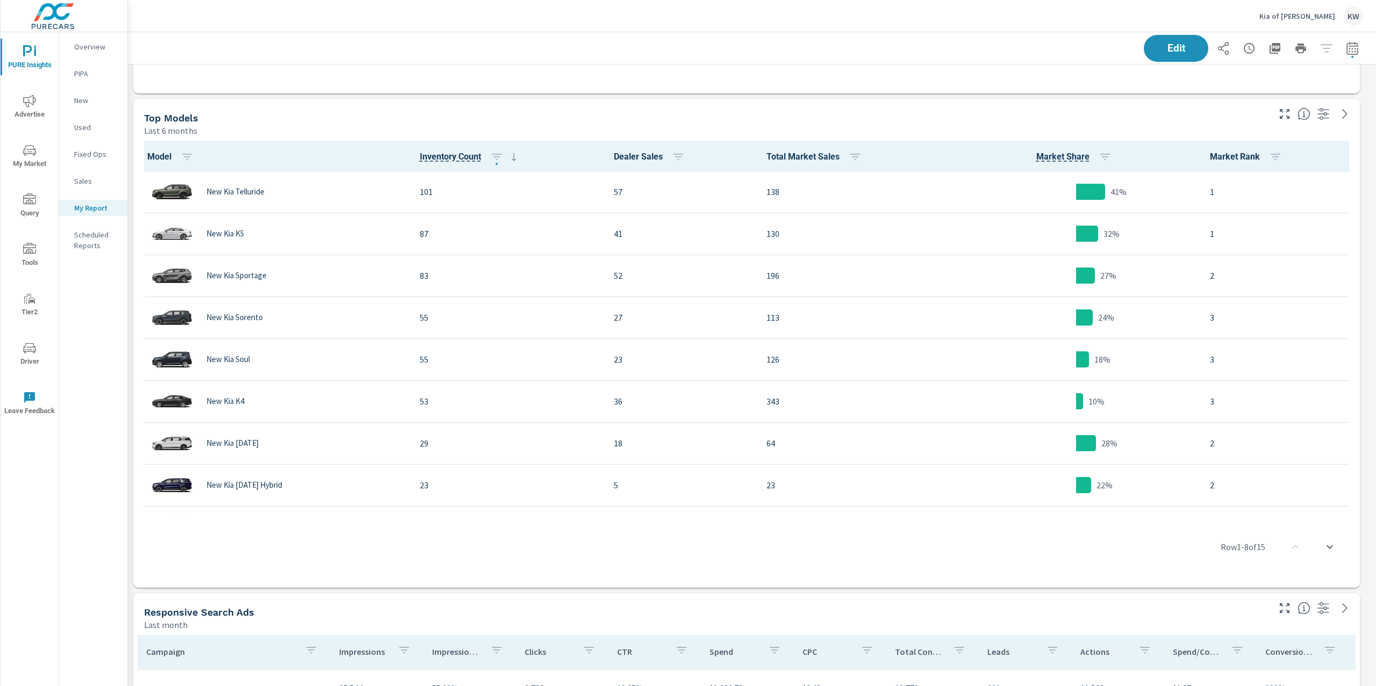
scroll to position [4575, 0]
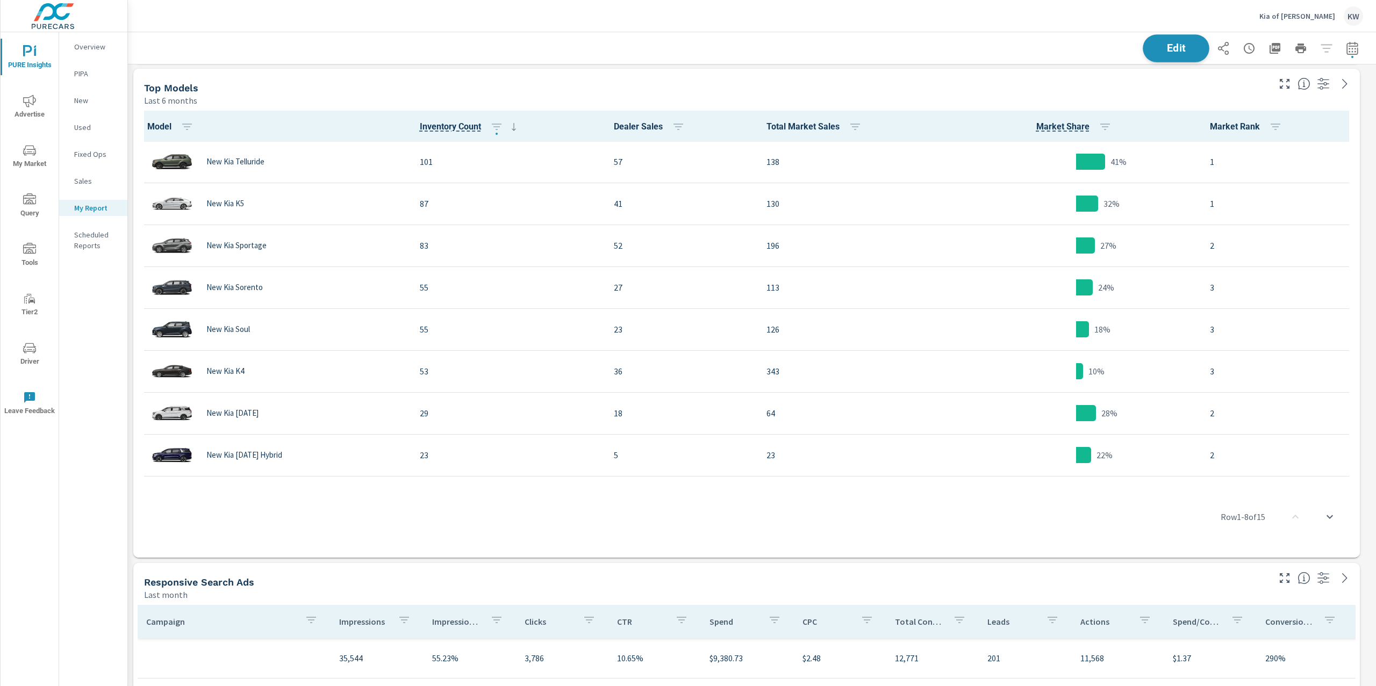
click at [1161, 48] on span "Edit" at bounding box center [1176, 48] width 44 height 10
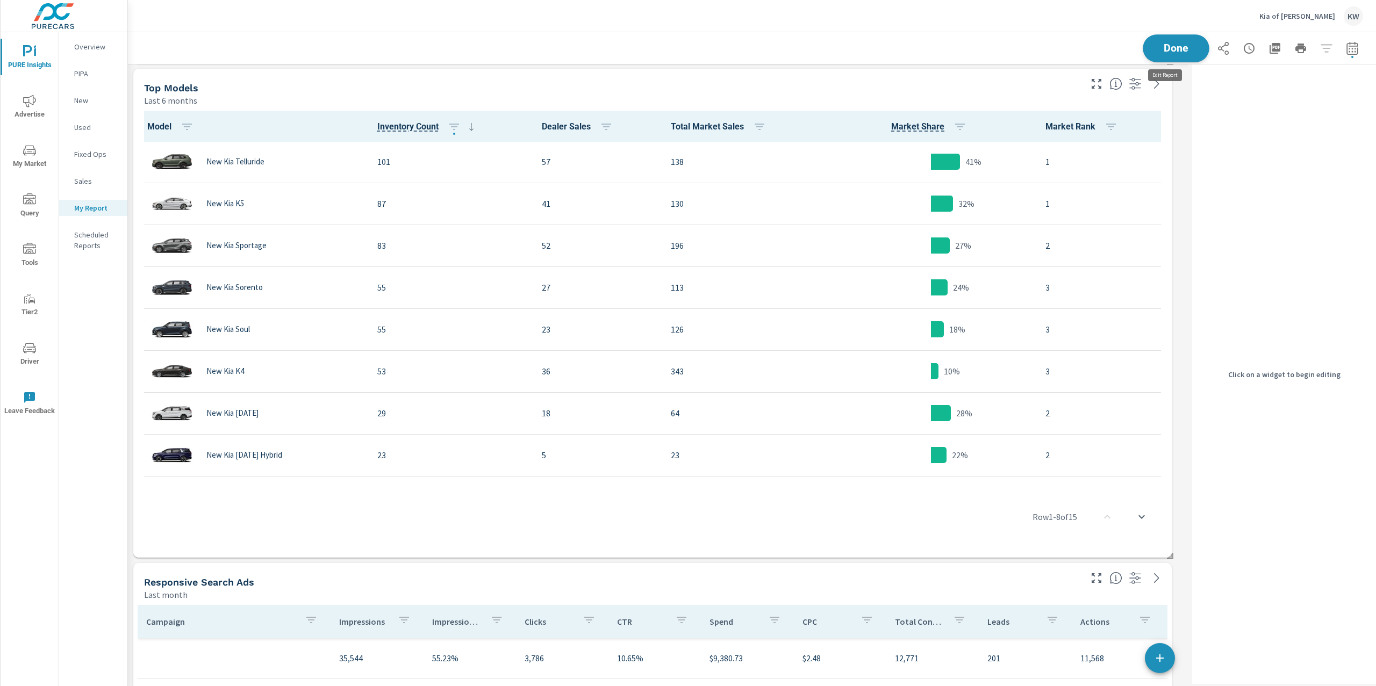
scroll to position [5, 5]
click at [1001, 87] on div "Top Models" at bounding box center [611, 88] width 935 height 12
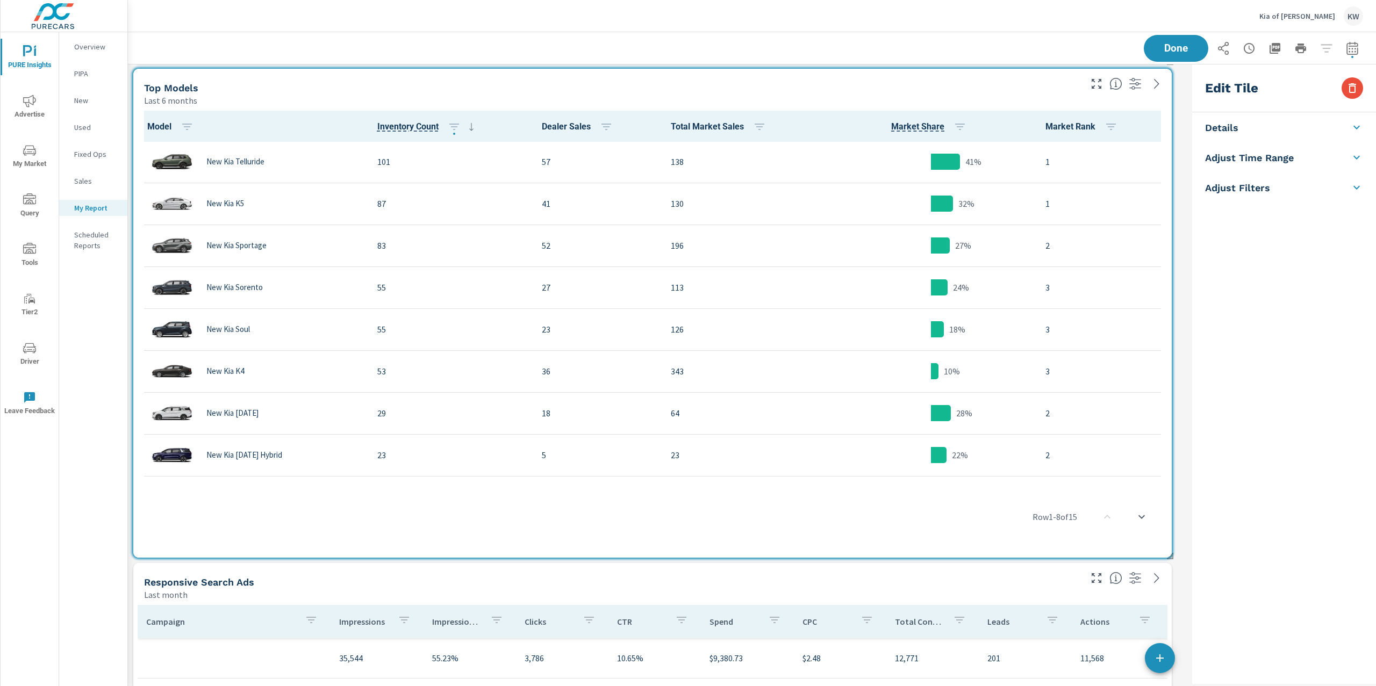
scroll to position [6332, 1071]
click at [1354, 94] on icon "button" at bounding box center [1352, 88] width 13 height 13
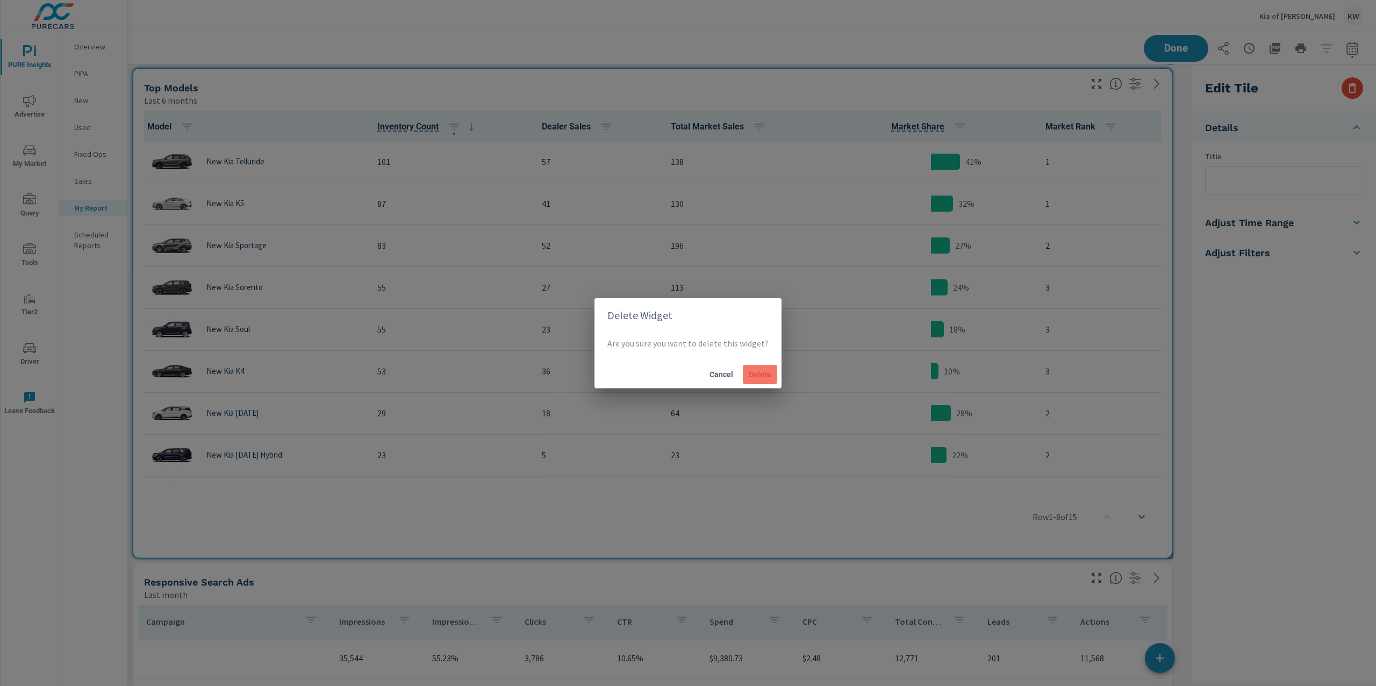
click at [771, 369] on button "Delete" at bounding box center [760, 374] width 34 height 19
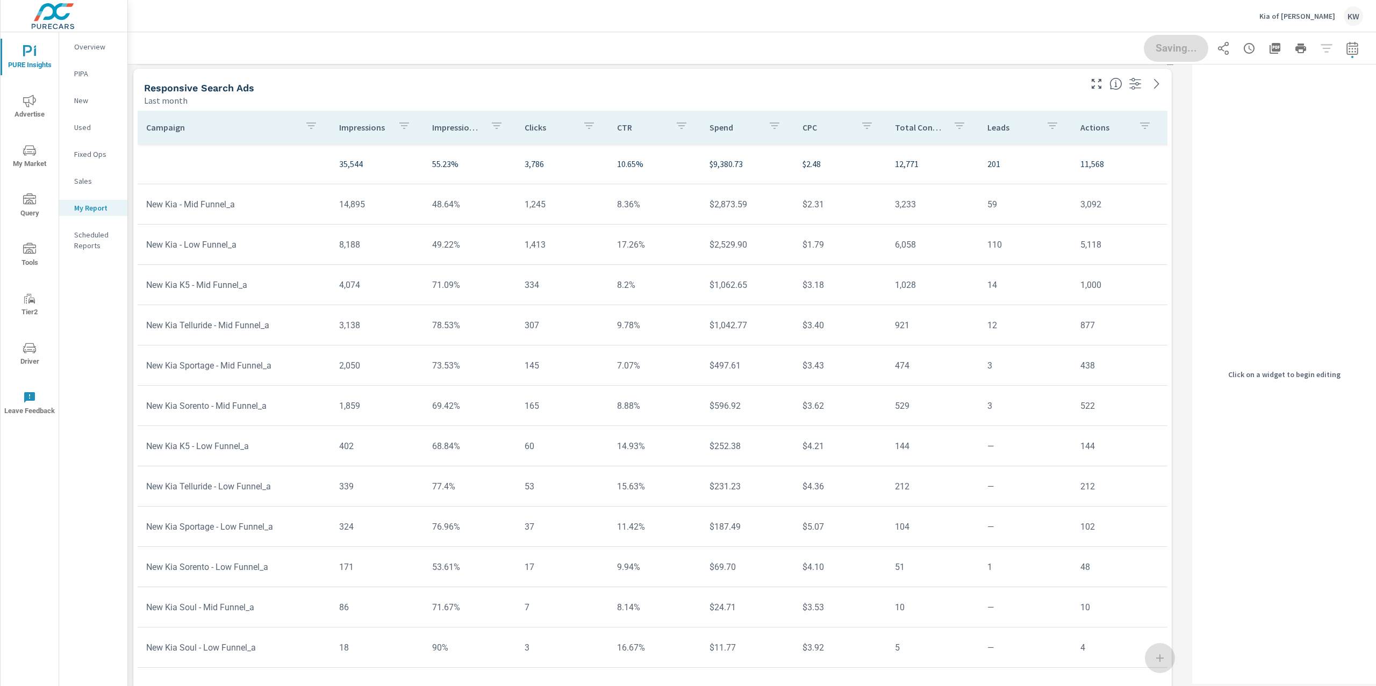
scroll to position [5837, 1071]
click at [437, 125] on p "Impression Share" at bounding box center [456, 127] width 49 height 11
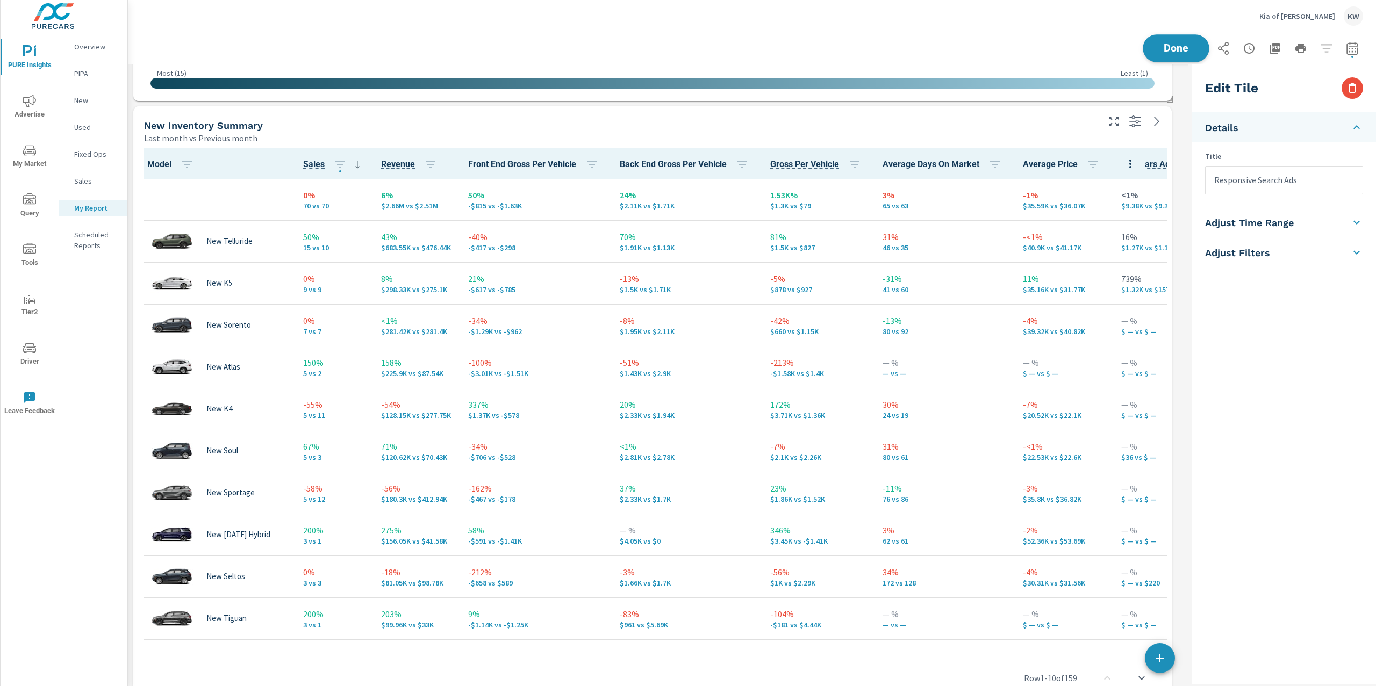
scroll to position [5837, 1071]
click at [1184, 49] on span "Done" at bounding box center [1176, 48] width 44 height 10
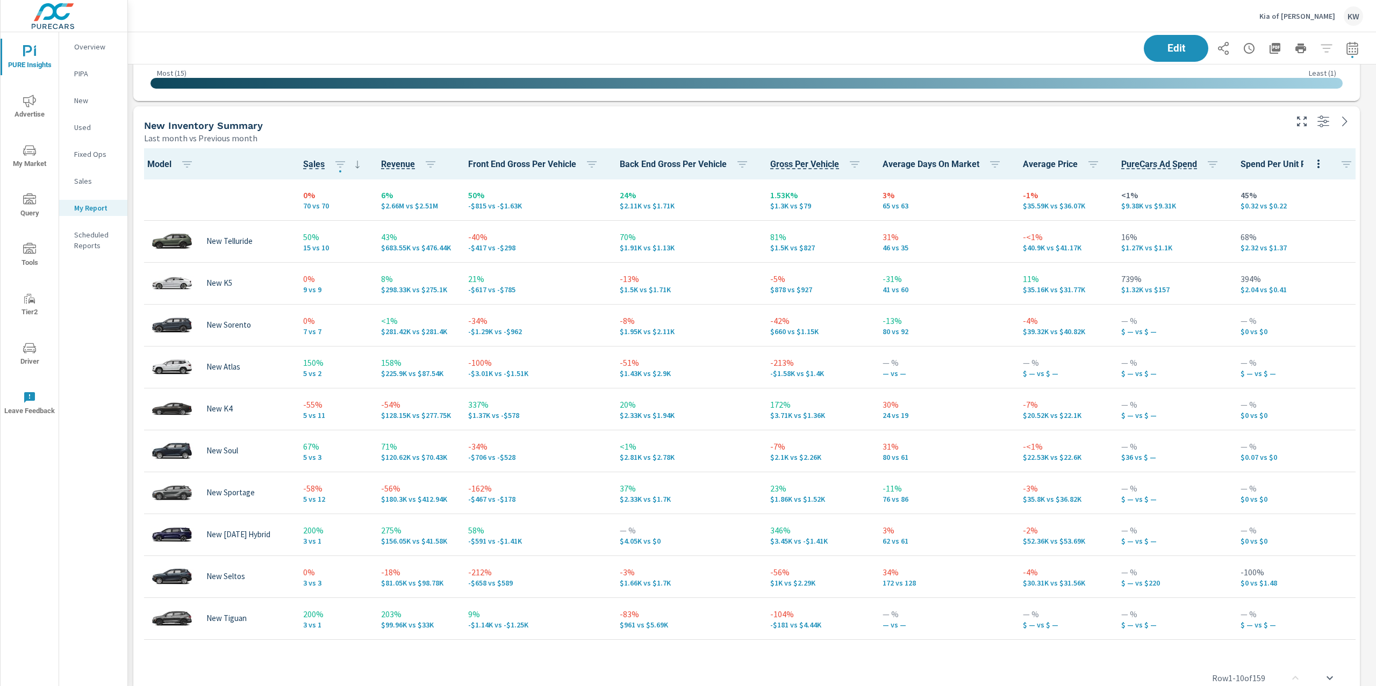
scroll to position [5837, 1260]
click at [1375, 227] on div "PURE Insights Report Kia of Daphne Report date range: Aug 01, 2025 - Aug 31, 20…" at bounding box center [752, 359] width 1248 height 654
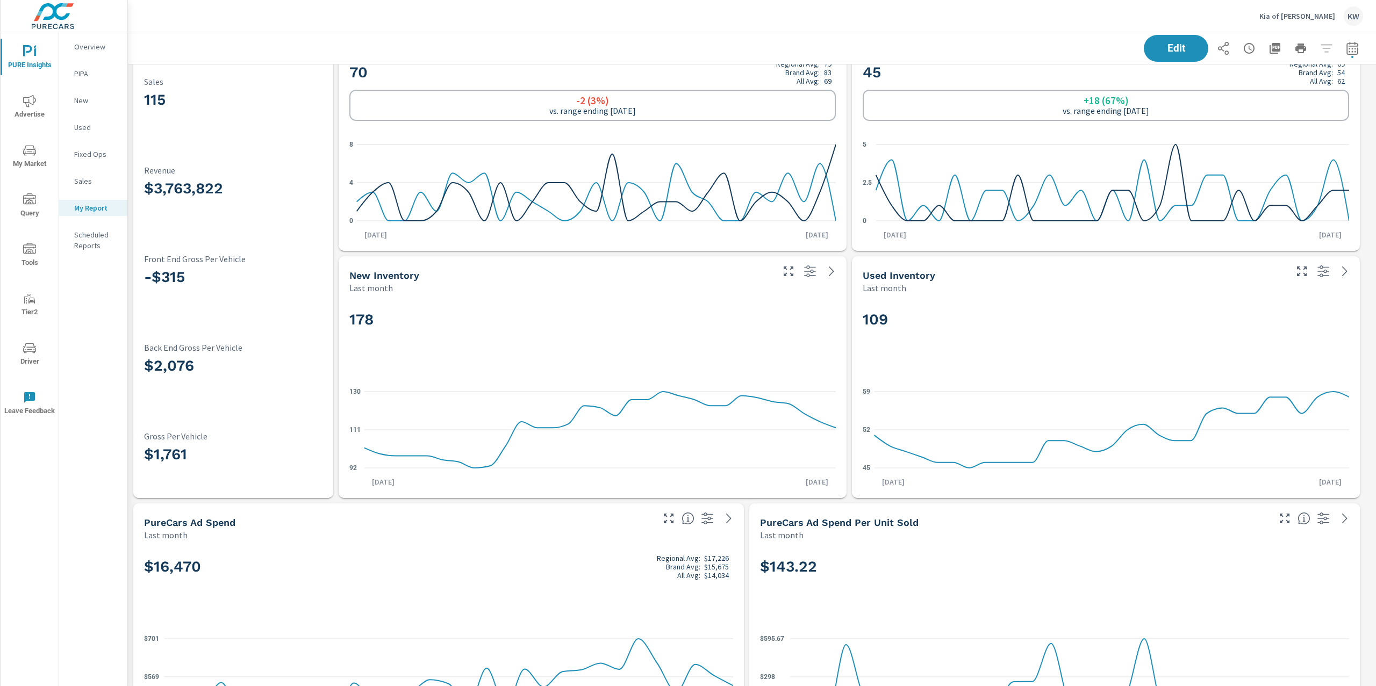
scroll to position [54, 0]
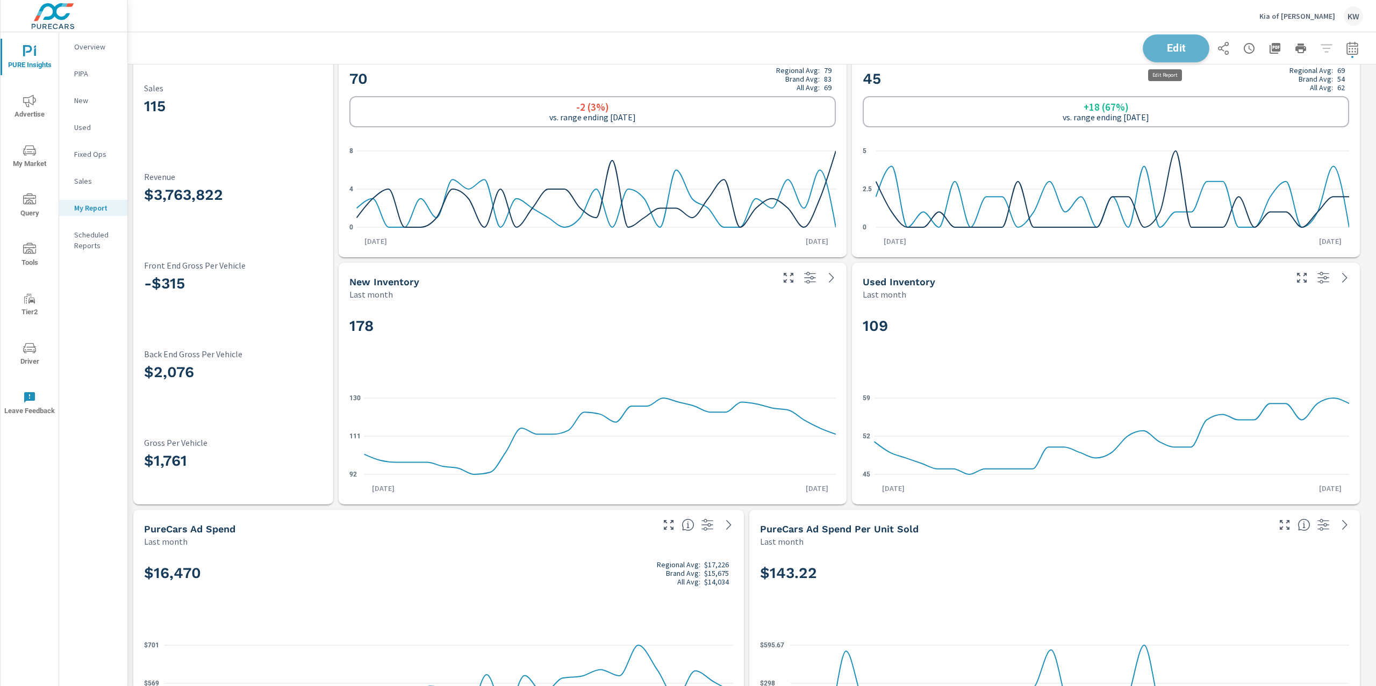
click at [1164, 46] on span "Edit" at bounding box center [1176, 48] width 44 height 10
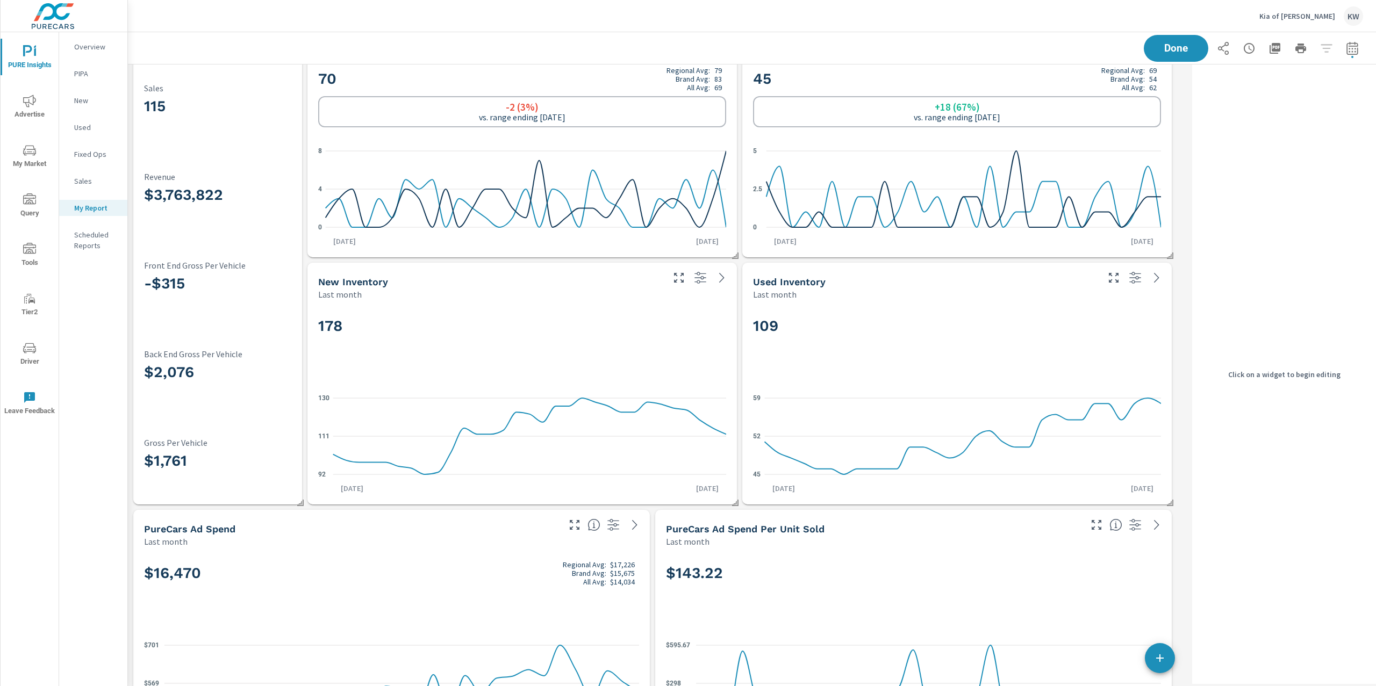
scroll to position [5837, 1071]
click at [642, 343] on div "178" at bounding box center [522, 344] width 408 height 66
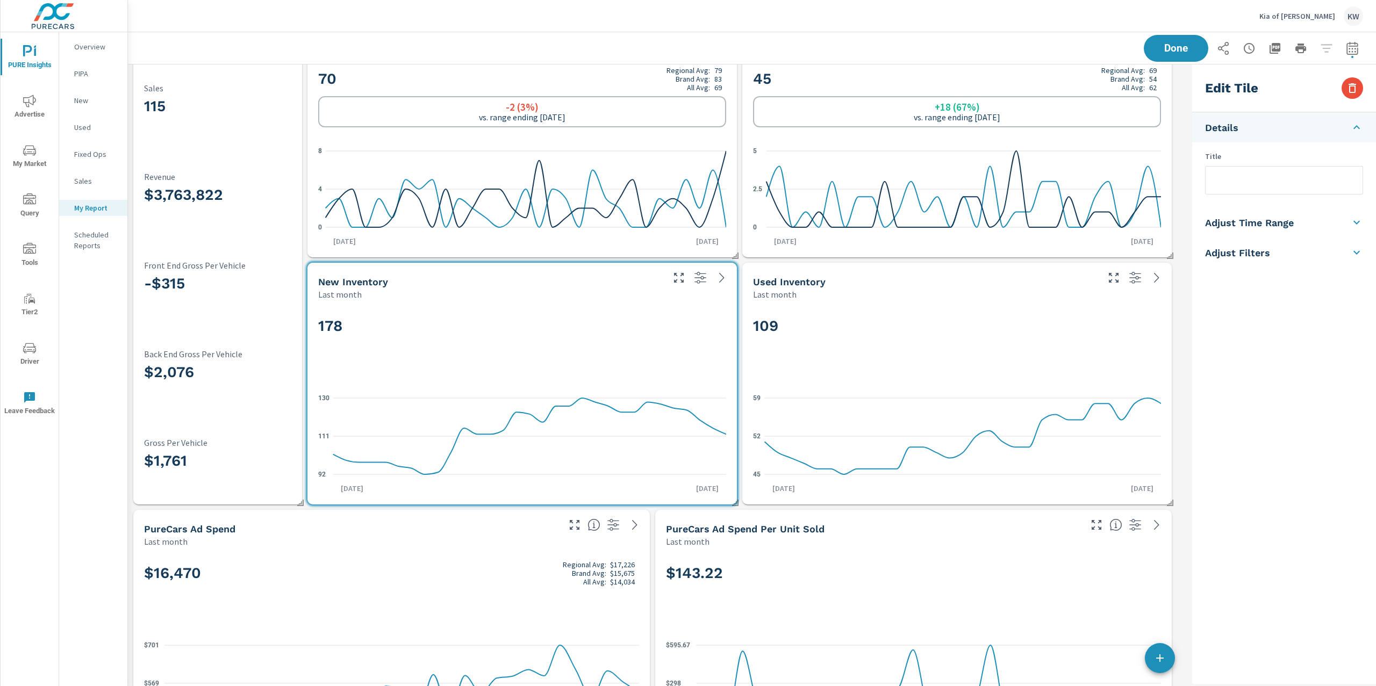
click at [1256, 226] on h5 "Adjust Time Range" at bounding box center [1249, 223] width 89 height 12
click at [1258, 235] on body "PURE Insights Advertise My Market Query Tools Tier2 Driver Leave Feedback Overv…" at bounding box center [688, 343] width 1376 height 686
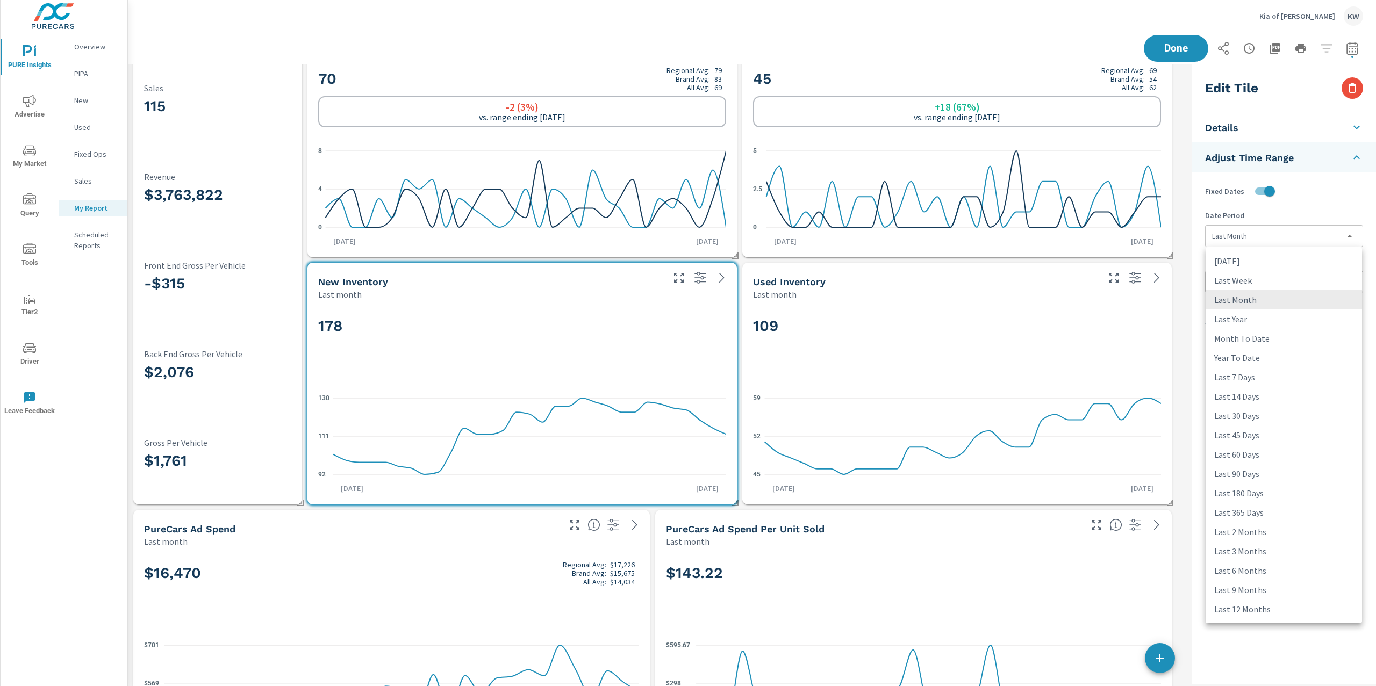
click at [1249, 433] on li "Last 45 Days" at bounding box center [1283, 435] width 156 height 19
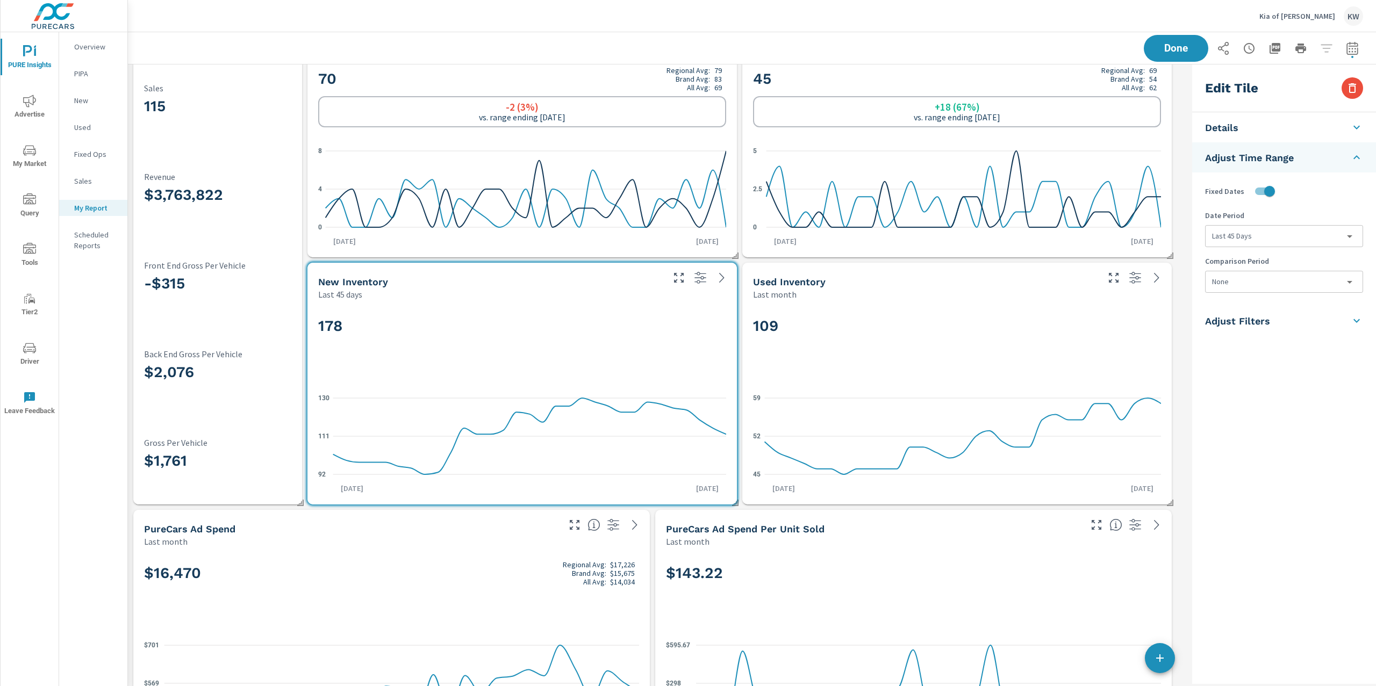
click at [1053, 313] on div "109" at bounding box center [957, 344] width 408 height 66
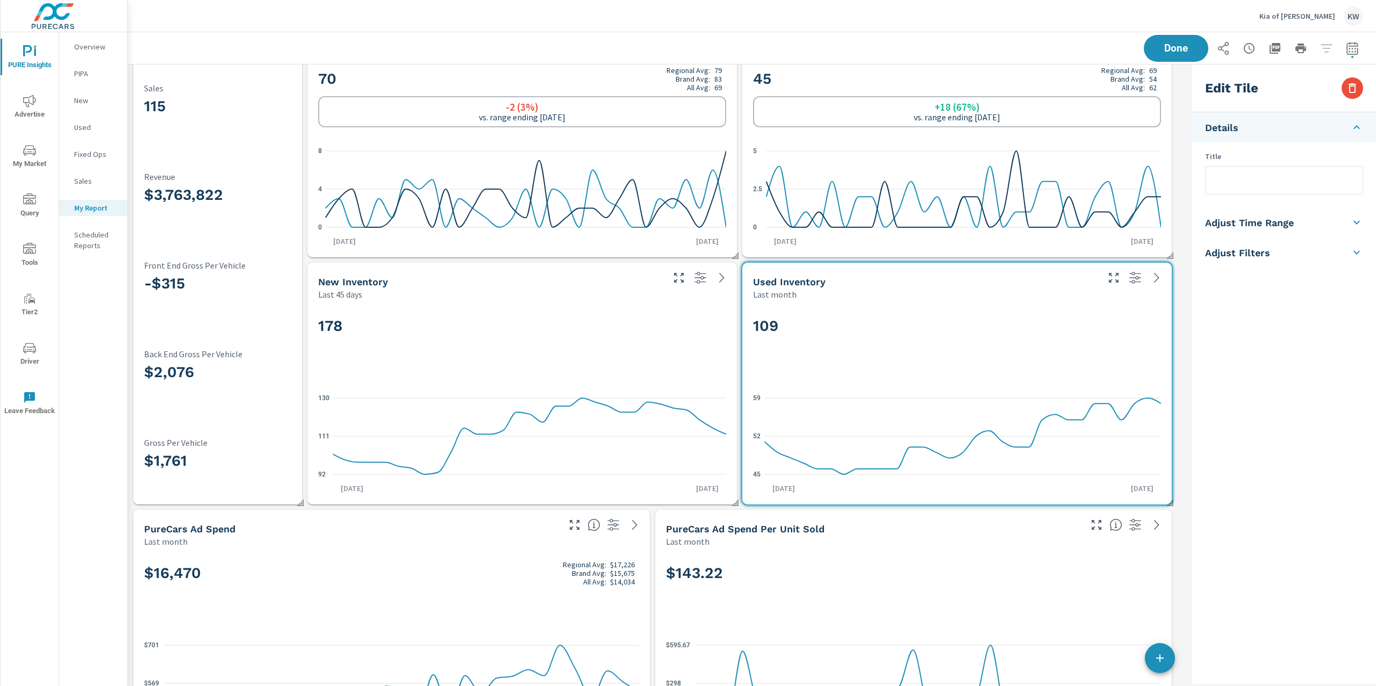
click at [1273, 229] on li "Adjust Time Range" at bounding box center [1284, 222] width 184 height 30
click at [1273, 238] on body "PURE Insights Advertise My Market Query Tools Tier2 Driver Leave Feedback Overv…" at bounding box center [688, 343] width 1376 height 686
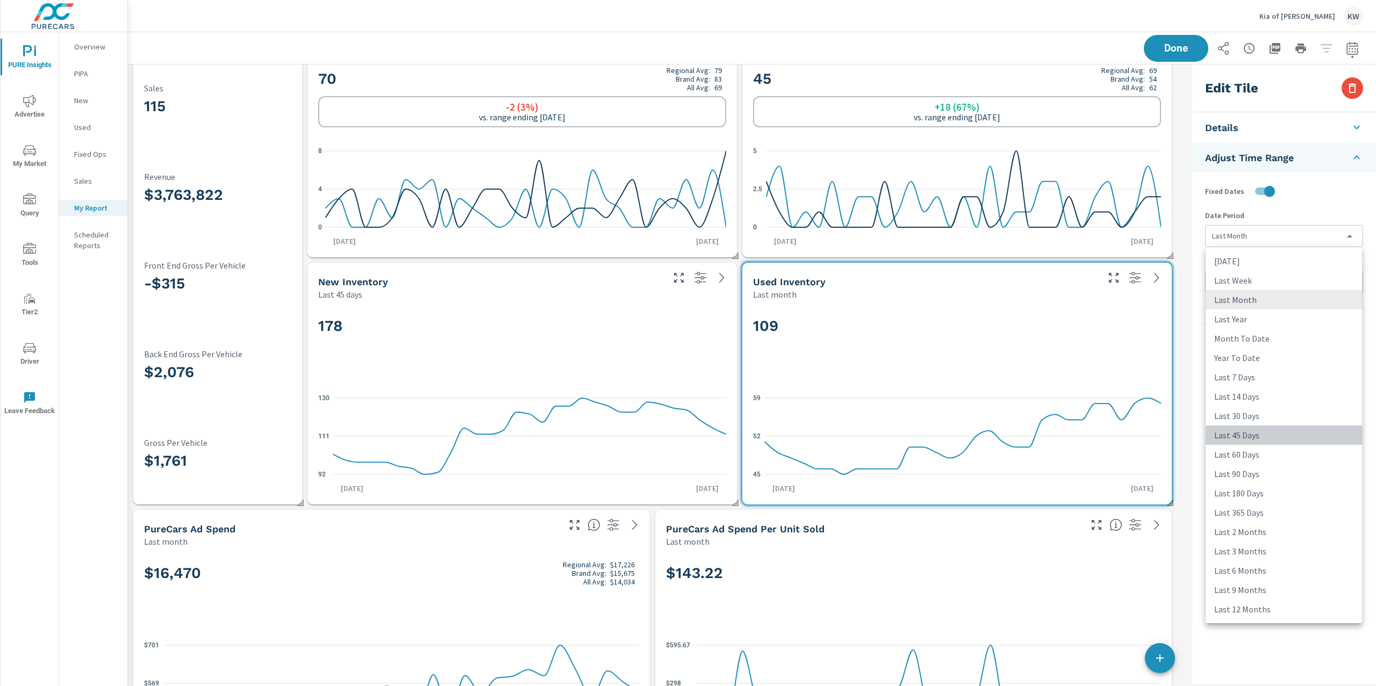
click at [1249, 440] on li "Last 45 Days" at bounding box center [1283, 435] width 156 height 19
type input "last45Days"
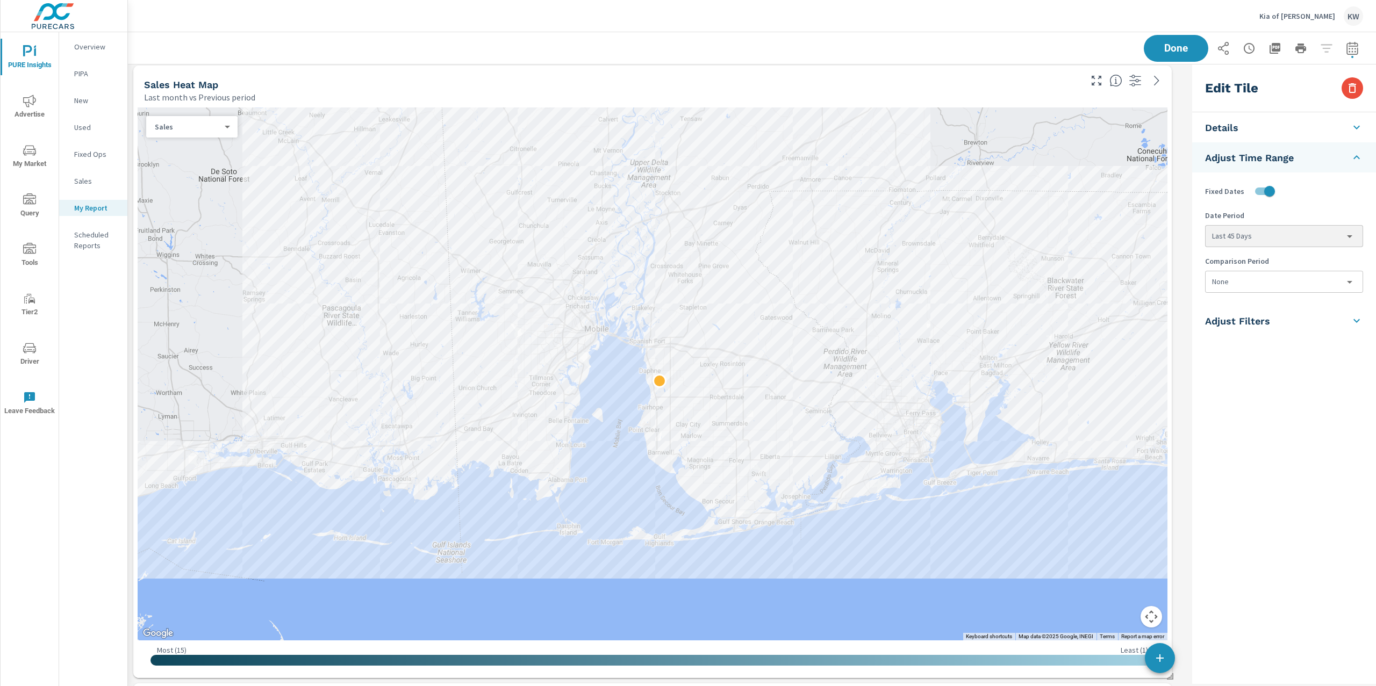
scroll to position [990, 0]
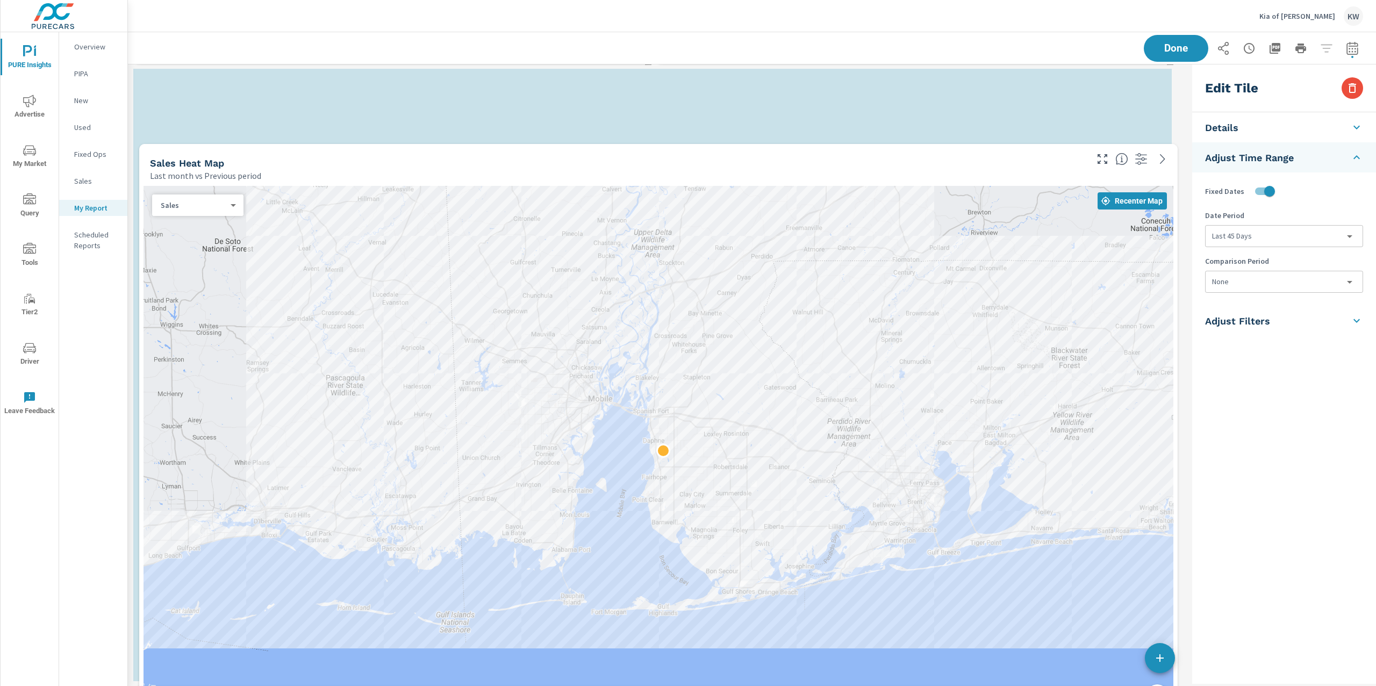
drag, startPoint x: 927, startPoint y: 341, endPoint x: 944, endPoint y: 376, distance: 39.2
click at [944, 376] on div at bounding box center [658, 452] width 1030 height 533
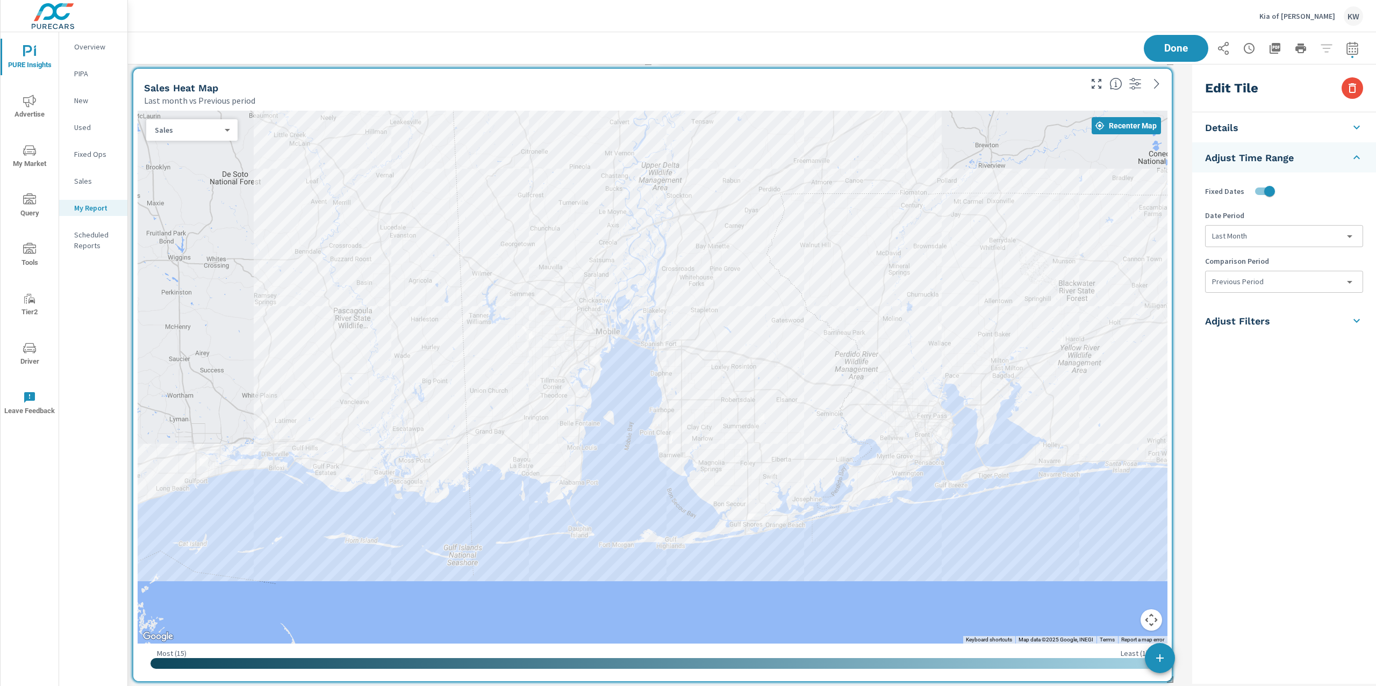
type input "Sales Heat Map"
type input "lastMonth"
type input "currentPeriodStart"
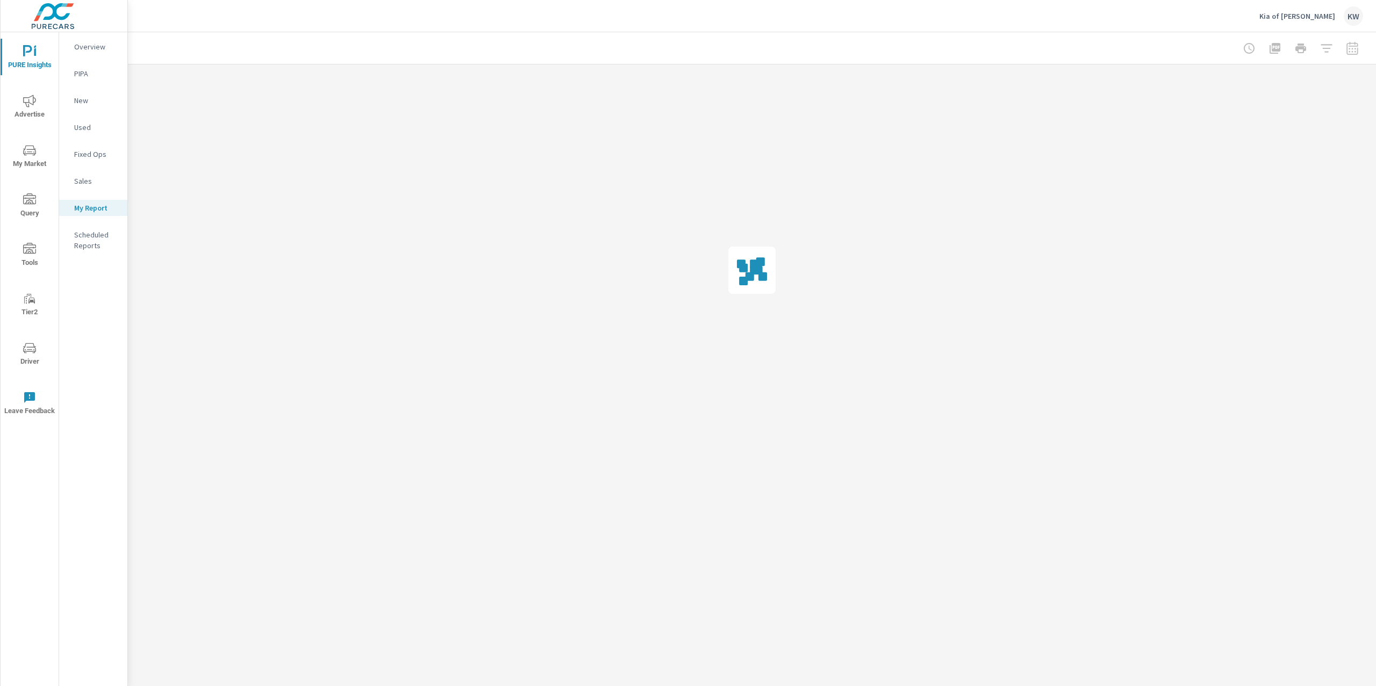
click at [1174, 52] on div at bounding box center [752, 48] width 1222 height 32
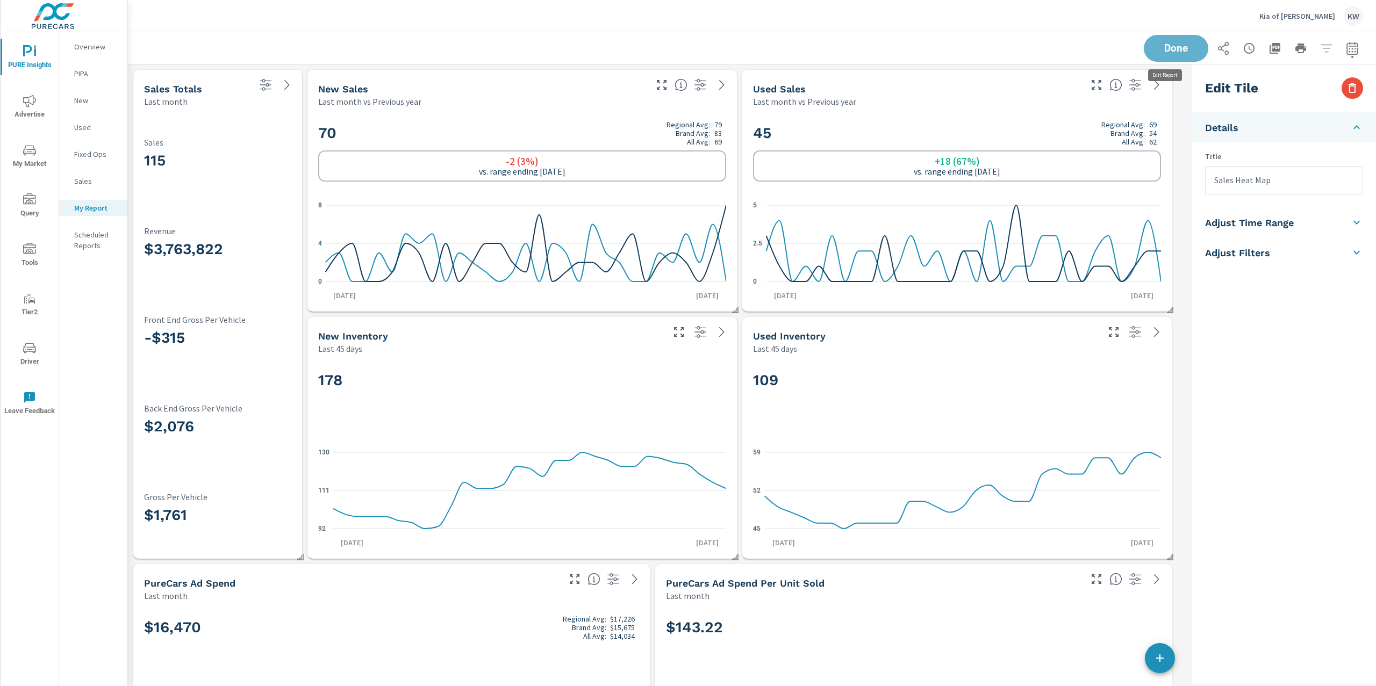
scroll to position [5837, 1071]
click at [1174, 52] on span "Done" at bounding box center [1175, 49] width 43 height 10
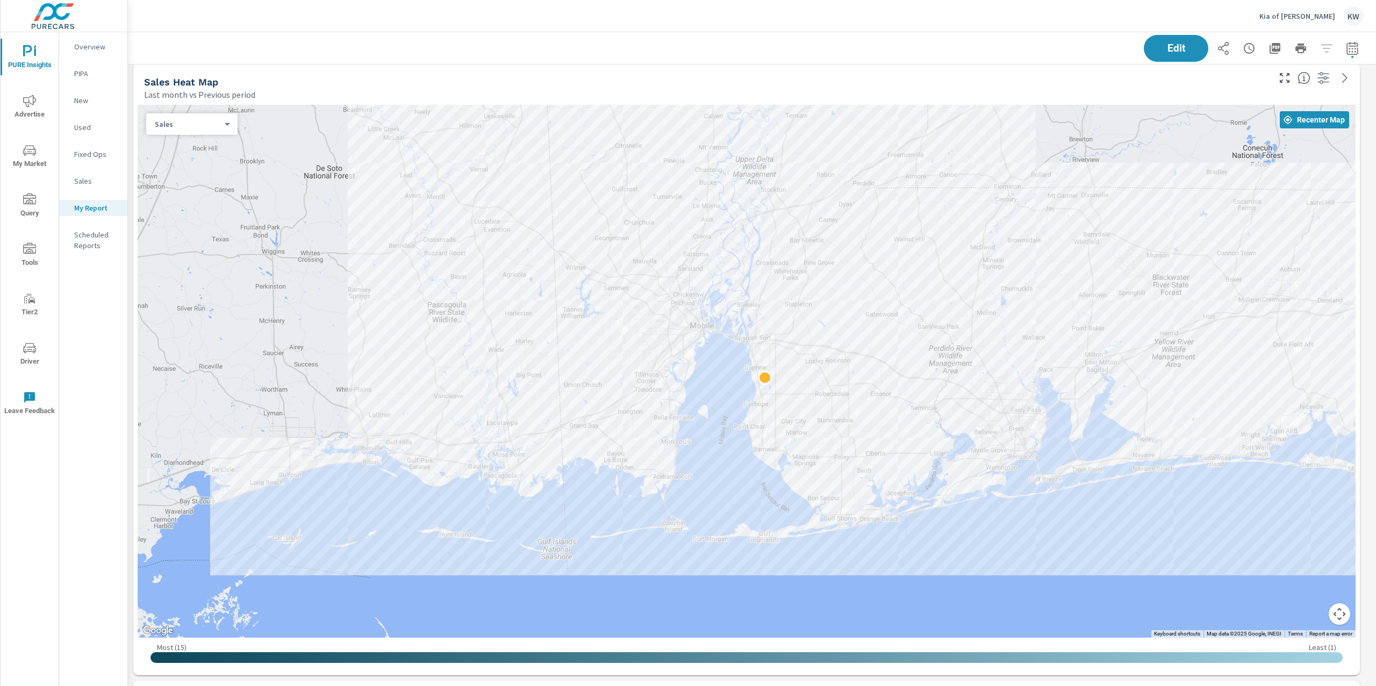
scroll to position [1013, 0]
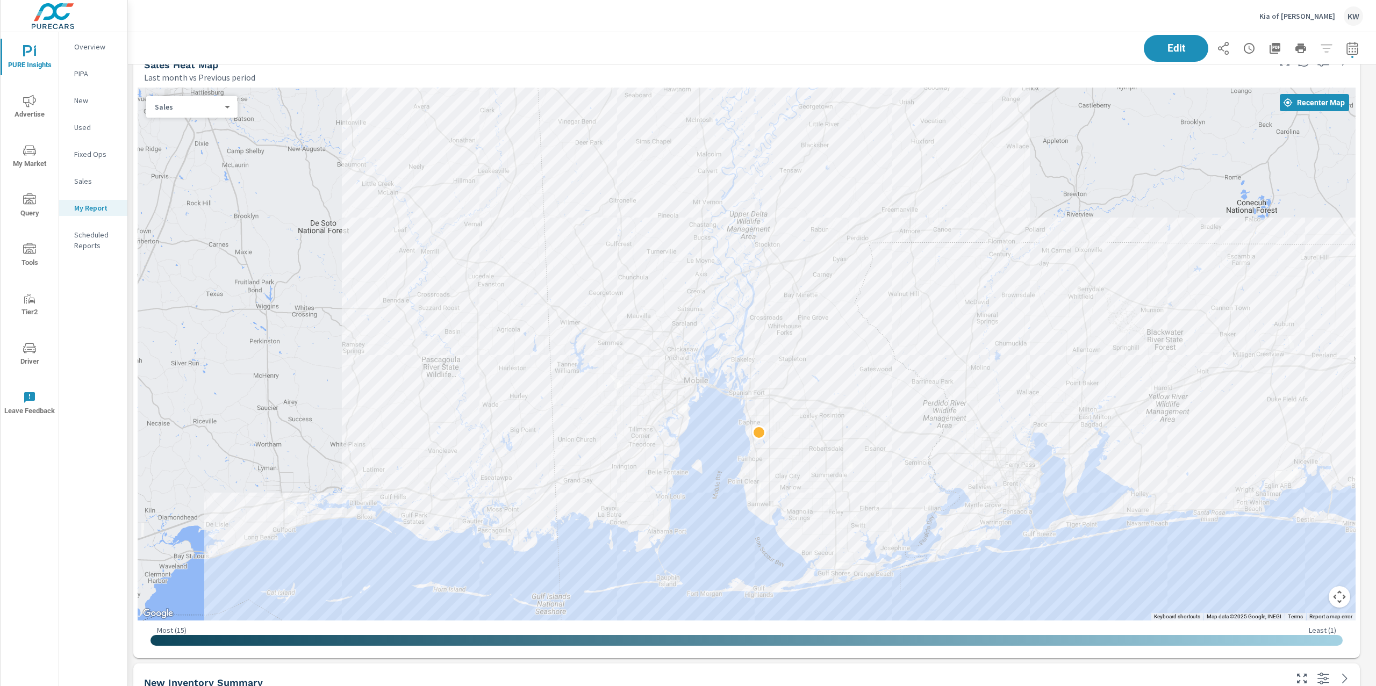
drag, startPoint x: 887, startPoint y: 253, endPoint x: 881, endPoint y: 325, distance: 72.3
click at [881, 325] on div at bounding box center [747, 354] width 1218 height 533
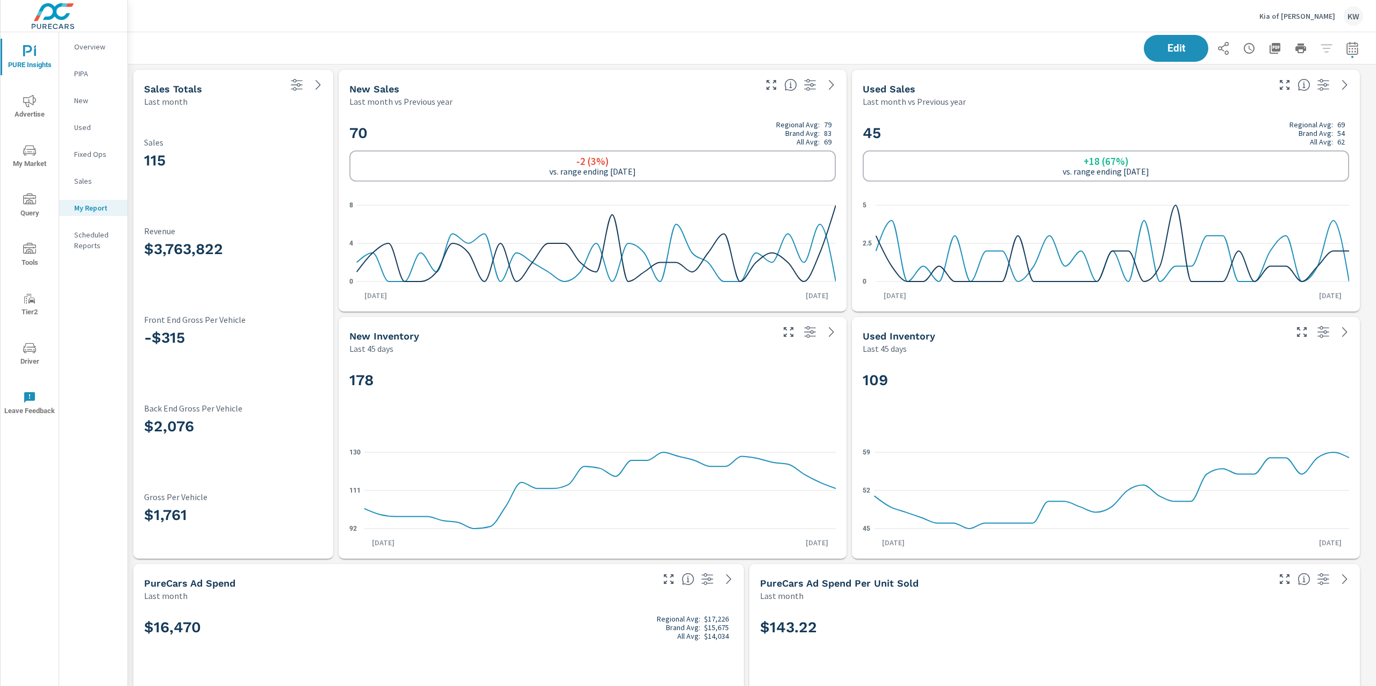
scroll to position [5837, 1260]
click at [1269, 49] on icon "button" at bounding box center [1274, 48] width 11 height 11
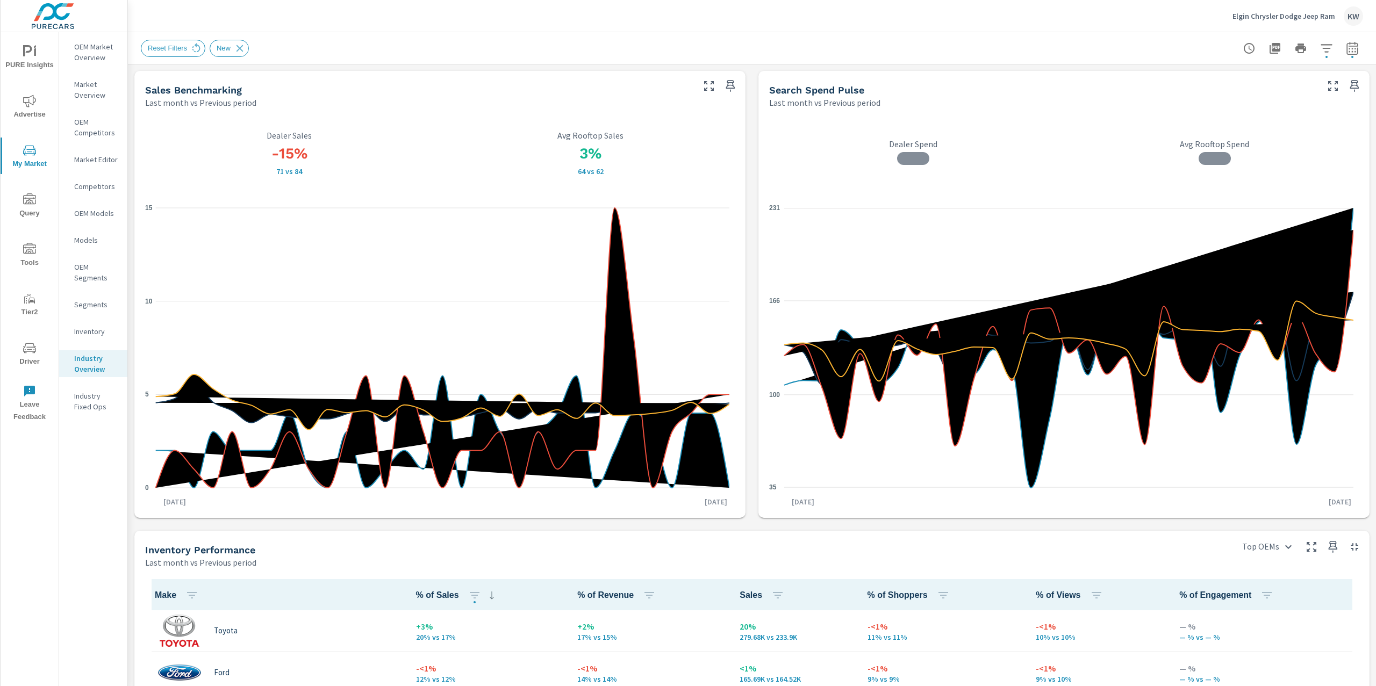
scroll to position [42, 0]
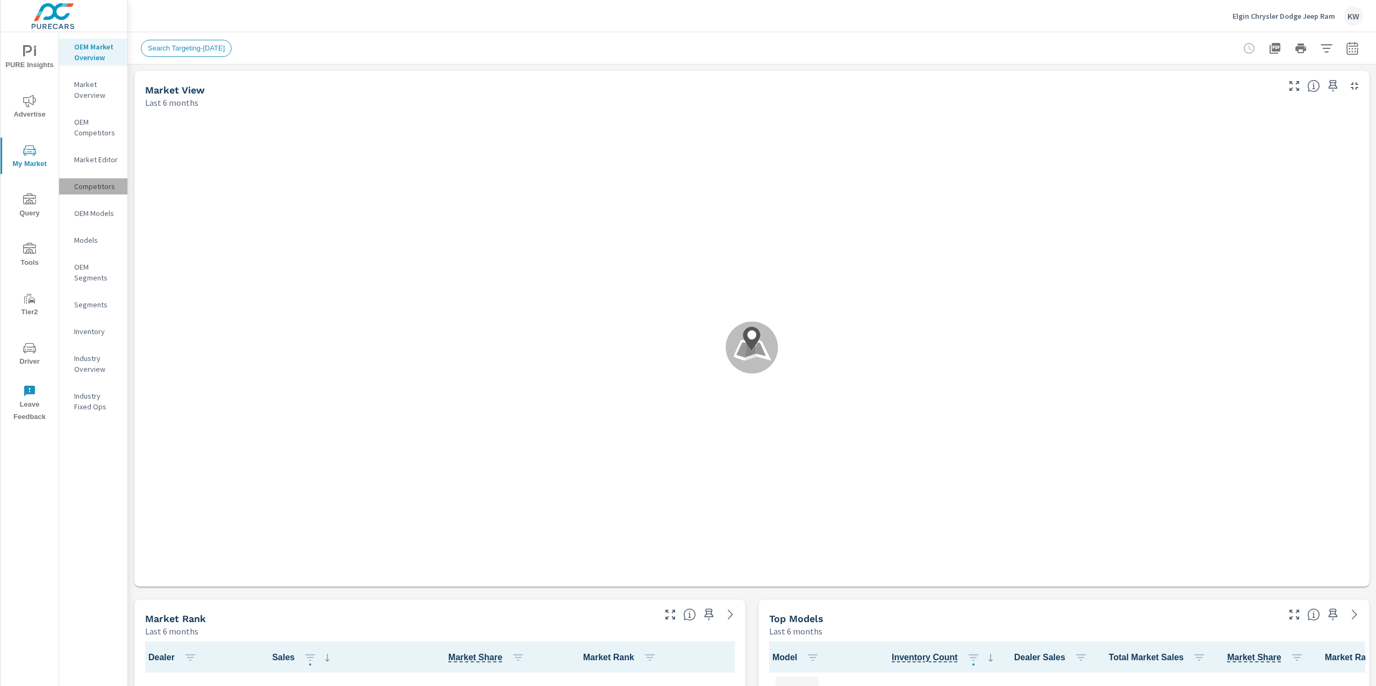
click at [96, 191] on p "Competitors" at bounding box center [96, 186] width 45 height 11
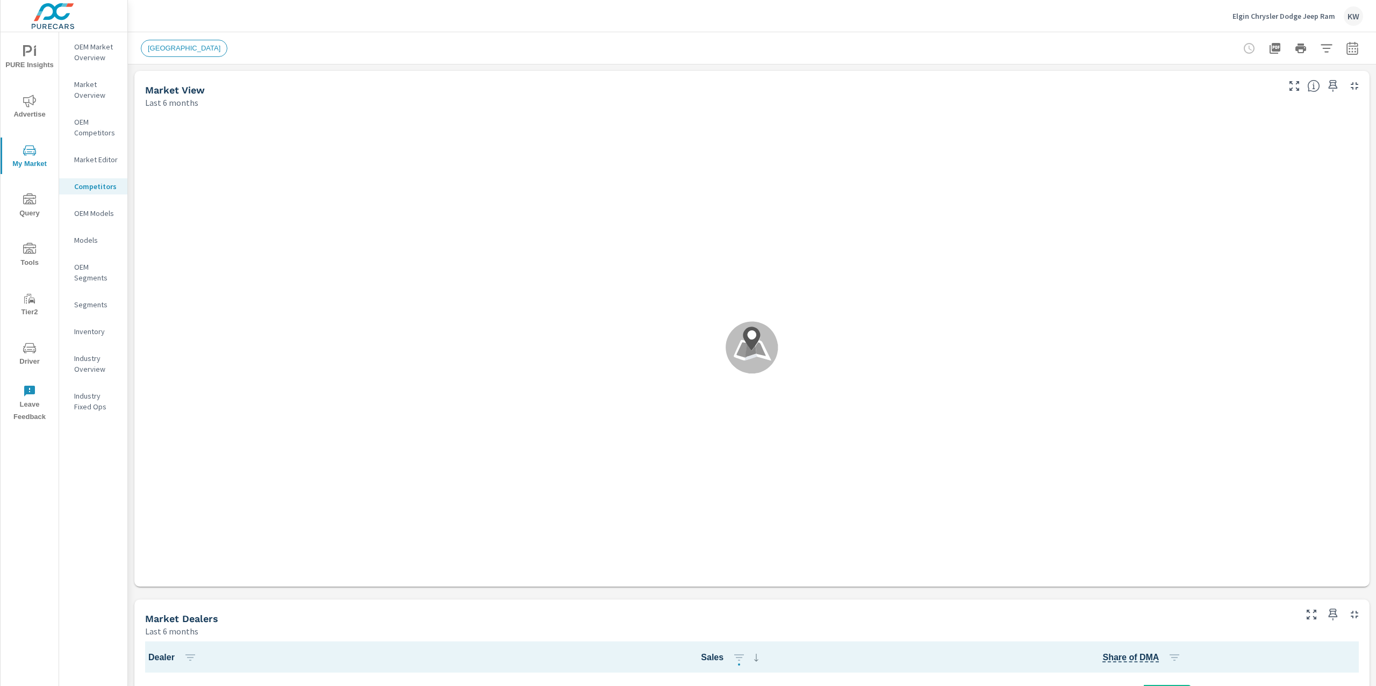
scroll to position [1, 0]
click at [1321, 51] on icon "button" at bounding box center [1326, 48] width 13 height 13
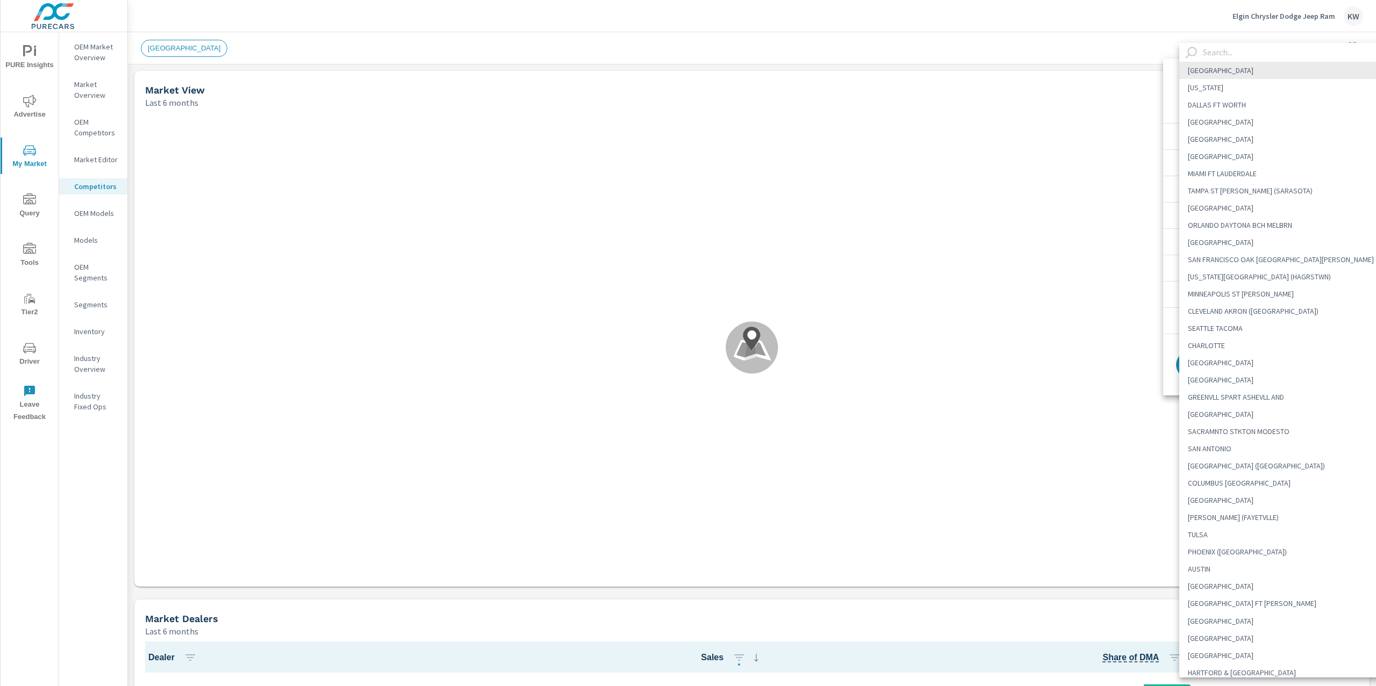
click at [1295, 88] on body "PURE Insights Advertise My Market Query Tools Tier2 Driver Leave Feedback OEM M…" at bounding box center [688, 343] width 1376 height 686
click at [1224, 138] on li "[GEOGRAPHIC_DATA]" at bounding box center [1286, 139] width 214 height 17
type Area "[GEOGRAPHIC_DATA]"
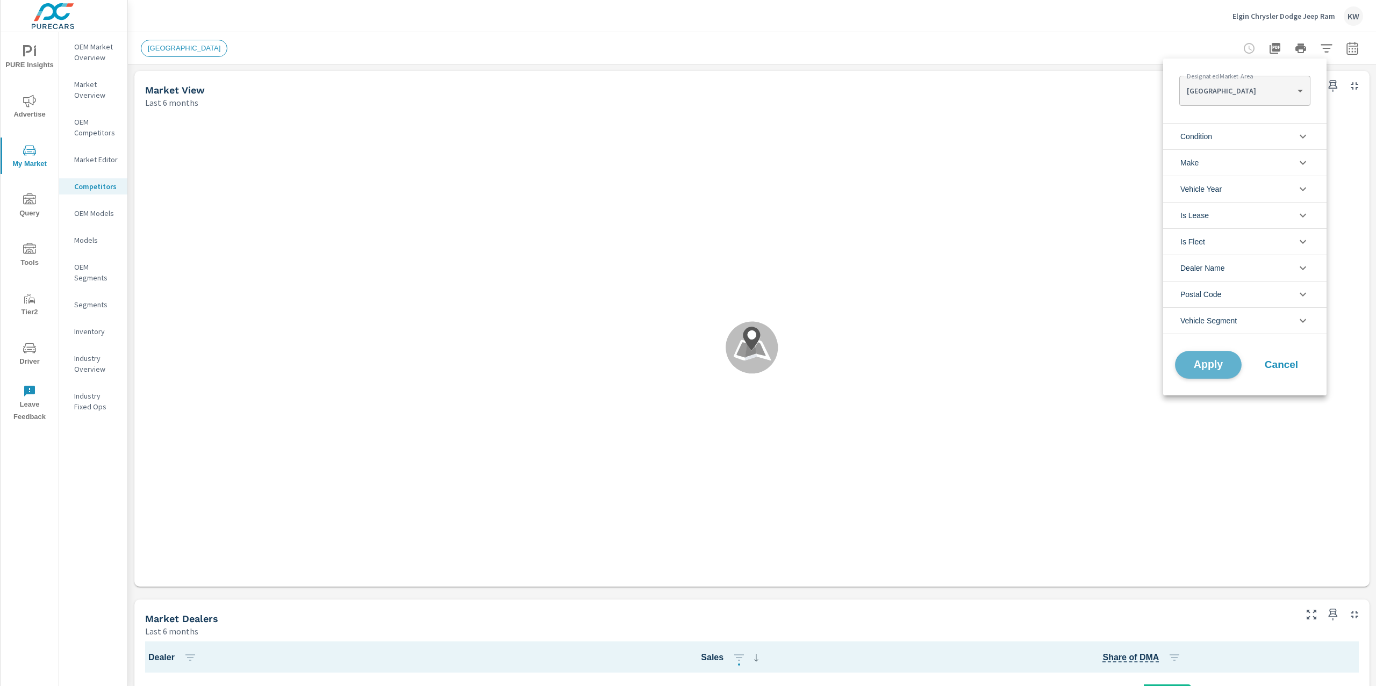
click at [1212, 375] on button "Apply" at bounding box center [1208, 365] width 67 height 28
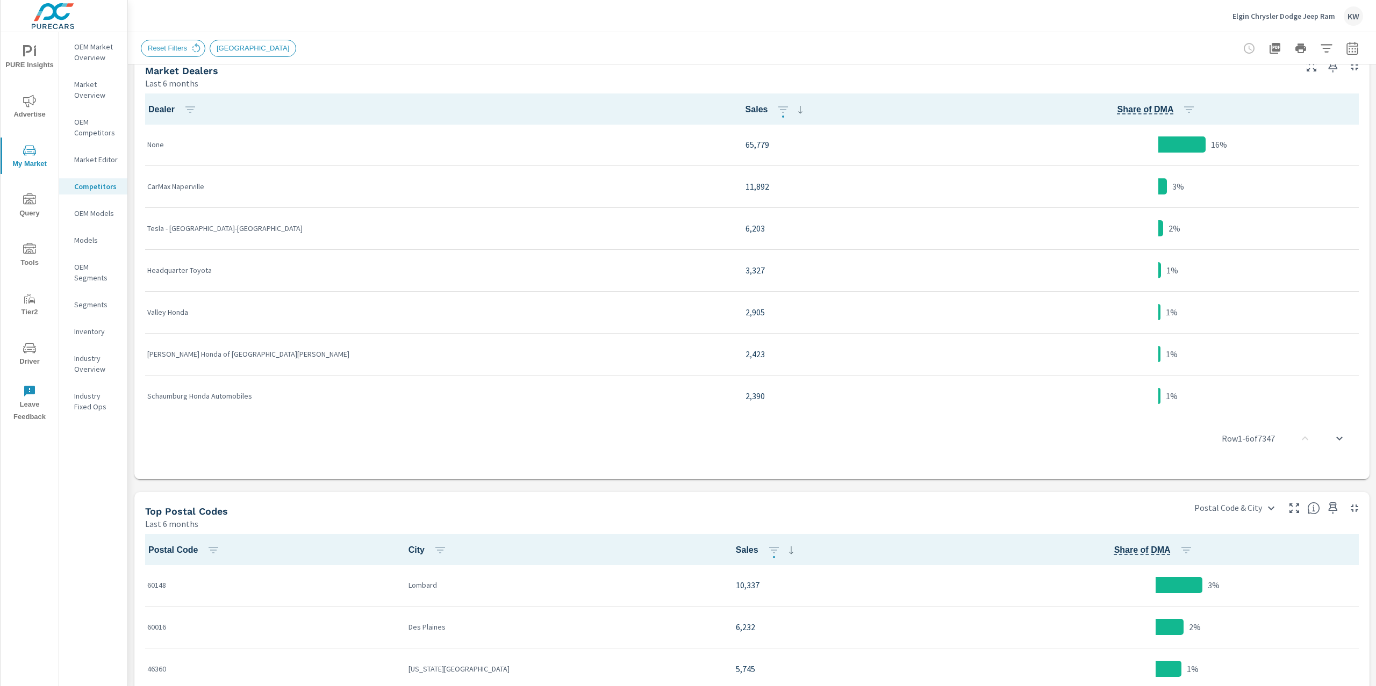
scroll to position [540, 0]
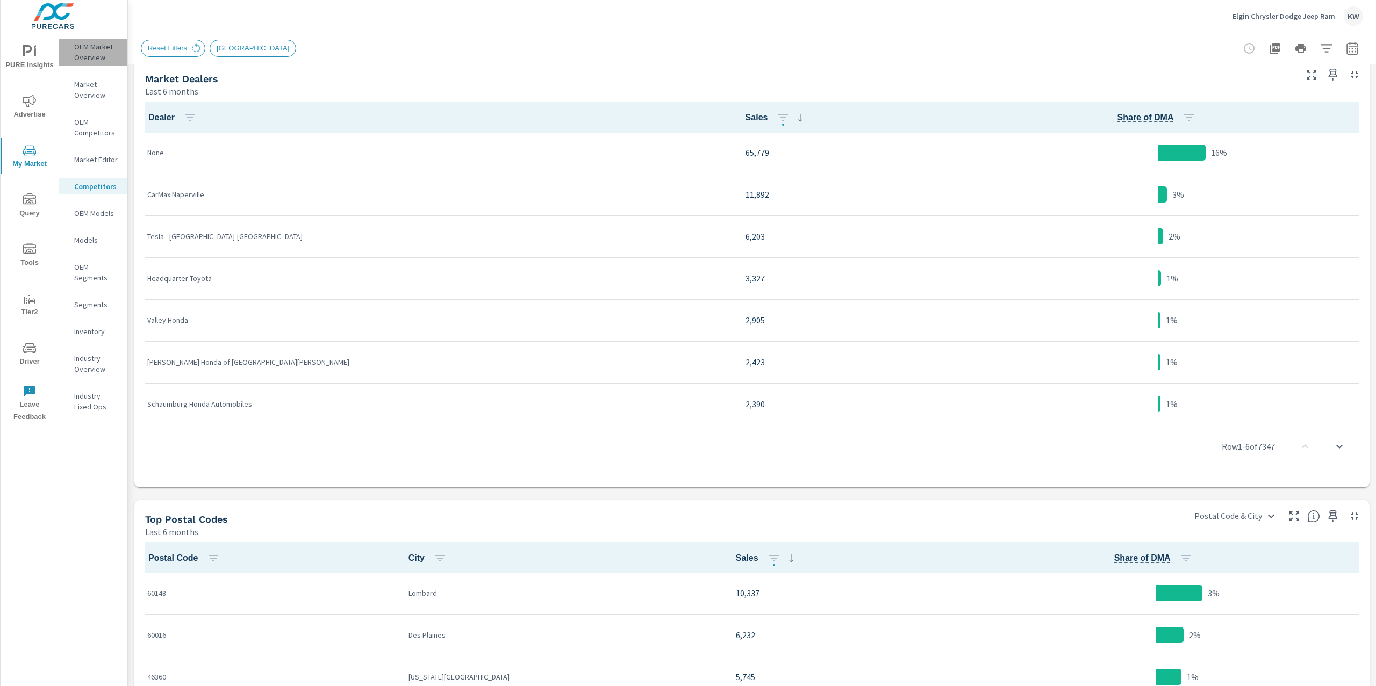
click at [98, 53] on p "OEM Market Overview" at bounding box center [96, 51] width 45 height 21
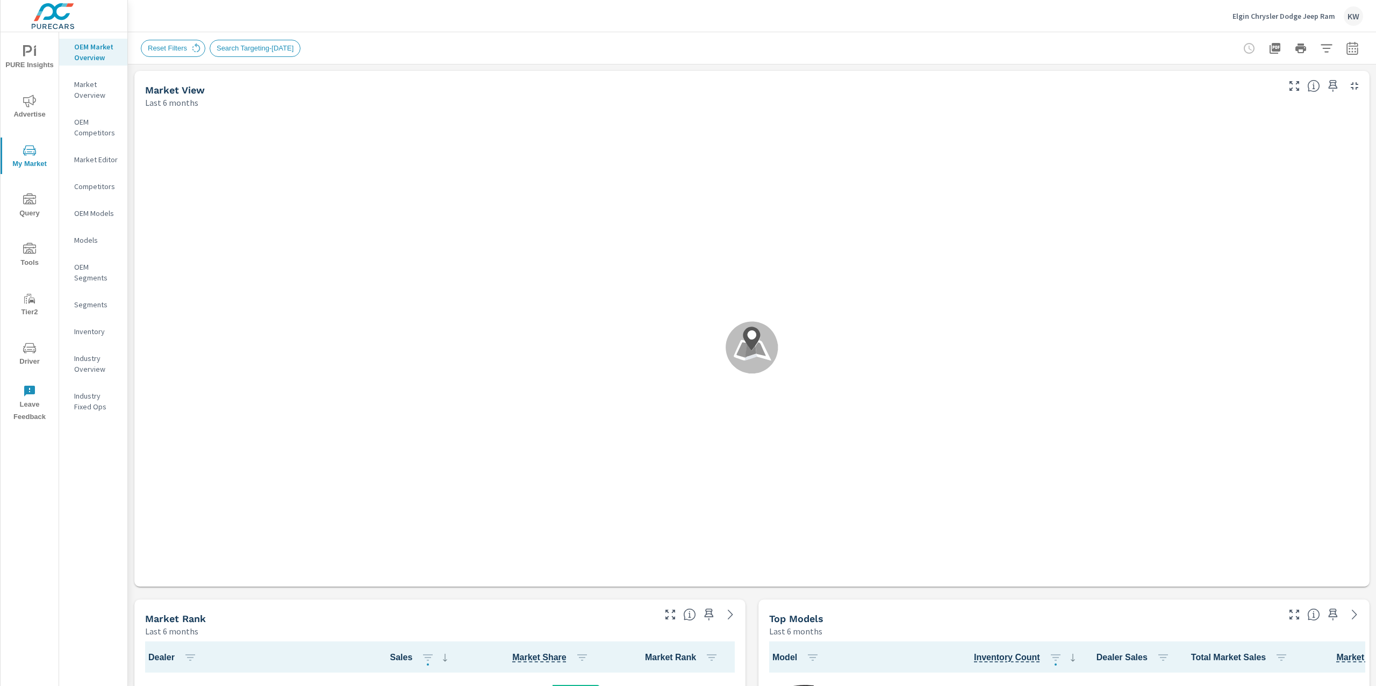
scroll to position [1, 0]
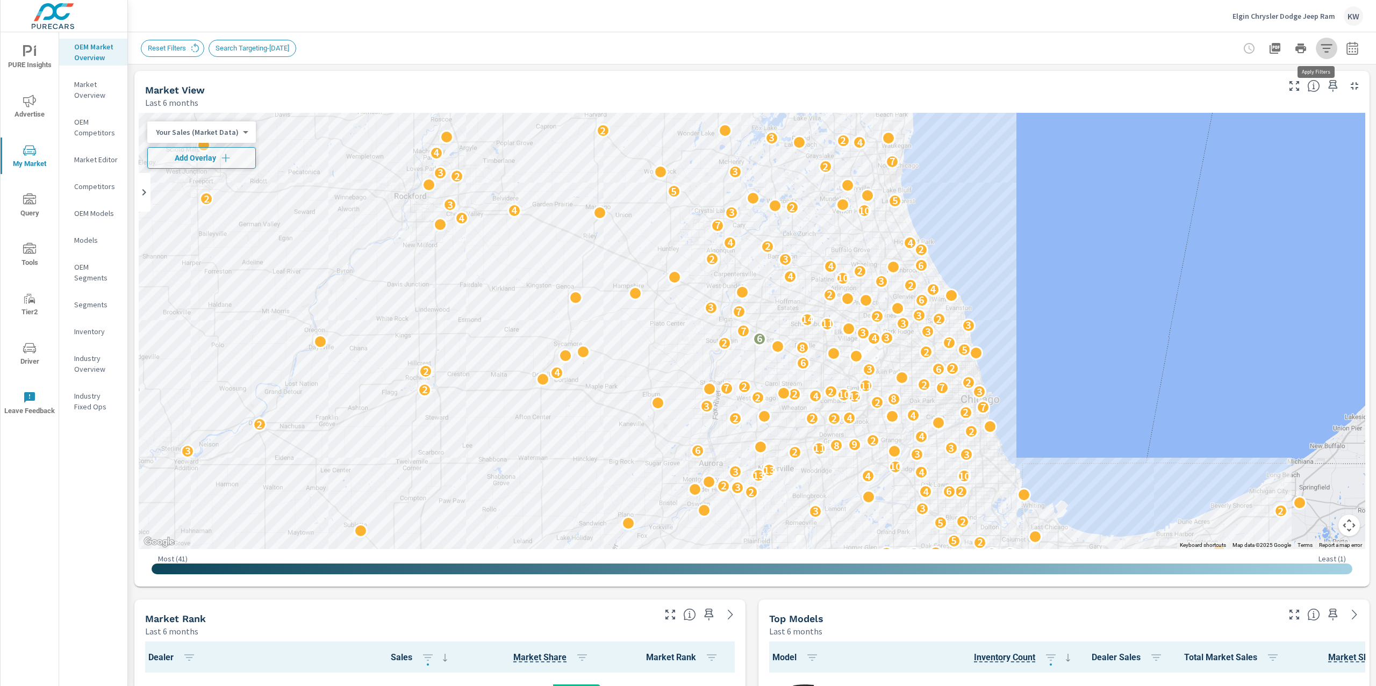
click at [1320, 52] on icon "button" at bounding box center [1326, 48] width 13 height 13
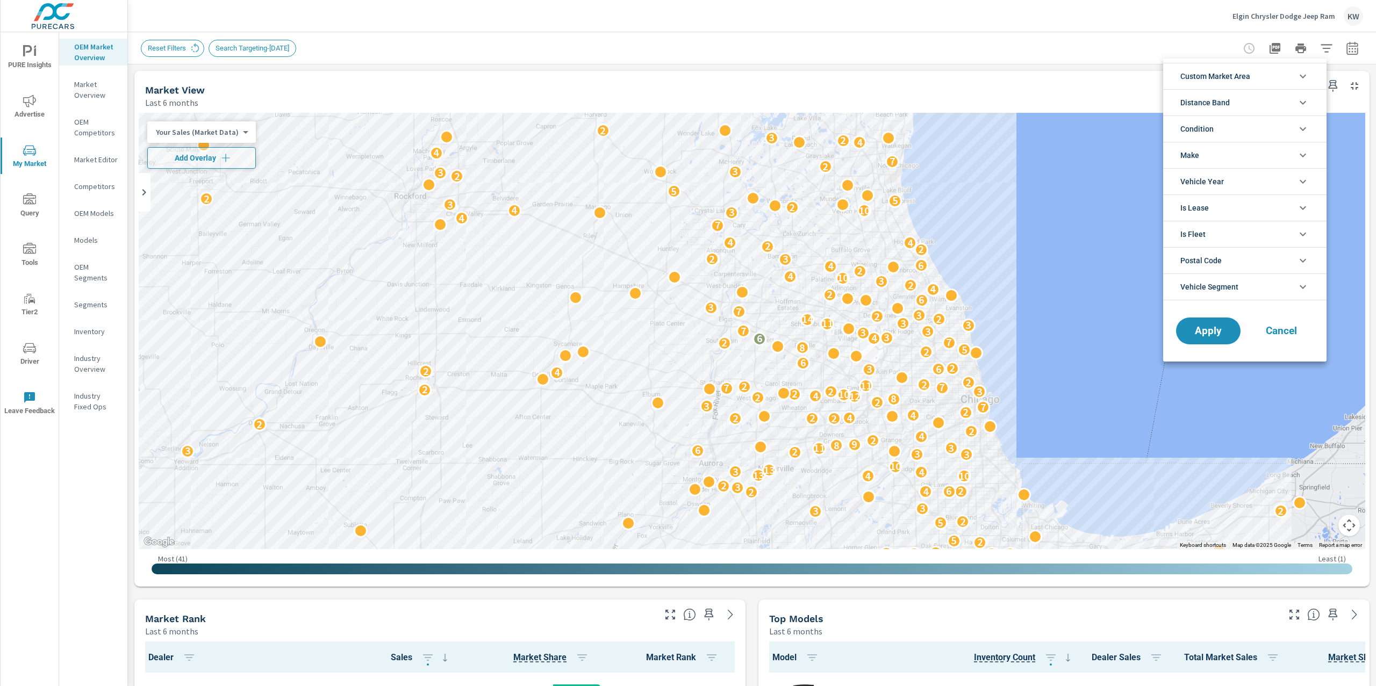
scroll to position [24, 0]
click at [1282, 132] on li "Condition" at bounding box center [1244, 129] width 163 height 26
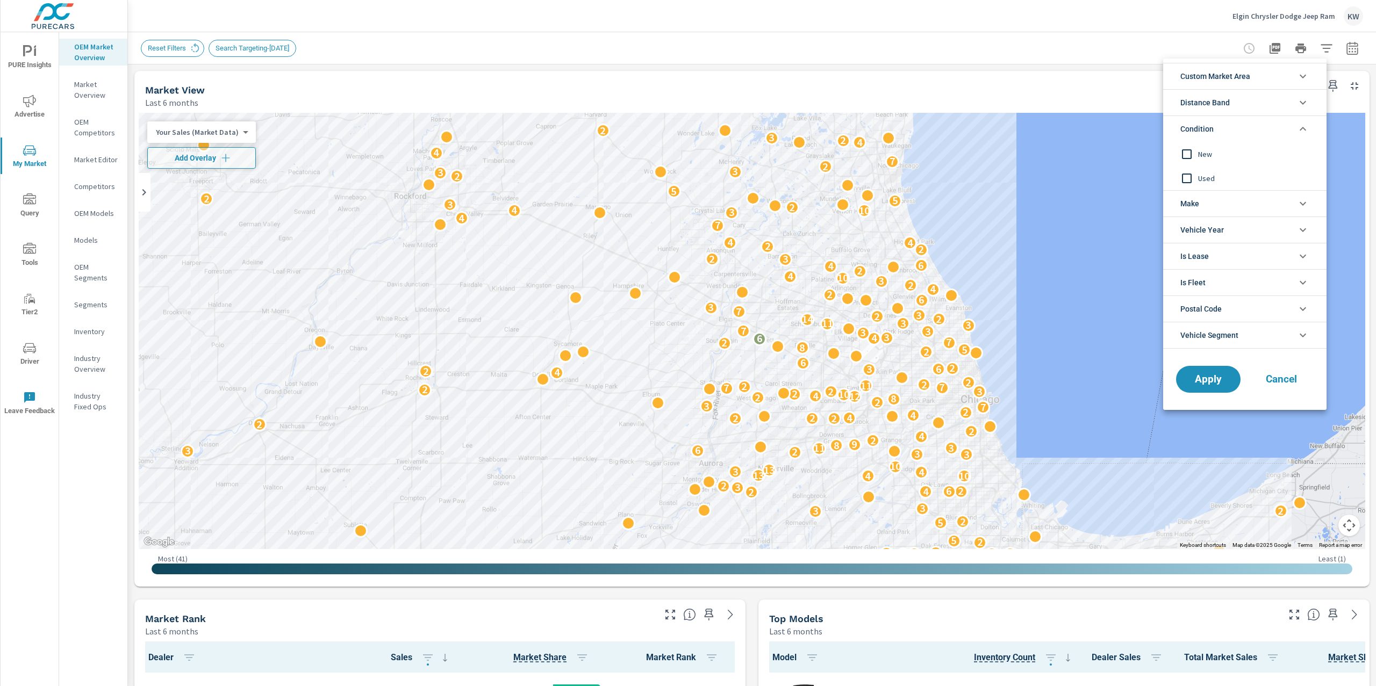
click at [1188, 156] on input "filter options" at bounding box center [1186, 154] width 23 height 23
click at [1209, 380] on span "Apply" at bounding box center [1208, 380] width 44 height 10
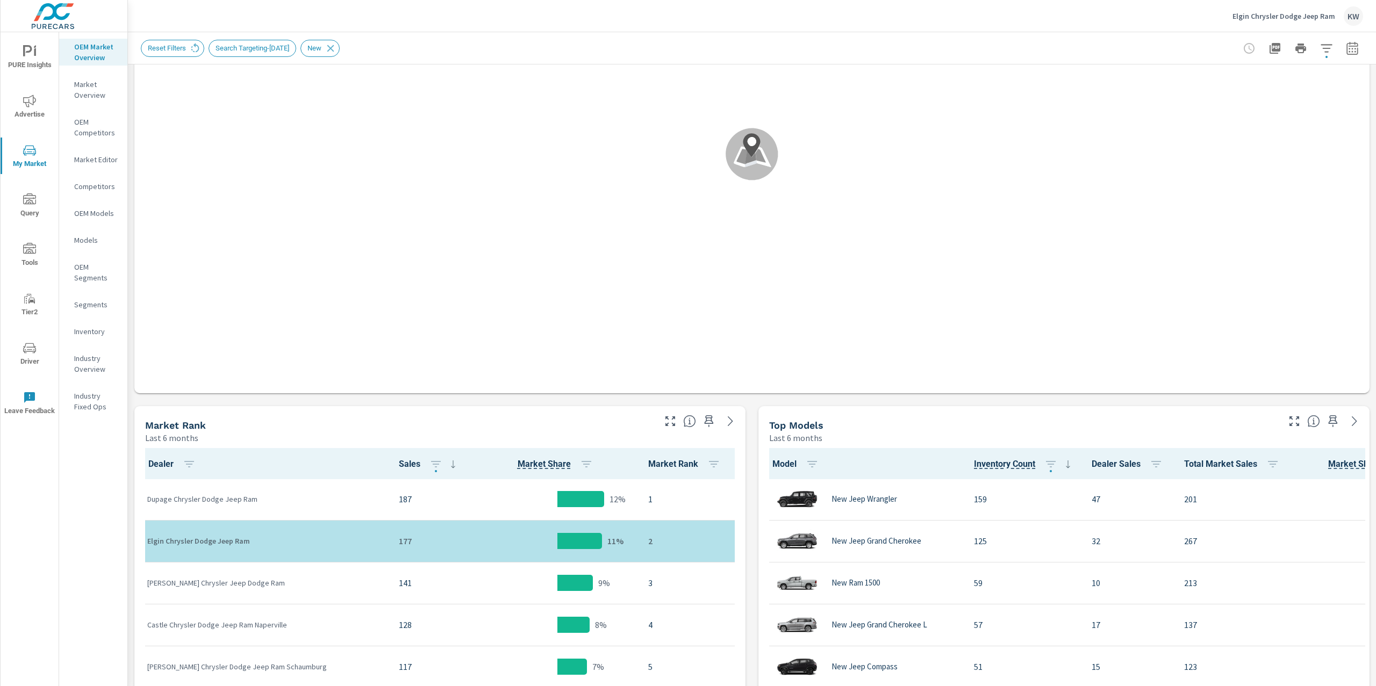
scroll to position [253, 0]
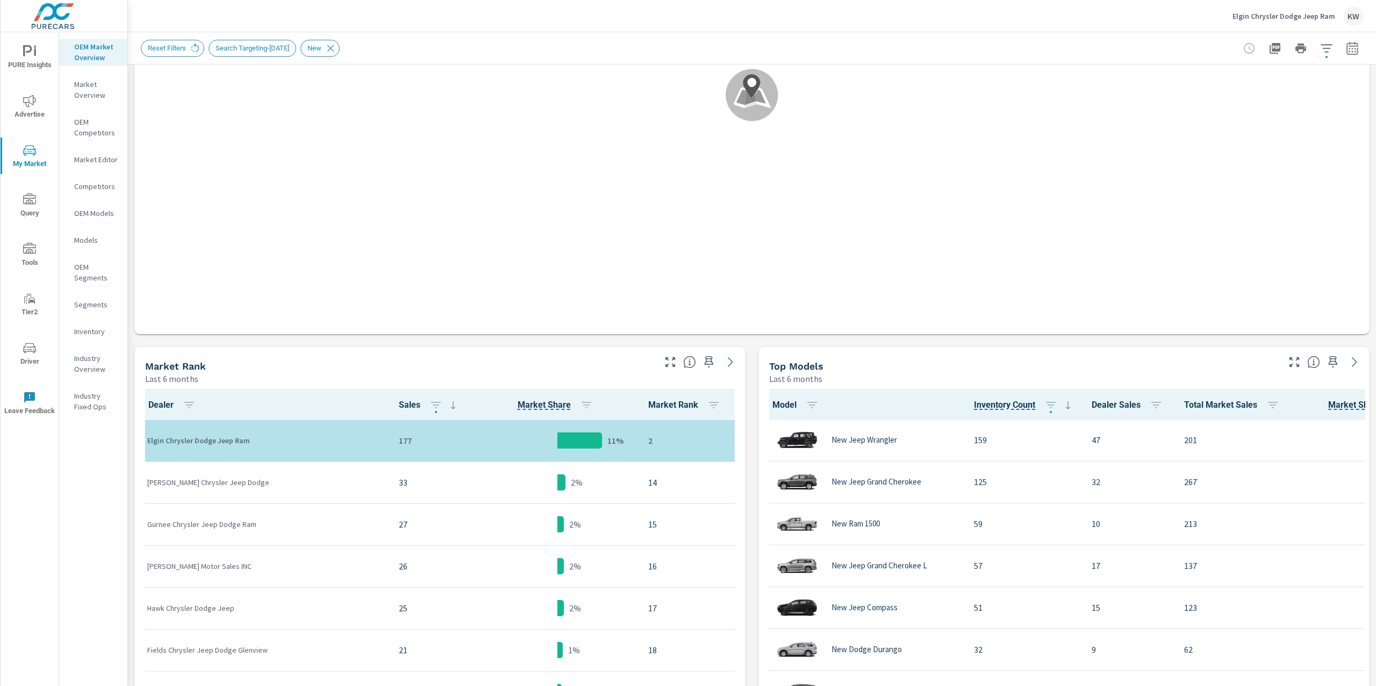
scroll to position [506, 0]
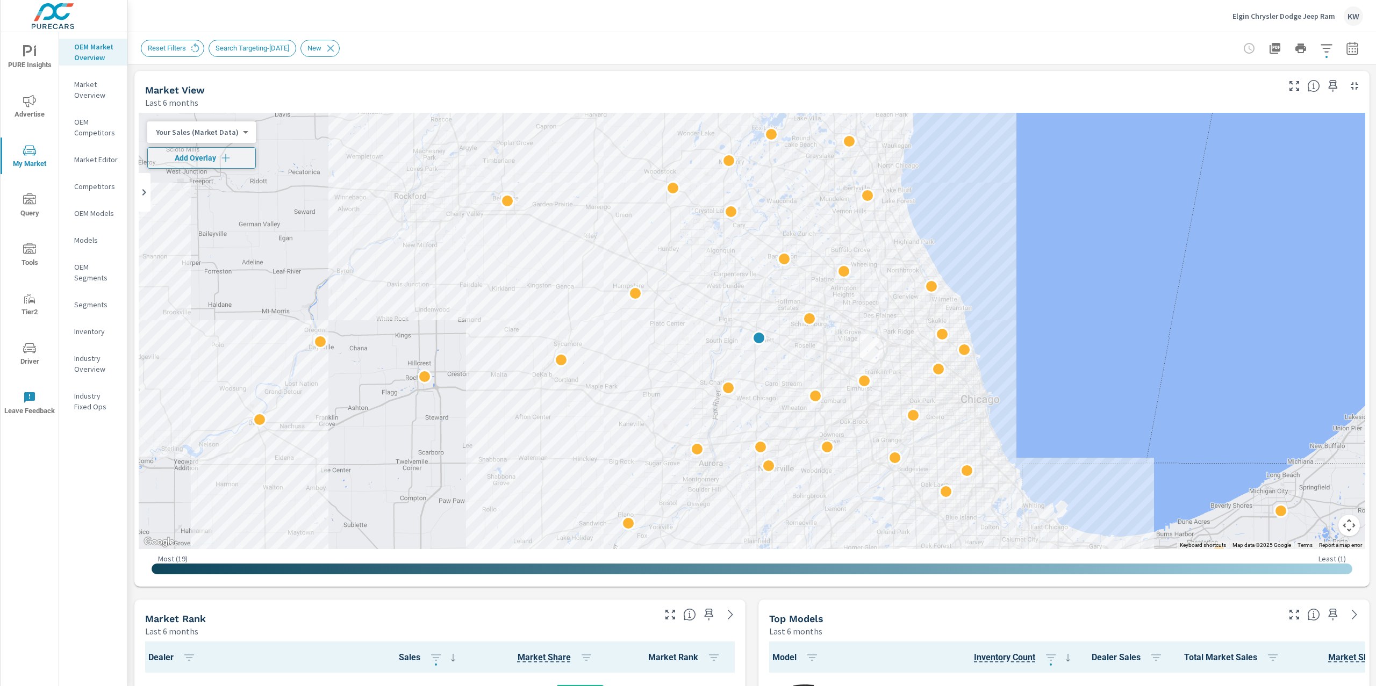
scroll to position [1, 0]
